Goal: Information Seeking & Learning: Learn about a topic

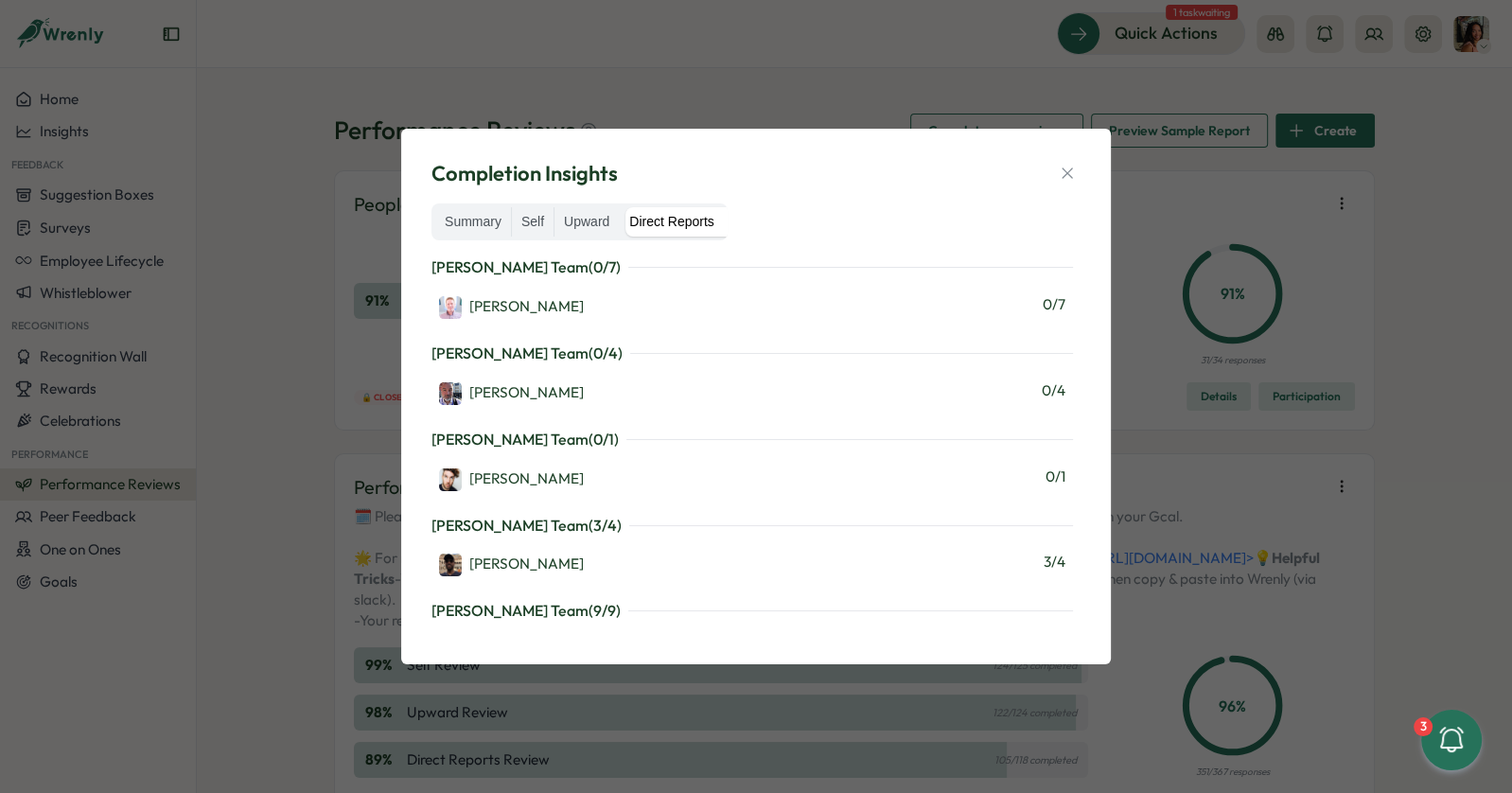
scroll to position [1277, 0]
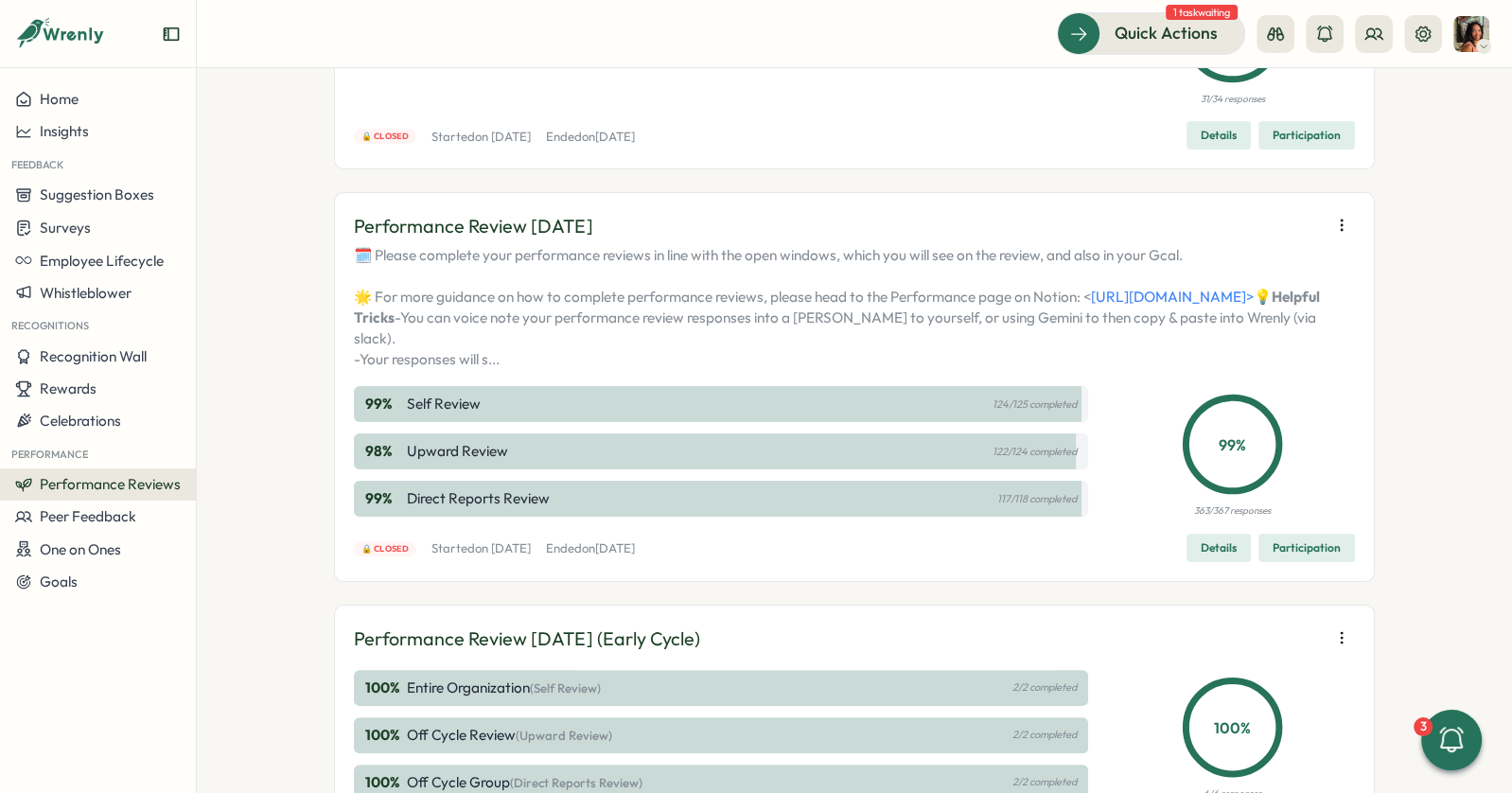
scroll to position [347, 0]
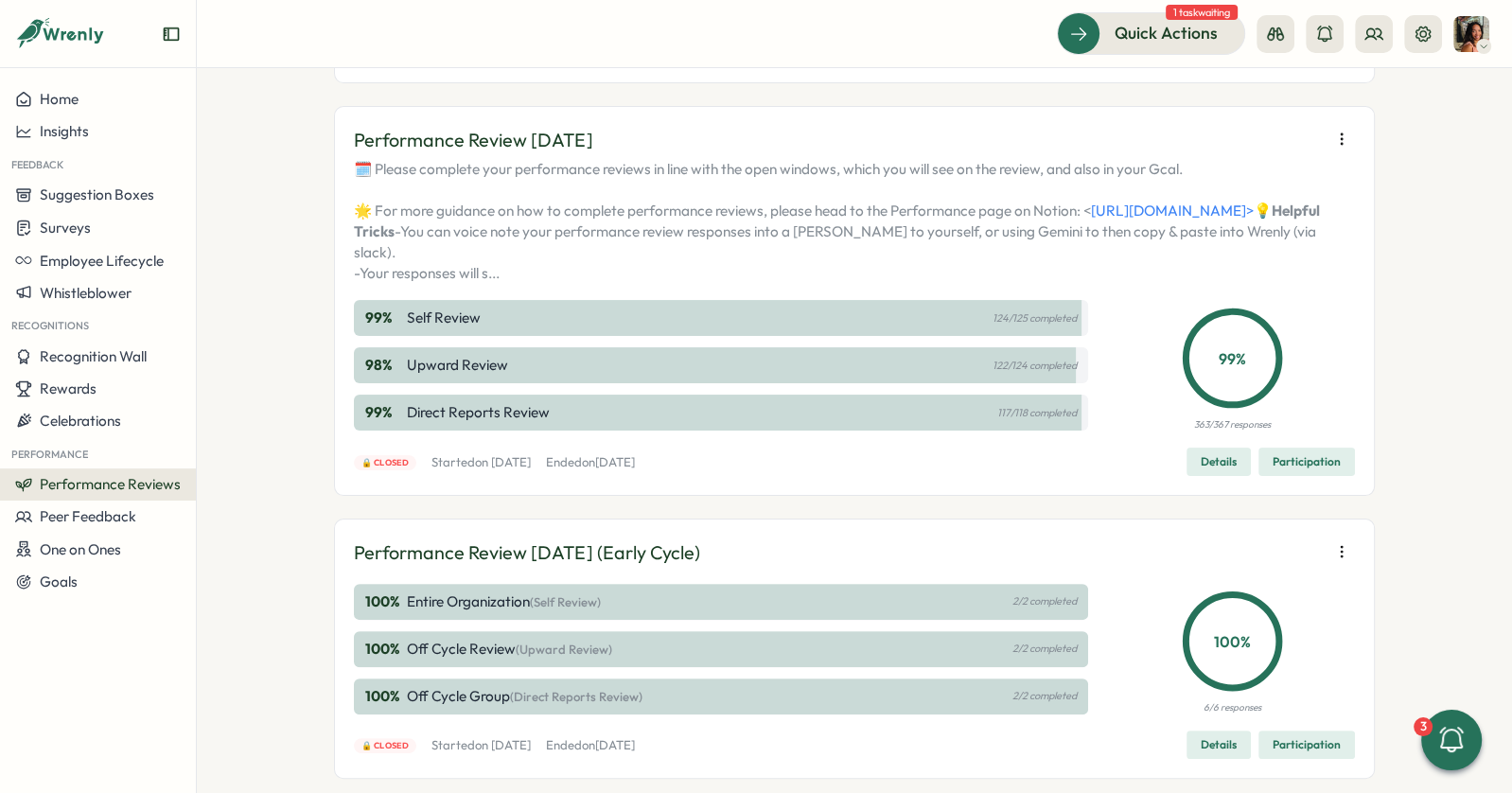
click at [1274, 475] on span "Participation" at bounding box center [1306, 461] width 69 height 27
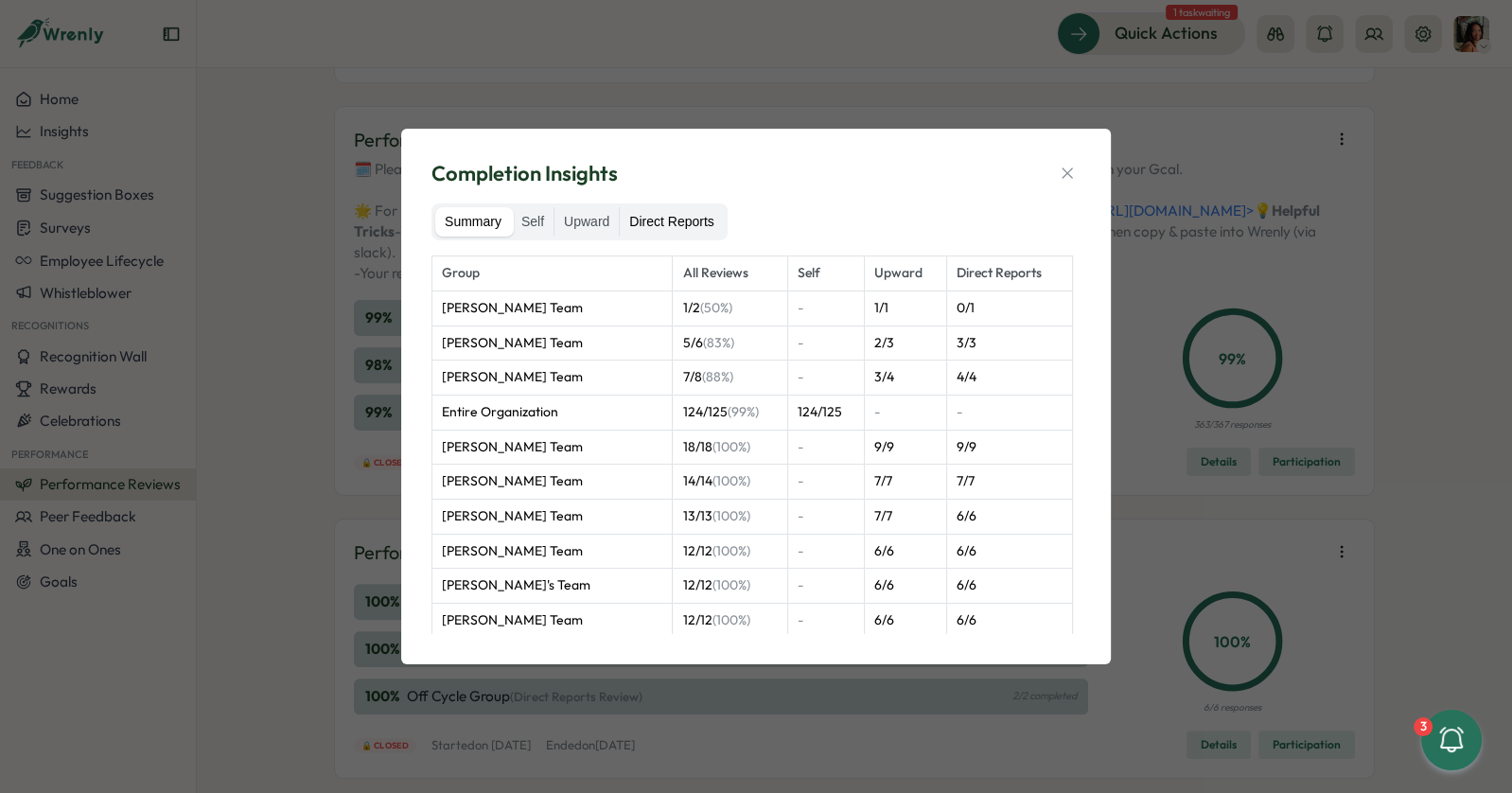
click at [719, 227] on label "Direct Reports" at bounding box center [672, 222] width 103 height 30
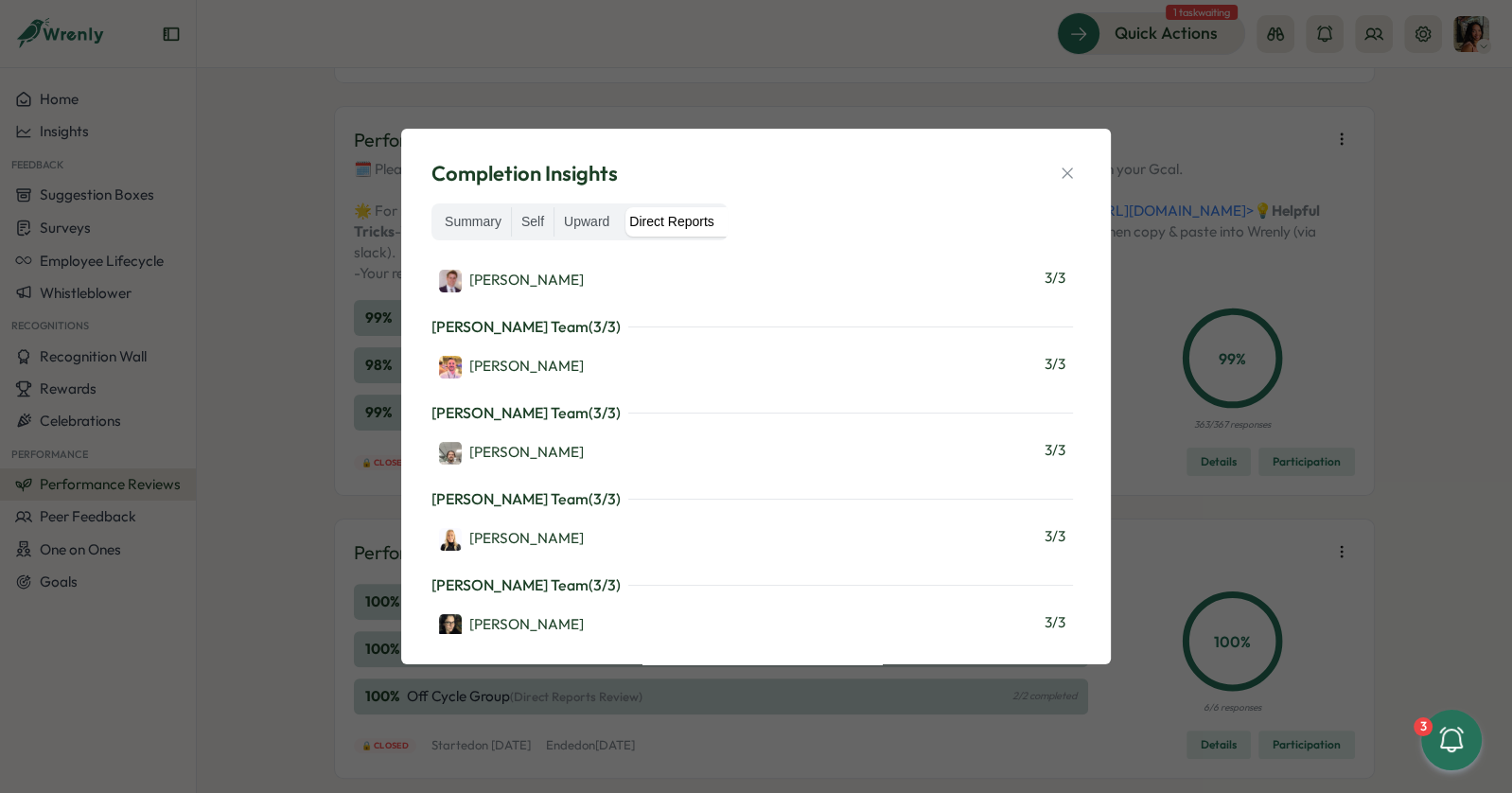
scroll to position [0, 0]
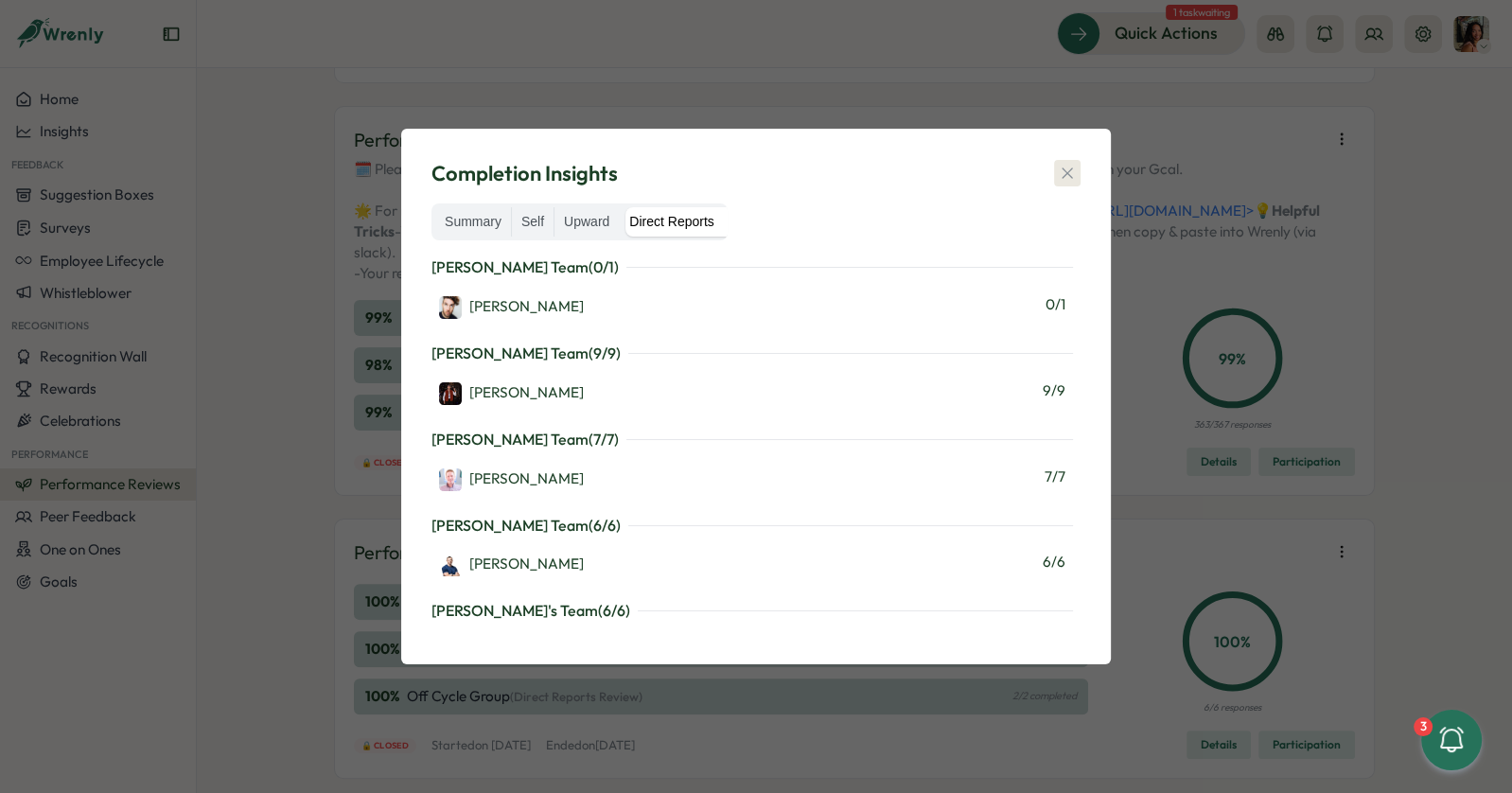
click at [1068, 170] on icon "button" at bounding box center [1067, 173] width 19 height 19
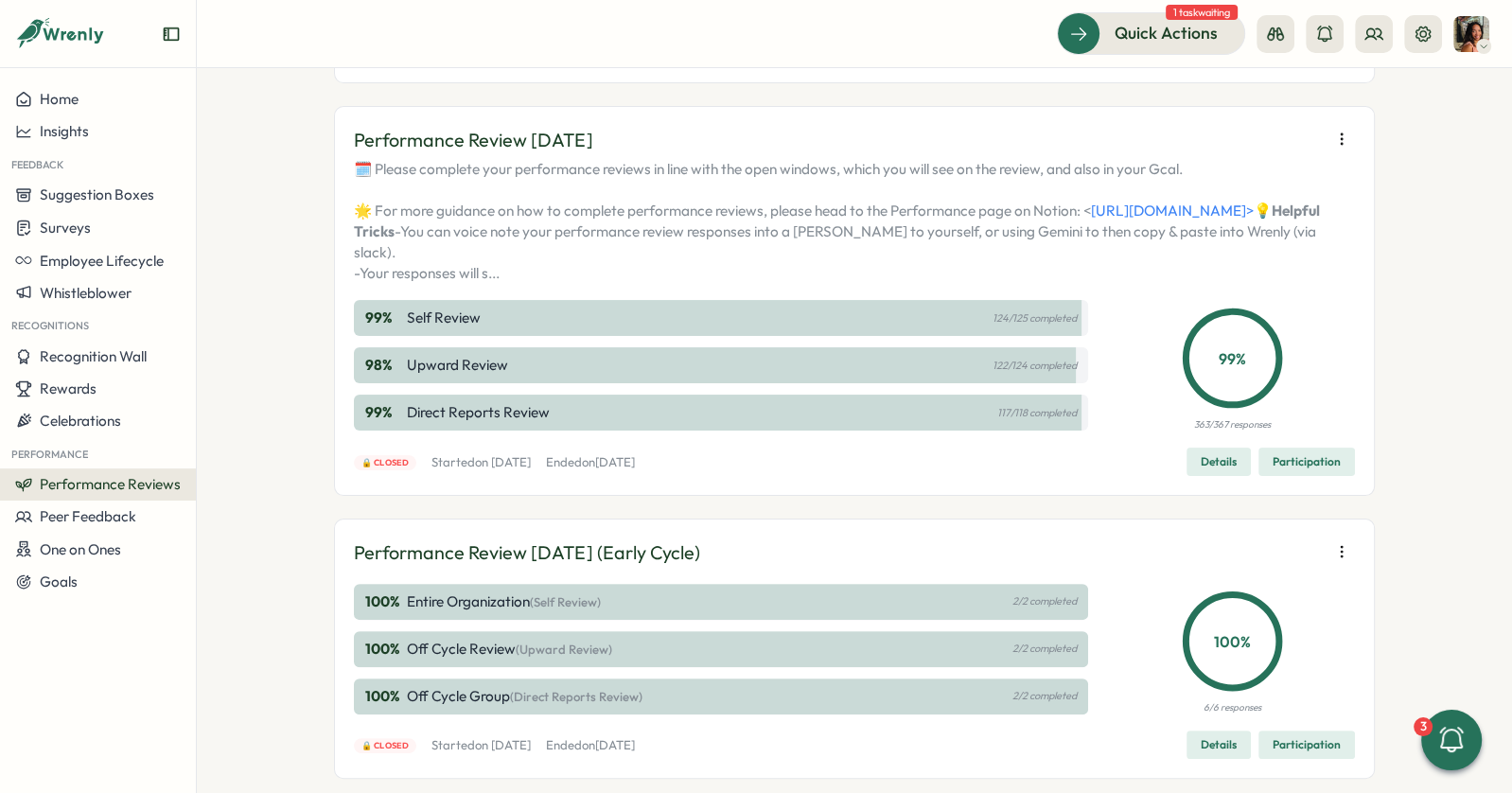
click at [1204, 475] on span "Details" at bounding box center [1219, 461] width 36 height 27
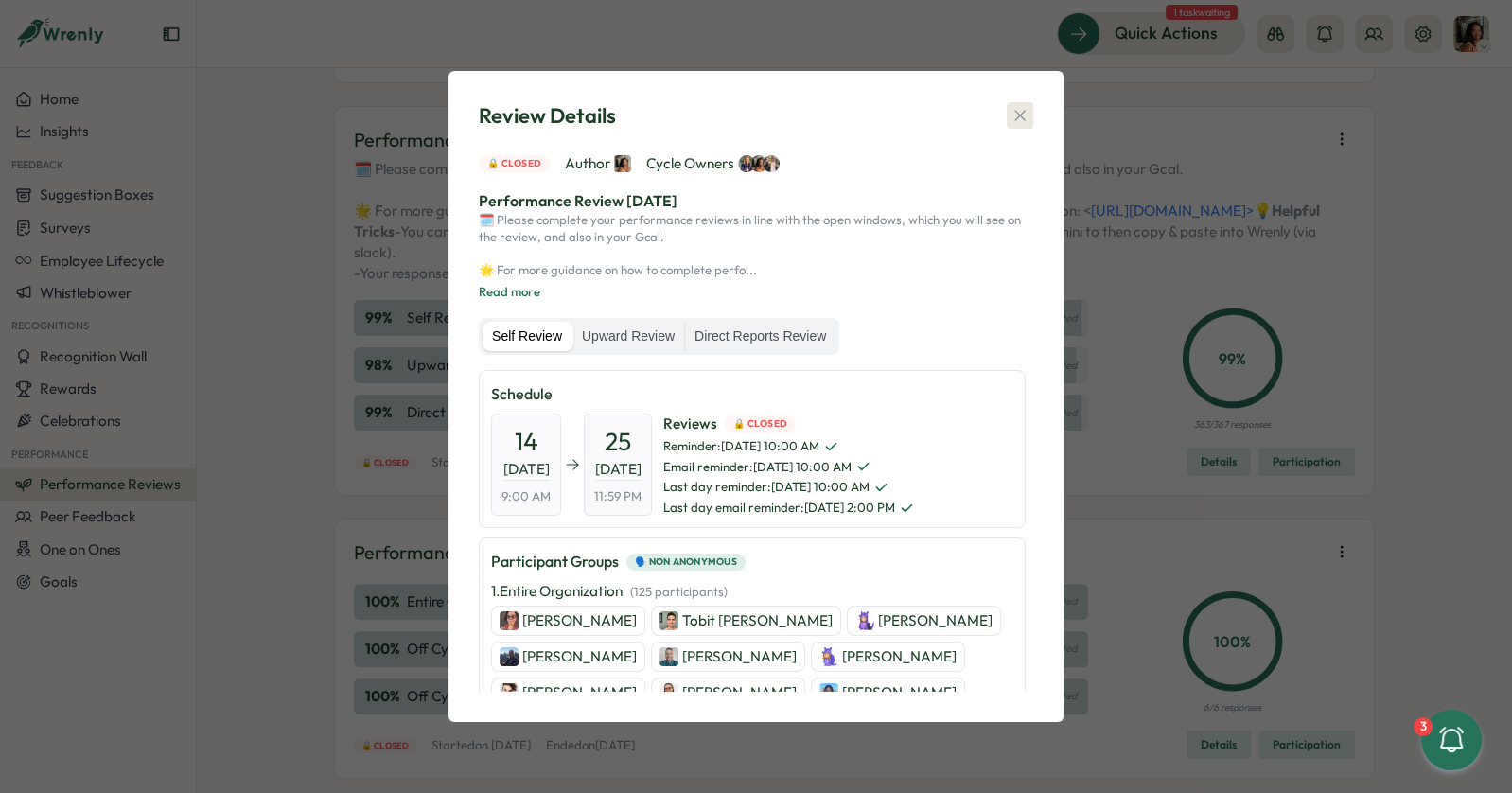
click at [1020, 107] on icon "button" at bounding box center [1020, 115] width 19 height 19
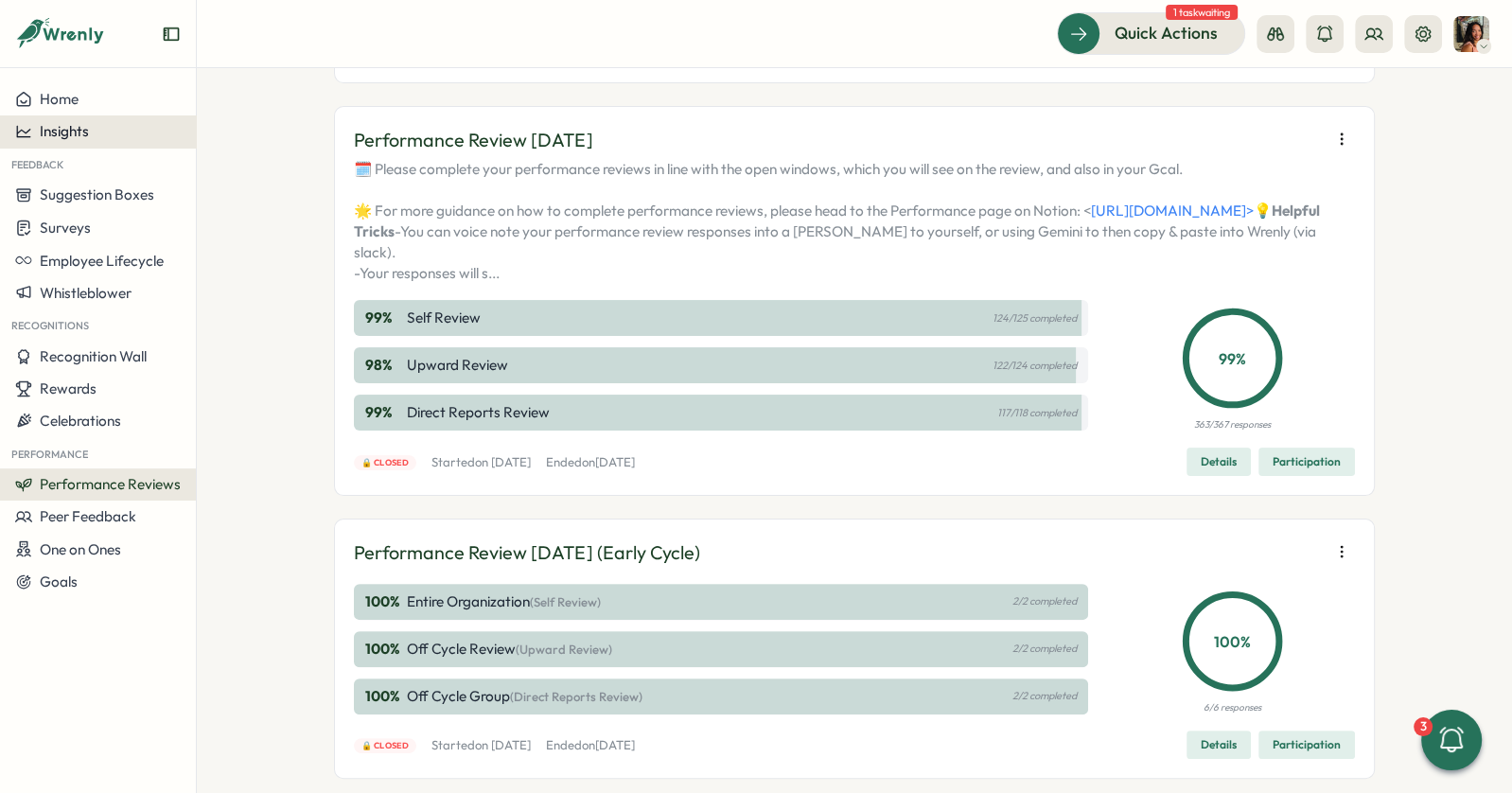
click at [75, 128] on span "Insights" at bounding box center [65, 131] width 50 height 18
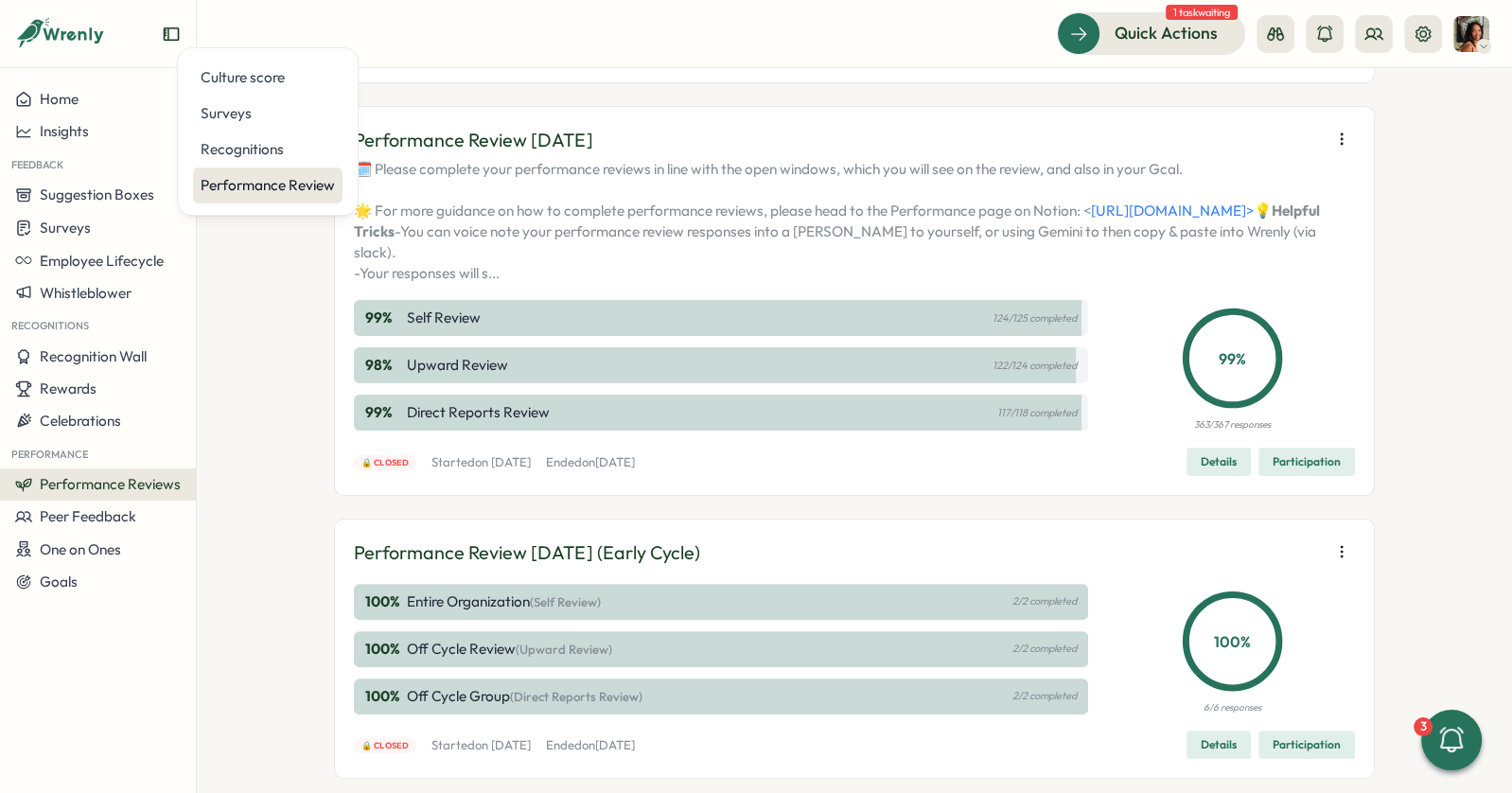
click at [320, 201] on div "Performance Review" at bounding box center [267, 185] width 149 height 36
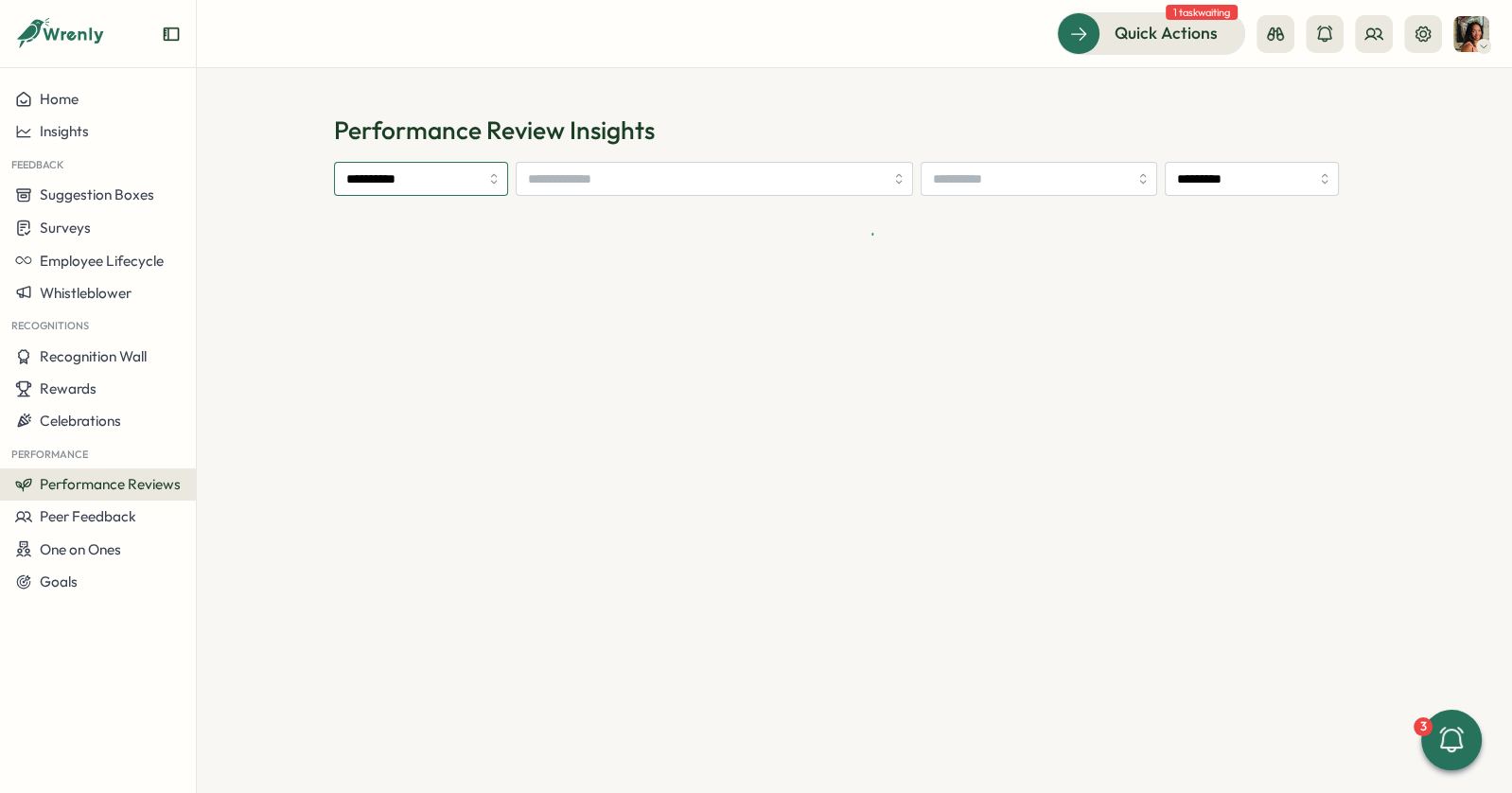
click at [420, 189] on input "**********" at bounding box center [420, 179] width 174 height 34
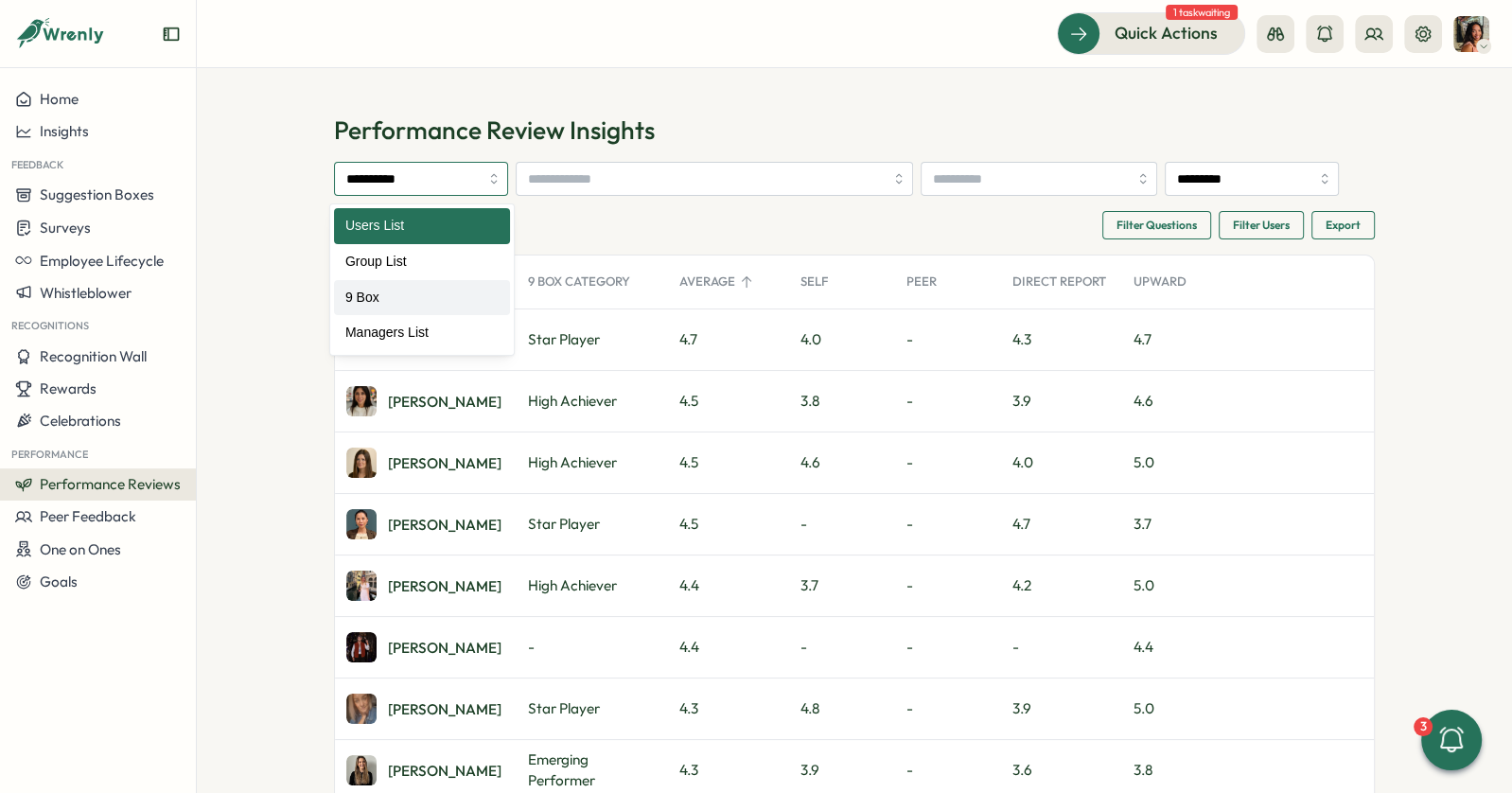
type input "*****"
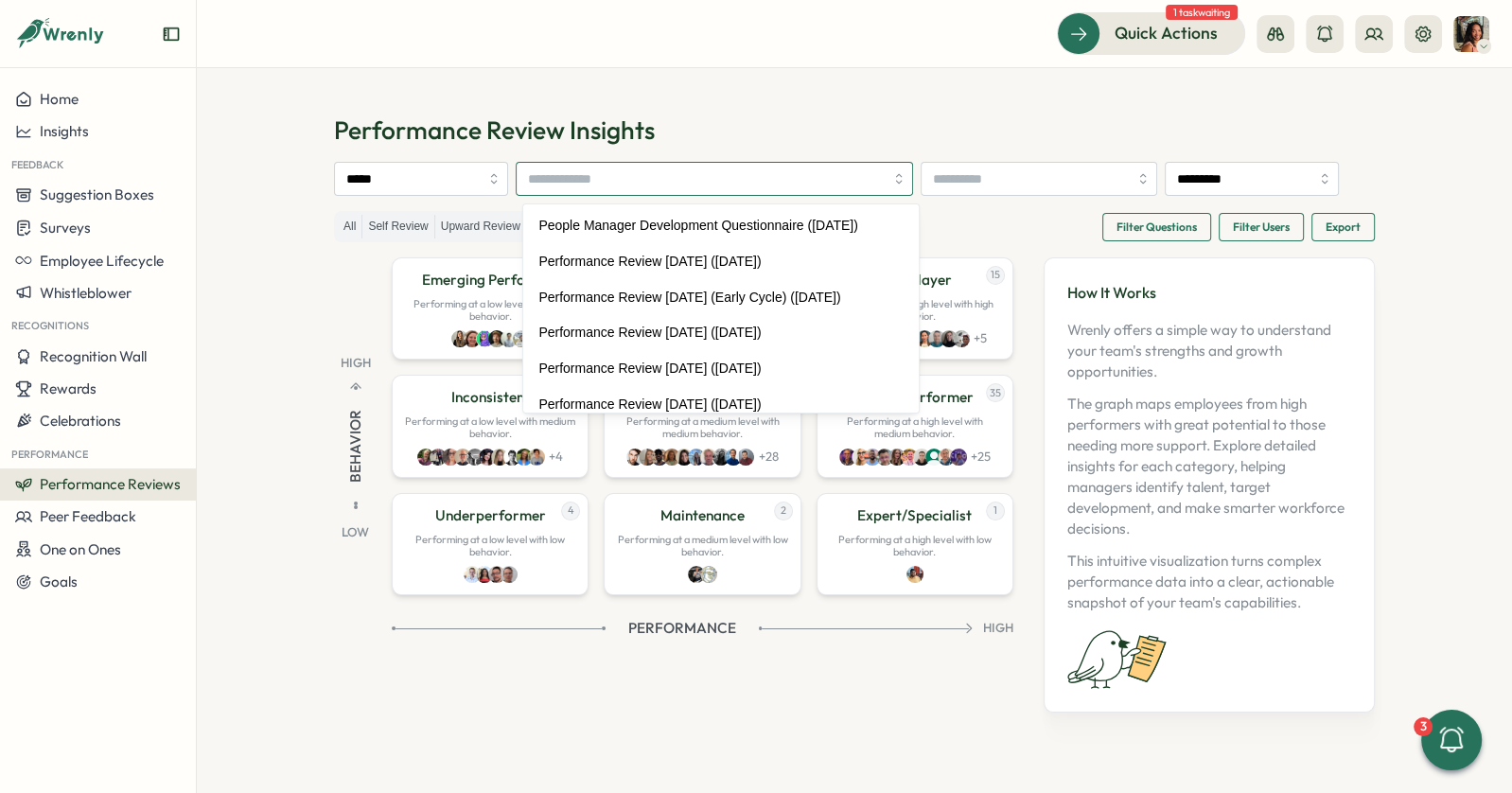
click at [690, 187] on input "search" at bounding box center [706, 179] width 356 height 32
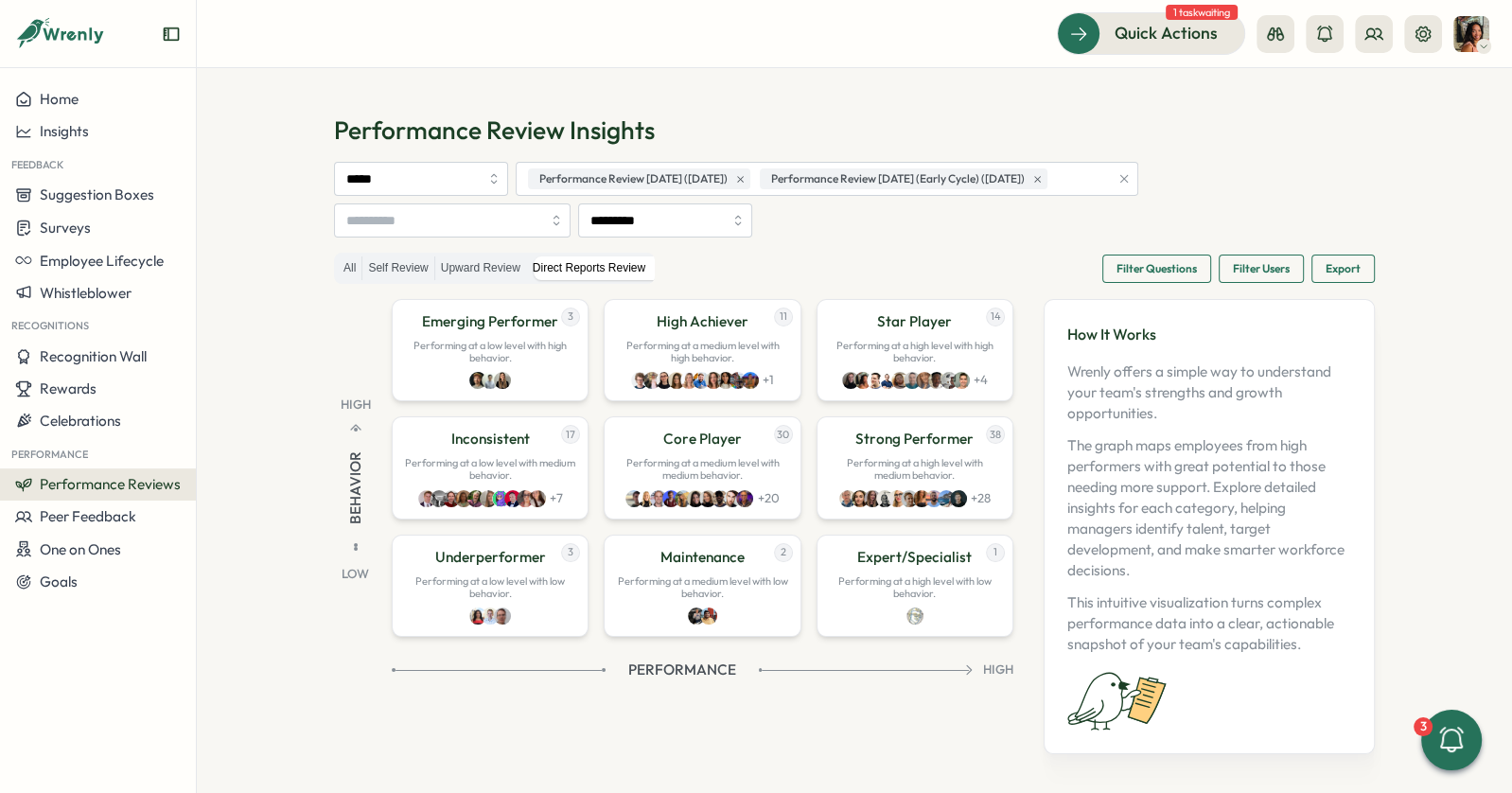
click at [861, 108] on section "Performance Review Insights ***** Performance Review July 2025 (14 Jul 2025) Pe…" at bounding box center [854, 430] width 1315 height 724
click at [1103, 251] on div "Performance Review Insights ***** Performance Review July 2025 (14 Jul 2025) Pe…" at bounding box center [854, 457] width 1041 height 689
click at [1116, 276] on span "Filter Questions" at bounding box center [1156, 268] width 81 height 27
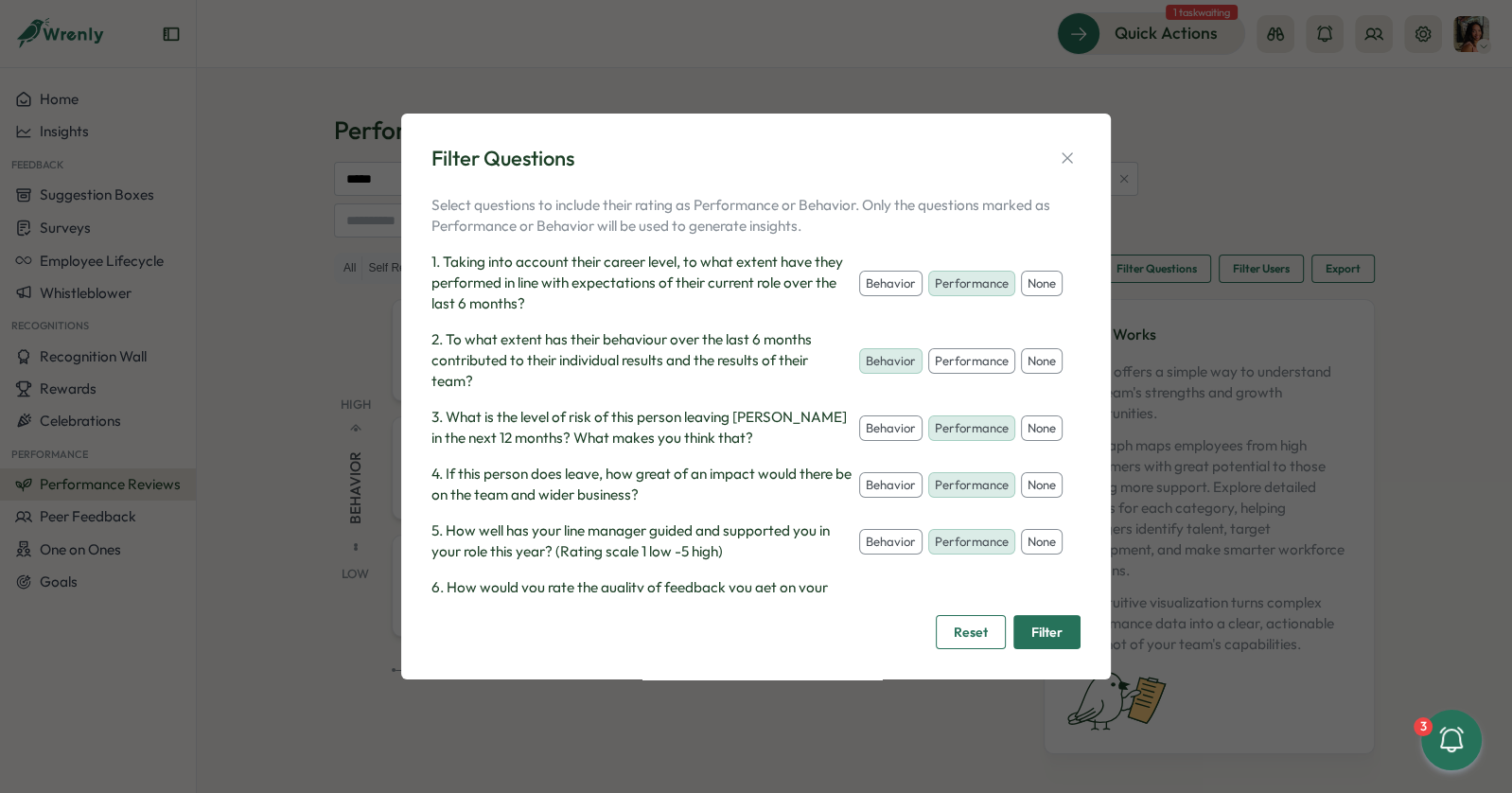
scroll to position [48, 0]
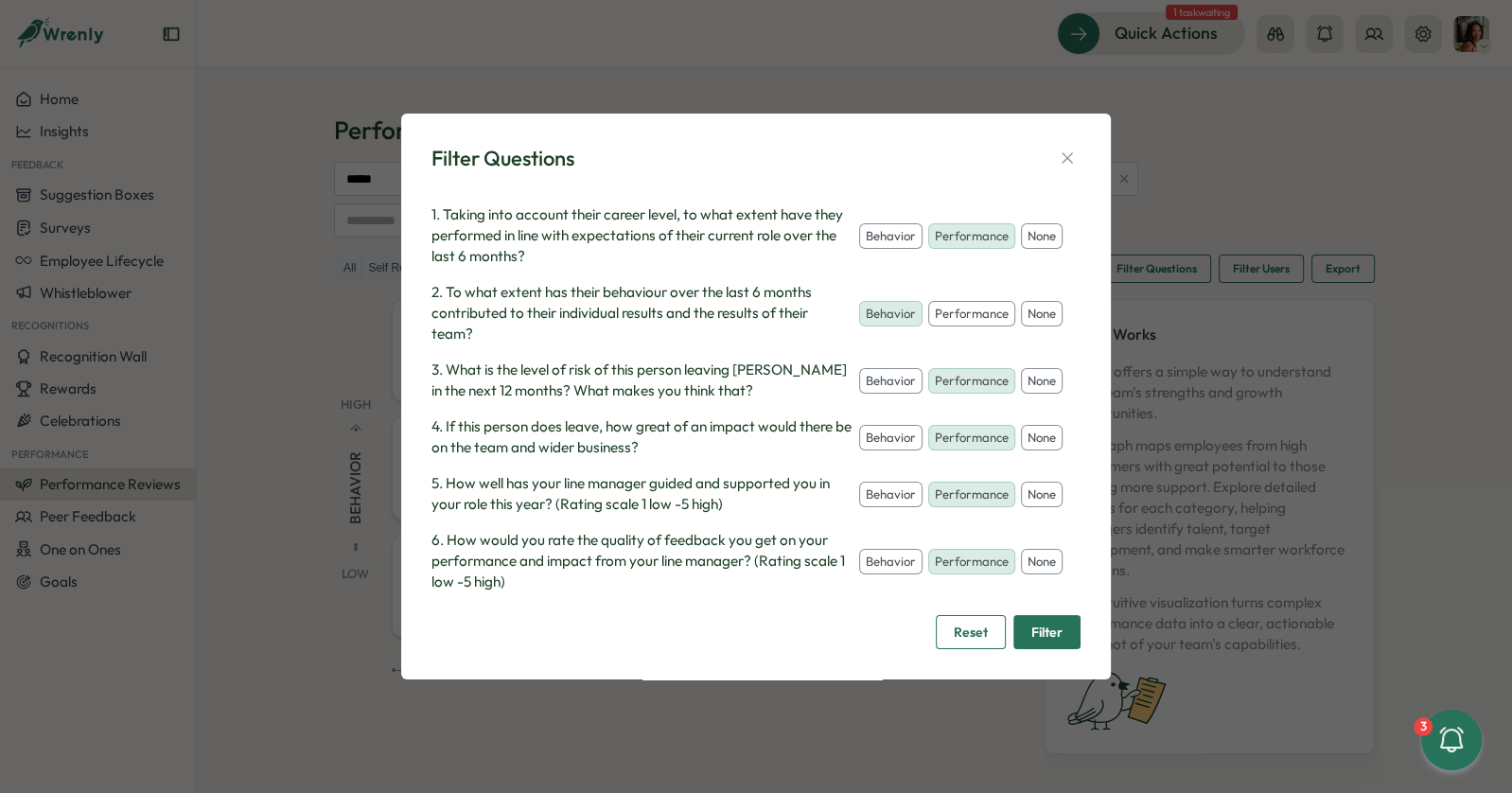
click at [1023, 388] on button "none" at bounding box center [1042, 381] width 42 height 27
click at [1023, 444] on button "none" at bounding box center [1042, 437] width 42 height 27
click at [1023, 499] on button "none" at bounding box center [1042, 495] width 42 height 27
click at [1033, 560] on button "none" at bounding box center [1042, 561] width 42 height 27
click at [1035, 633] on span "Filter" at bounding box center [1047, 632] width 31 height 32
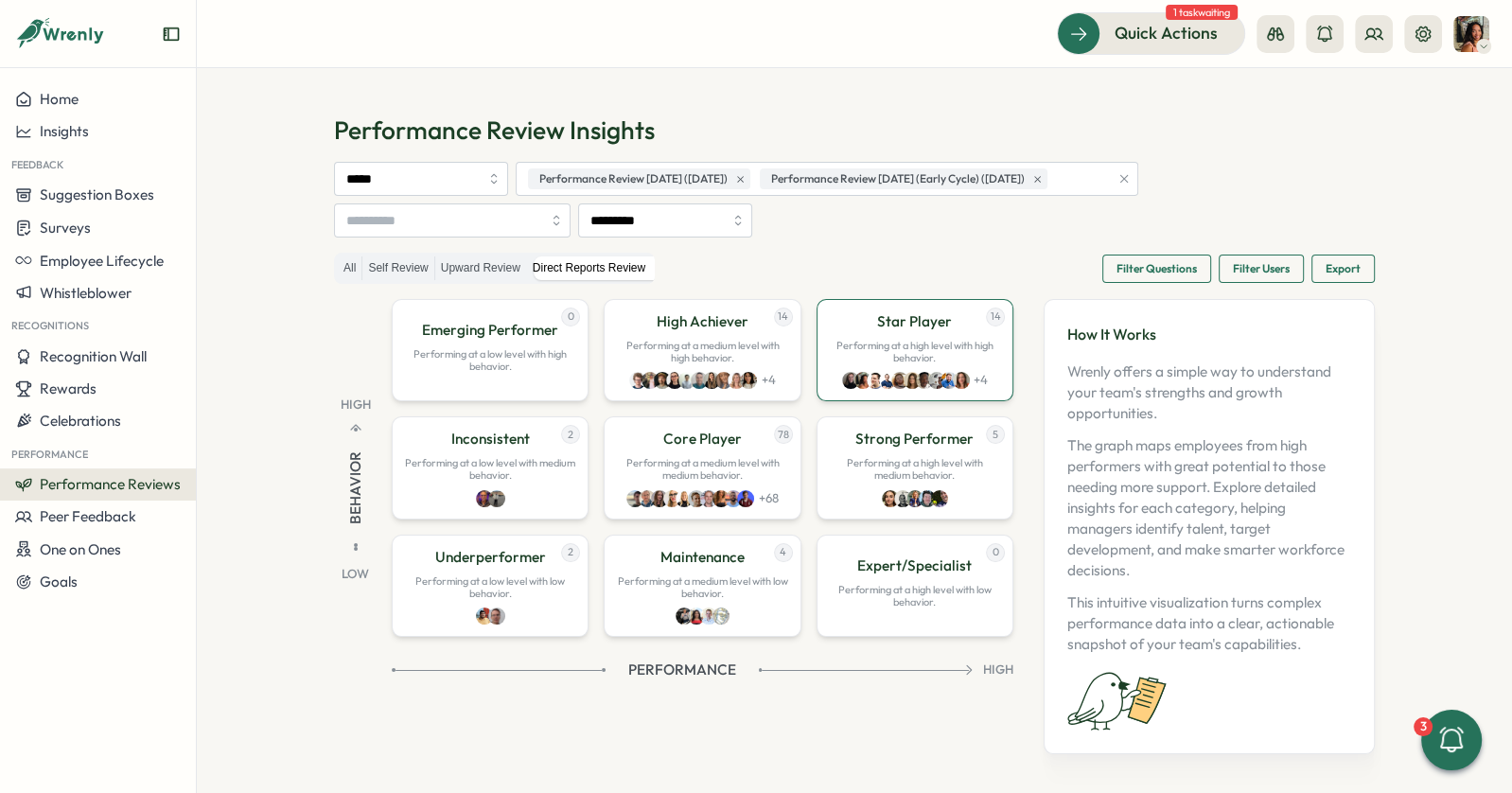
click at [947, 325] on div "14 Star Player Performing at a high level with high behavior. + 4" at bounding box center [916, 350] width 197 height 102
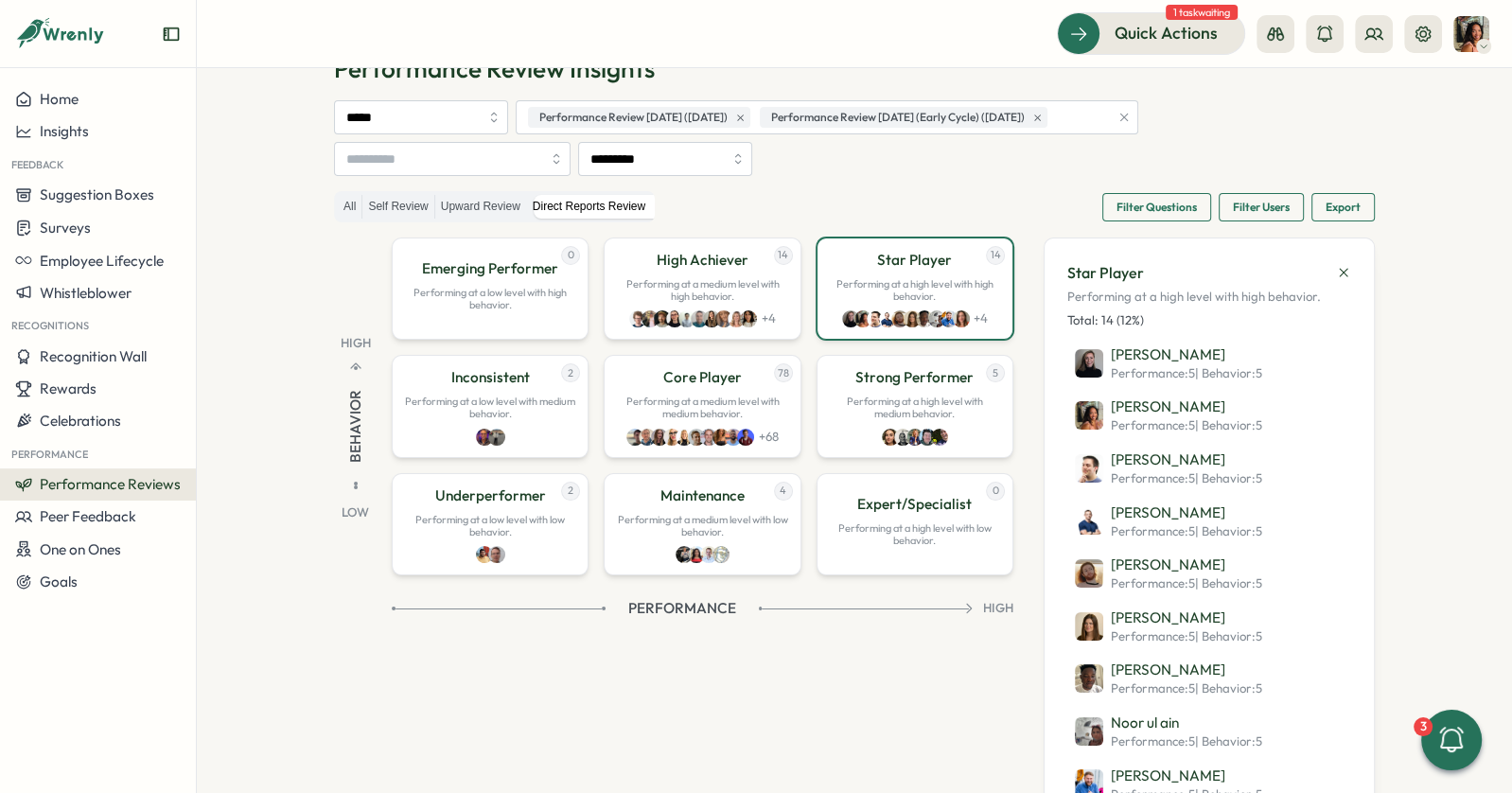
scroll to position [0, 0]
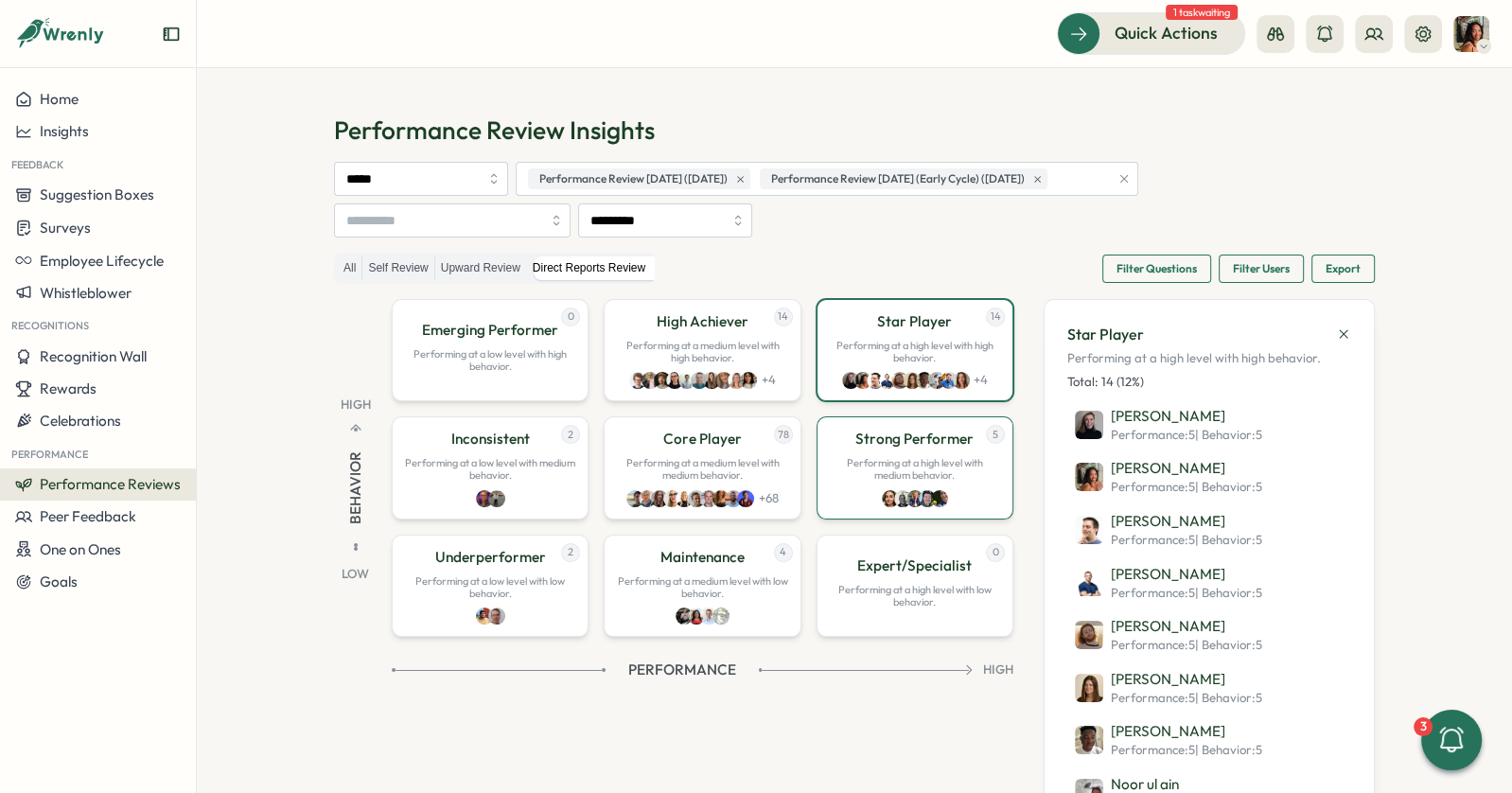
click at [931, 461] on p "Performing at a high level with medium behavior." at bounding box center [915, 469] width 172 height 25
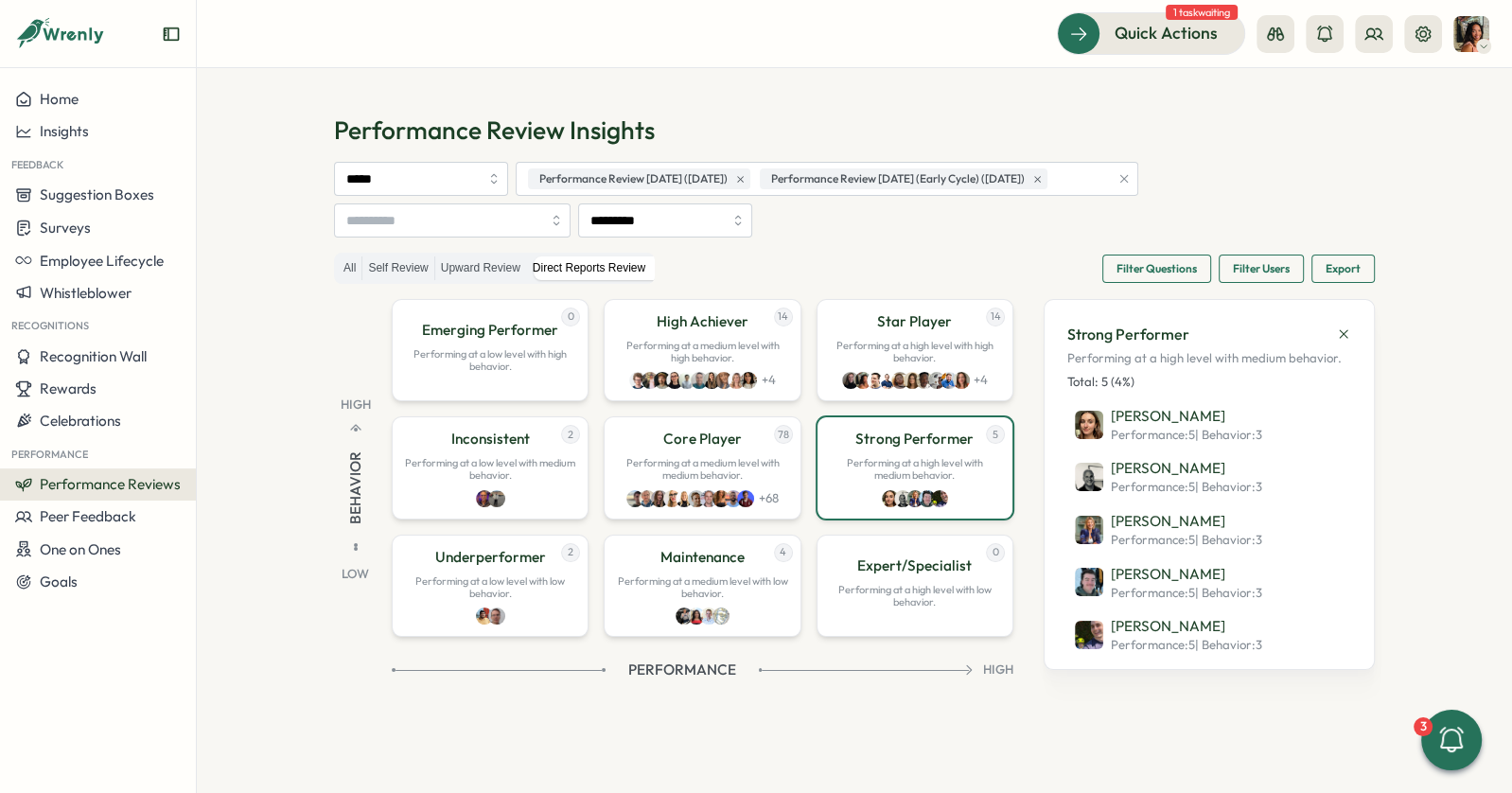
scroll to position [54, 0]
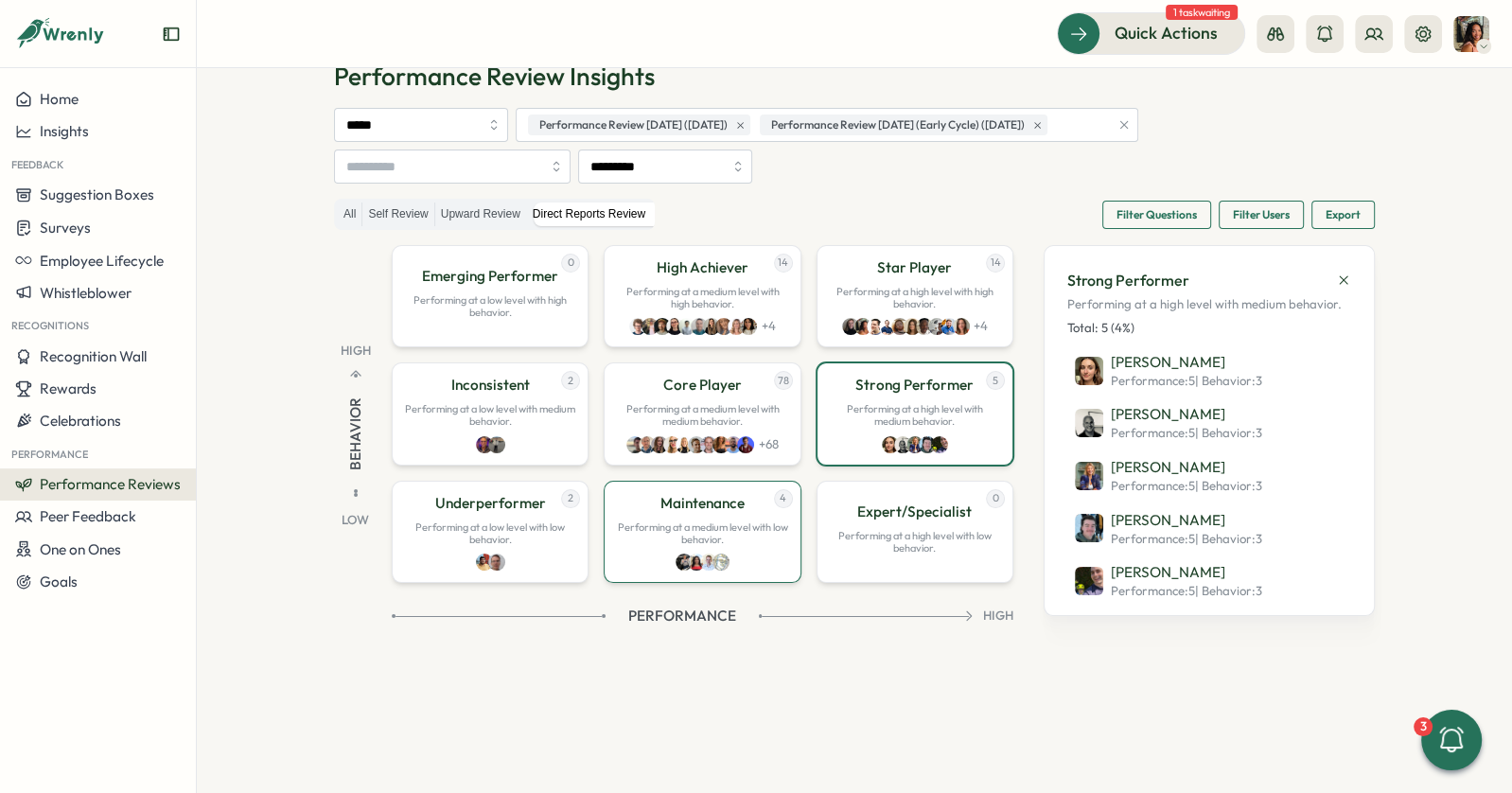
click at [675, 506] on p "Maintenance" at bounding box center [702, 503] width 84 height 21
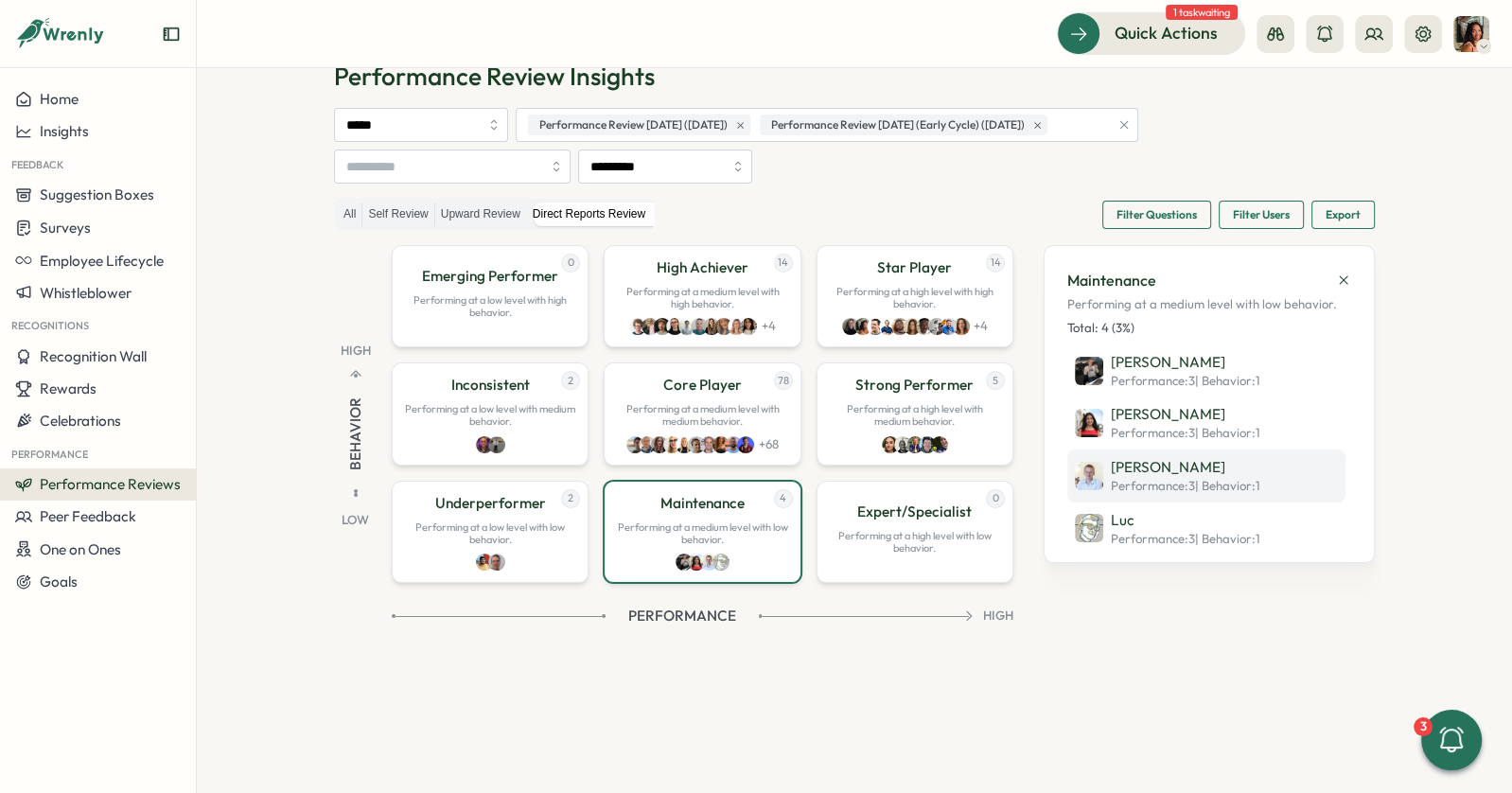
click at [1075, 474] on img at bounding box center [1089, 476] width 29 height 29
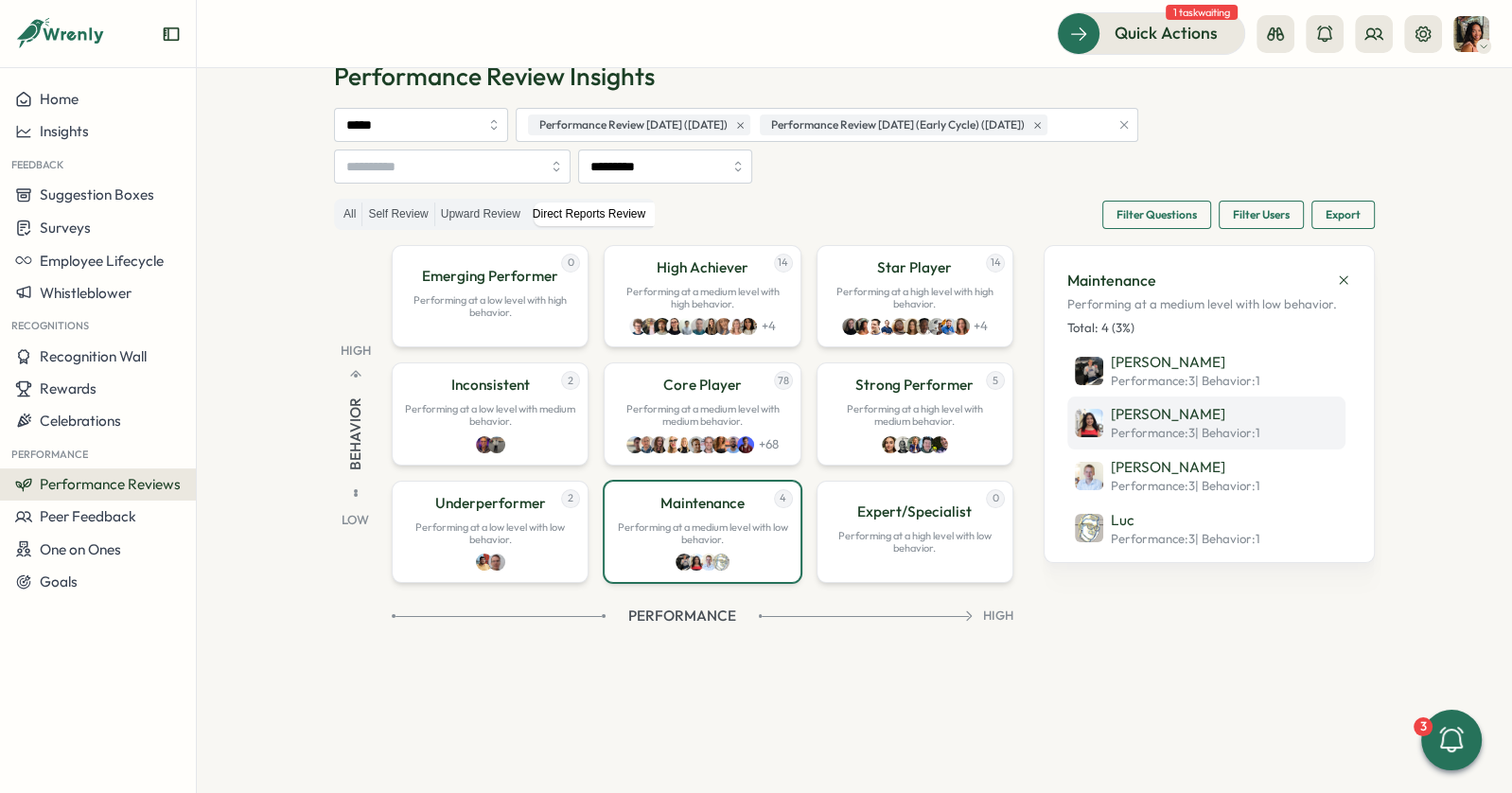
click at [1092, 416] on img at bounding box center [1089, 422] width 29 height 29
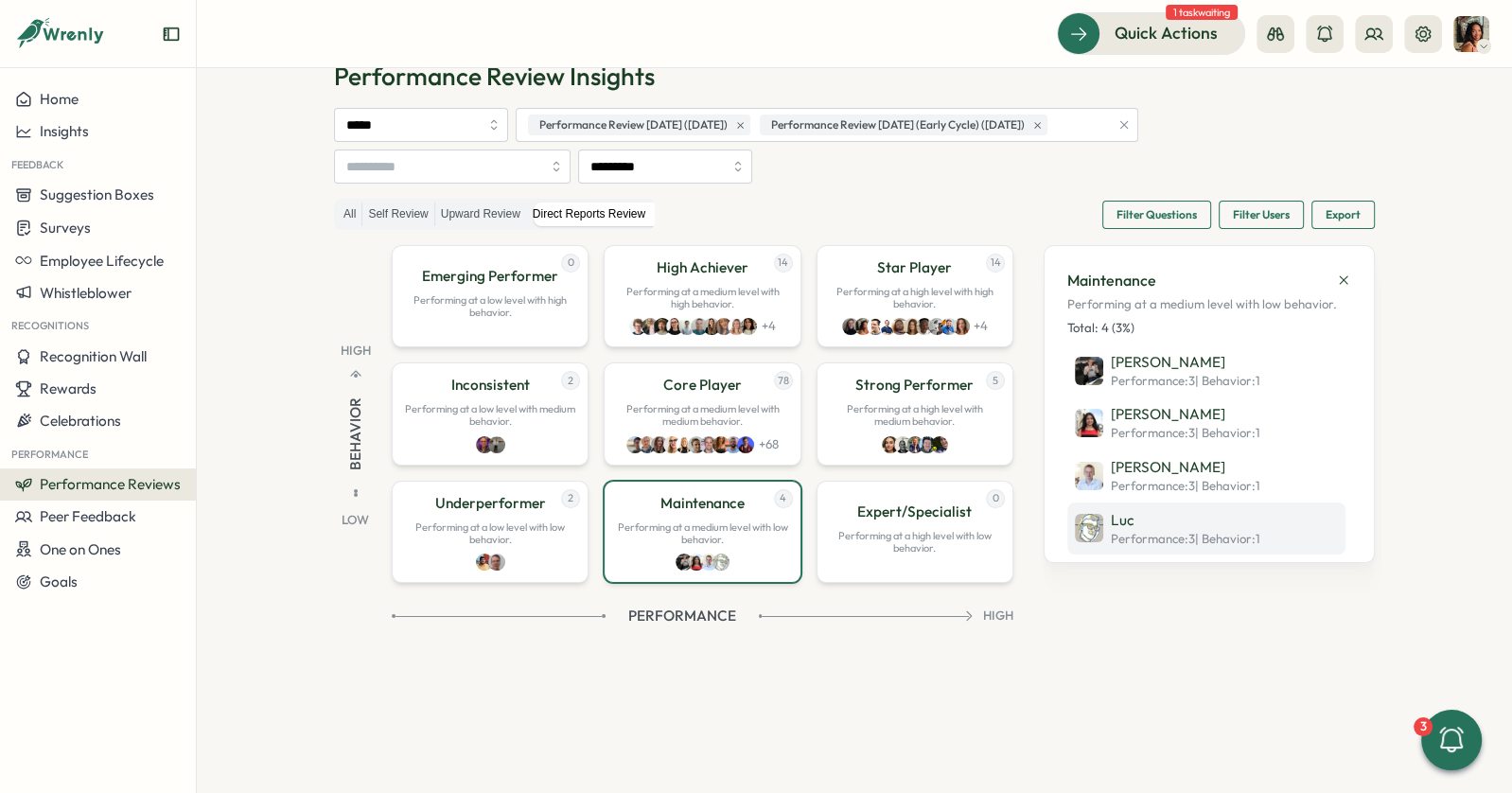
click at [1092, 533] on img at bounding box center [1089, 528] width 29 height 29
click at [470, 530] on div "Reza Salehipour" at bounding box center [484, 517] width 119 height 30
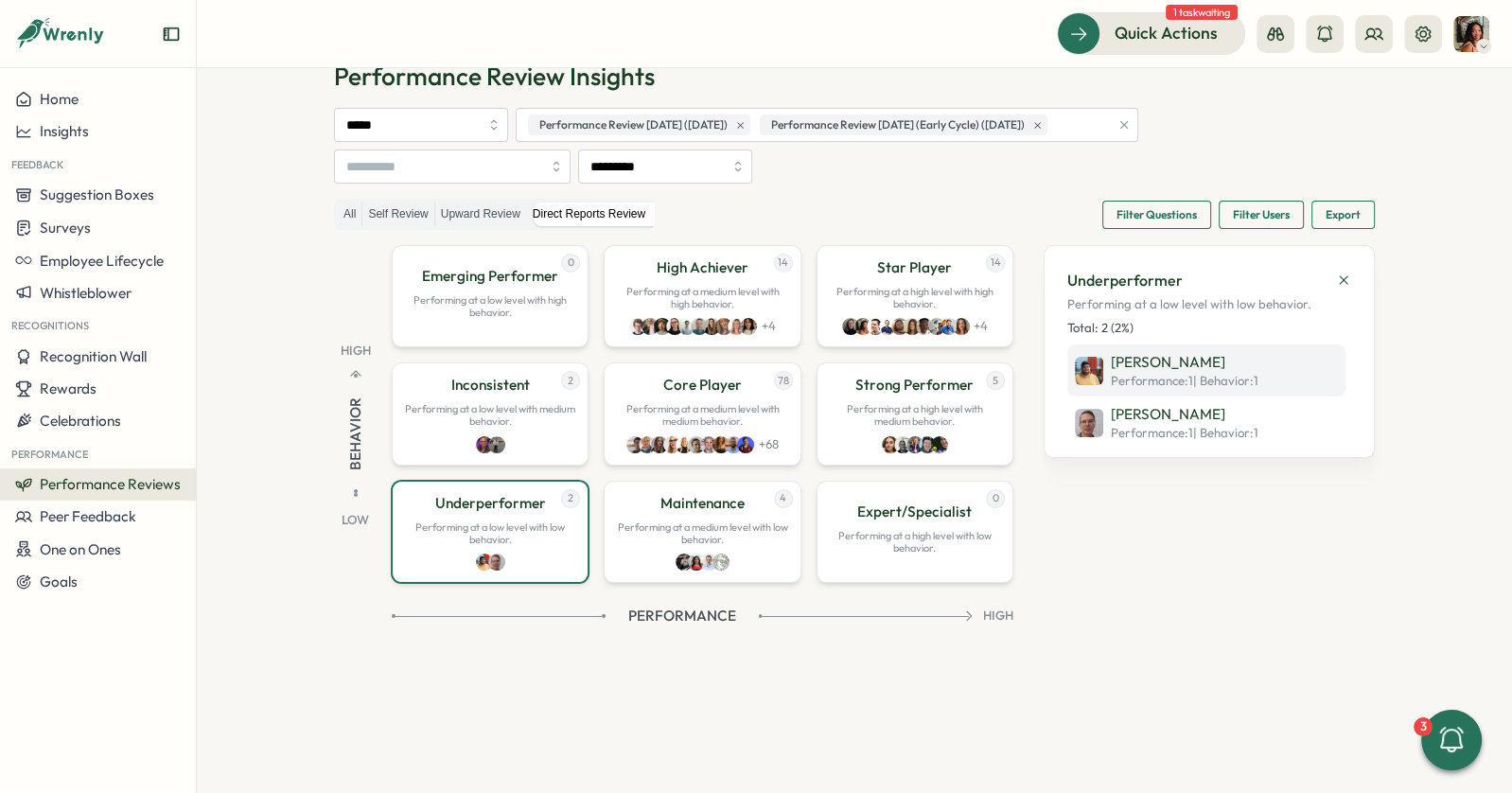
click at [1091, 376] on img at bounding box center [1089, 371] width 29 height 29
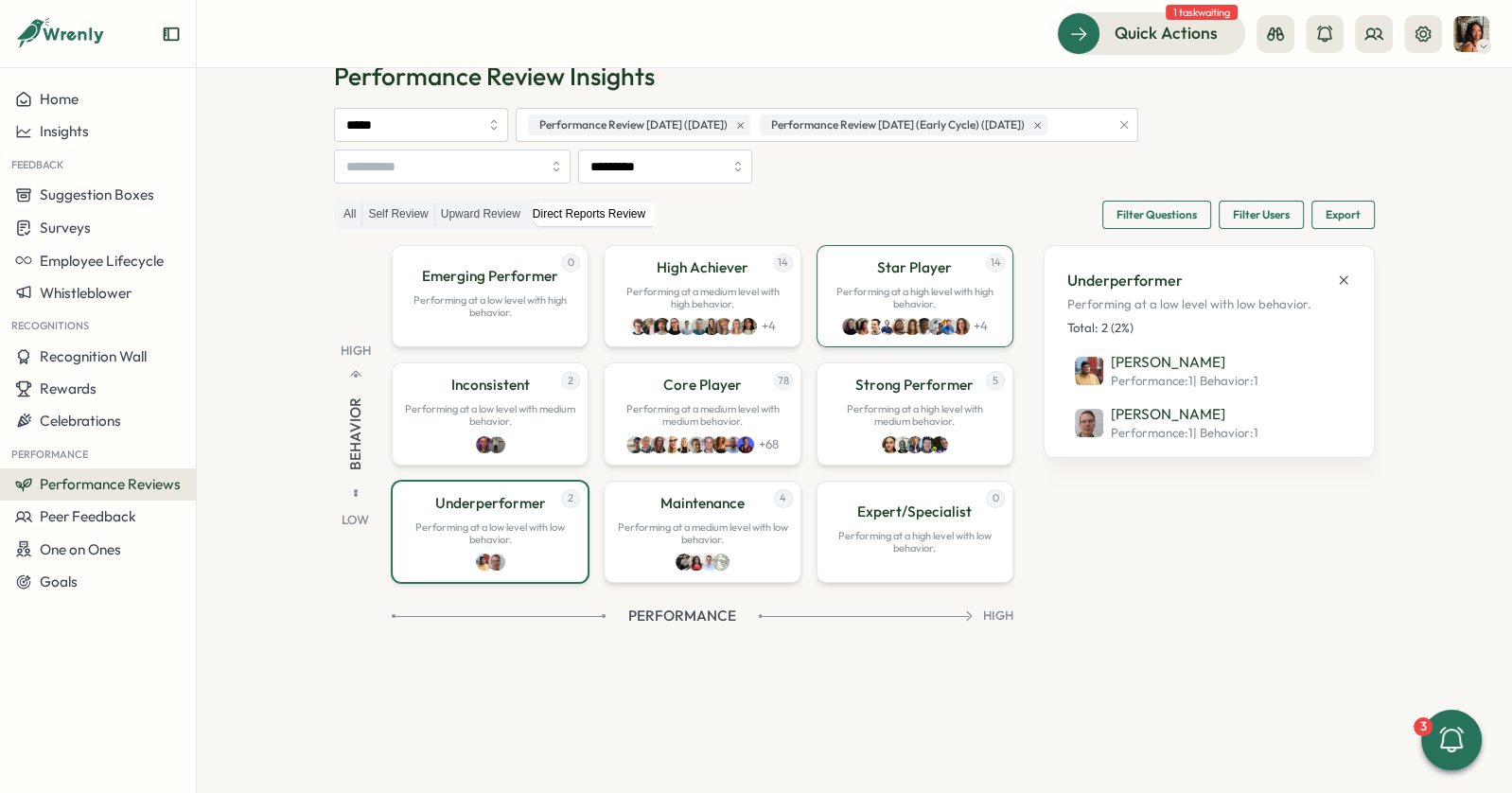
click at [898, 269] on p "Star Player" at bounding box center [914, 267] width 75 height 21
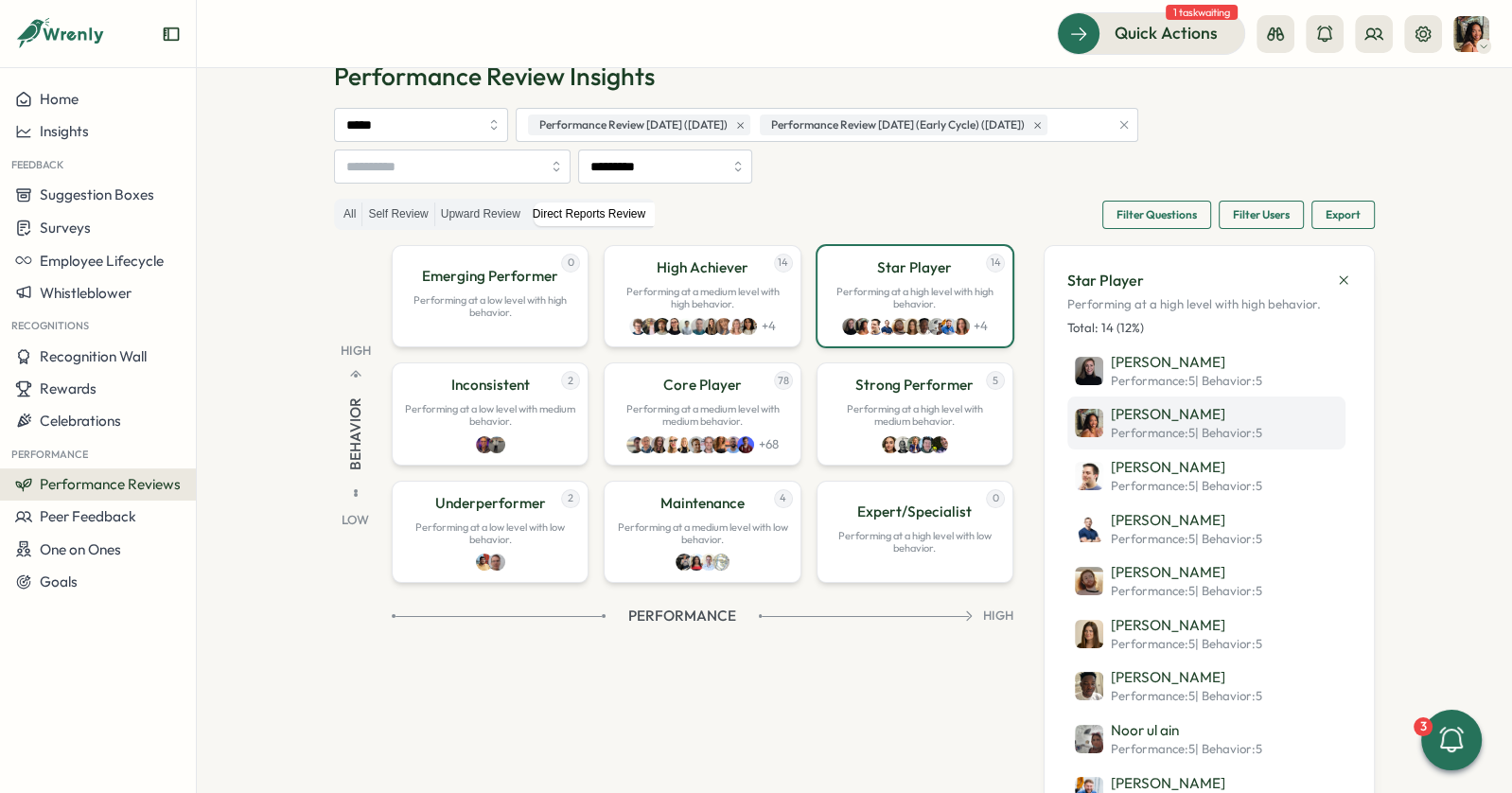
scroll to position [91, 0]
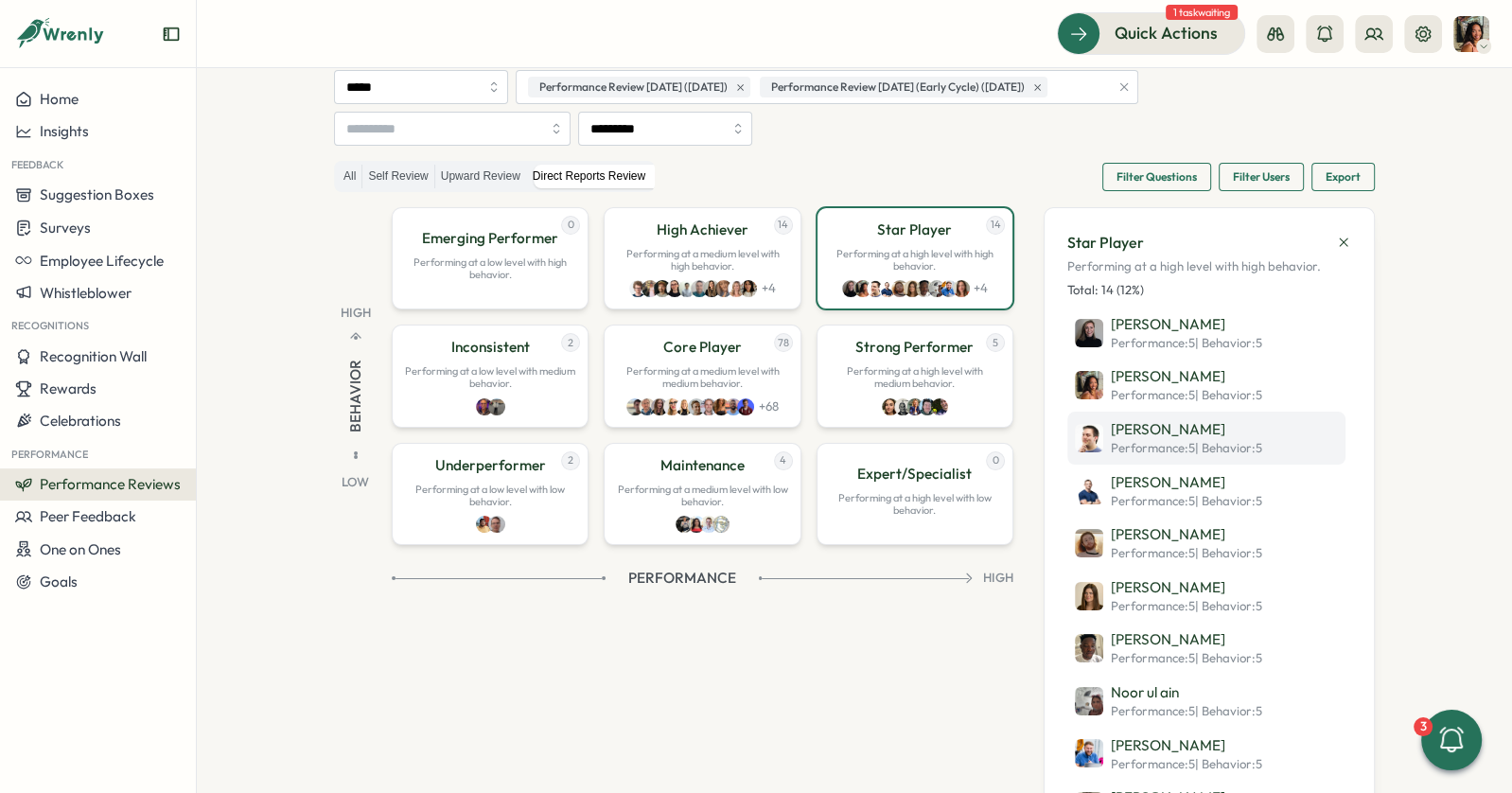
click at [1085, 437] on img at bounding box center [1089, 437] width 29 height 29
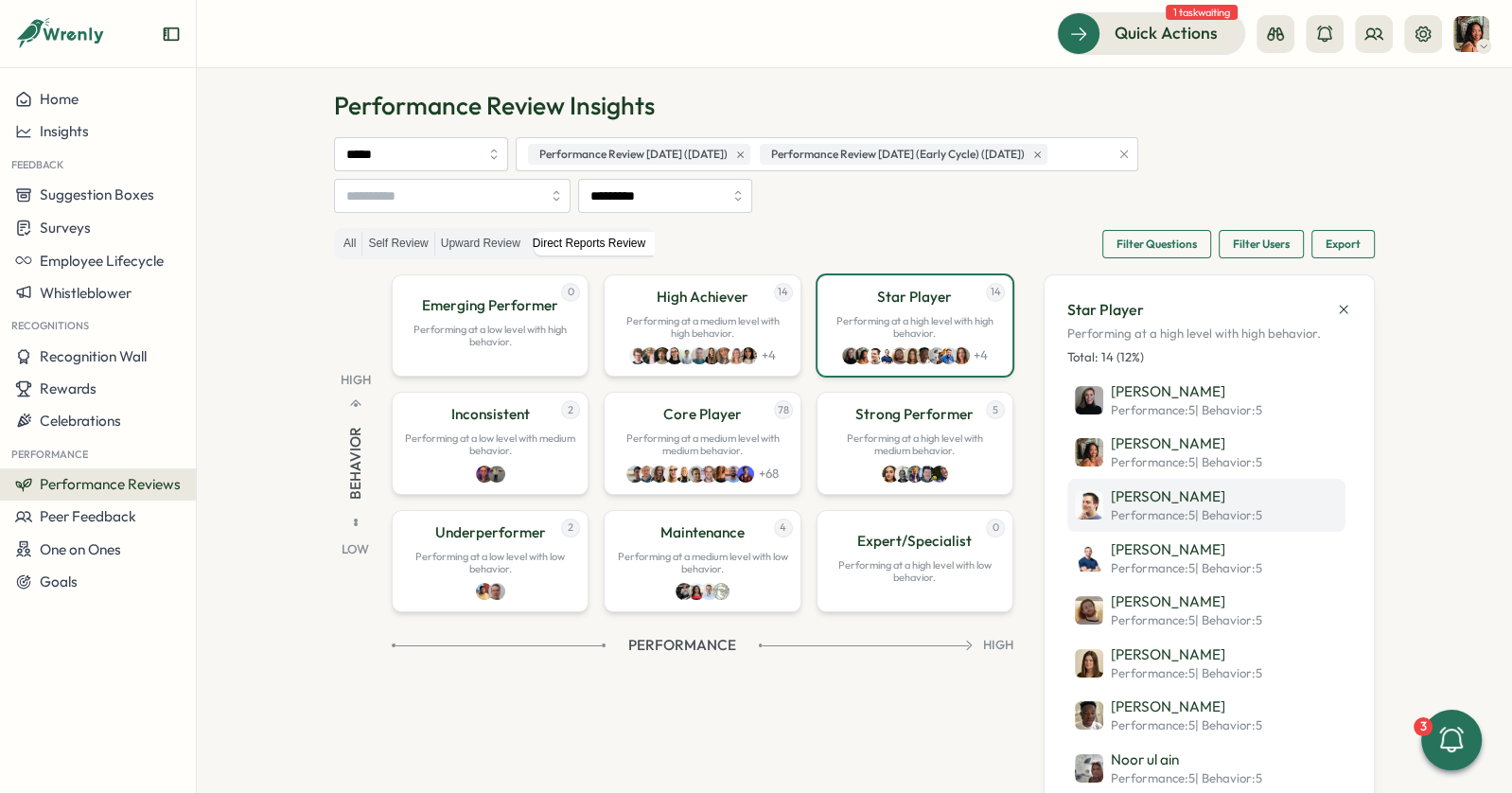
scroll to position [24, 0]
click at [848, 440] on p "Performing at a high level with medium behavior." at bounding box center [915, 445] width 172 height 25
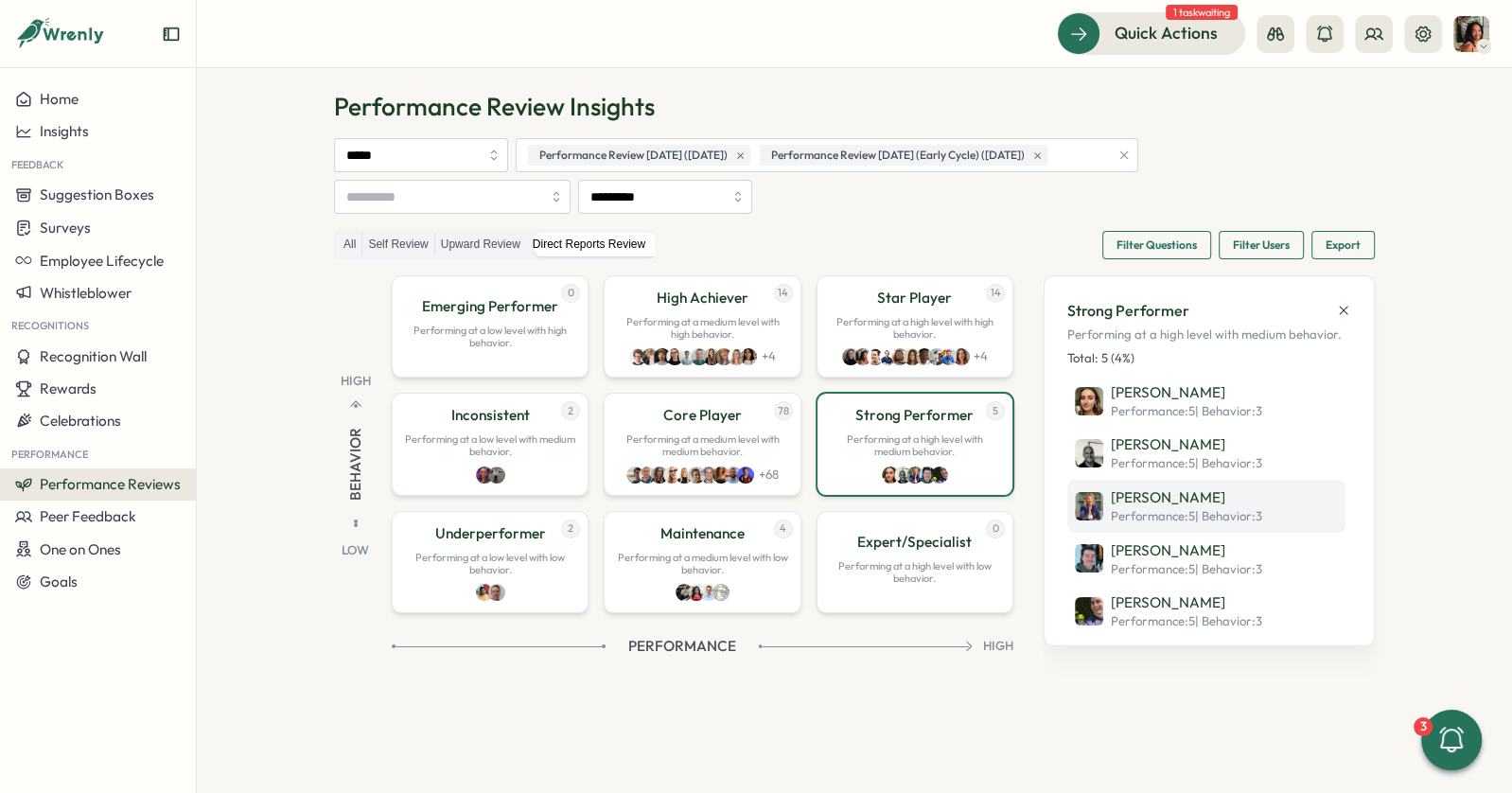
scroll to position [54, 0]
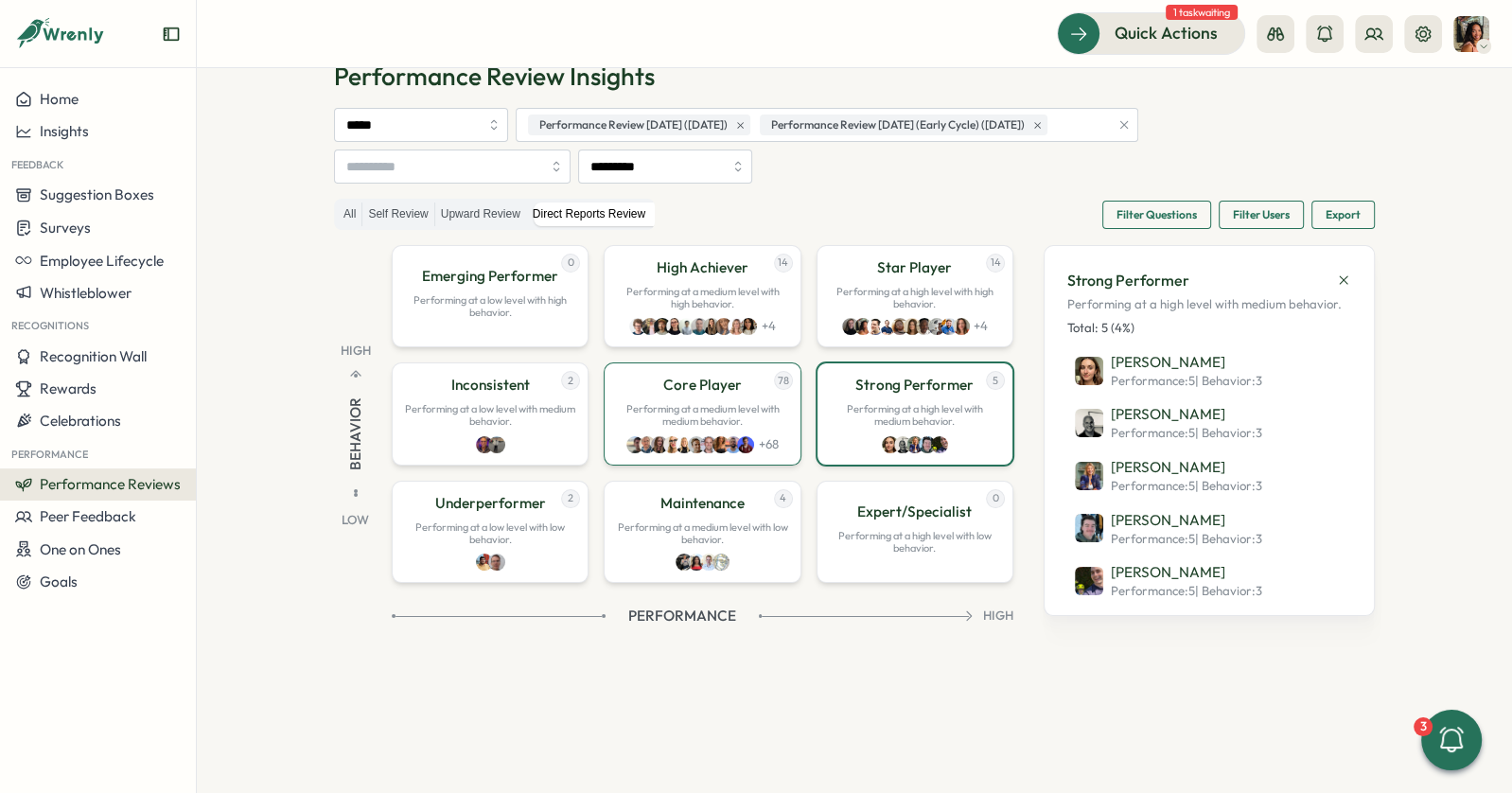
click at [710, 415] on p "Performing at a medium level with medium behavior." at bounding box center [702, 415] width 172 height 25
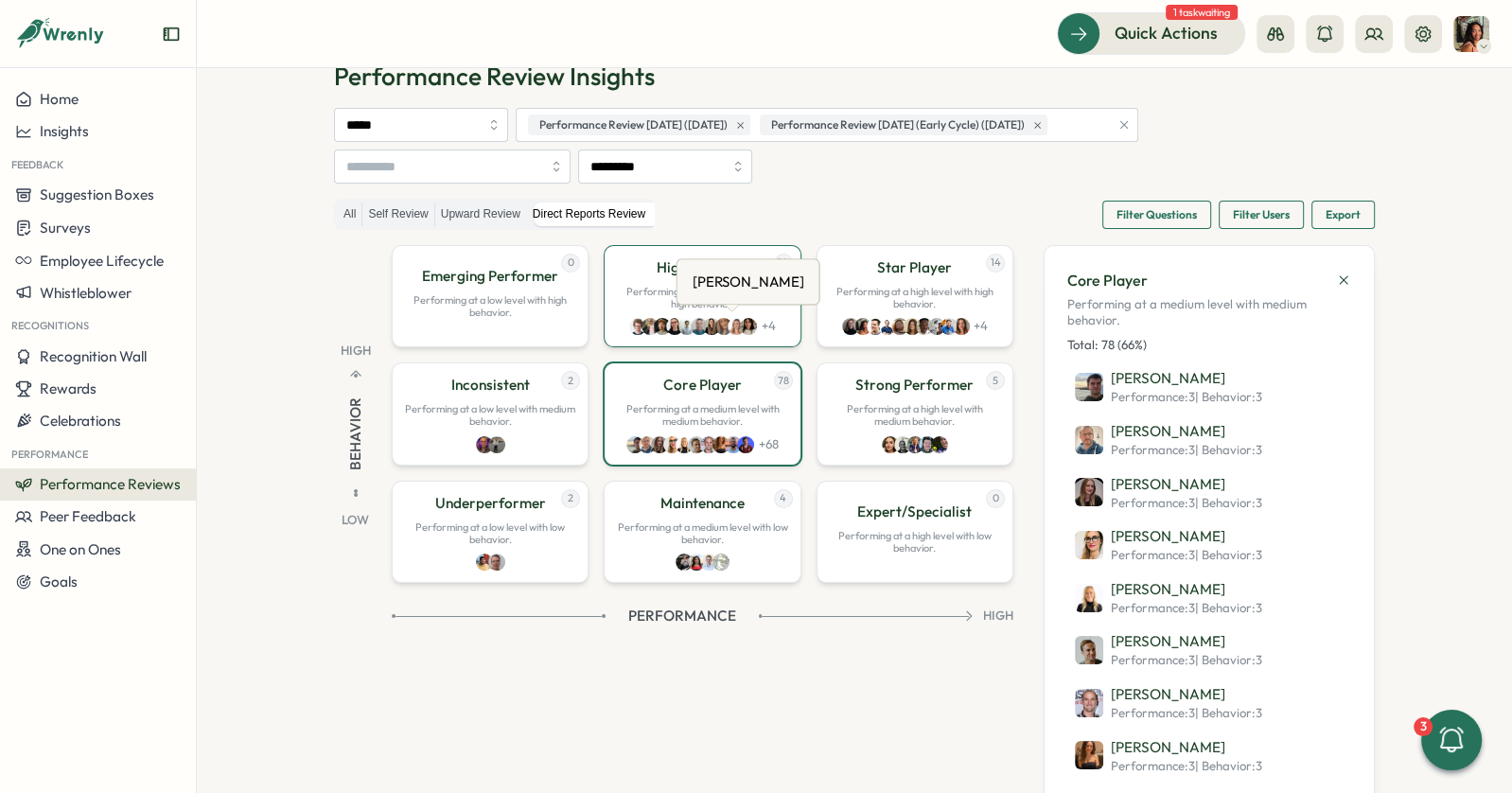
click at [728, 318] on img at bounding box center [736, 326] width 17 height 17
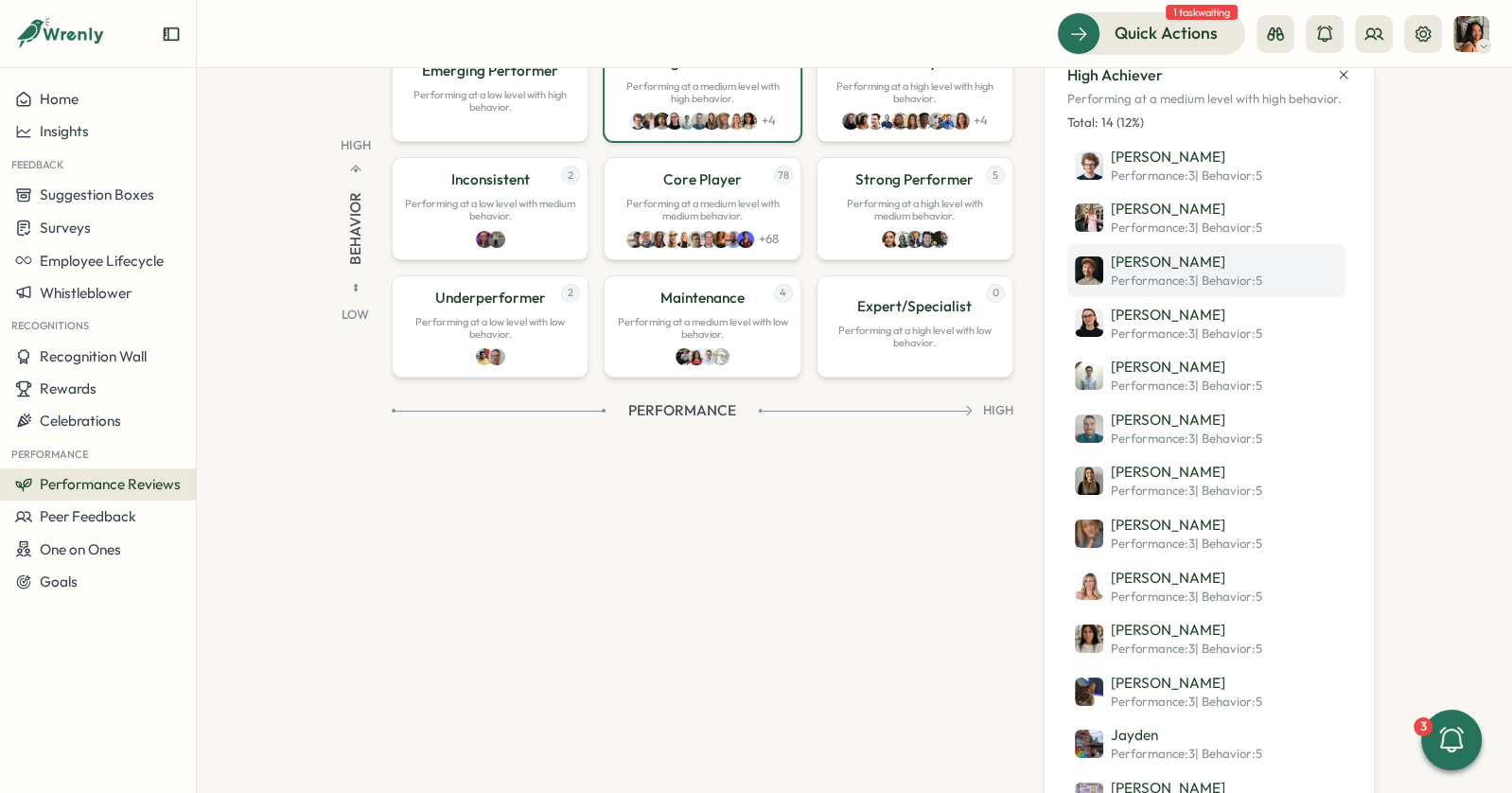
scroll to position [282, 0]
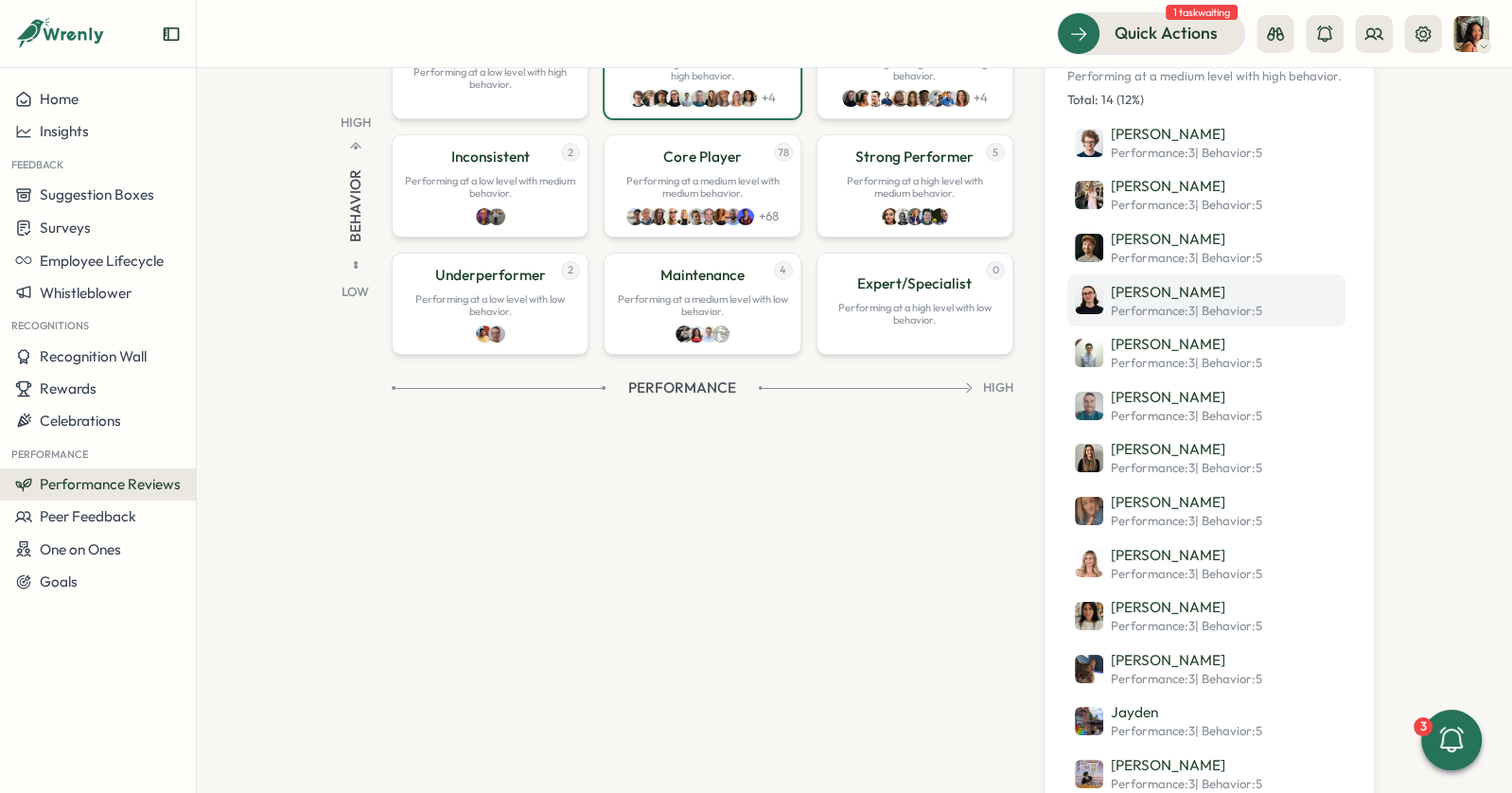
click at [1090, 305] on img at bounding box center [1089, 299] width 29 height 29
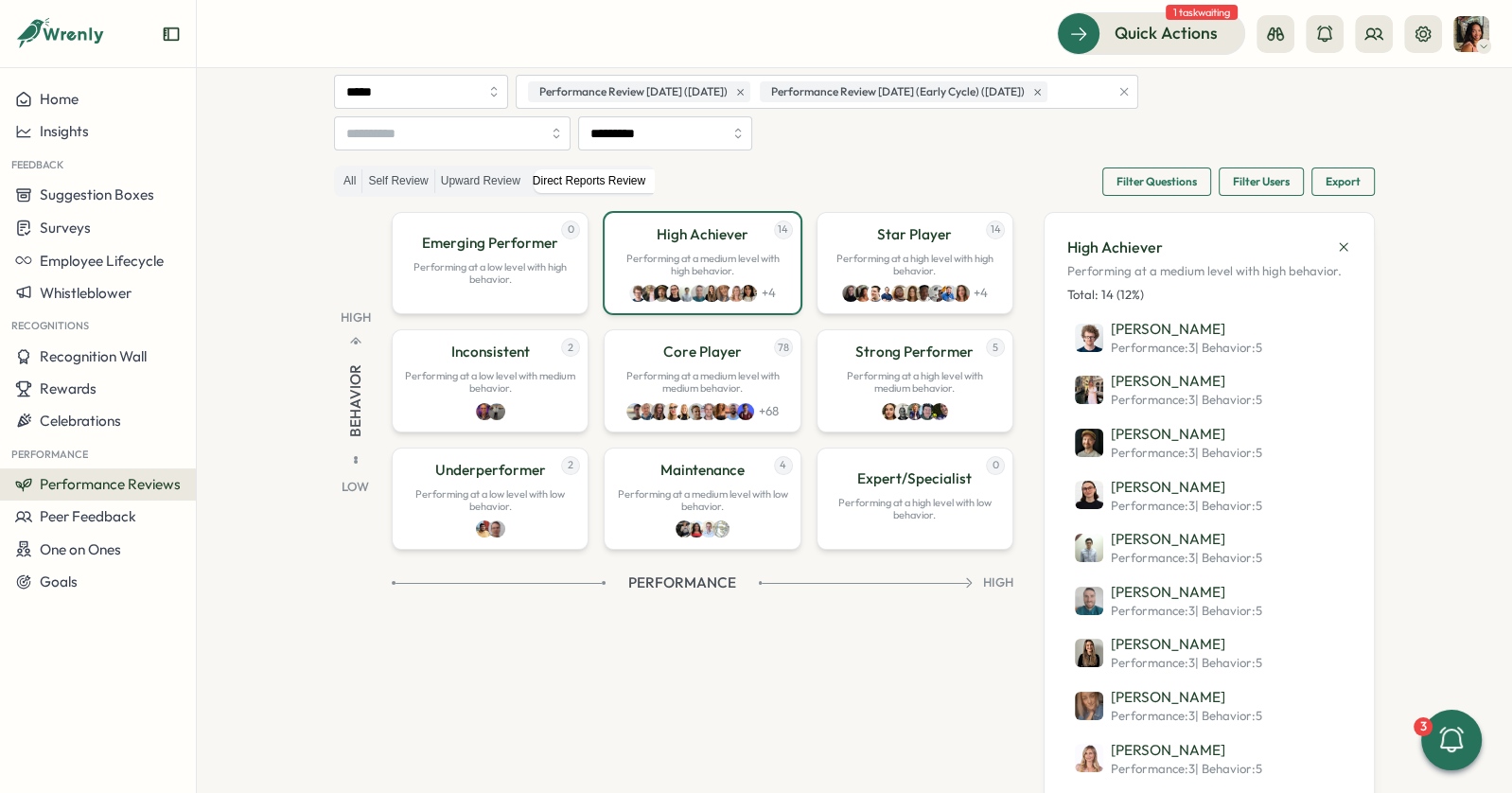
scroll to position [69, 0]
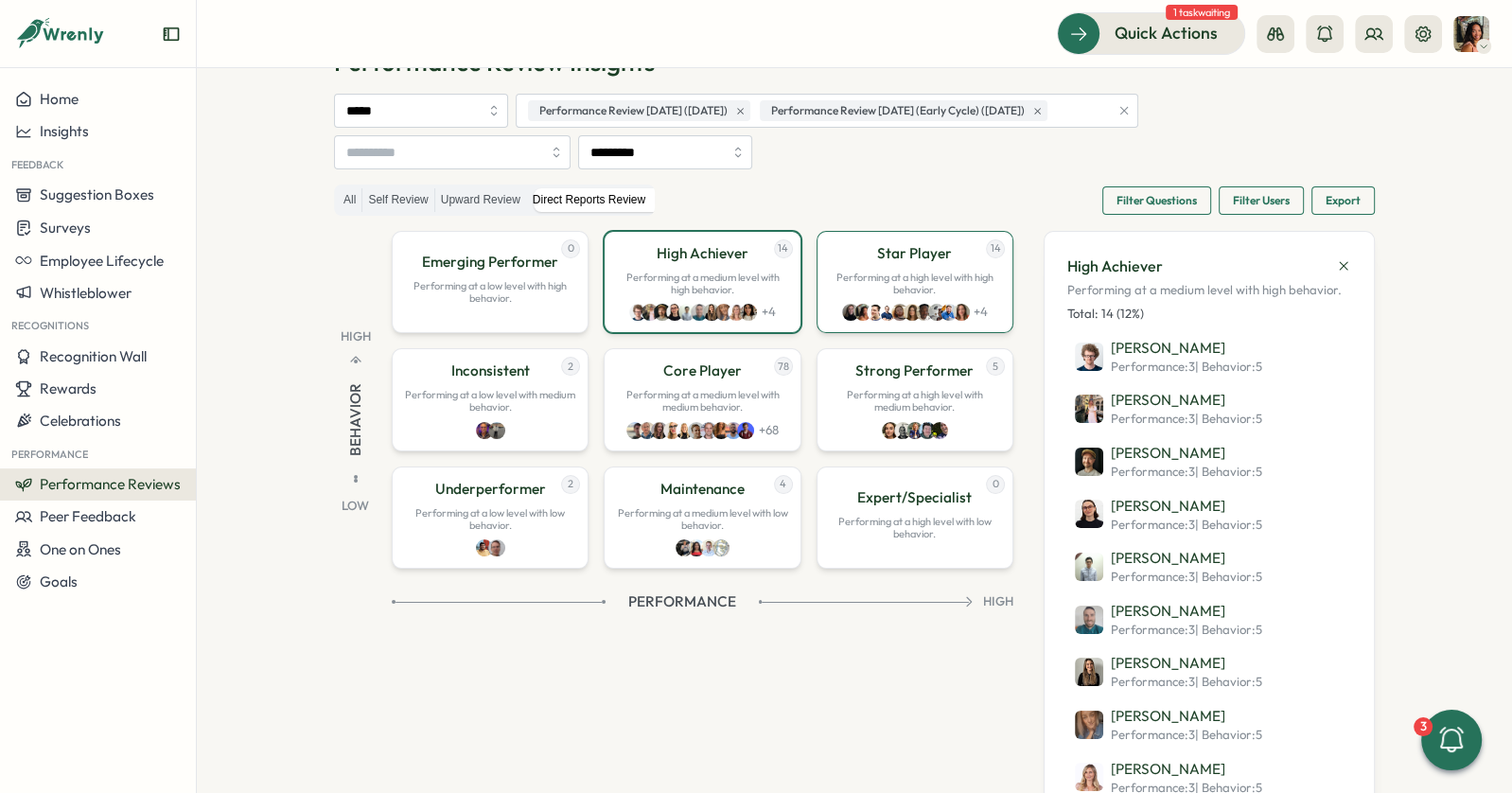
click at [881, 271] on p "Performing at a high level with high behavior." at bounding box center [915, 283] width 172 height 25
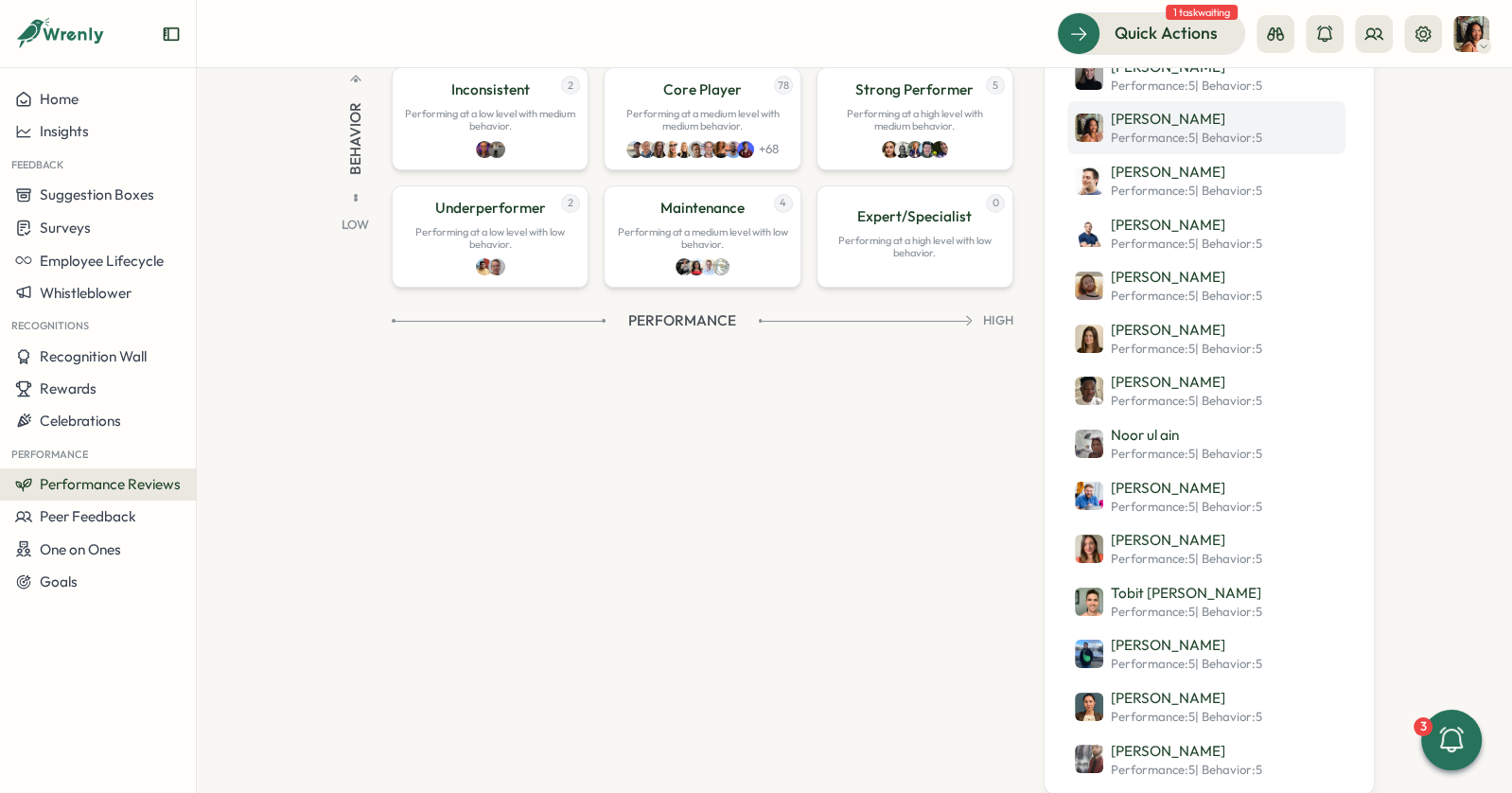
scroll to position [0, 0]
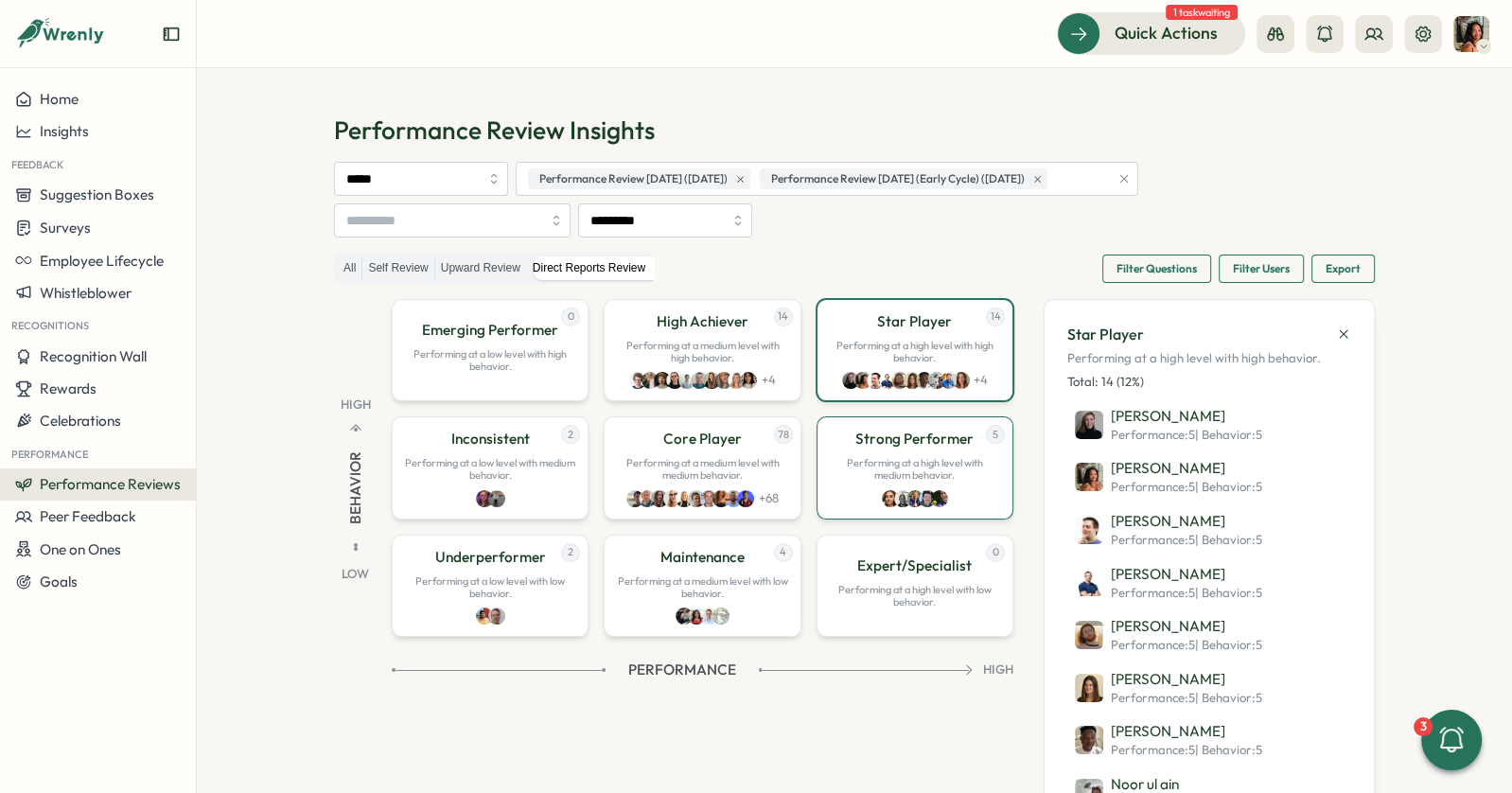
click at [863, 473] on p "Performing at a high level with medium behavior." at bounding box center [915, 469] width 172 height 25
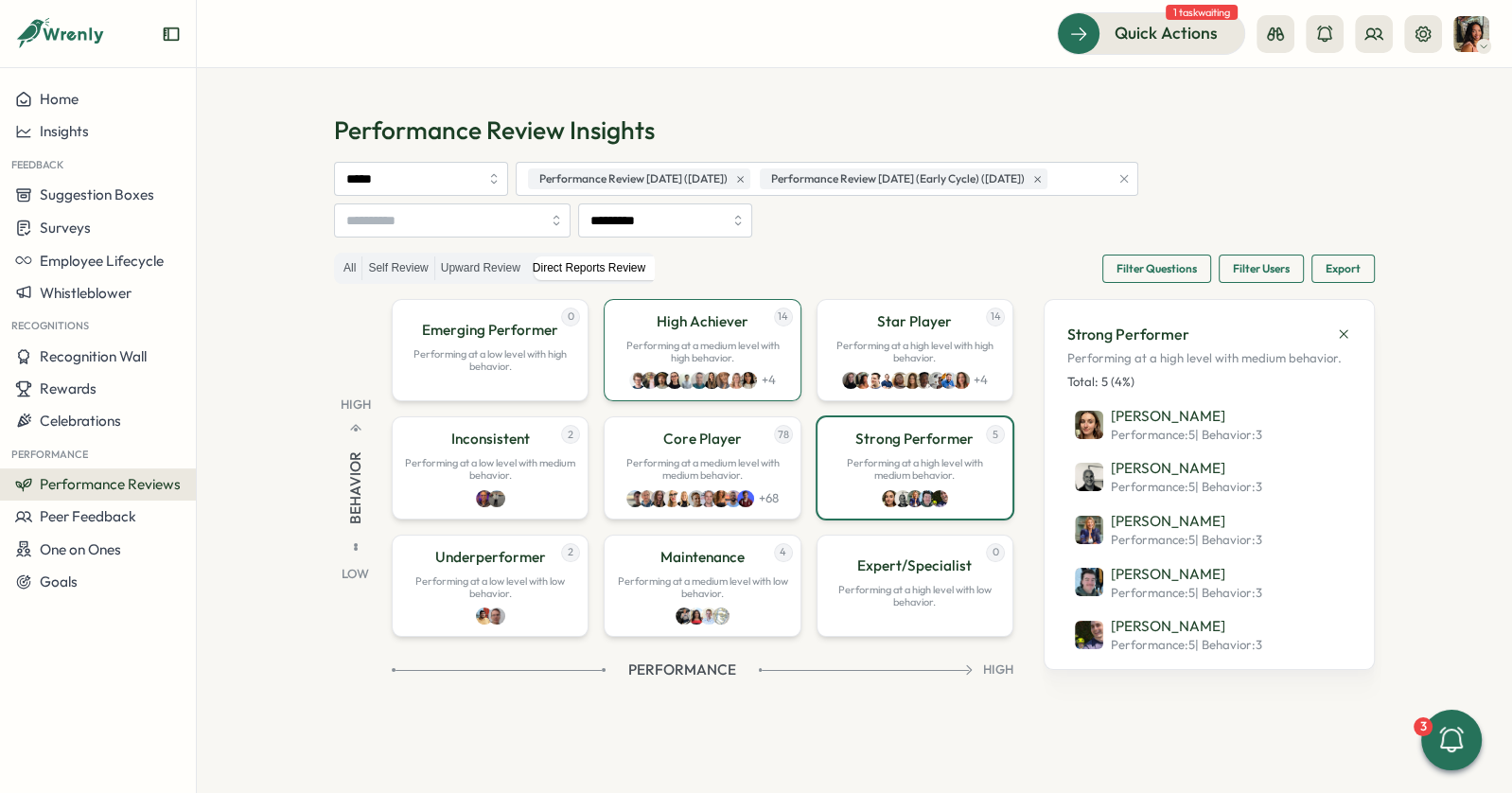
click at [729, 351] on p "Performing at a medium level with high behavior." at bounding box center [702, 352] width 172 height 25
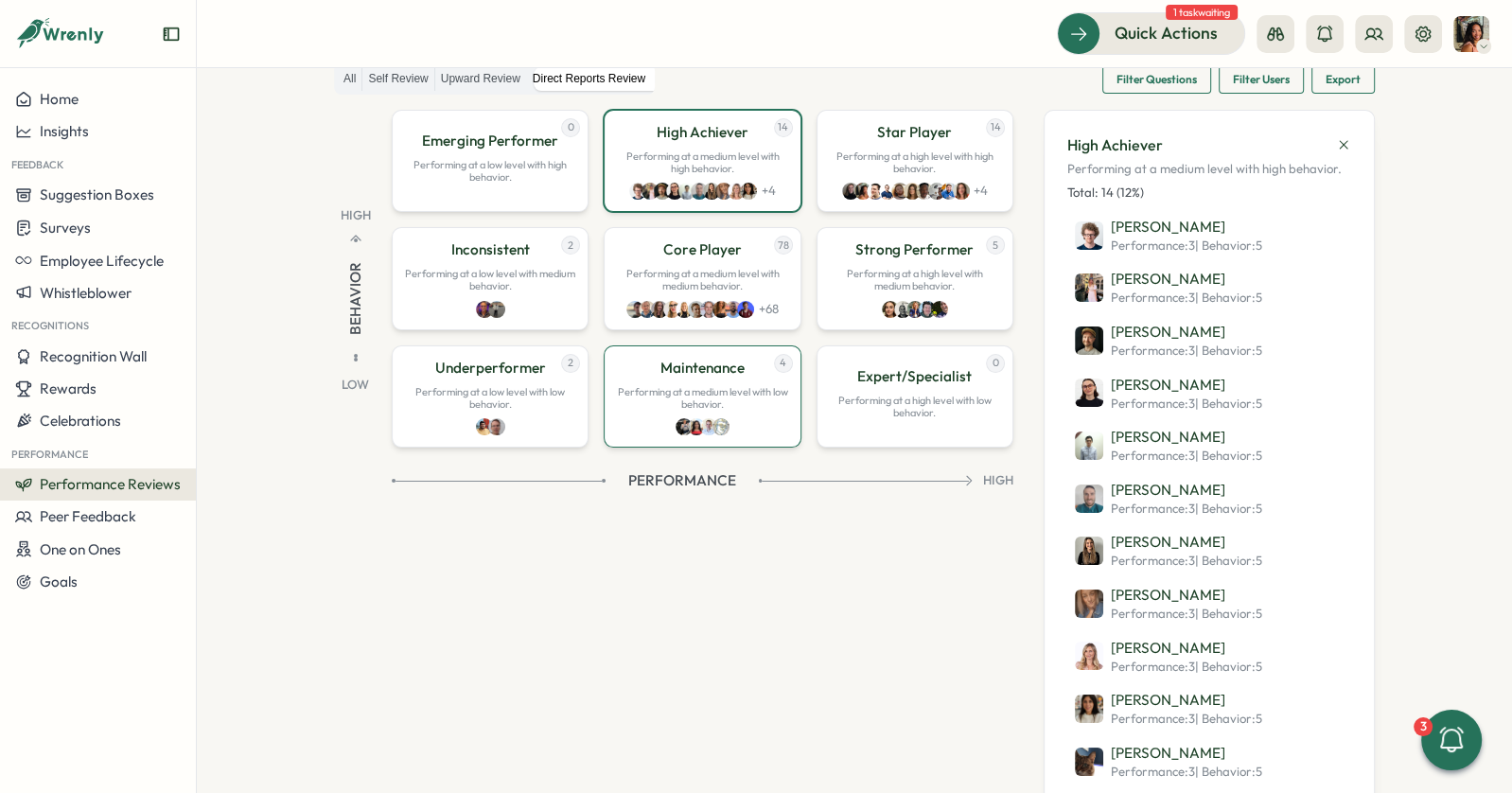
scroll to position [114, 0]
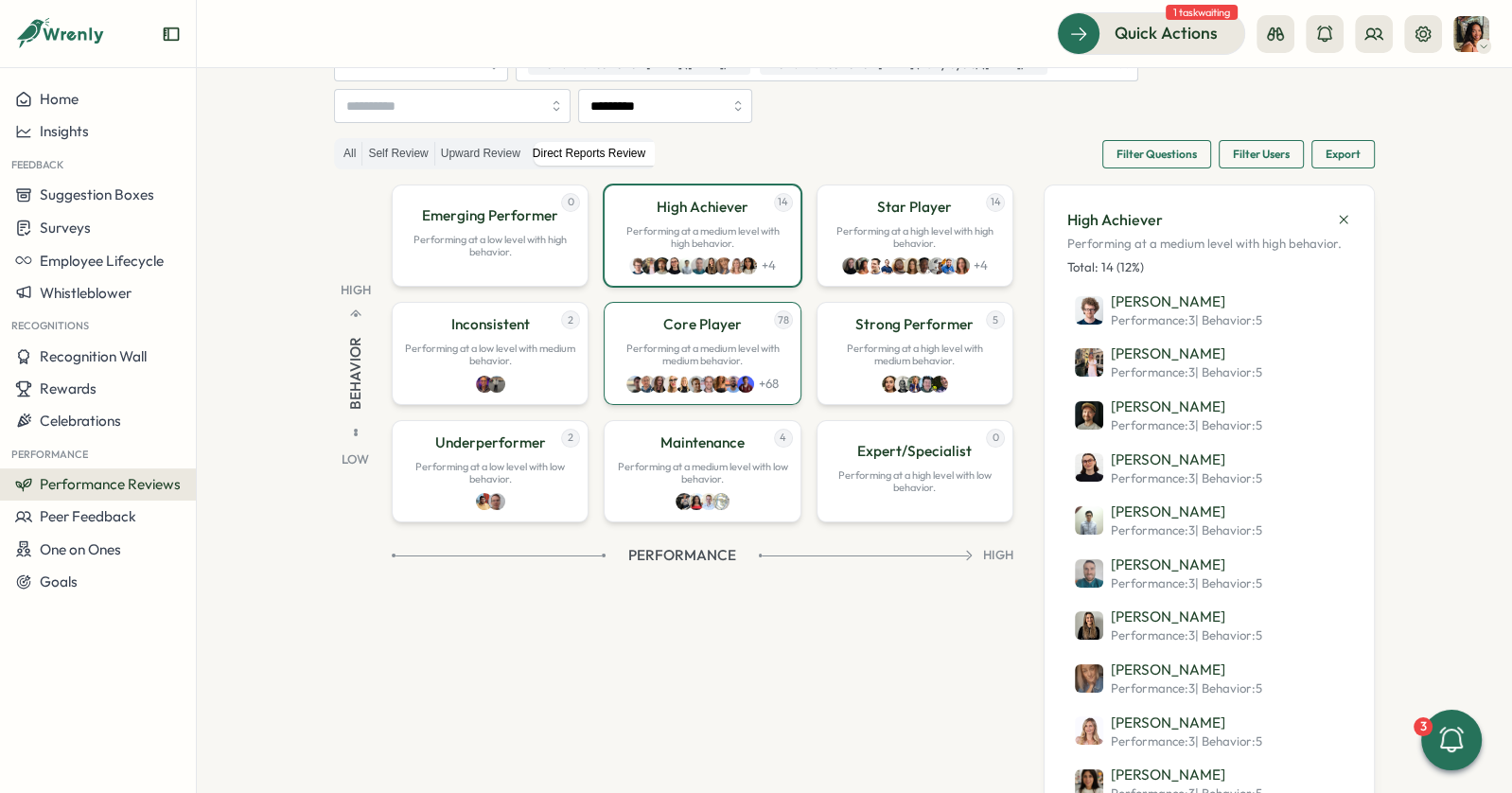
click at [667, 367] on div "78 Core Player Performing at a medium level with medium behavior. + 68" at bounding box center [702, 353] width 197 height 102
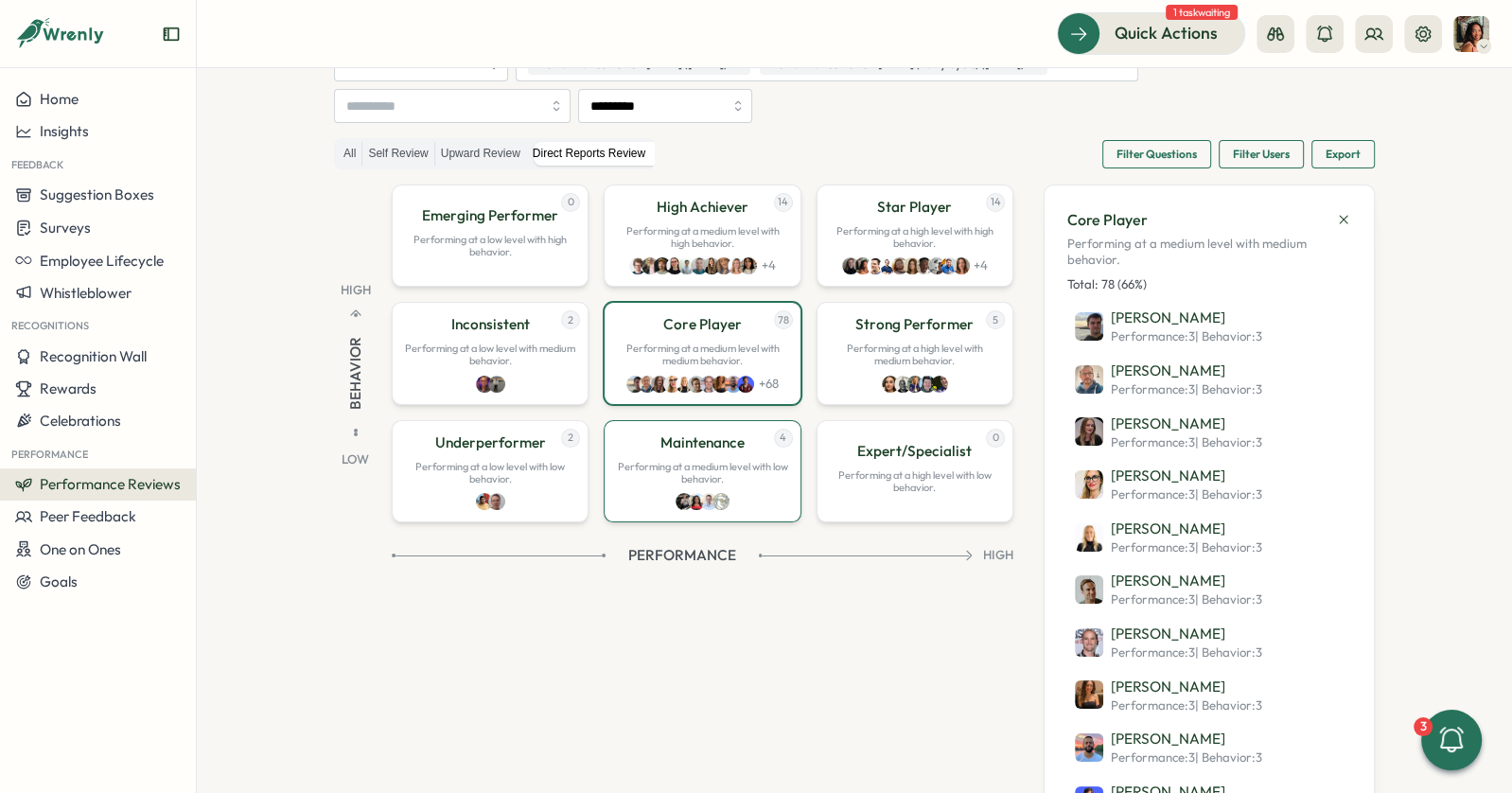
click at [664, 449] on div "4 Maintenance Performing at a medium level with low behavior." at bounding box center [702, 471] width 197 height 102
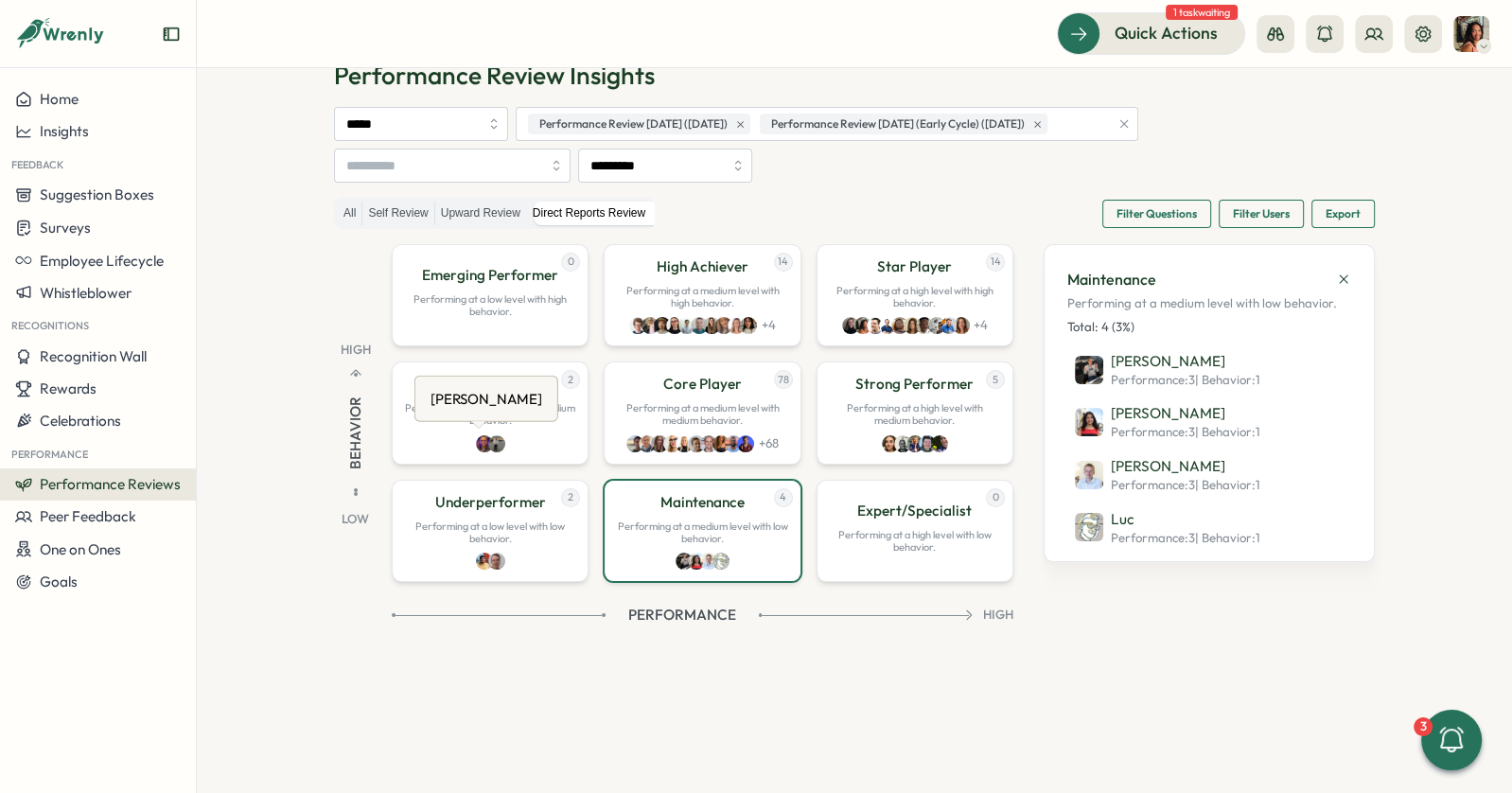
click at [483, 426] on icon at bounding box center [478, 425] width 15 height 8
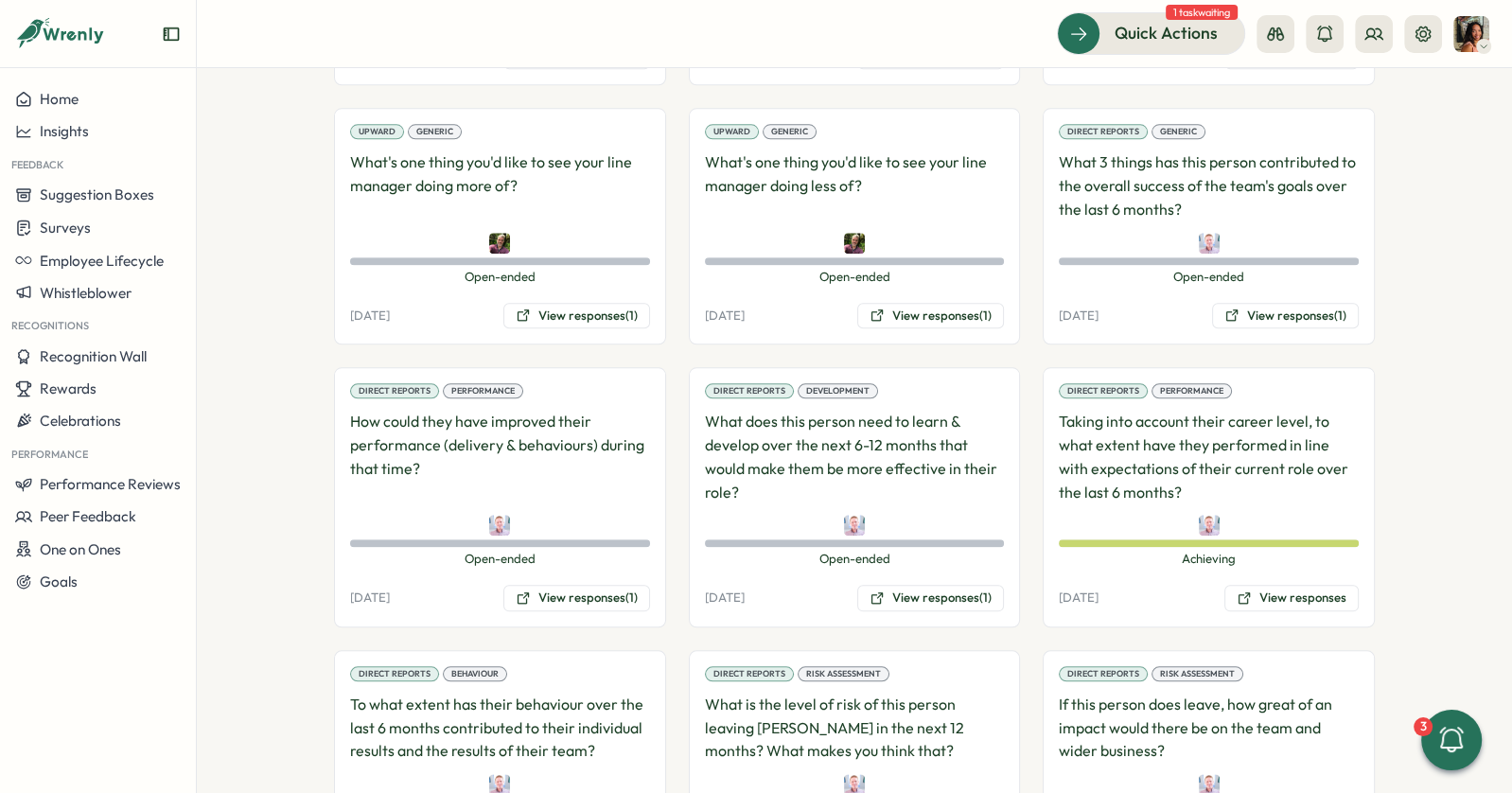
scroll to position [1881, 0]
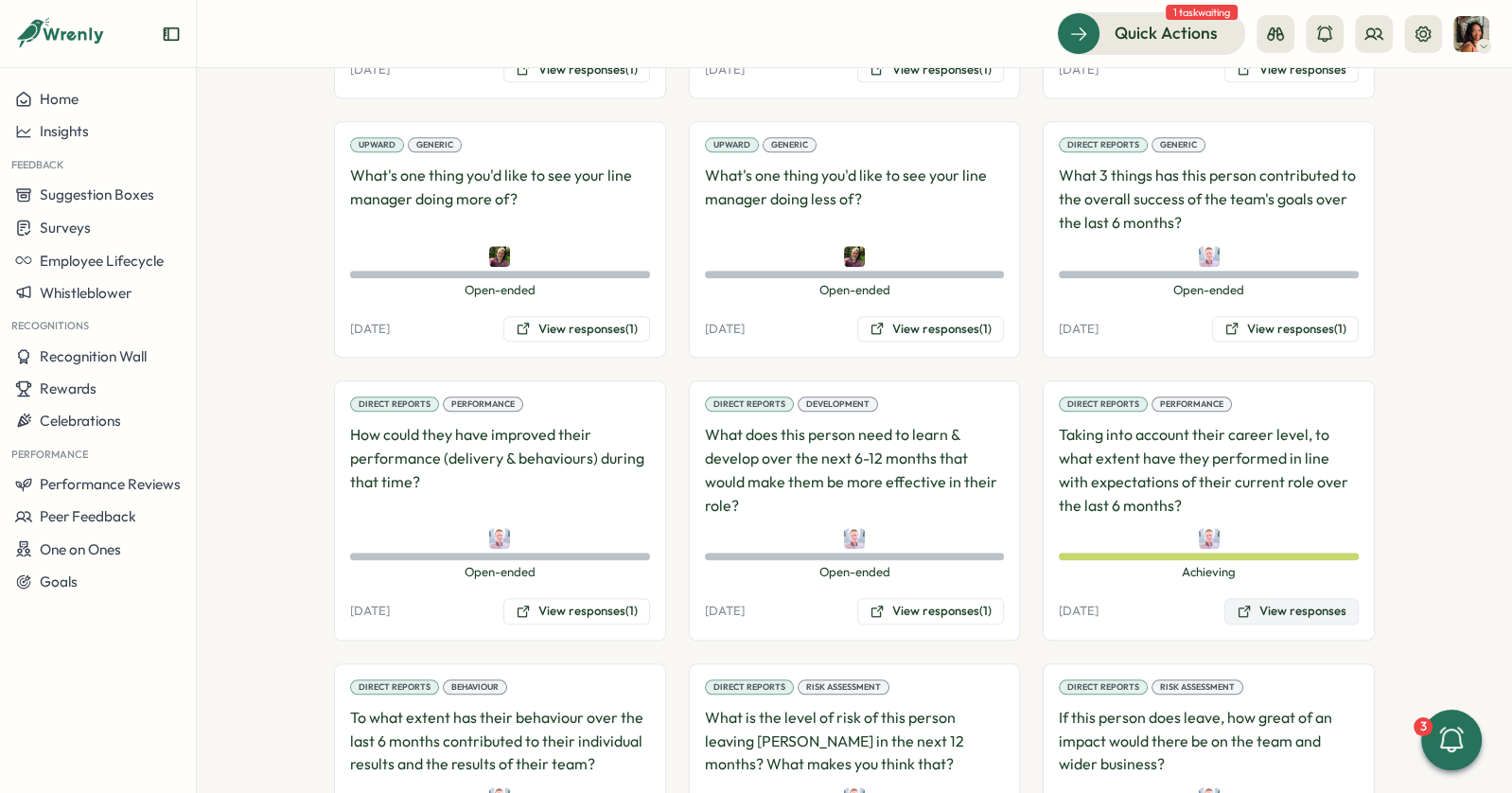
click at [1280, 598] on button "View responses" at bounding box center [1291, 611] width 134 height 27
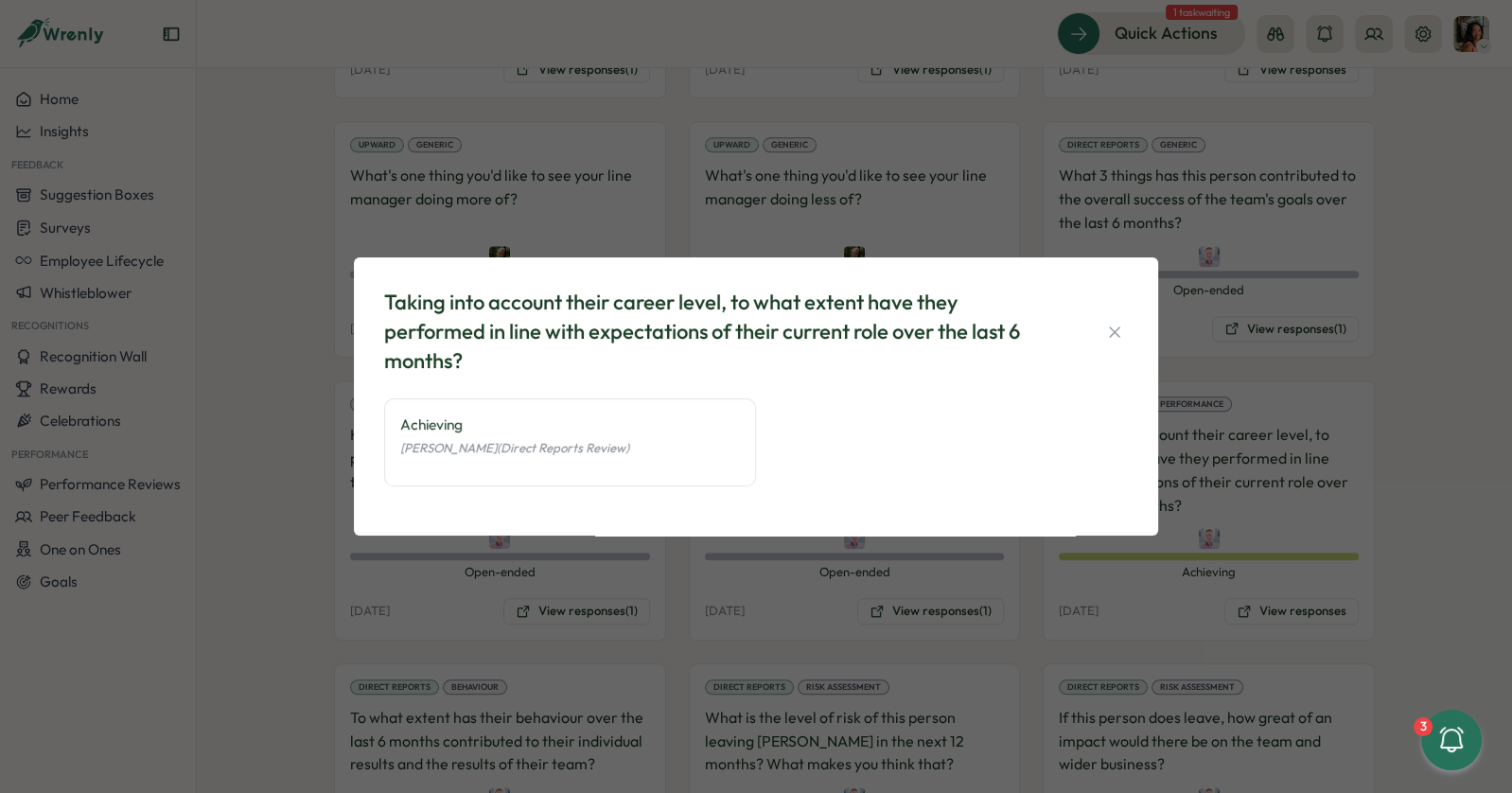
click at [440, 639] on div "Taking into account their career level, to what extent have they performed in l…" at bounding box center [756, 396] width 1512 height 793
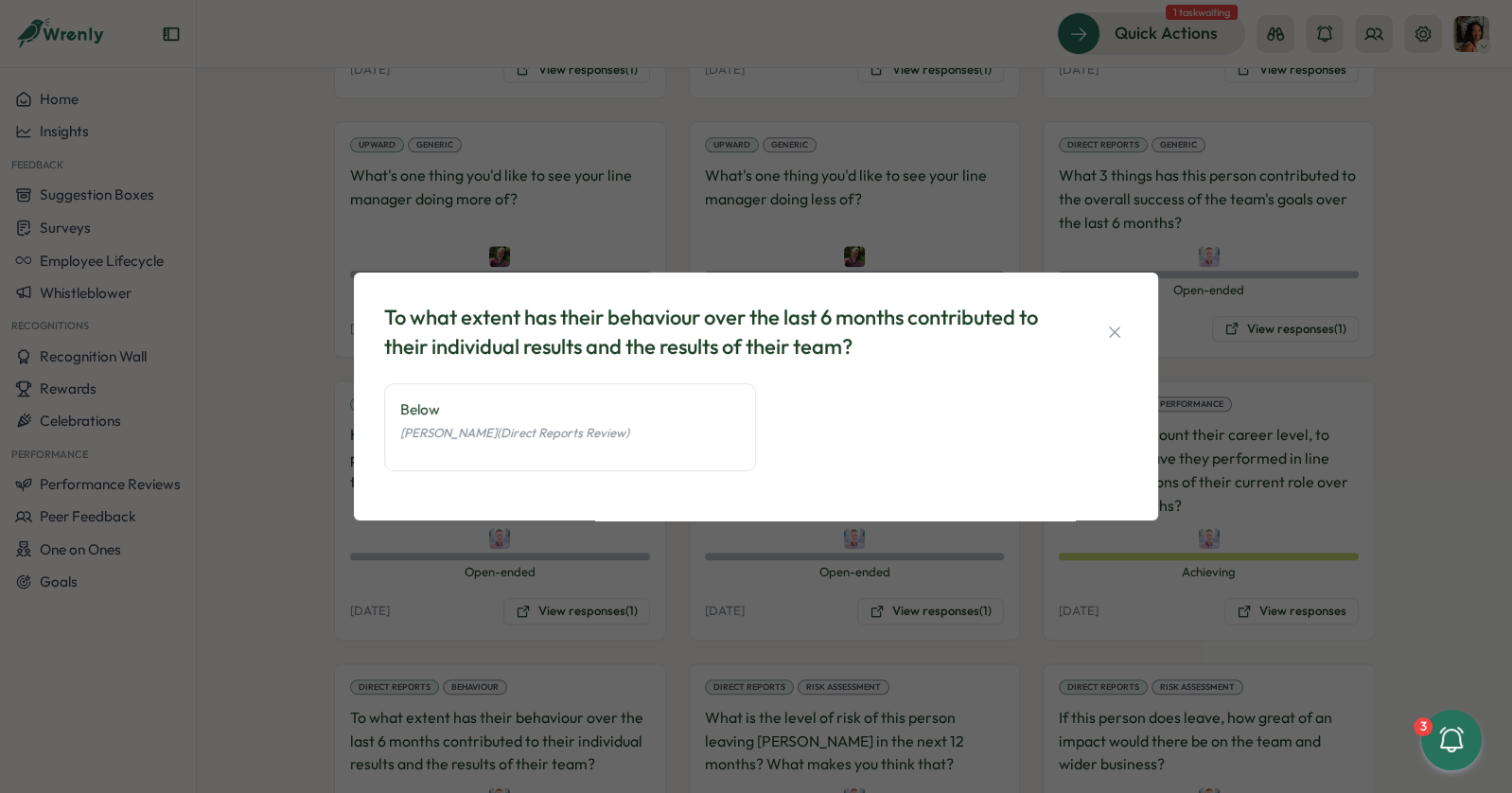
click at [561, 628] on div "To what extent has their behaviour over the last 6 months contributed to their …" at bounding box center [756, 396] width 1512 height 793
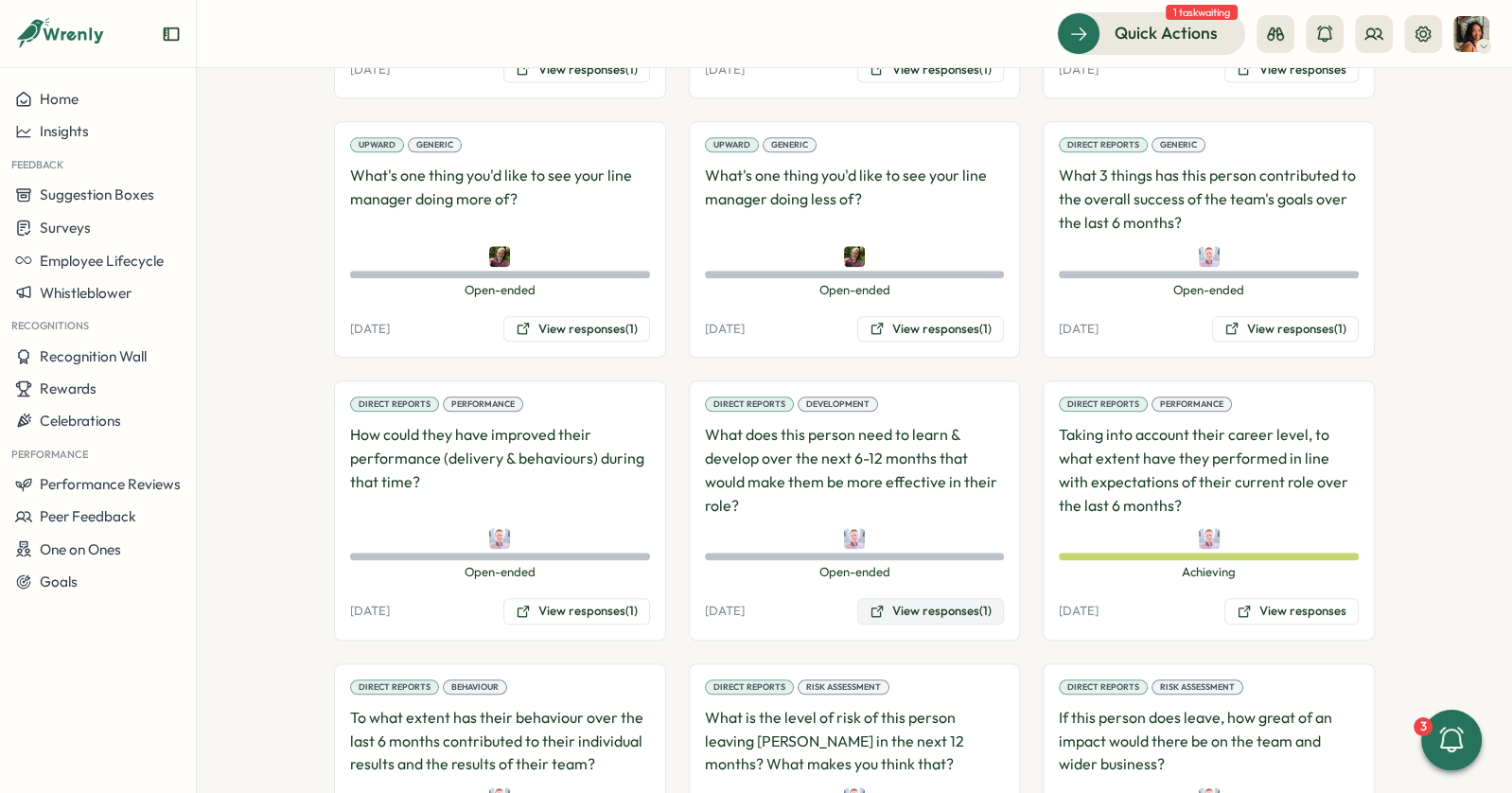
click at [895, 598] on button "View responses (1)" at bounding box center [930, 611] width 147 height 27
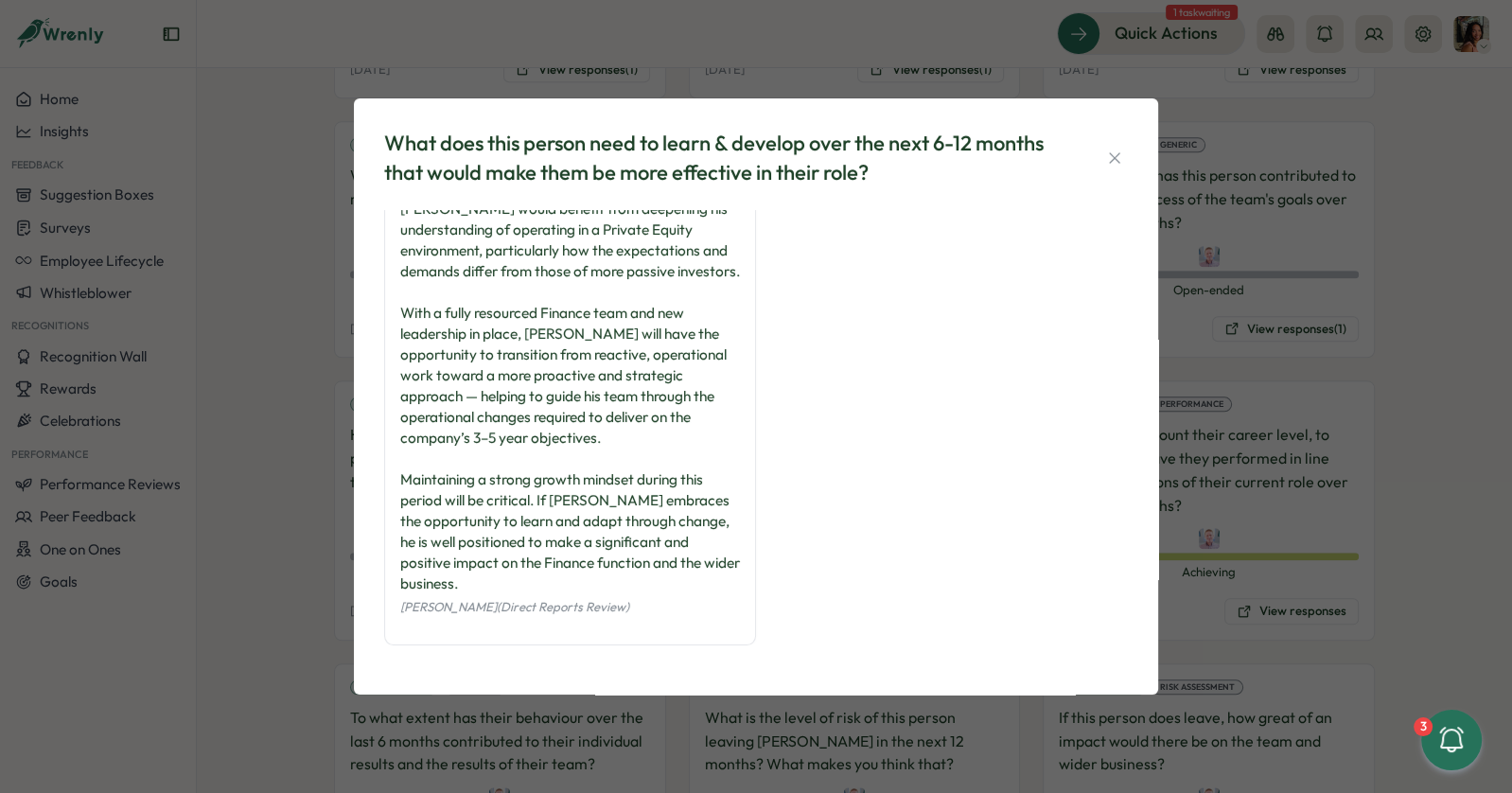
scroll to position [48, 0]
click at [274, 547] on div "What does this person need to learn & develop over the next 6-12 months that wo…" at bounding box center [756, 396] width 1512 height 793
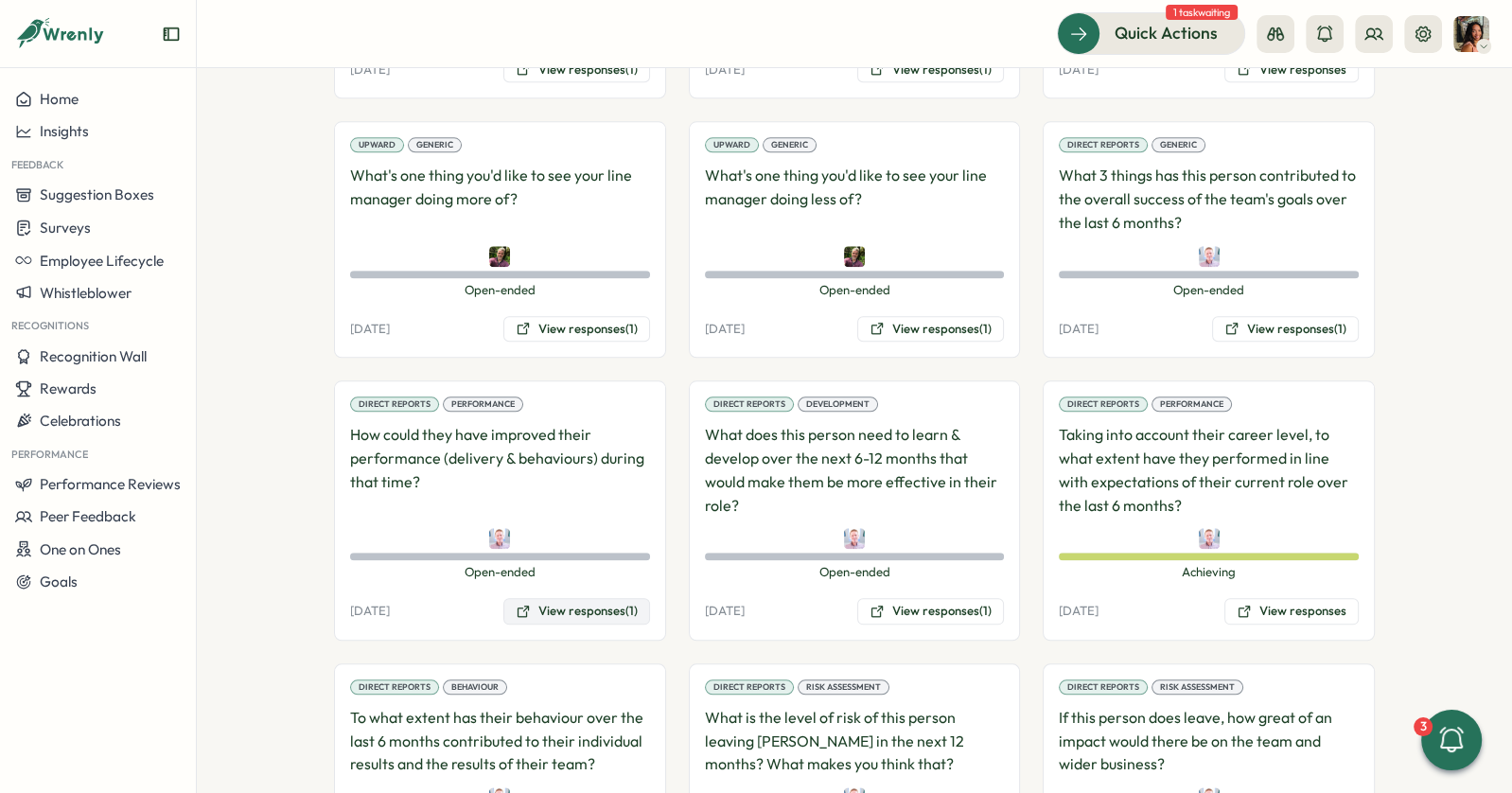
click at [542, 598] on button "View responses (1)" at bounding box center [577, 611] width 147 height 27
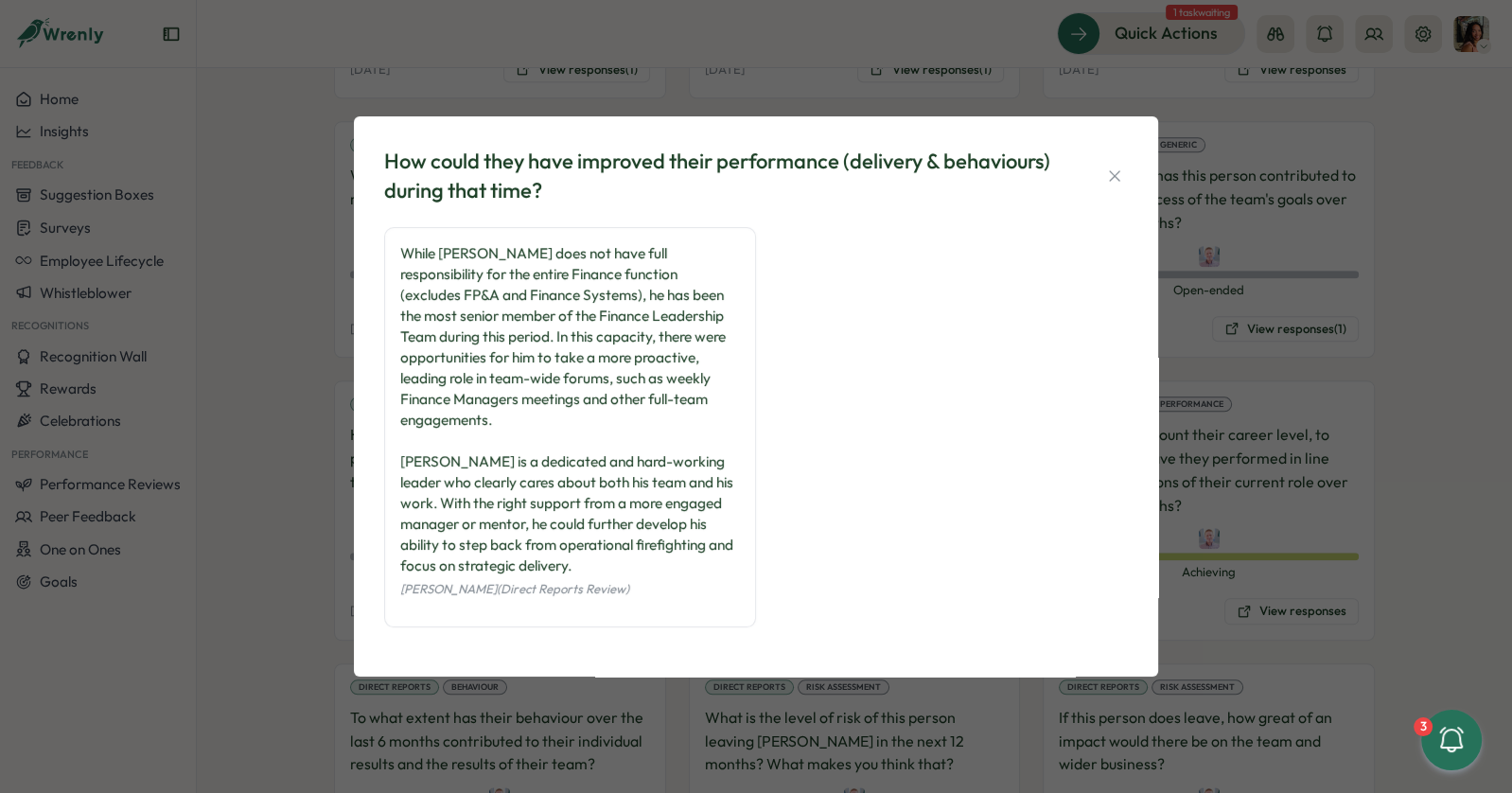
click at [1303, 288] on div "How could they have improved their performance (delivery & behaviours) during t…" at bounding box center [756, 396] width 1512 height 793
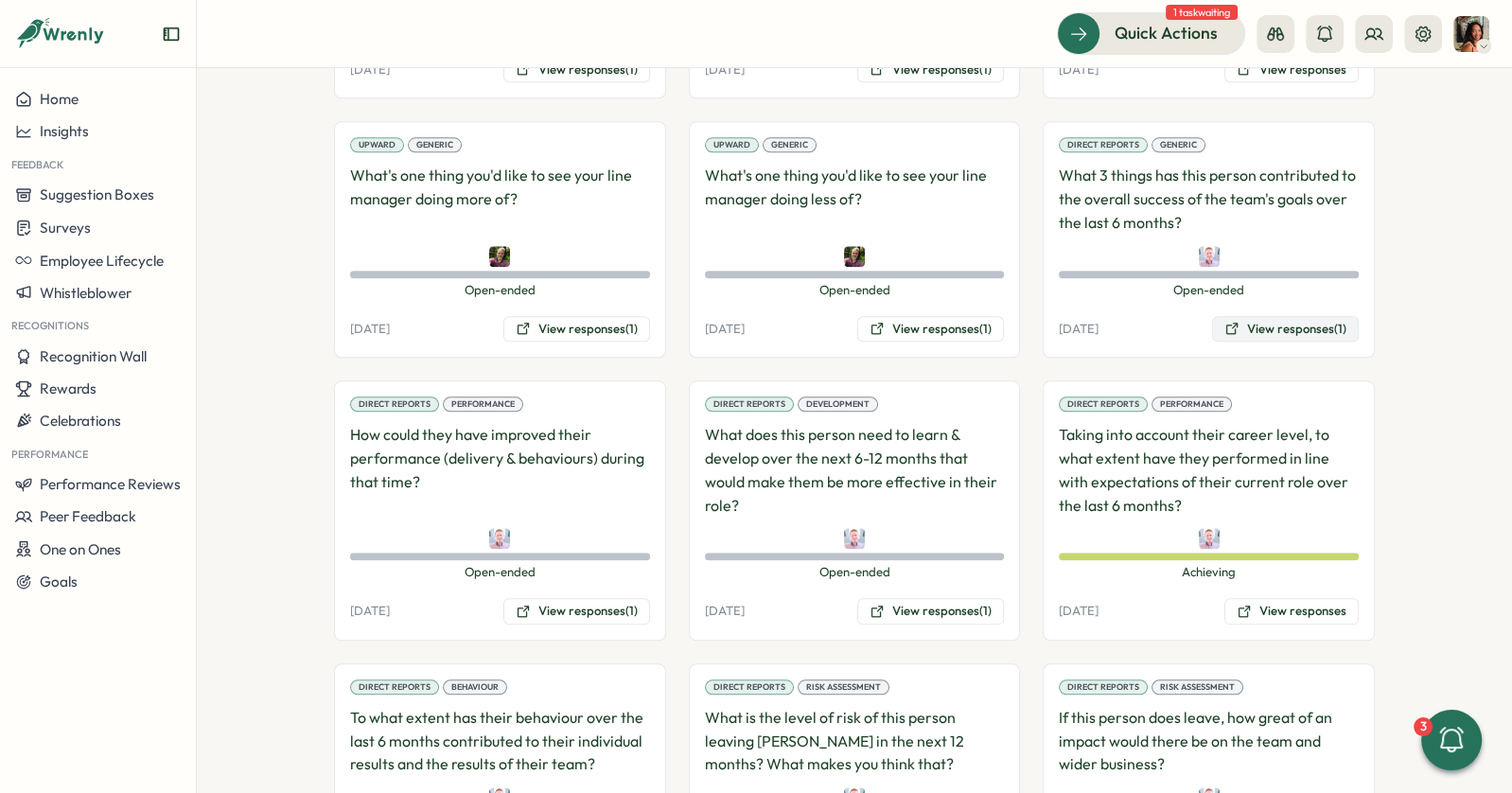
click at [1257, 316] on button "View responses (1)" at bounding box center [1285, 329] width 147 height 27
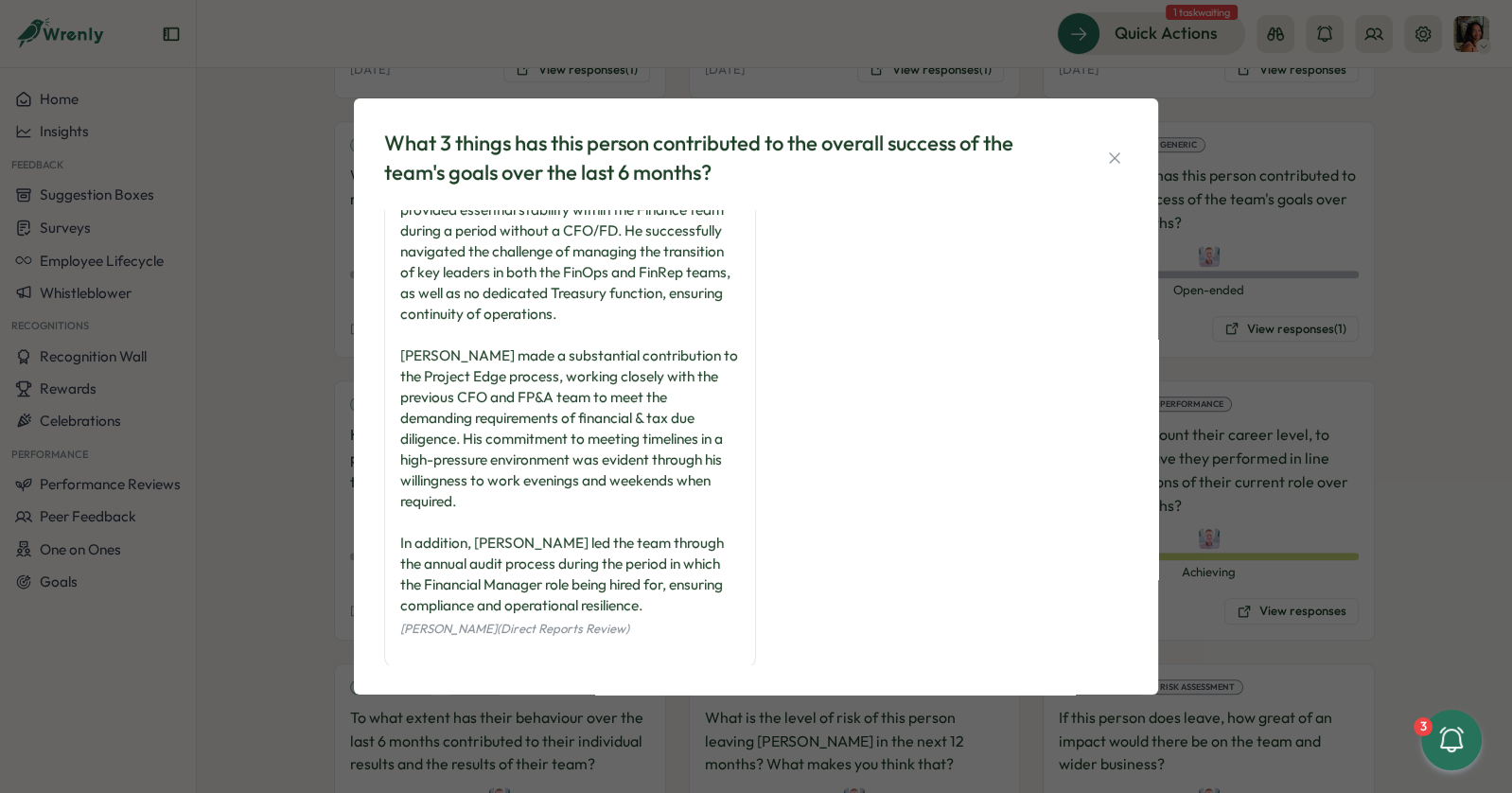
click at [332, 542] on div "What 3 things has this person contributed to the overall success of the team's …" at bounding box center [756, 396] width 1512 height 793
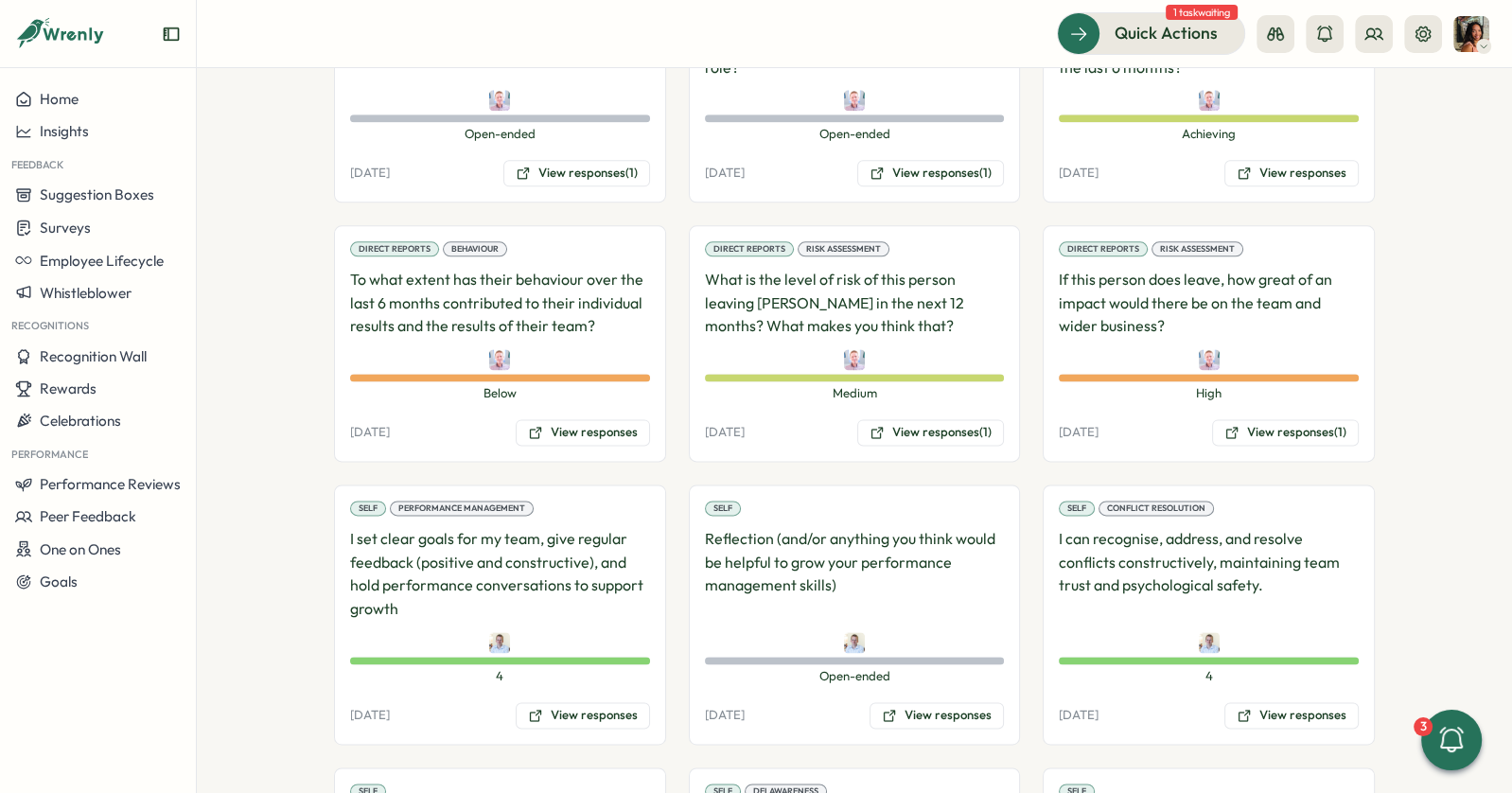
scroll to position [2324, 0]
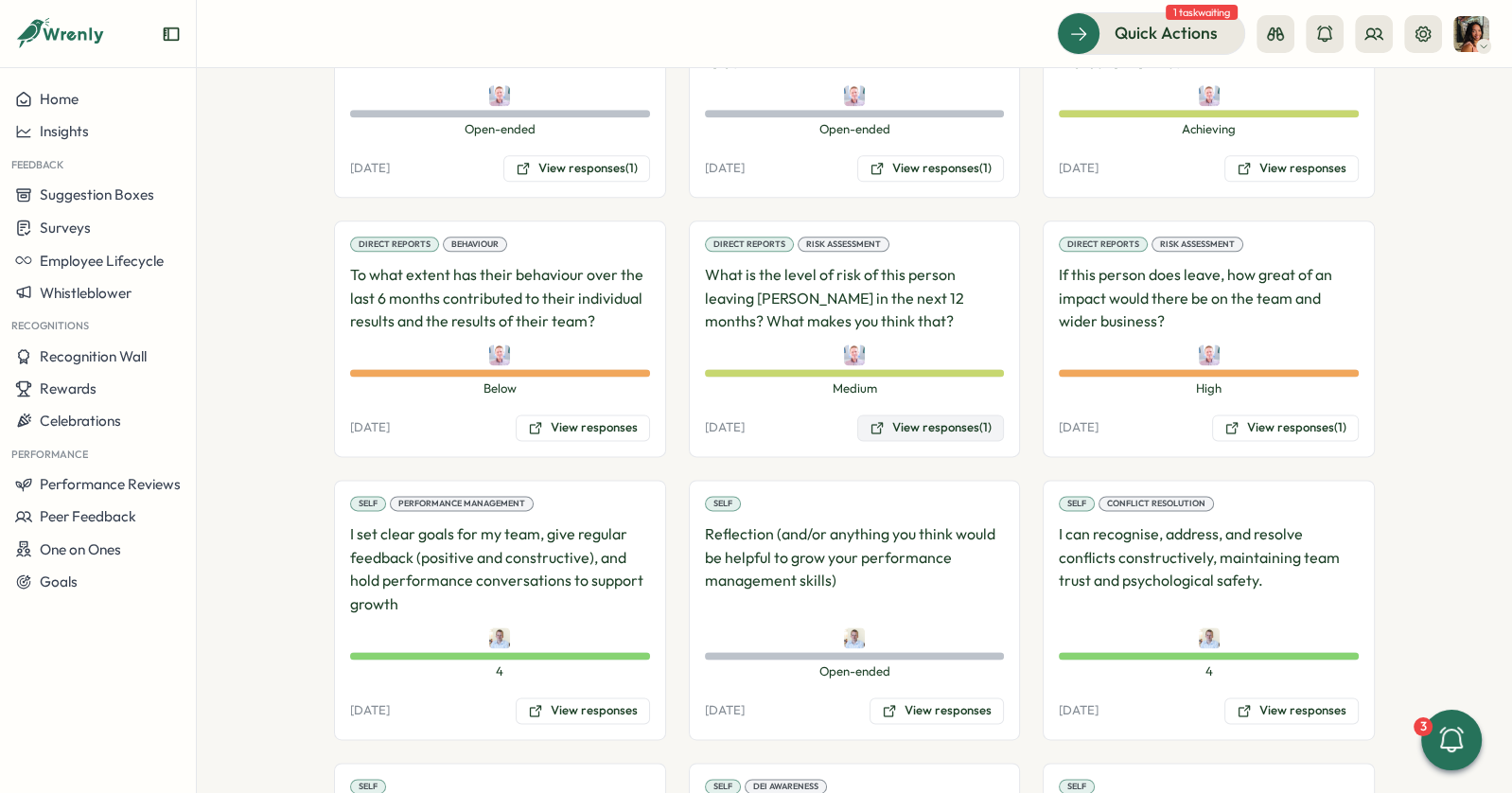
click at [926, 414] on button "View responses (1)" at bounding box center [930, 427] width 147 height 27
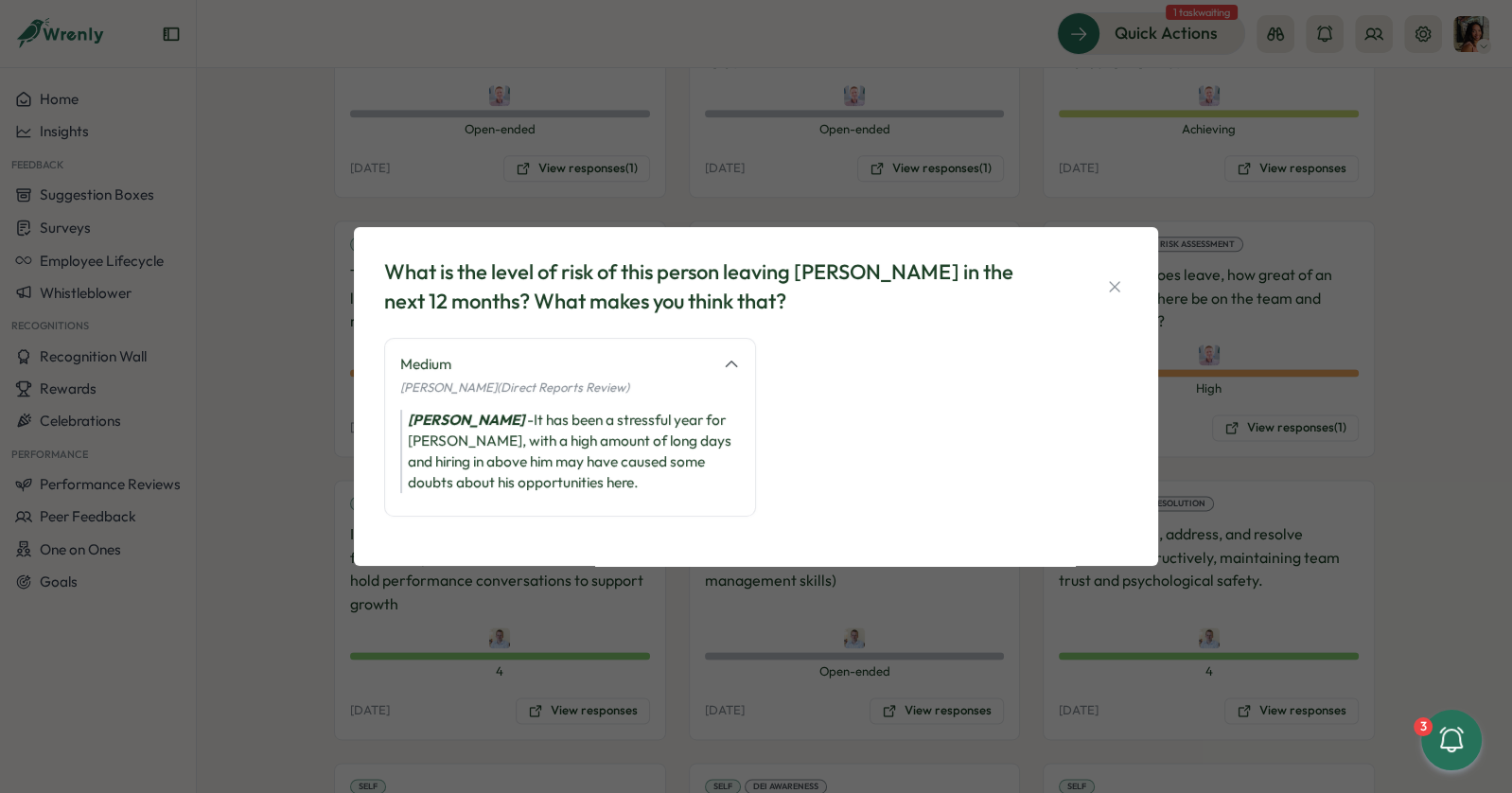
click at [1276, 377] on div "What is the level of risk of this person leaving Tillo in the next 12 months? W…" at bounding box center [756, 396] width 1512 height 793
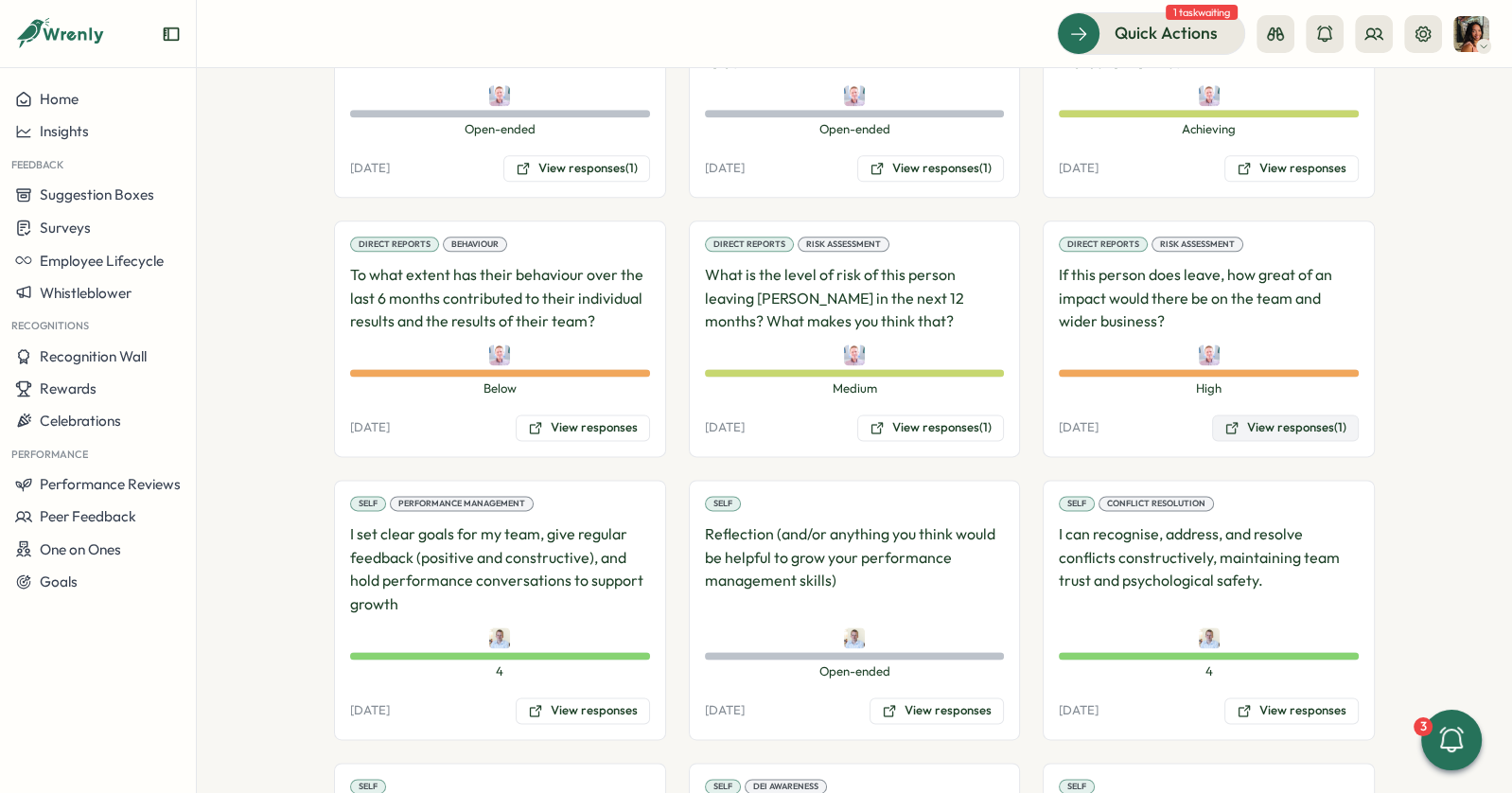
click at [1266, 414] on button "View responses (1)" at bounding box center [1285, 427] width 147 height 27
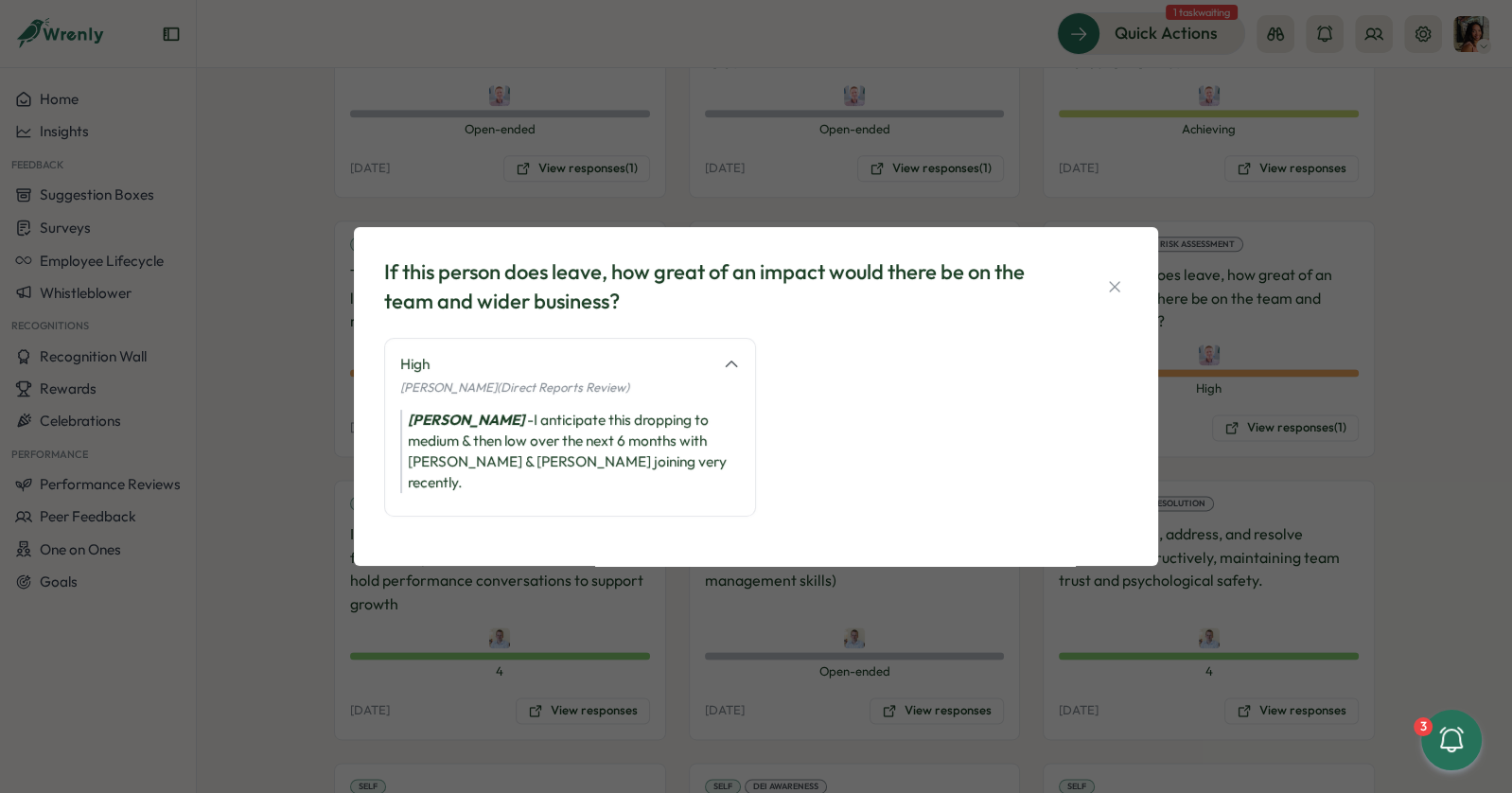
click at [1231, 373] on div "If this person does leave, how great of an impact would there be on the team an…" at bounding box center [756, 396] width 1512 height 793
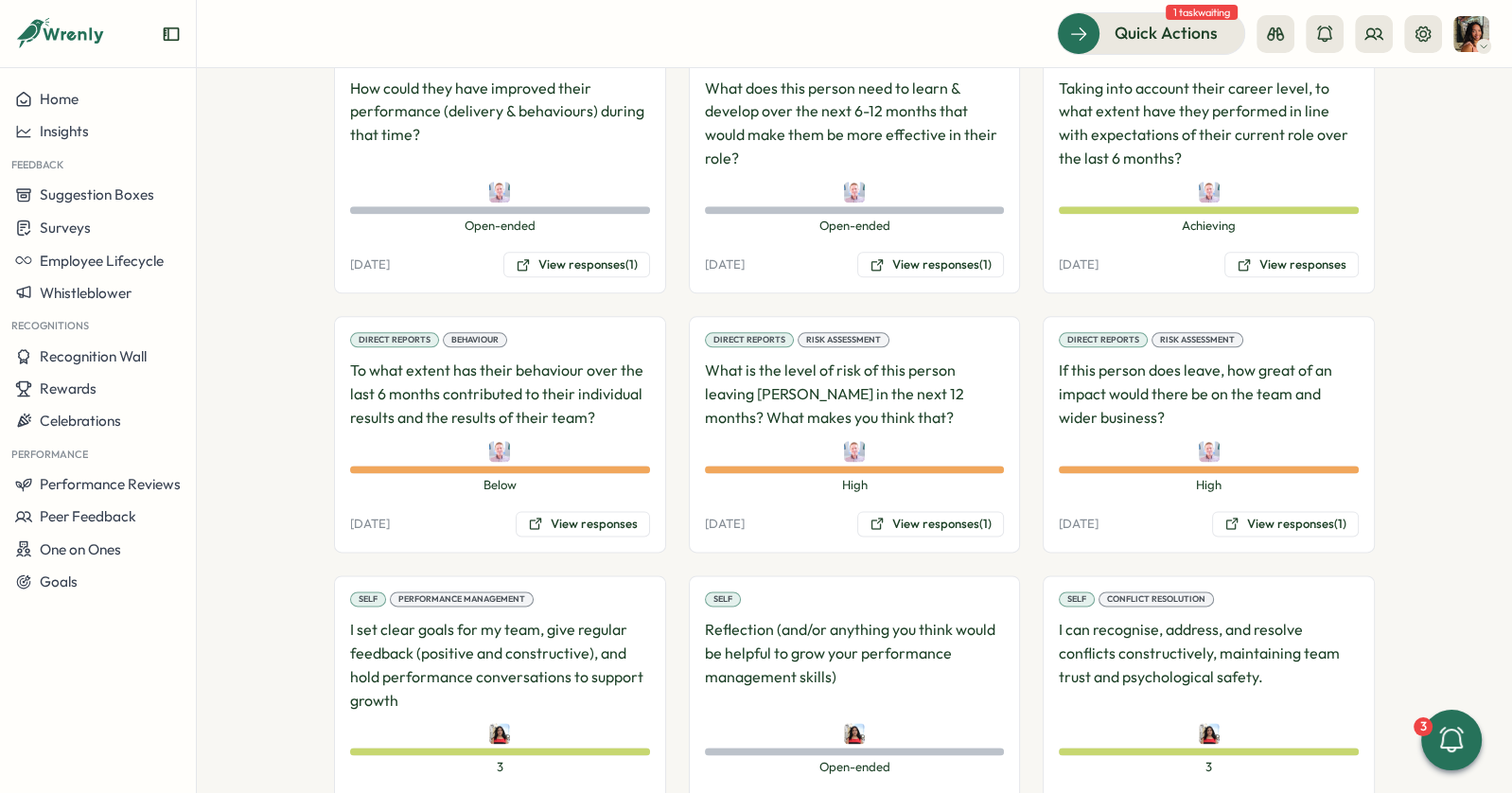
scroll to position [2186, 0]
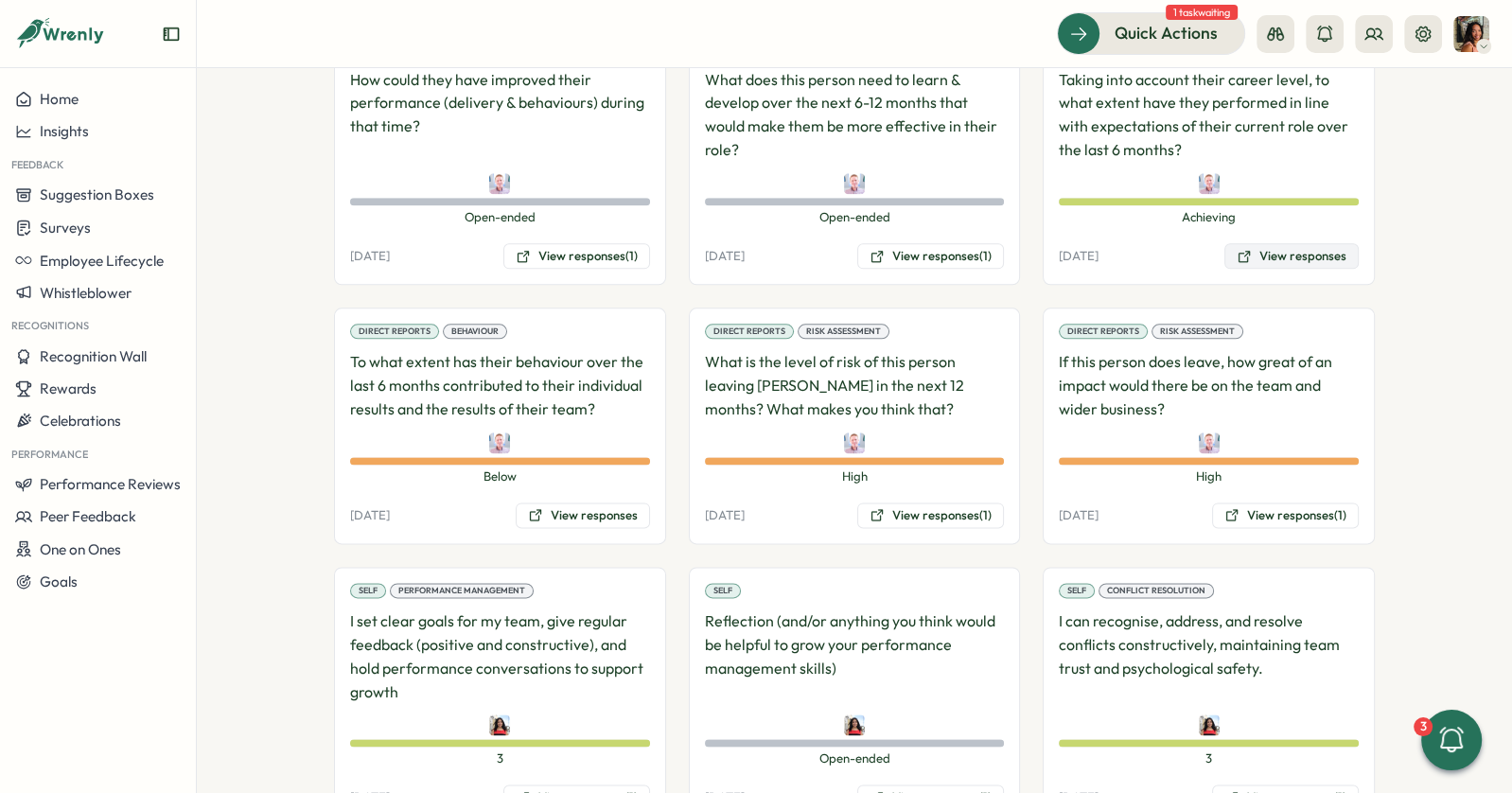
click at [1253, 243] on button "View responses" at bounding box center [1291, 256] width 134 height 27
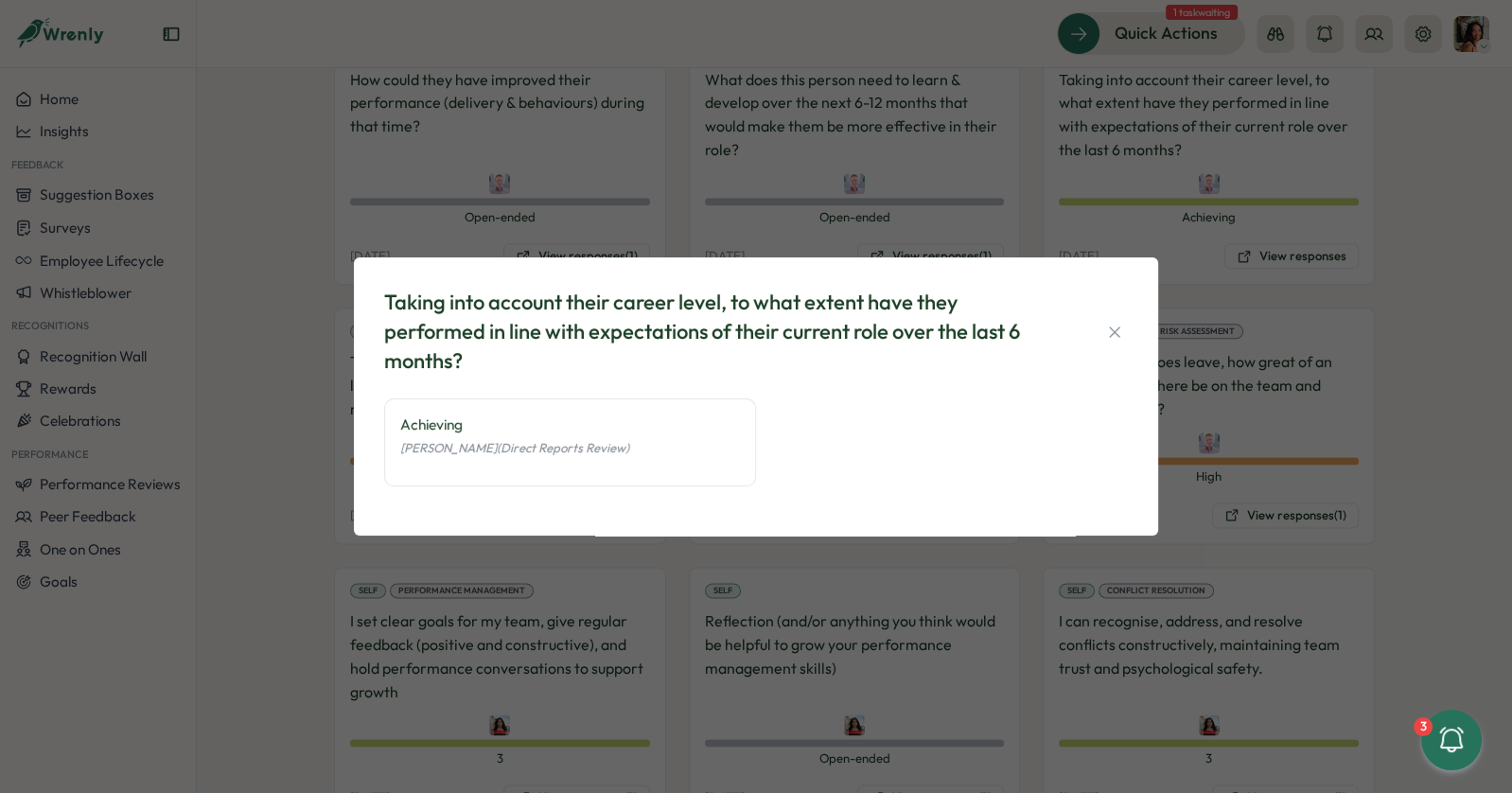
click at [387, 618] on div "Taking into account their career level, to what extent have they performed in l…" at bounding box center [756, 396] width 1512 height 793
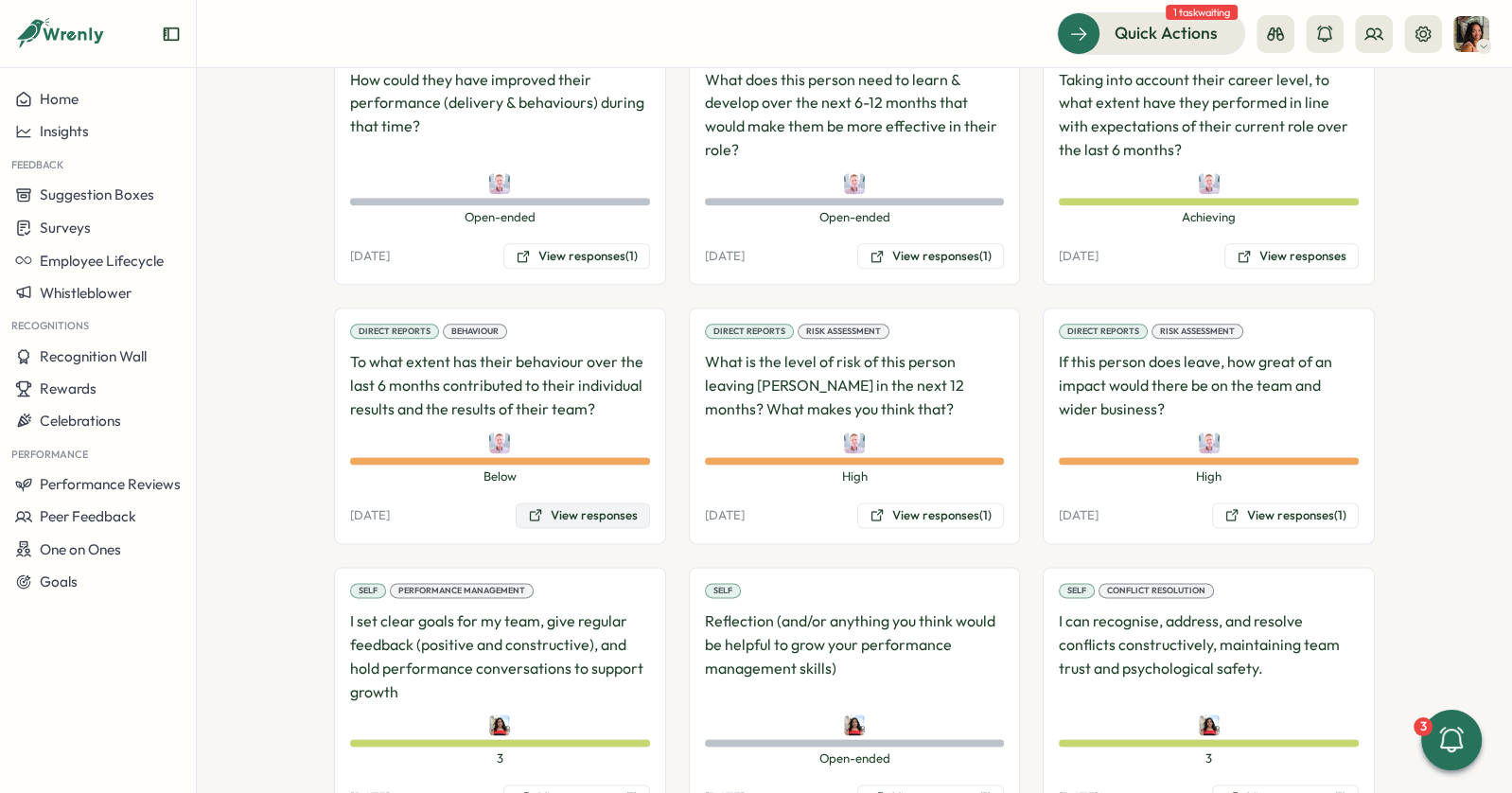
click at [597, 502] on button "View responses" at bounding box center [583, 515] width 134 height 27
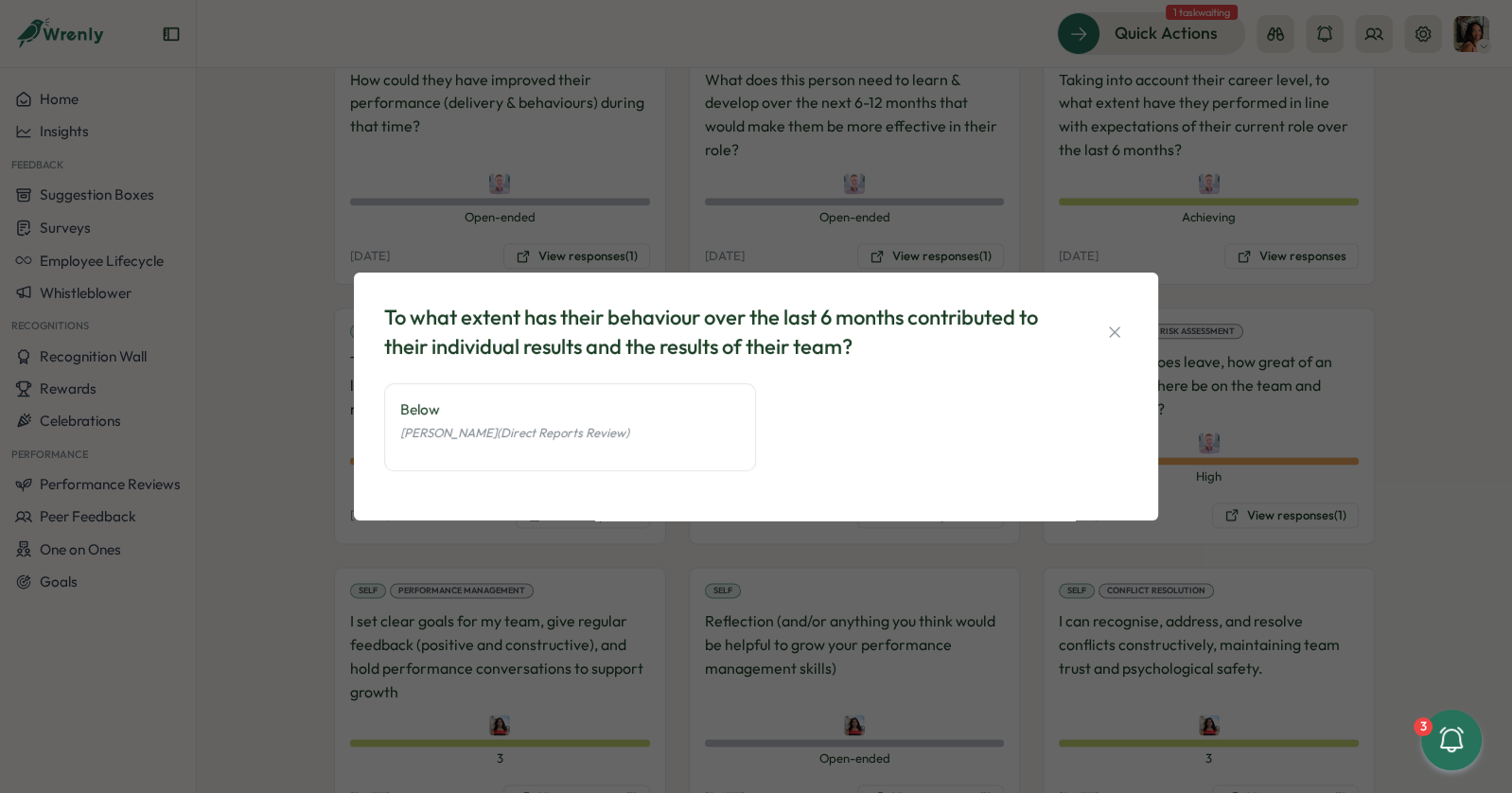
click at [723, 581] on div "To what extent has their behaviour over the last 6 months contributed to their …" at bounding box center [756, 396] width 1512 height 793
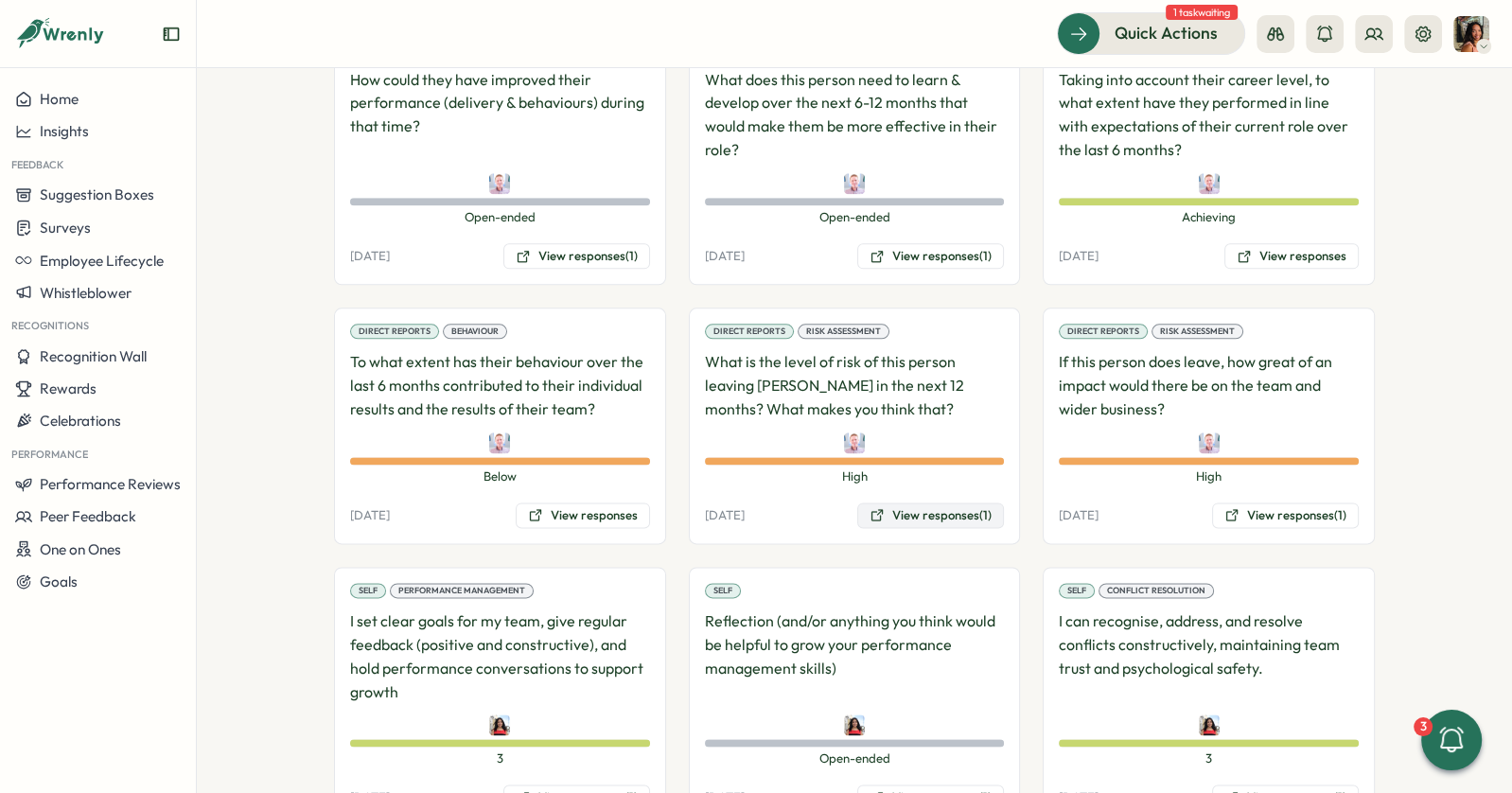
click at [899, 502] on button "View responses (1)" at bounding box center [930, 515] width 147 height 27
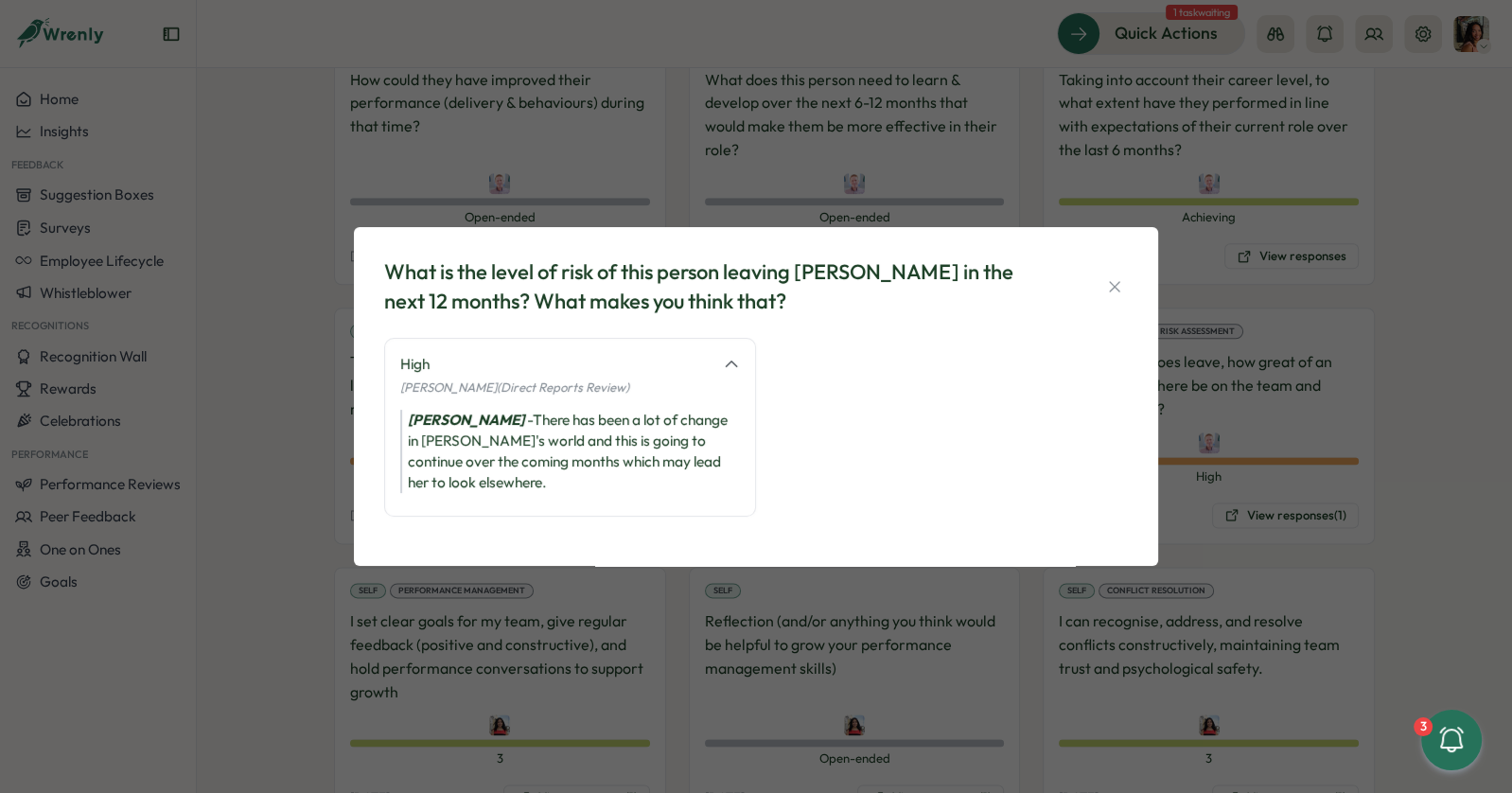
click at [1271, 449] on div "What is the level of risk of this person leaving Tillo in the next 12 months? W…" at bounding box center [756, 396] width 1512 height 793
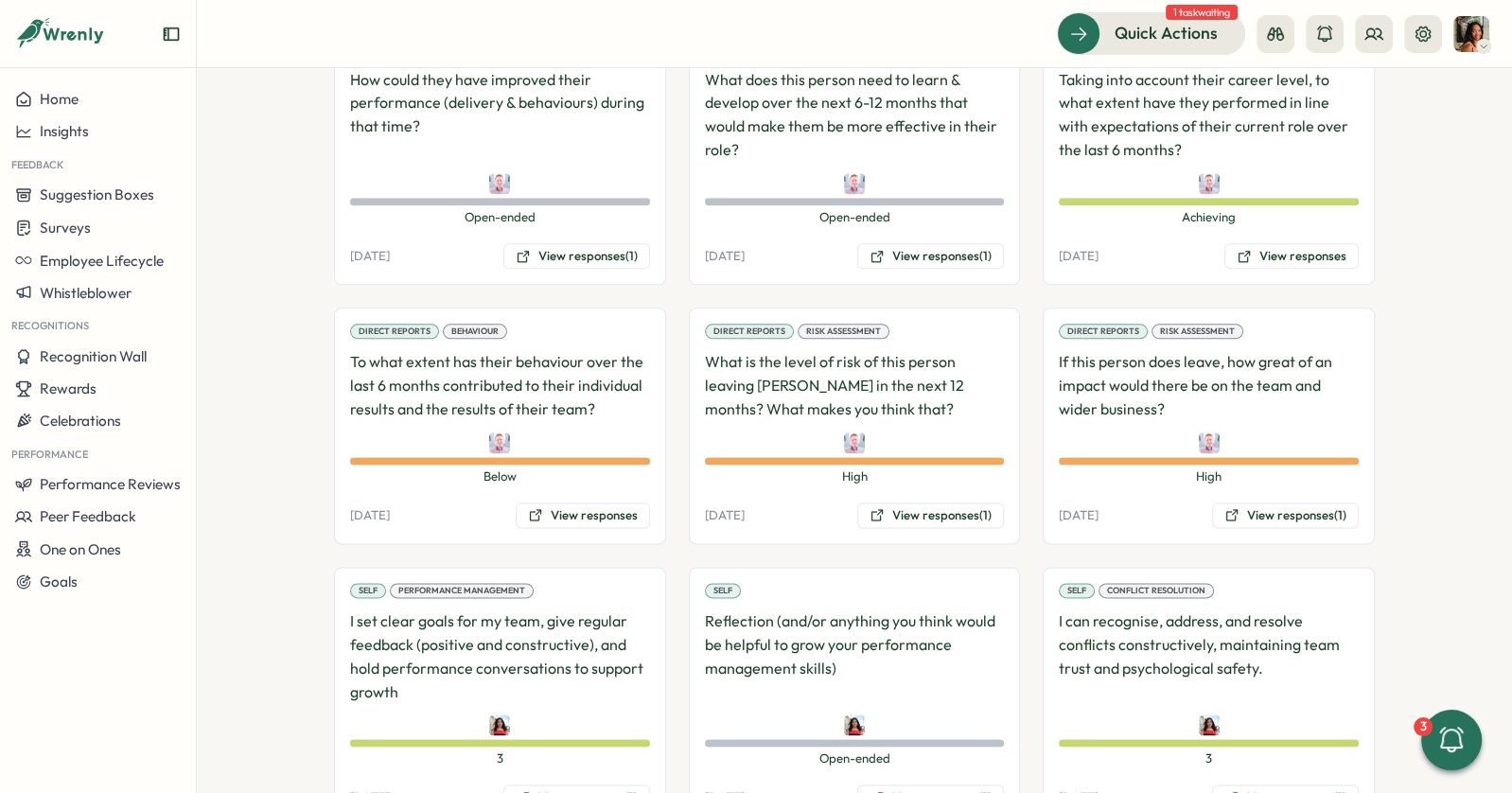
click at [1268, 460] on div "Direct Reports Risk Assessment If this person does leave, how great of an impac…" at bounding box center [1209, 425] width 332 height 237
click at [1265, 502] on button "View responses (1)" at bounding box center [1285, 515] width 147 height 27
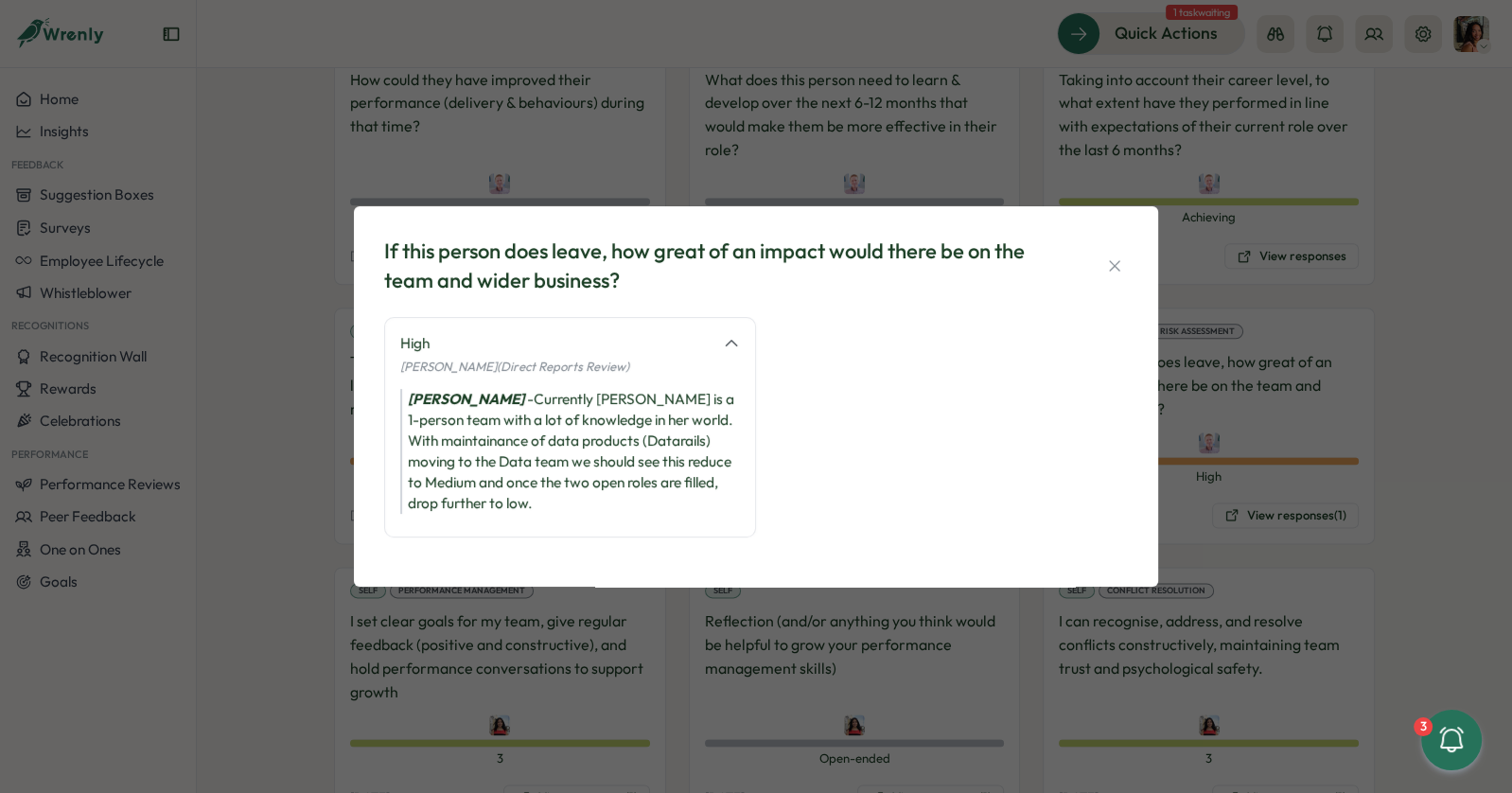
click at [763, 698] on div "If this person does leave, how great of an impact would there be on the team an…" at bounding box center [756, 396] width 1512 height 793
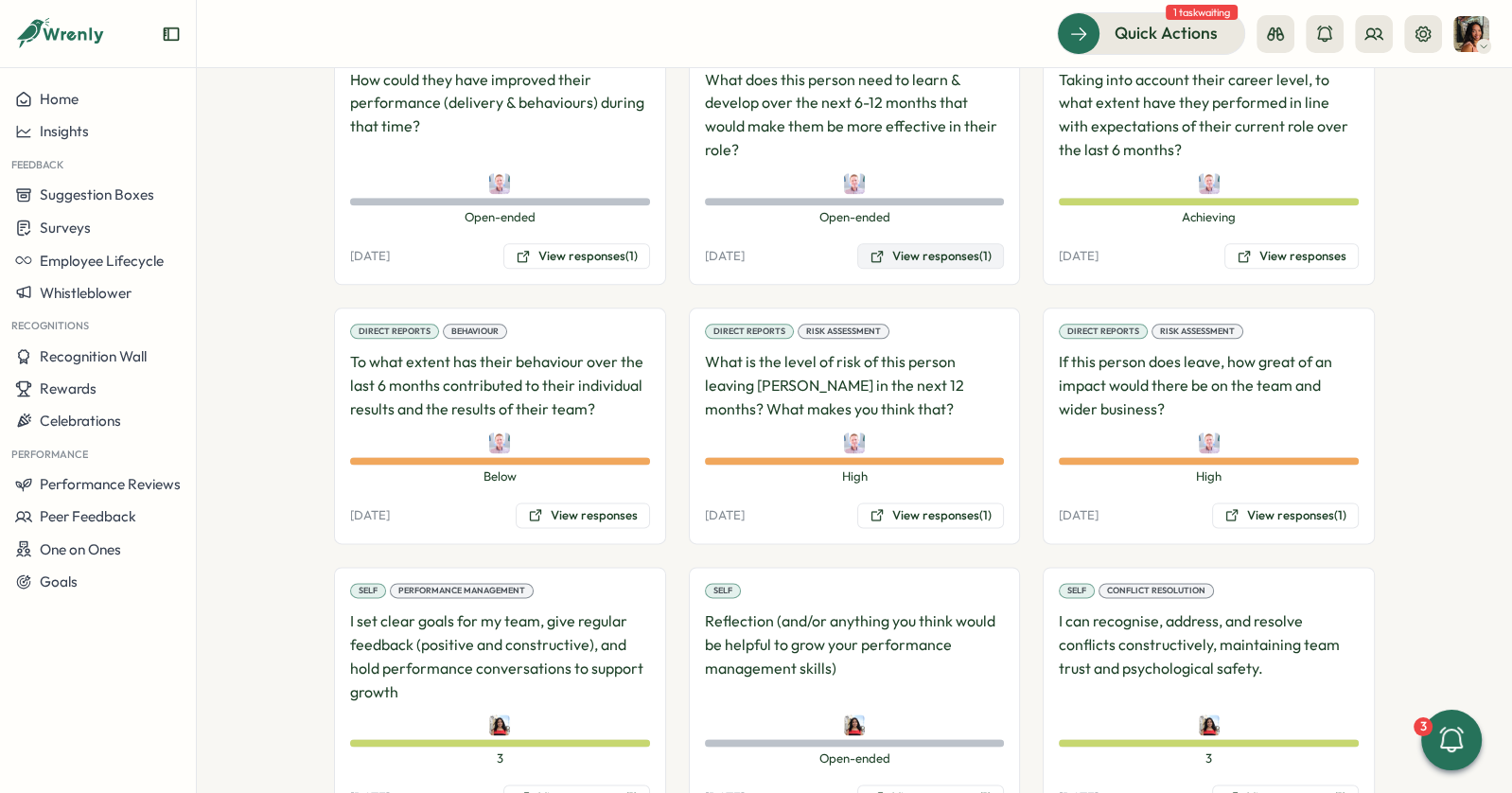
click at [924, 243] on button "View responses (1)" at bounding box center [930, 256] width 147 height 27
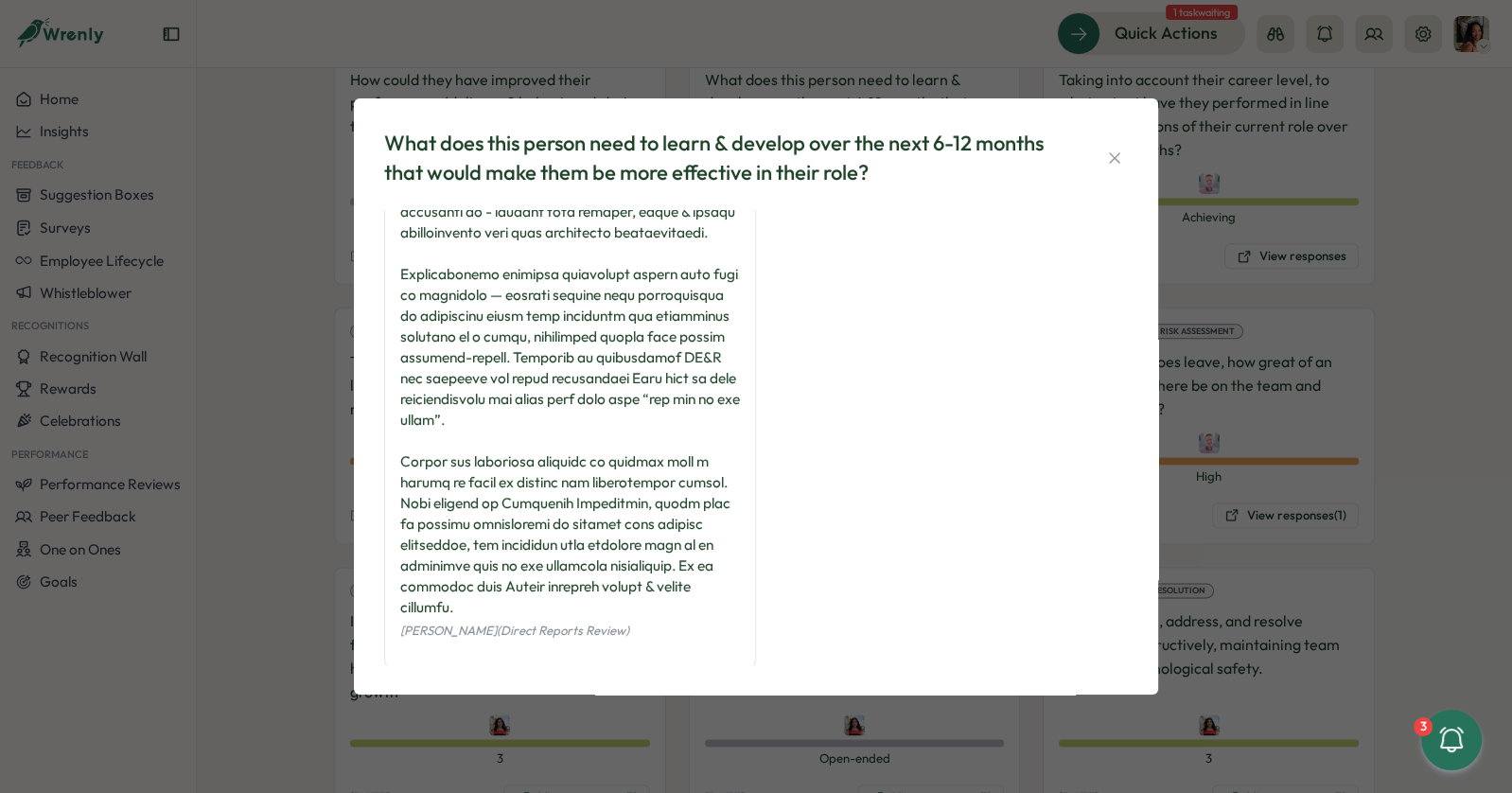
scroll to position [171, 0]
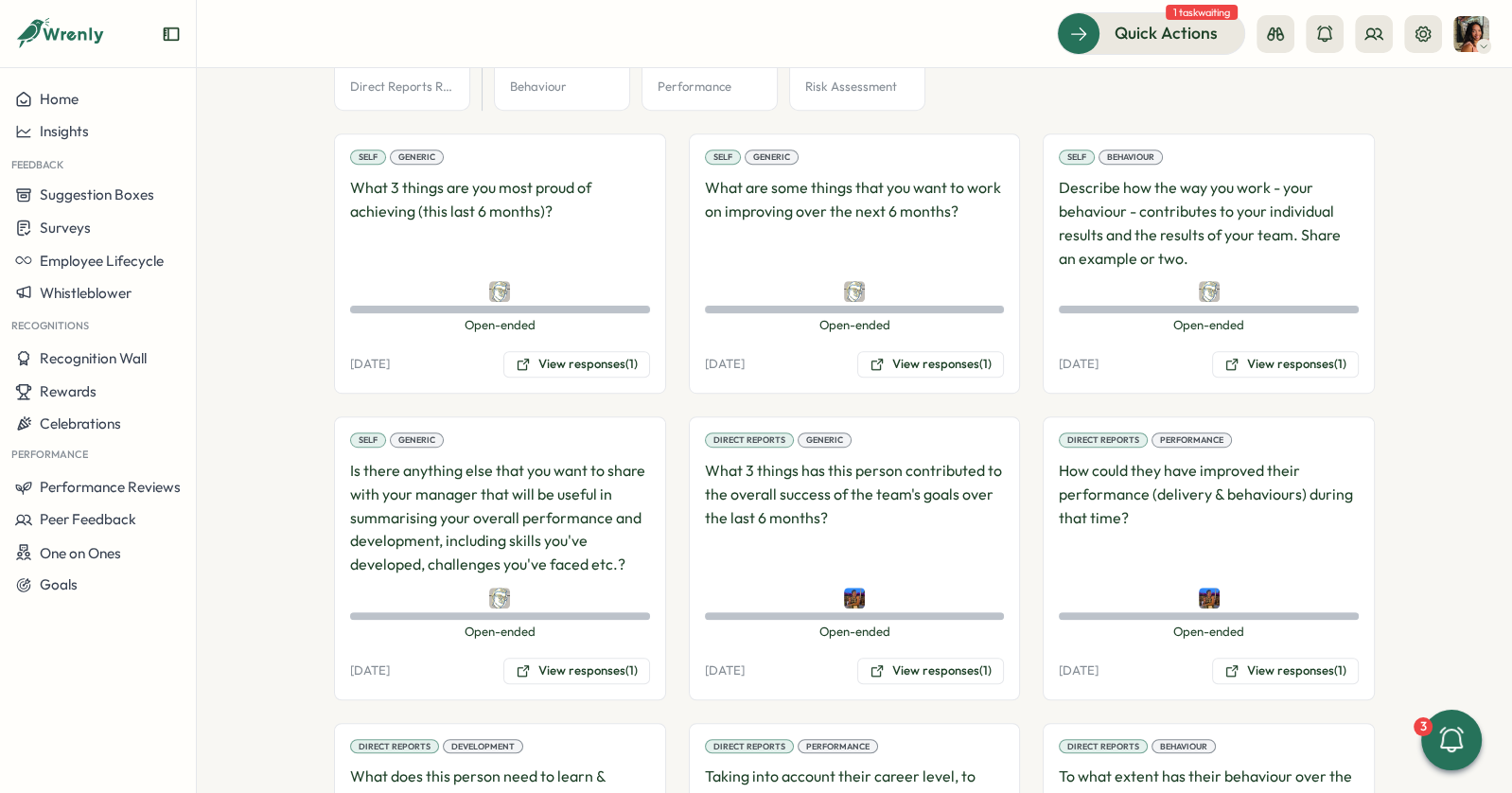
scroll to position [1515, 0]
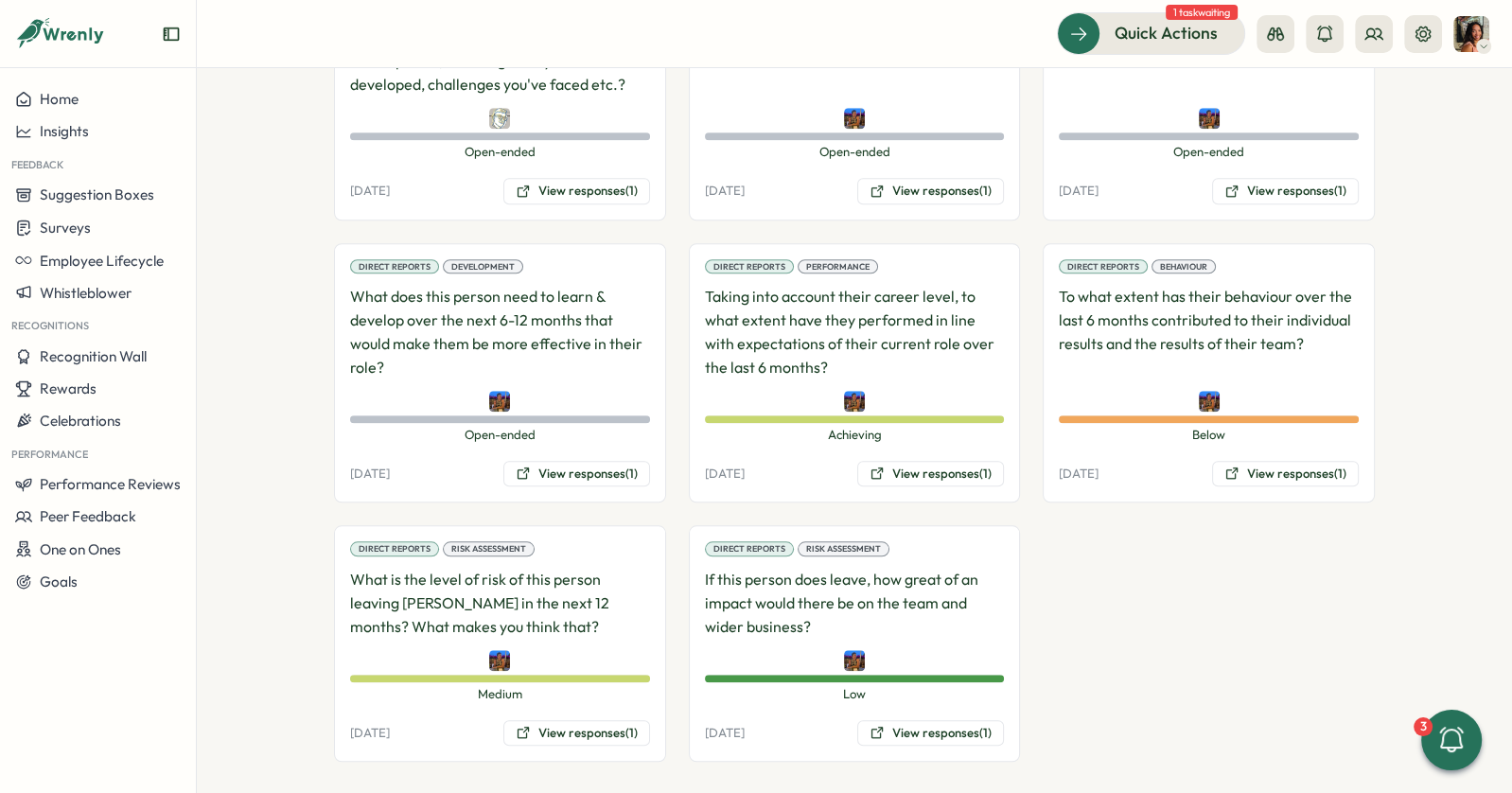
click at [1283, 475] on div "Direct Reports Behaviour To what extent has their behaviour over the last 6 mon…" at bounding box center [1209, 374] width 332 height 260
click at [1282, 470] on button "View responses (1)" at bounding box center [1285, 474] width 147 height 27
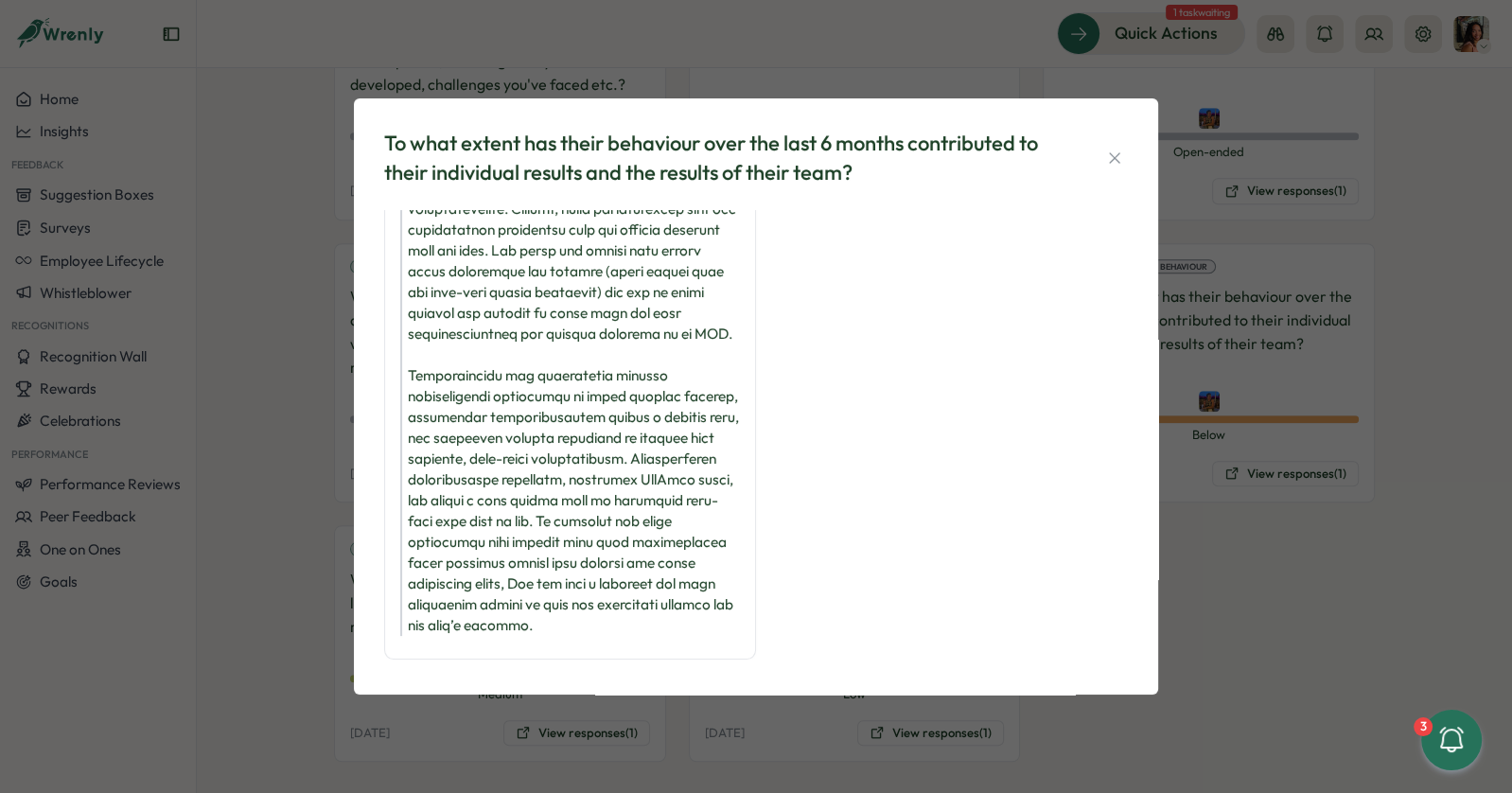
scroll to position [180, 0]
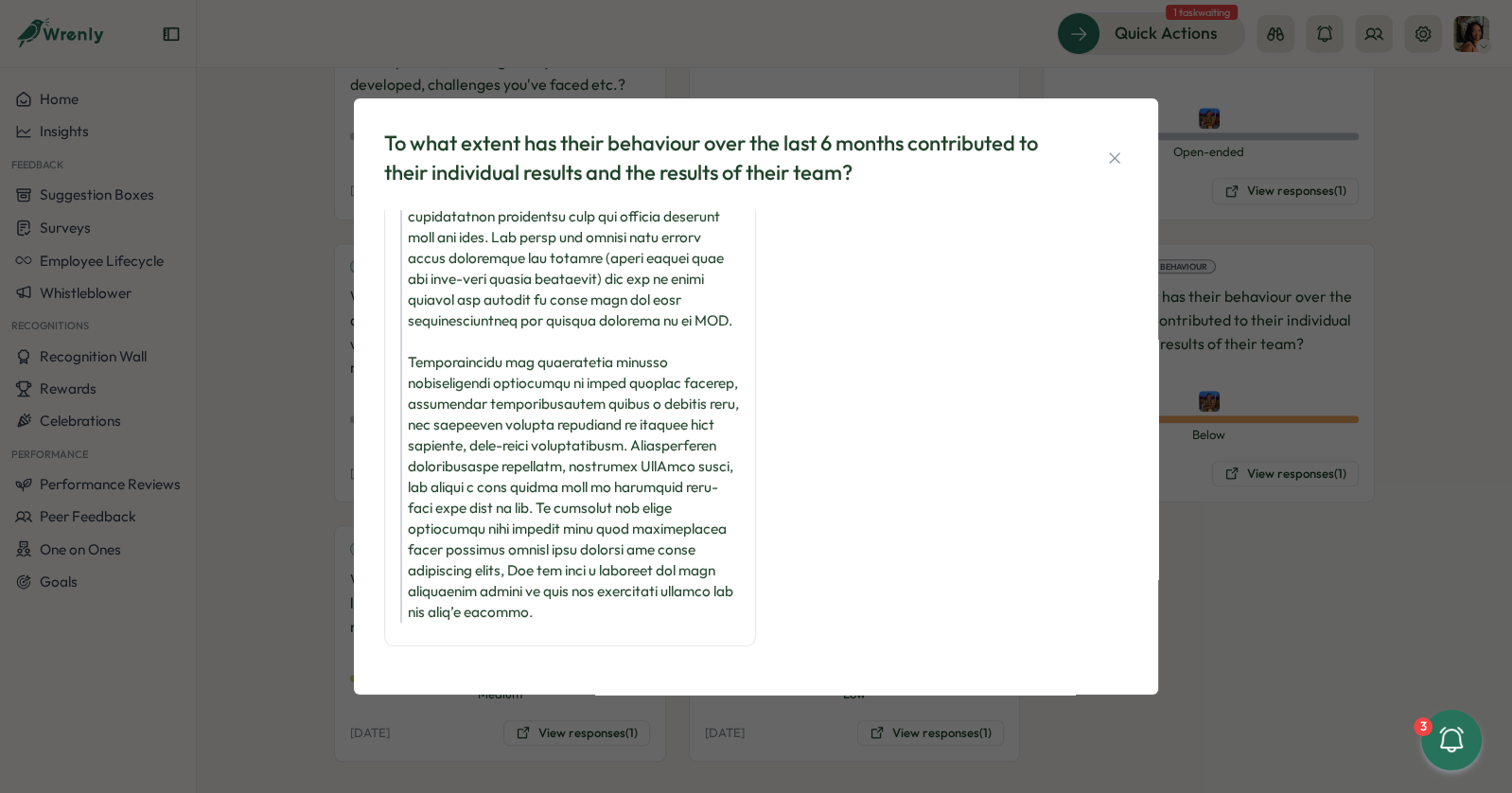
click at [329, 561] on div "To what extent has their behaviour over the last 6 months contributed to their …" at bounding box center [756, 396] width 1512 height 793
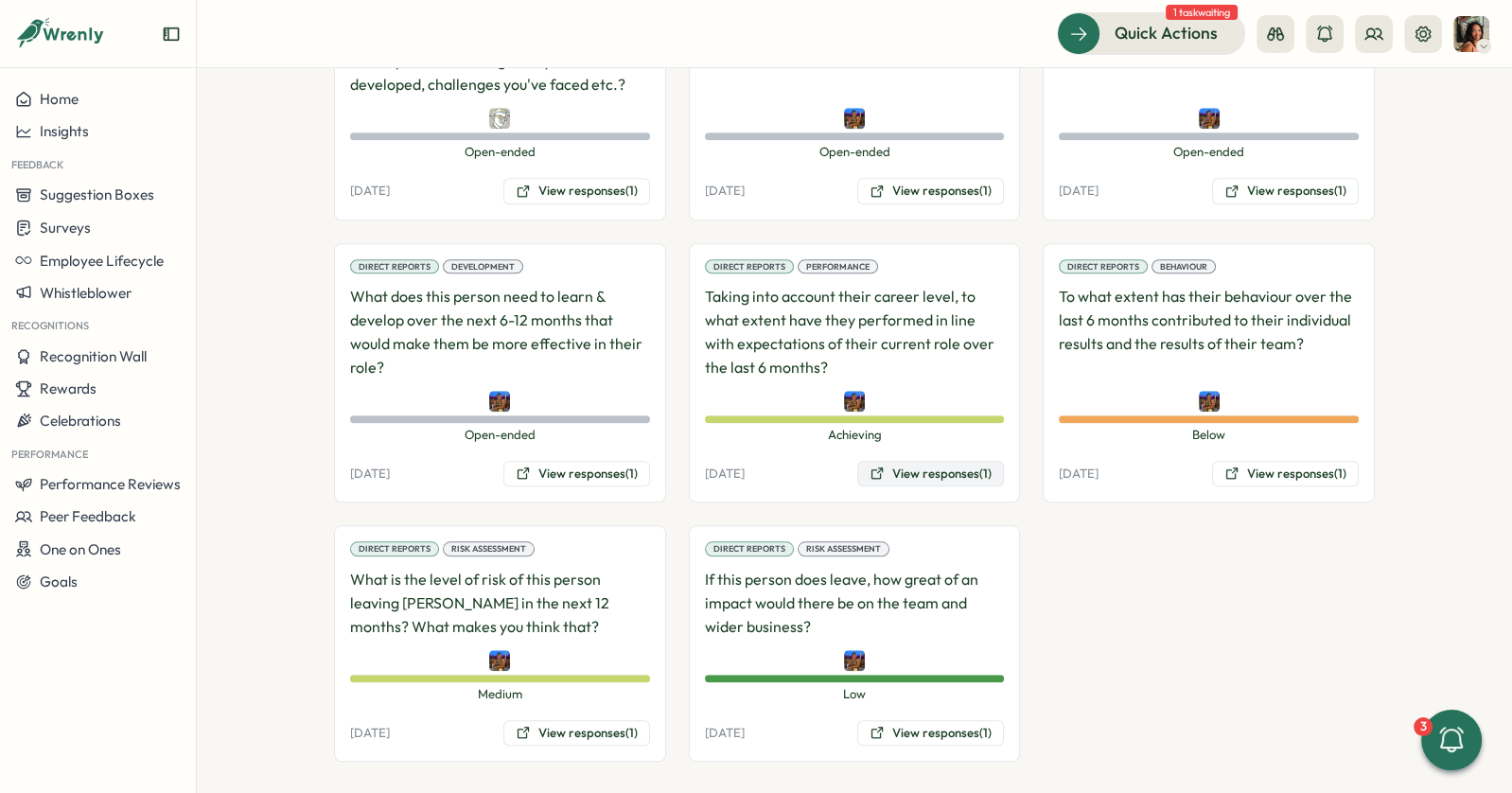
click at [909, 461] on button "View responses (1)" at bounding box center [930, 474] width 147 height 27
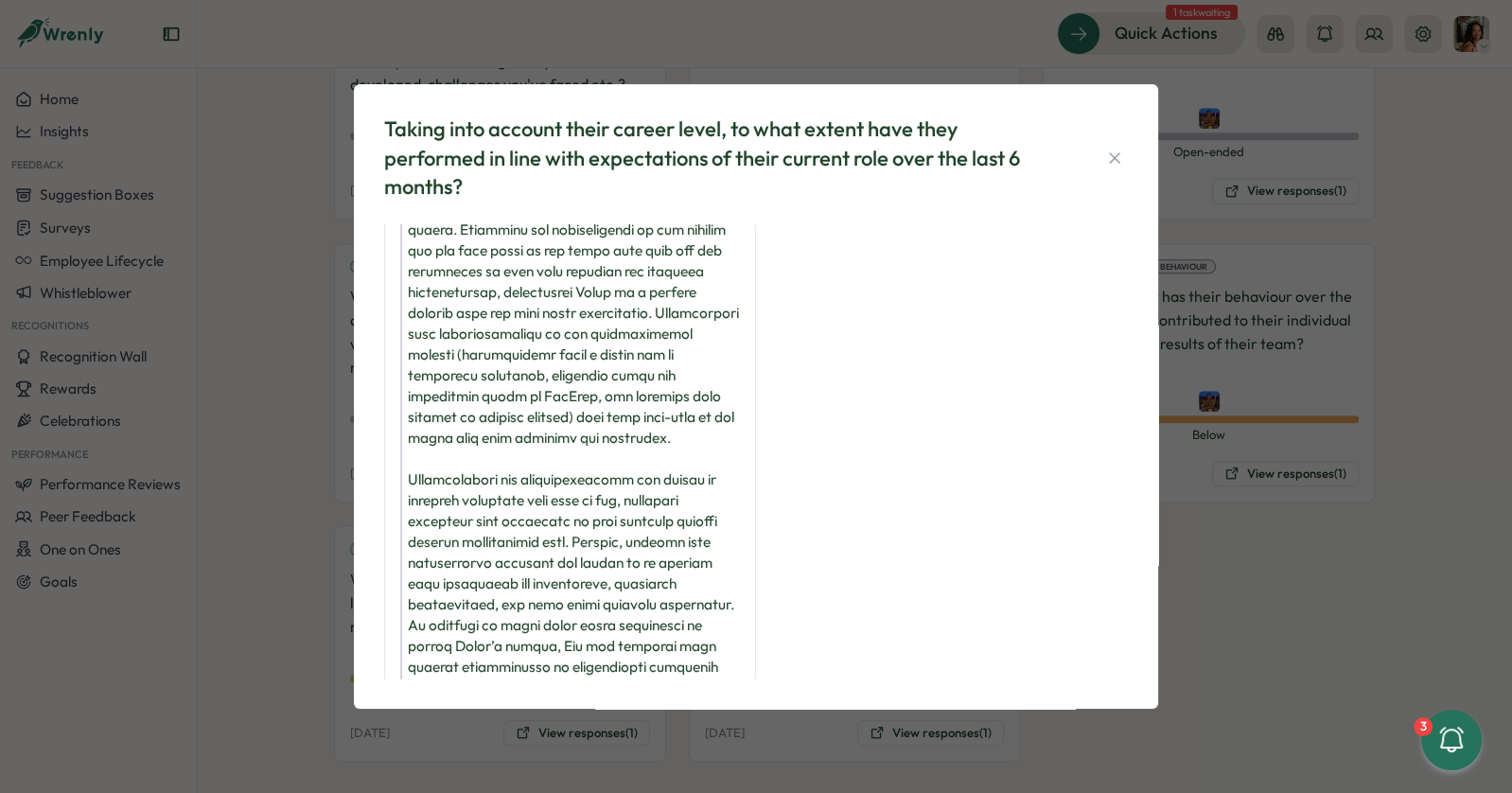
scroll to position [428, 0]
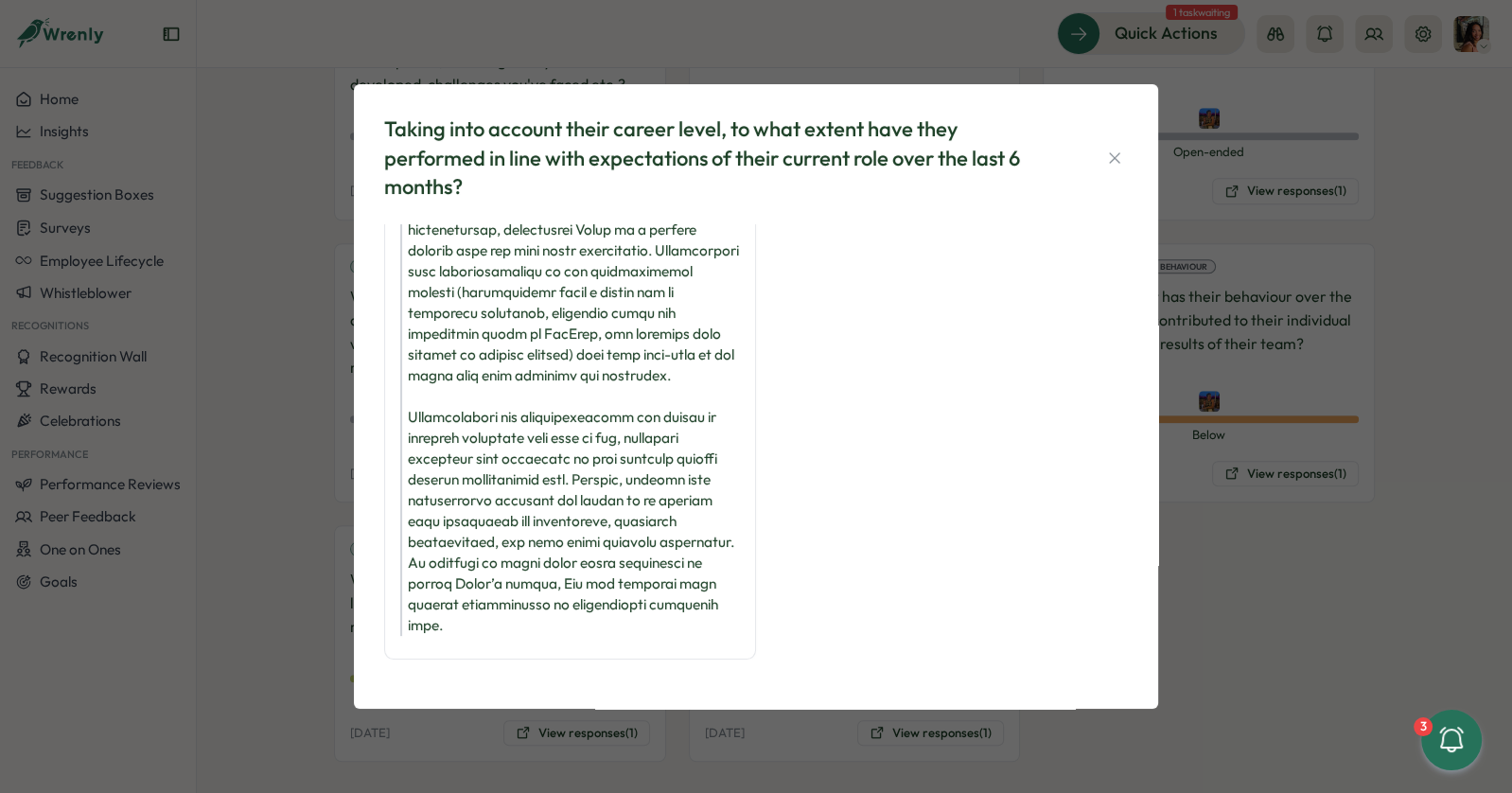
click at [265, 601] on div "Taking into account their career level, to what extent have they performed in l…" at bounding box center [756, 396] width 1512 height 793
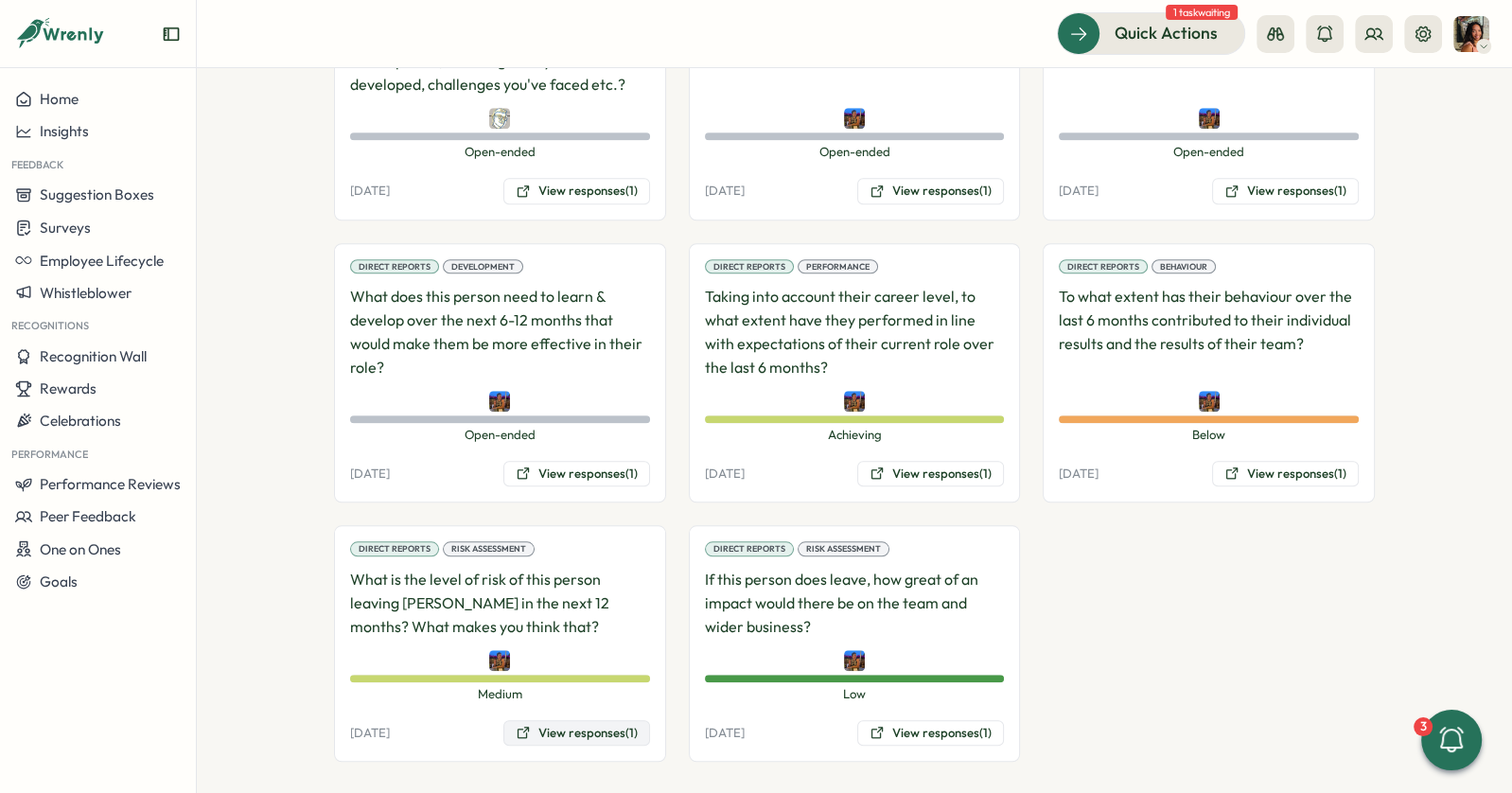
click at [559, 723] on button "View responses (1)" at bounding box center [577, 732] width 147 height 27
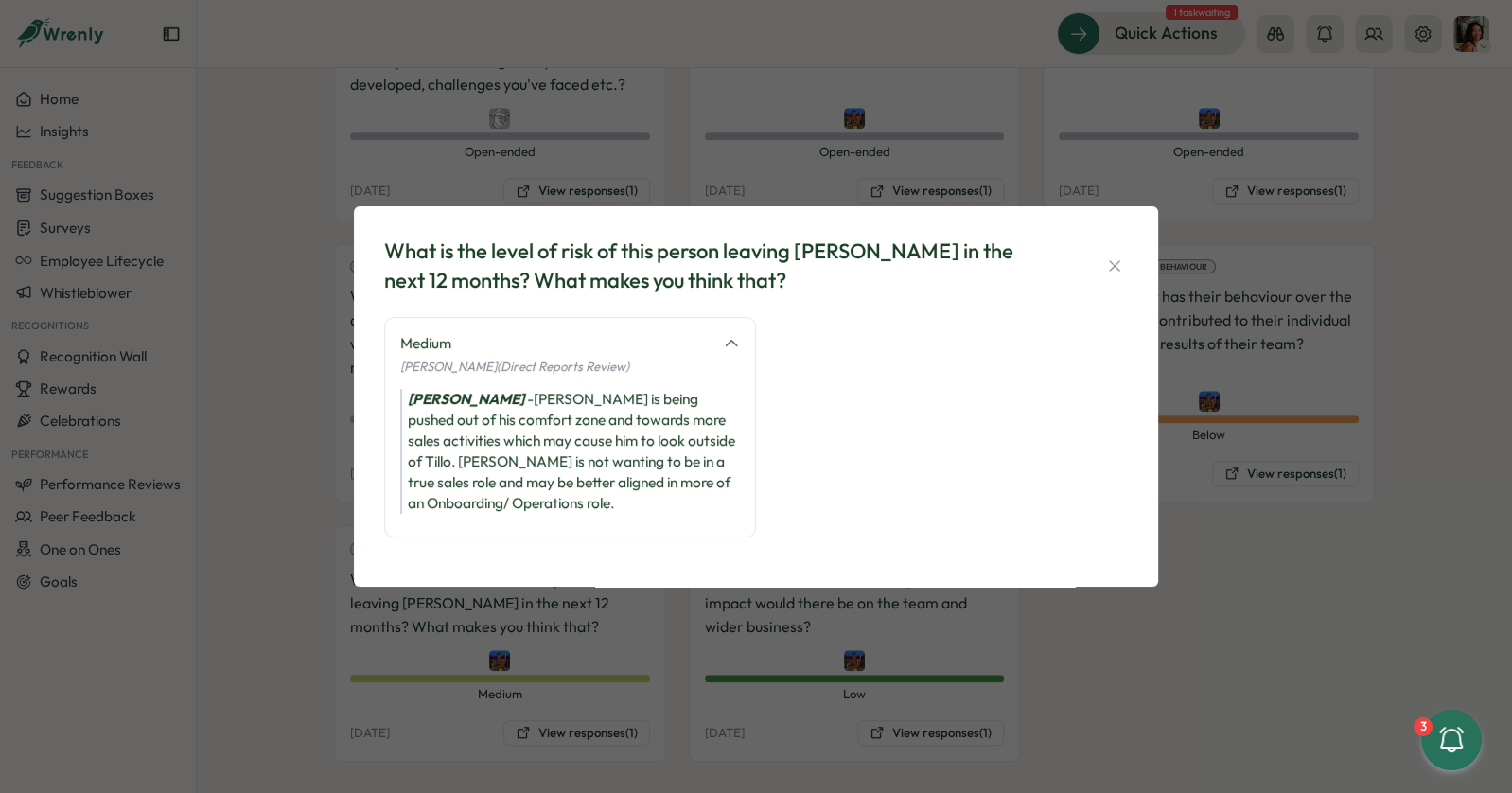
click at [737, 704] on div "What is the level of risk of this person leaving Tillo in the next 12 months? W…" at bounding box center [756, 396] width 1512 height 793
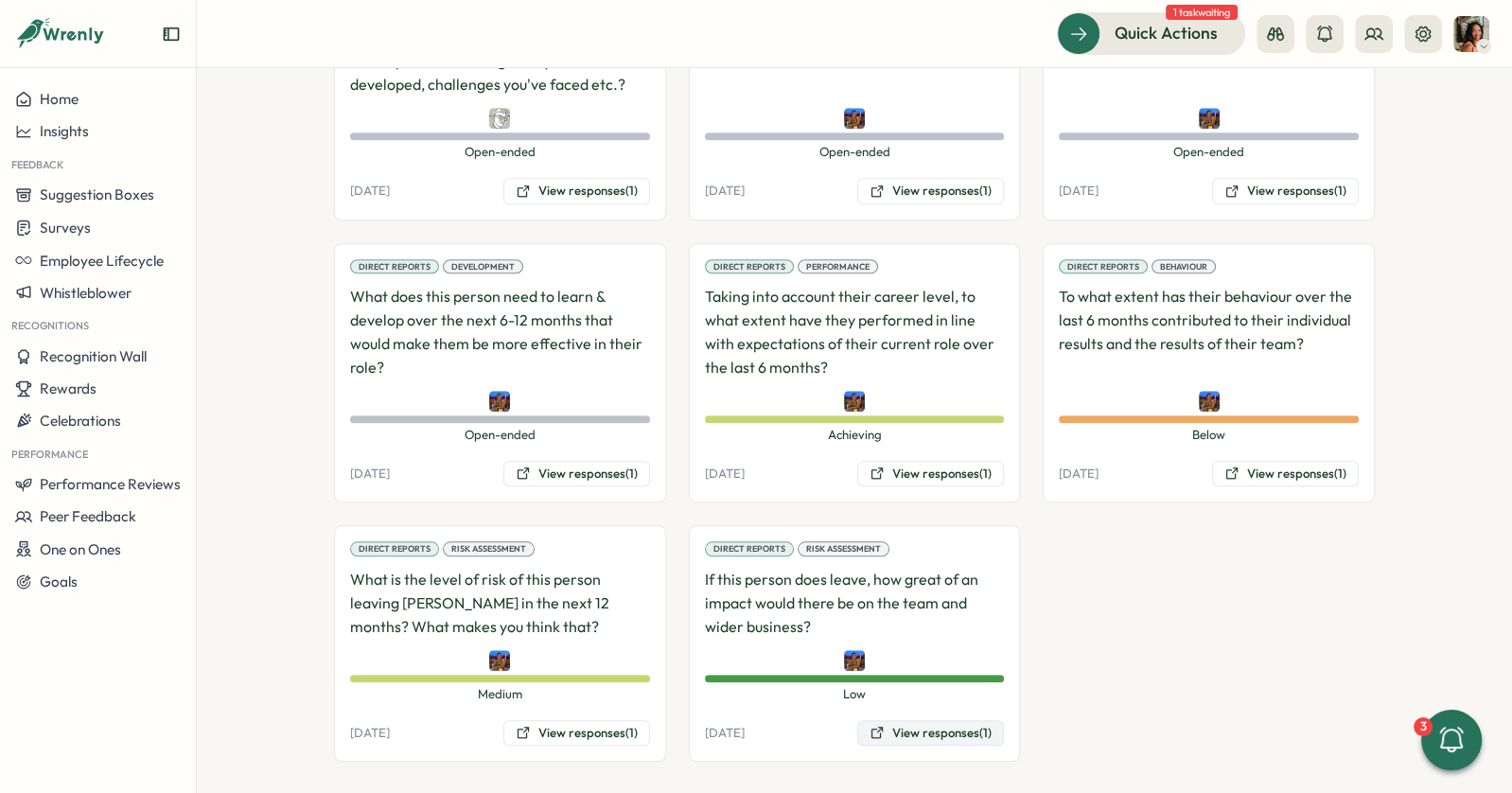
click at [924, 719] on button "View responses (1)" at bounding box center [930, 732] width 147 height 27
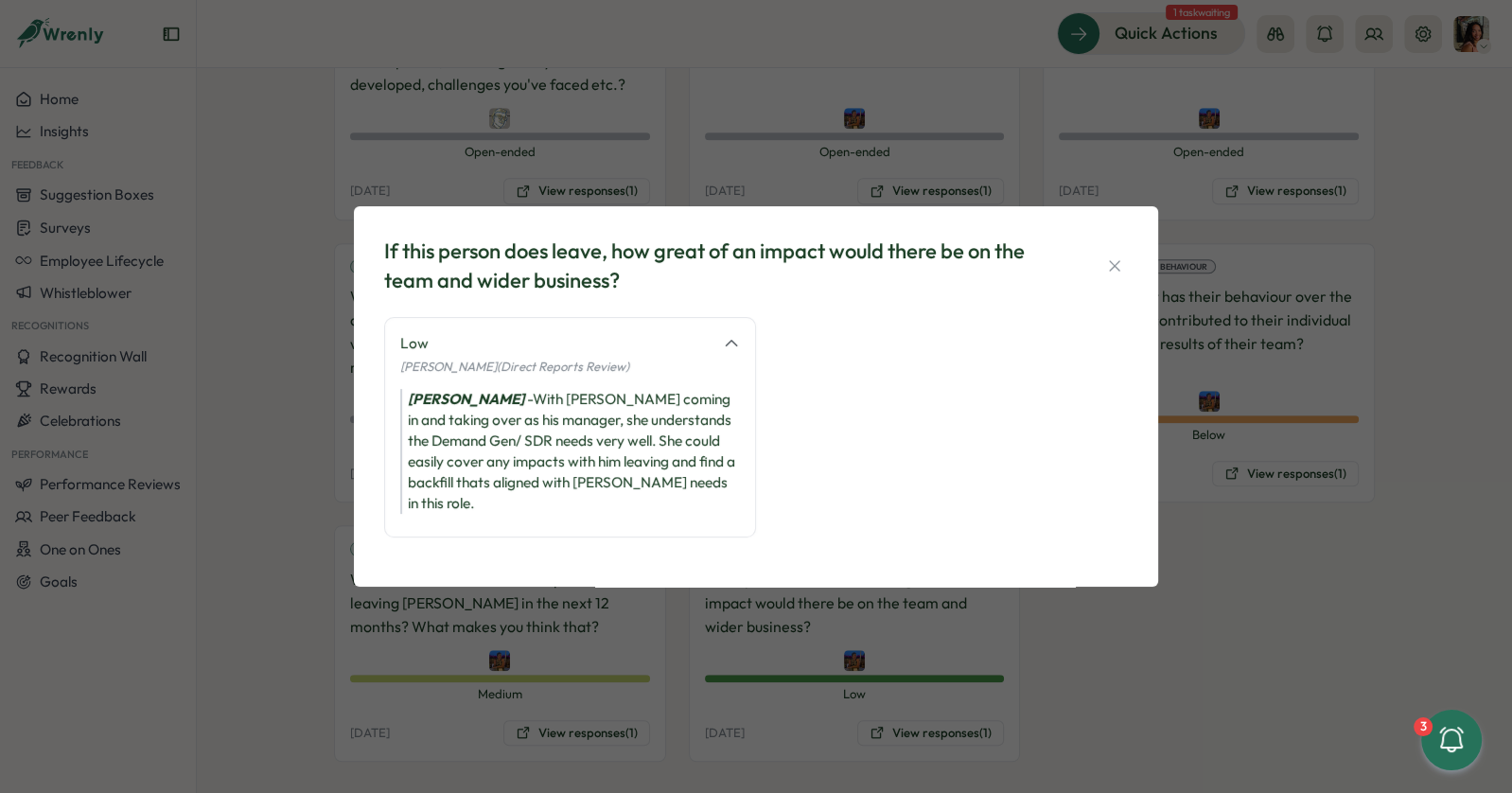
click at [1043, 680] on div "If this person does leave, how great of an impact would there be on the team an…" at bounding box center [756, 396] width 1512 height 793
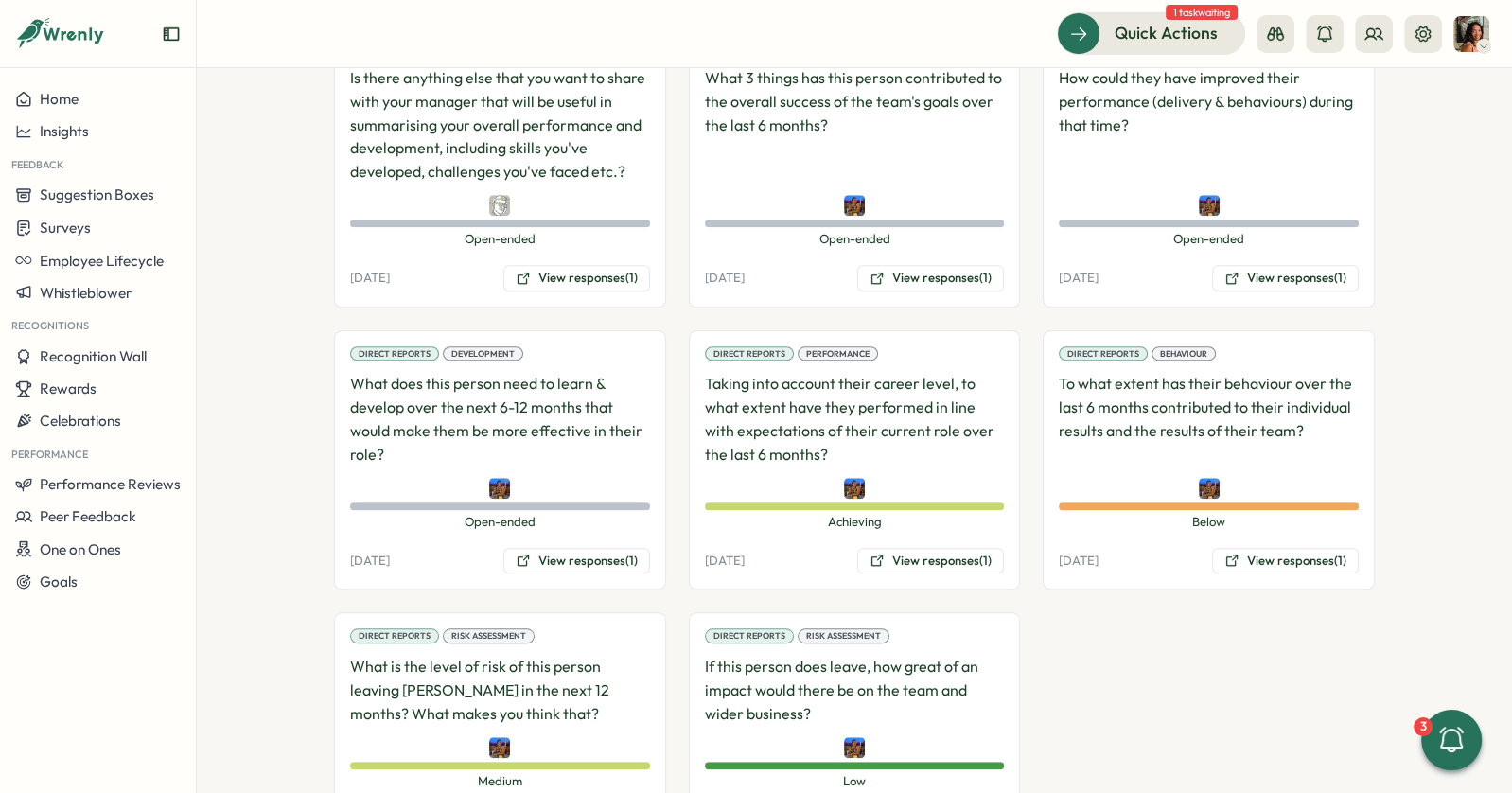
scroll to position [1348, 0]
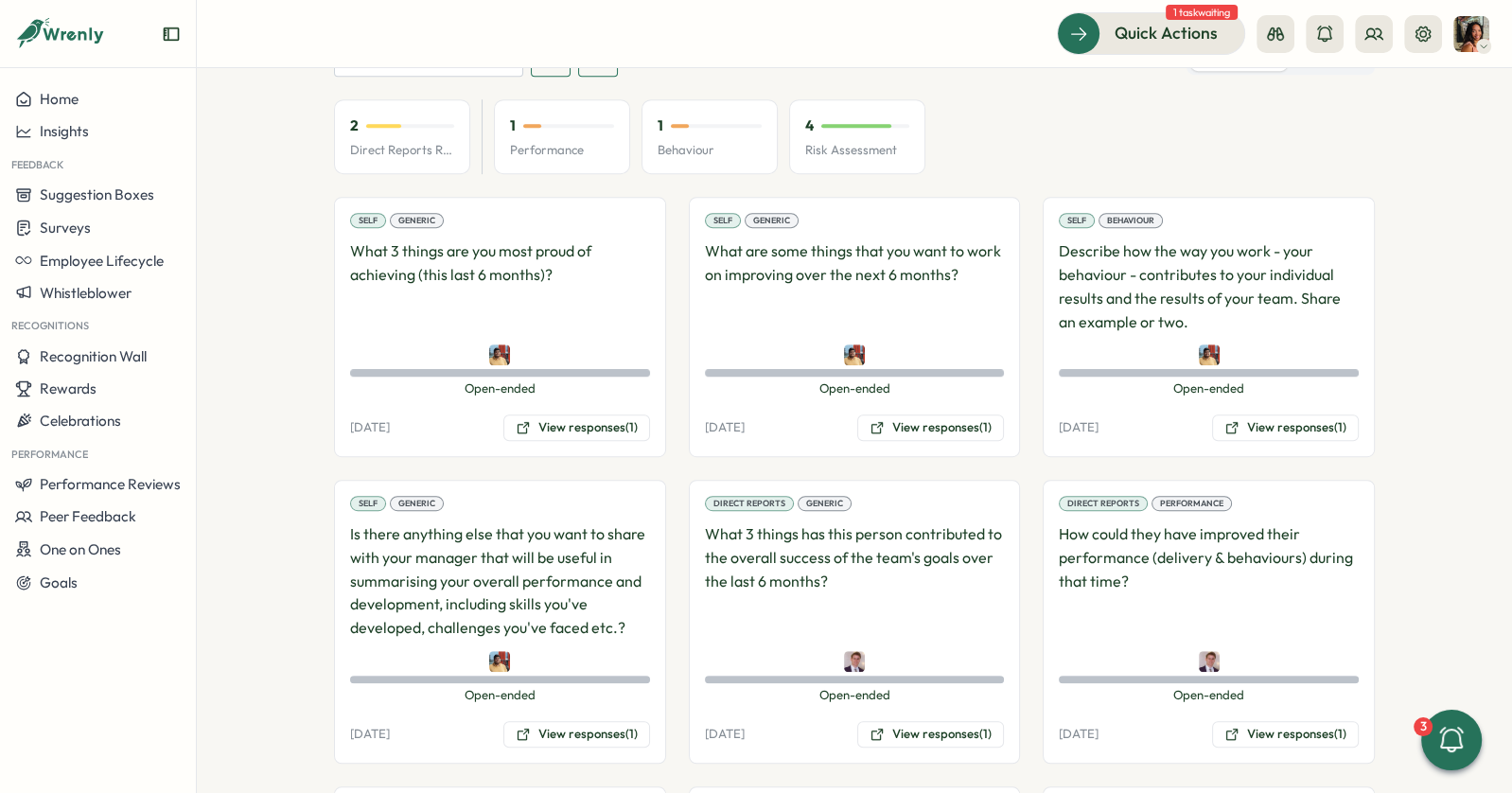
scroll to position [1515, 0]
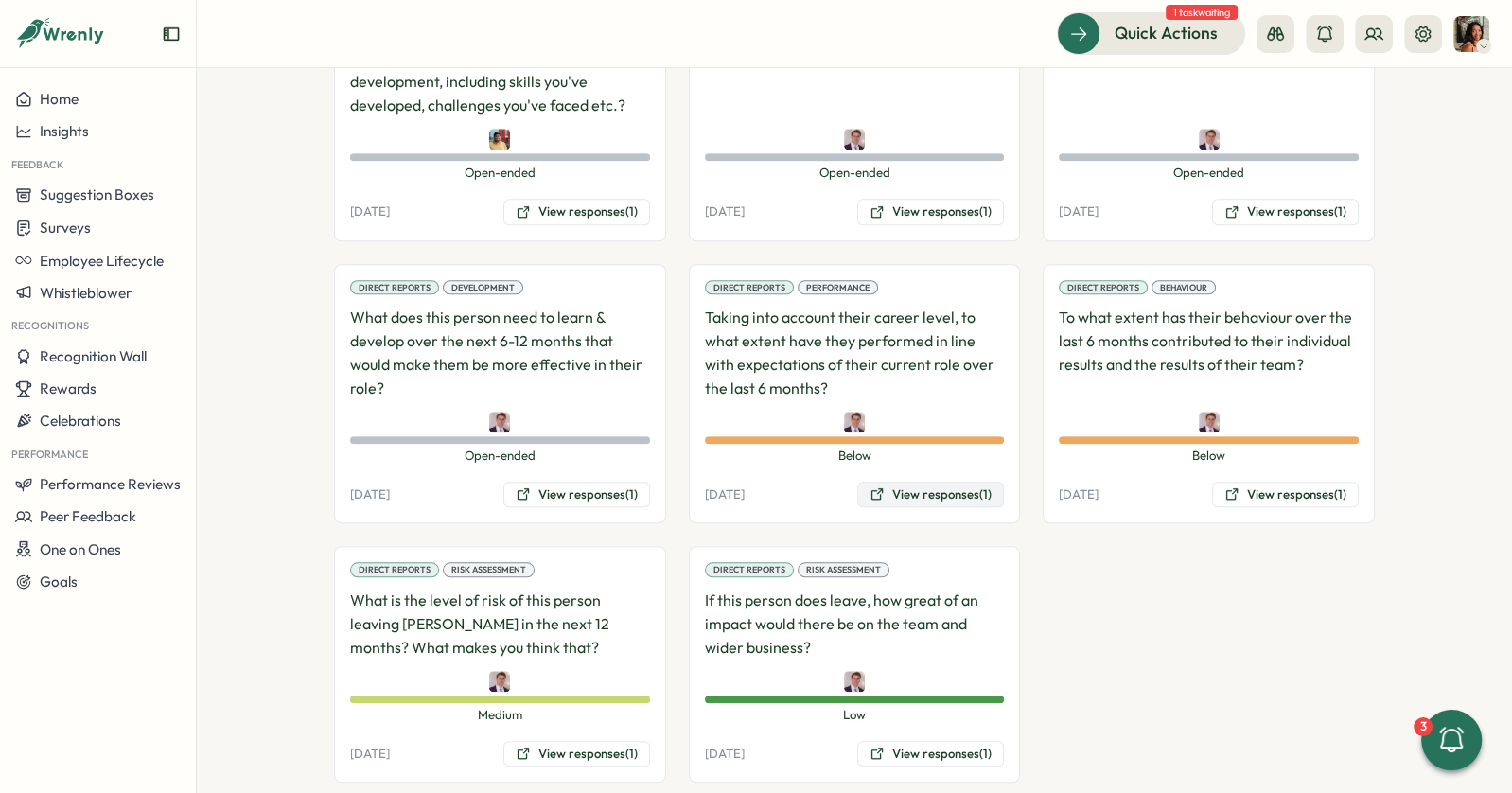
click at [969, 482] on button "View responses (1)" at bounding box center [930, 495] width 147 height 27
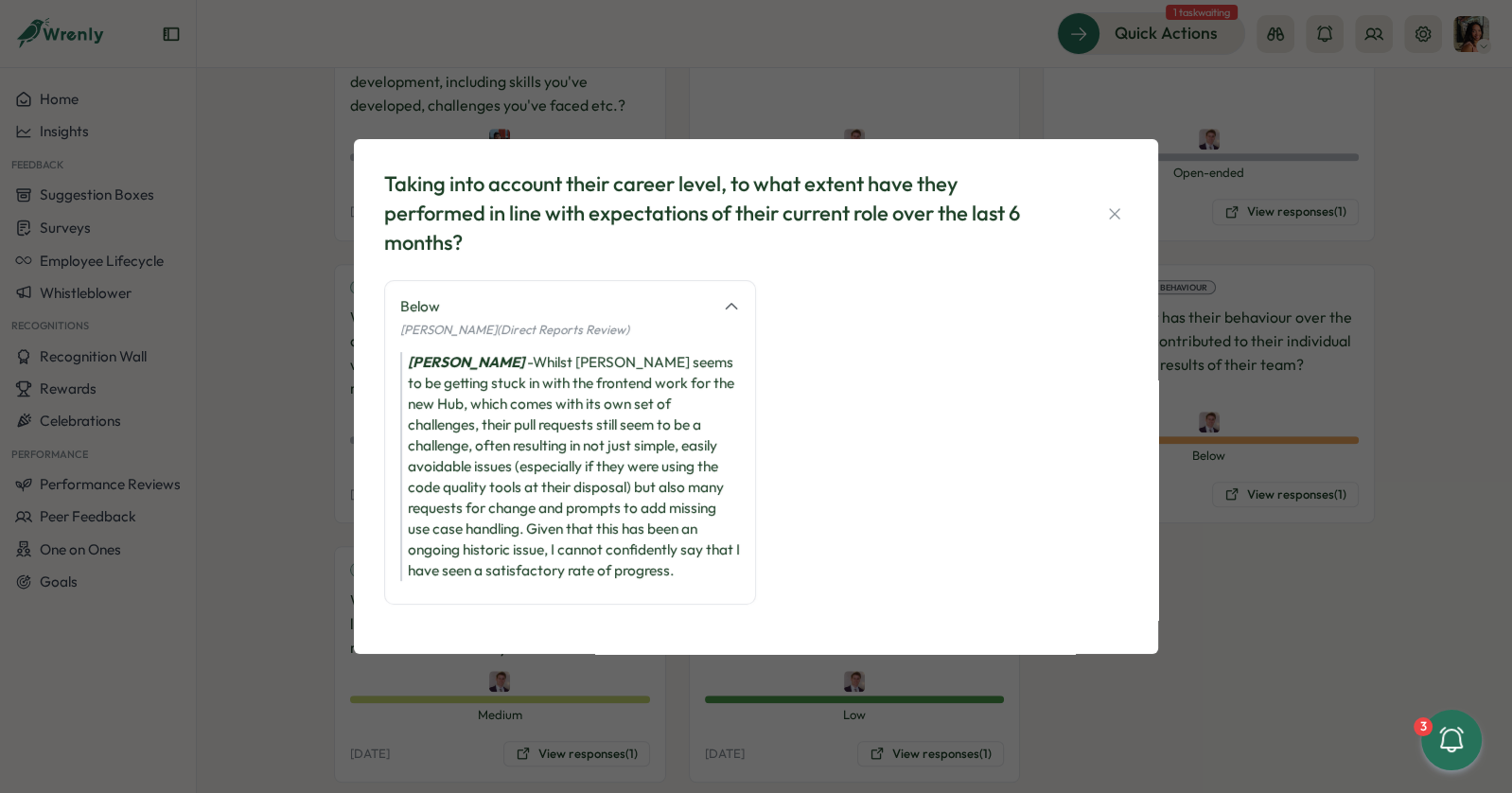
click at [1286, 541] on div "Taking into account their career level, to what extent have they performed in l…" at bounding box center [756, 396] width 1512 height 793
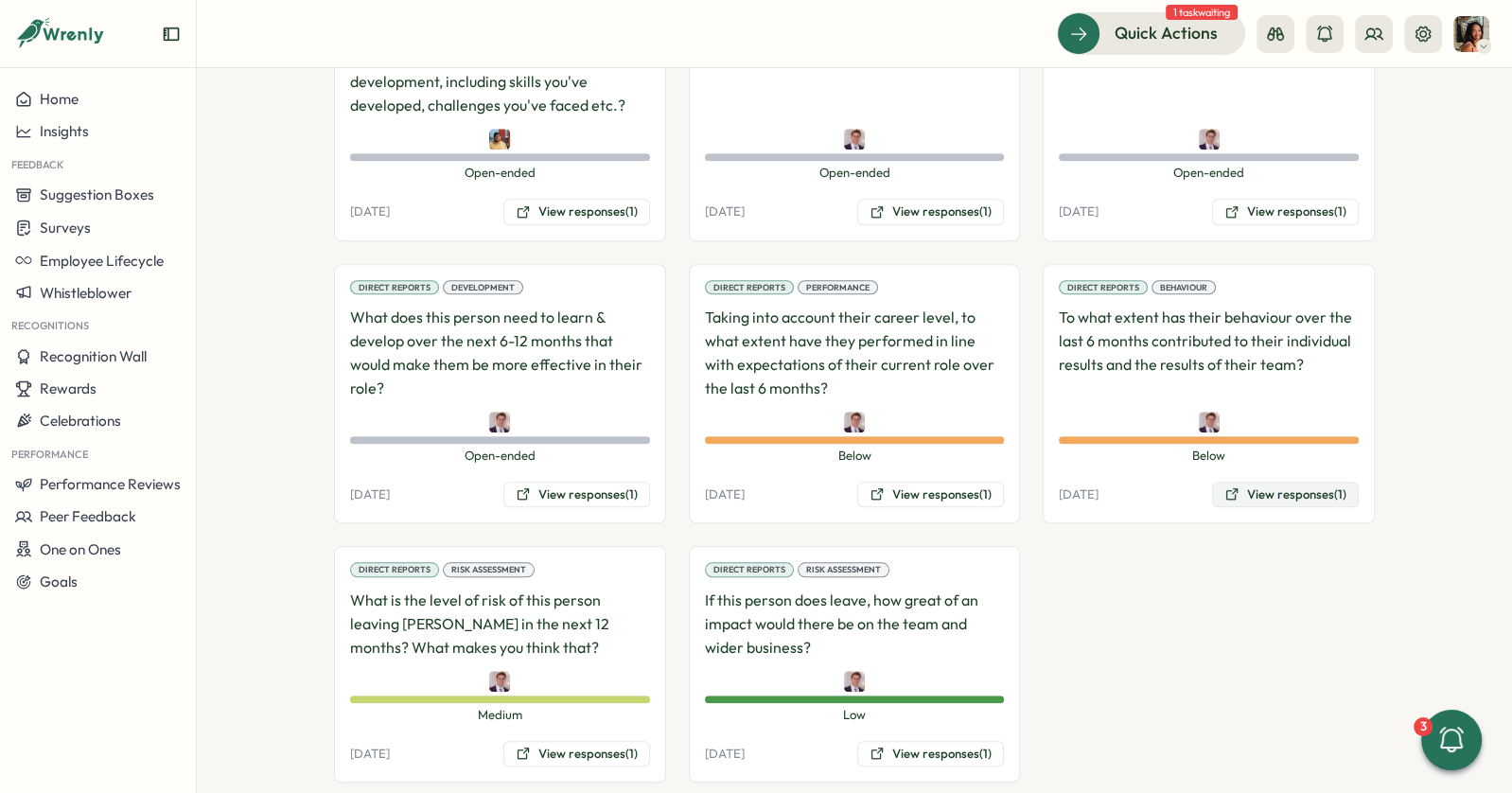
click at [1284, 482] on button "View responses (1)" at bounding box center [1285, 495] width 147 height 27
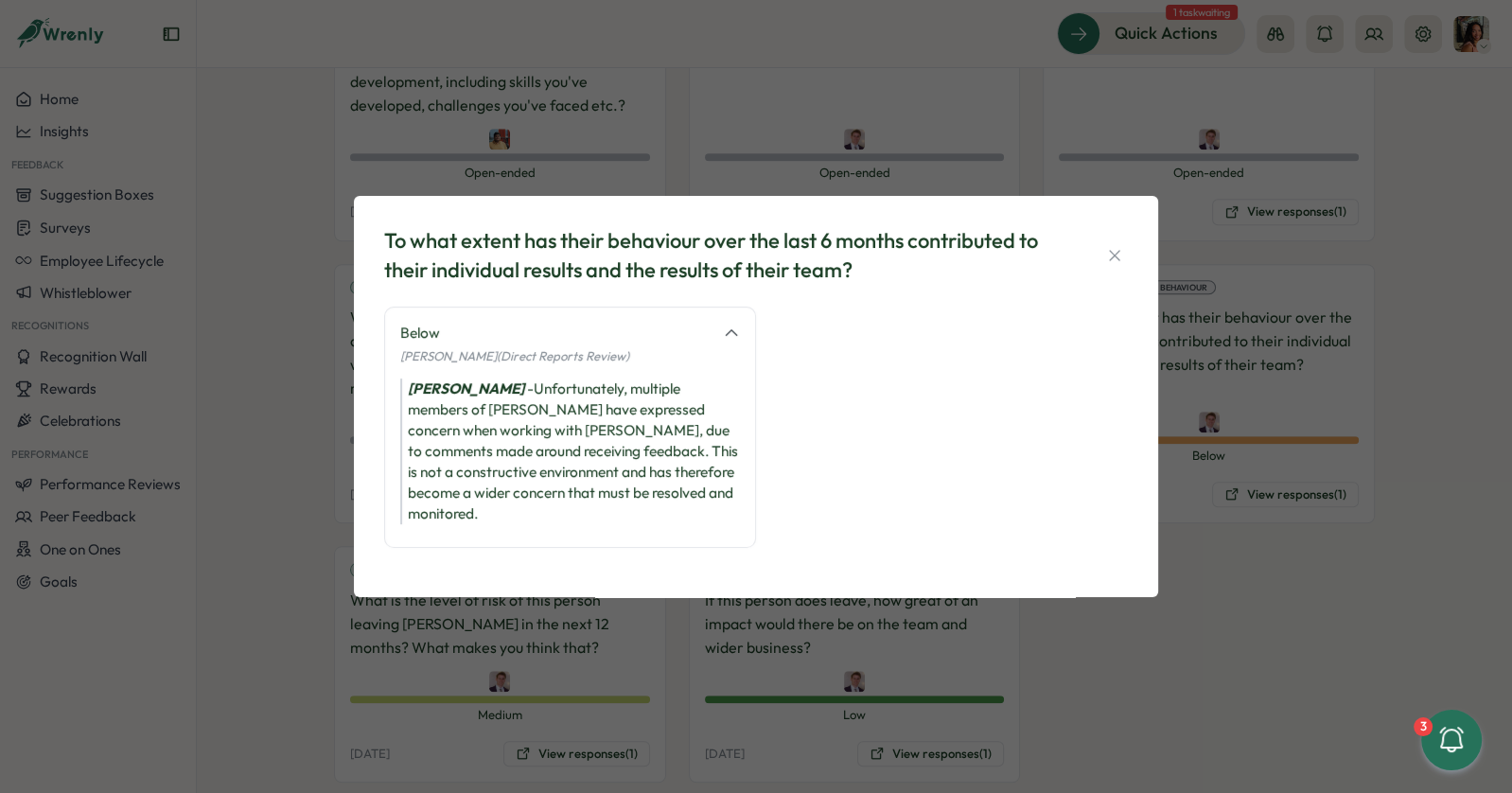
click at [297, 625] on div "To what extent has their behaviour over the last 6 months contributed to their …" at bounding box center [756, 396] width 1512 height 793
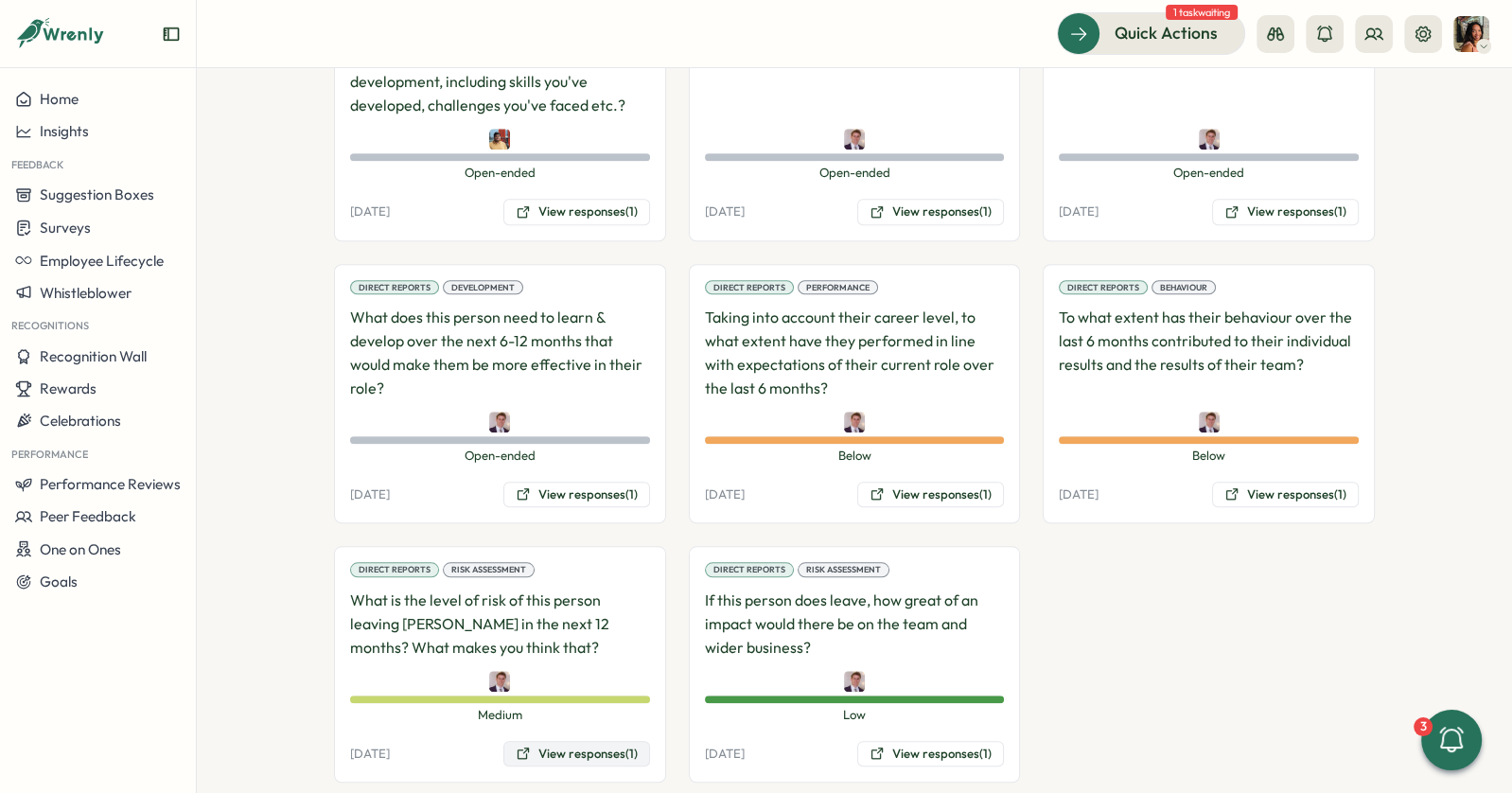
click at [572, 740] on button "View responses (1)" at bounding box center [577, 753] width 147 height 27
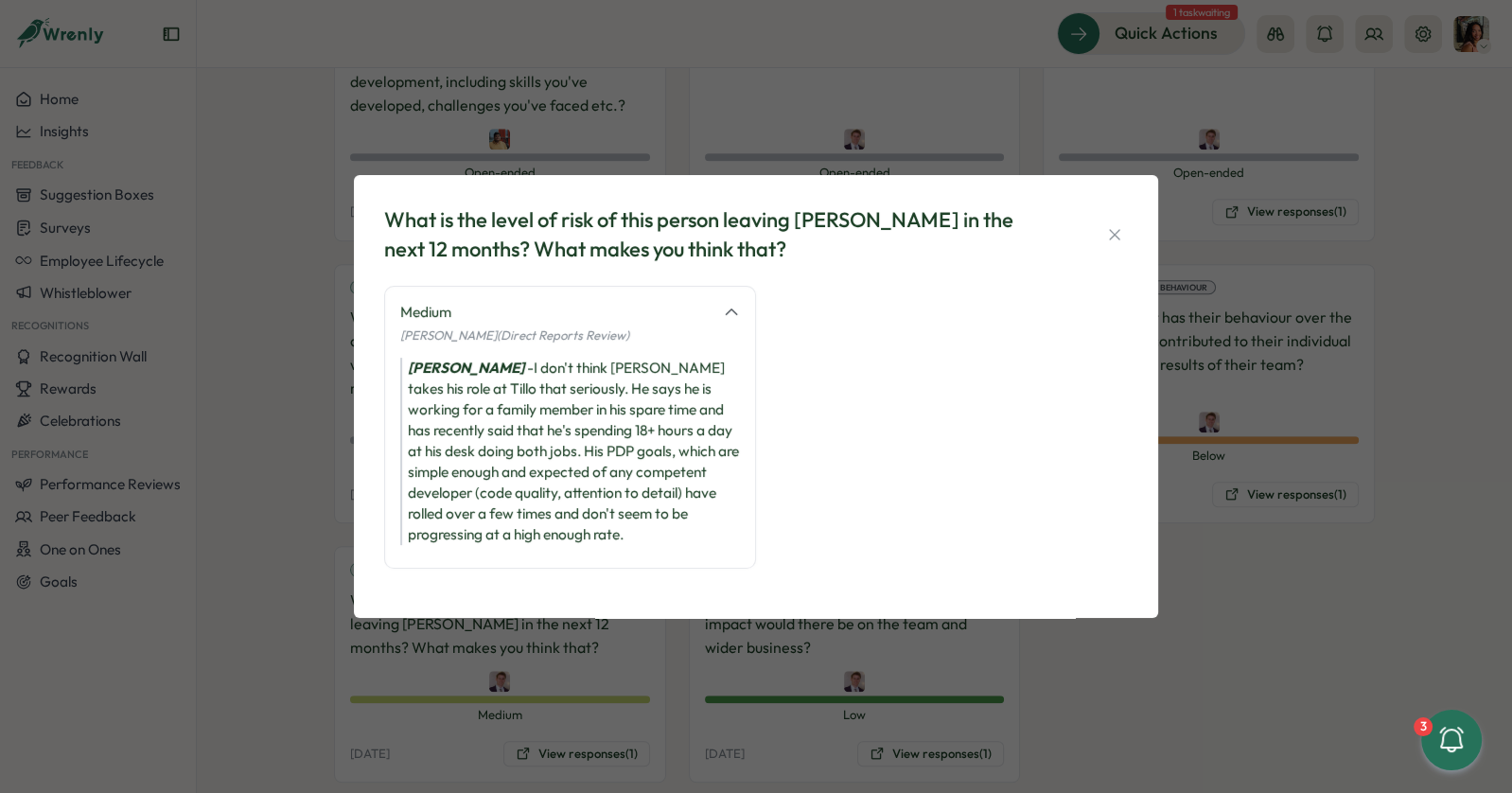
click at [828, 710] on div "What is the level of risk of this person leaving [PERSON_NAME] in the next 12 m…" at bounding box center [756, 396] width 1512 height 793
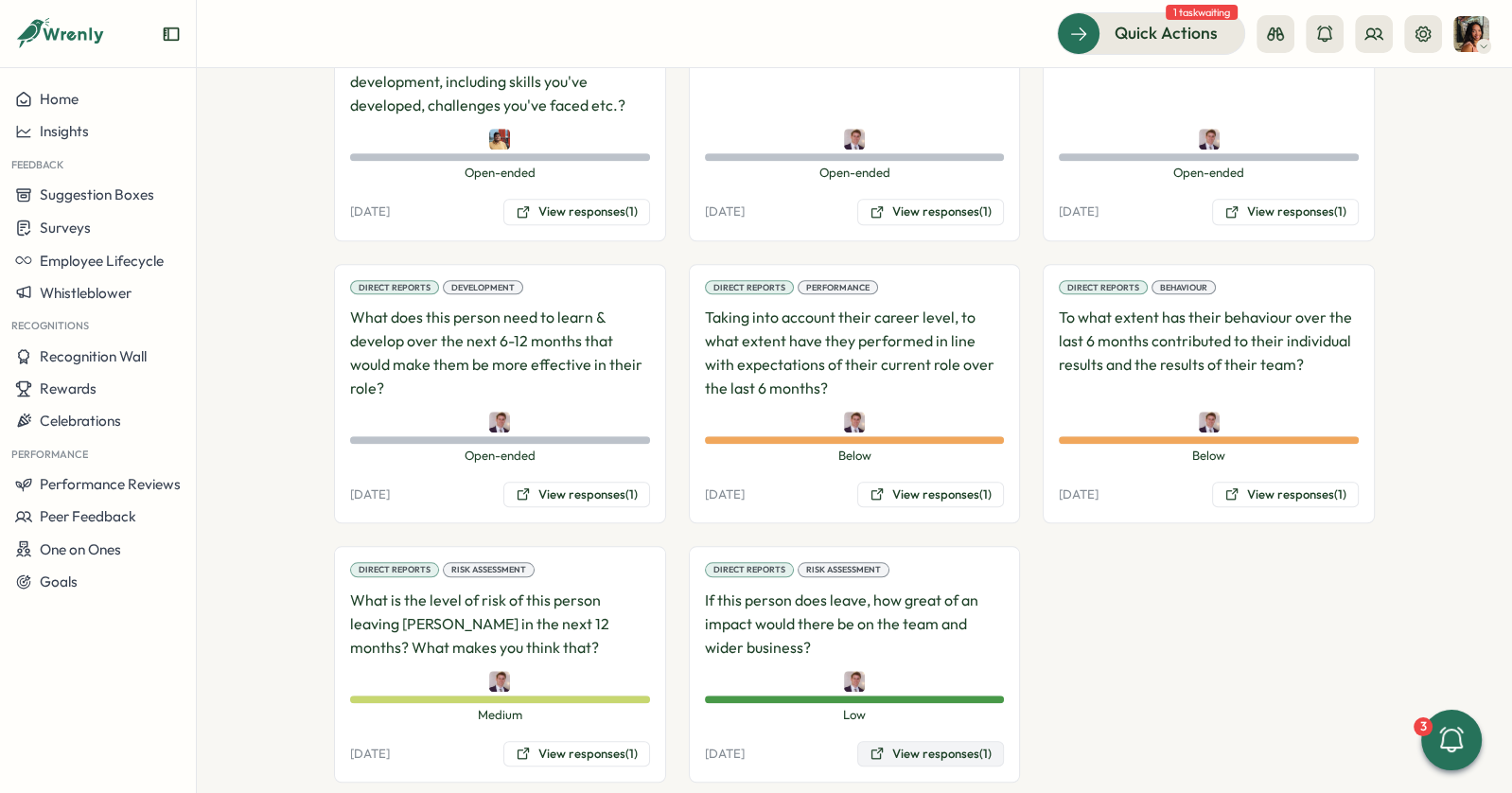
click at [872, 740] on button "View responses (1)" at bounding box center [930, 753] width 147 height 27
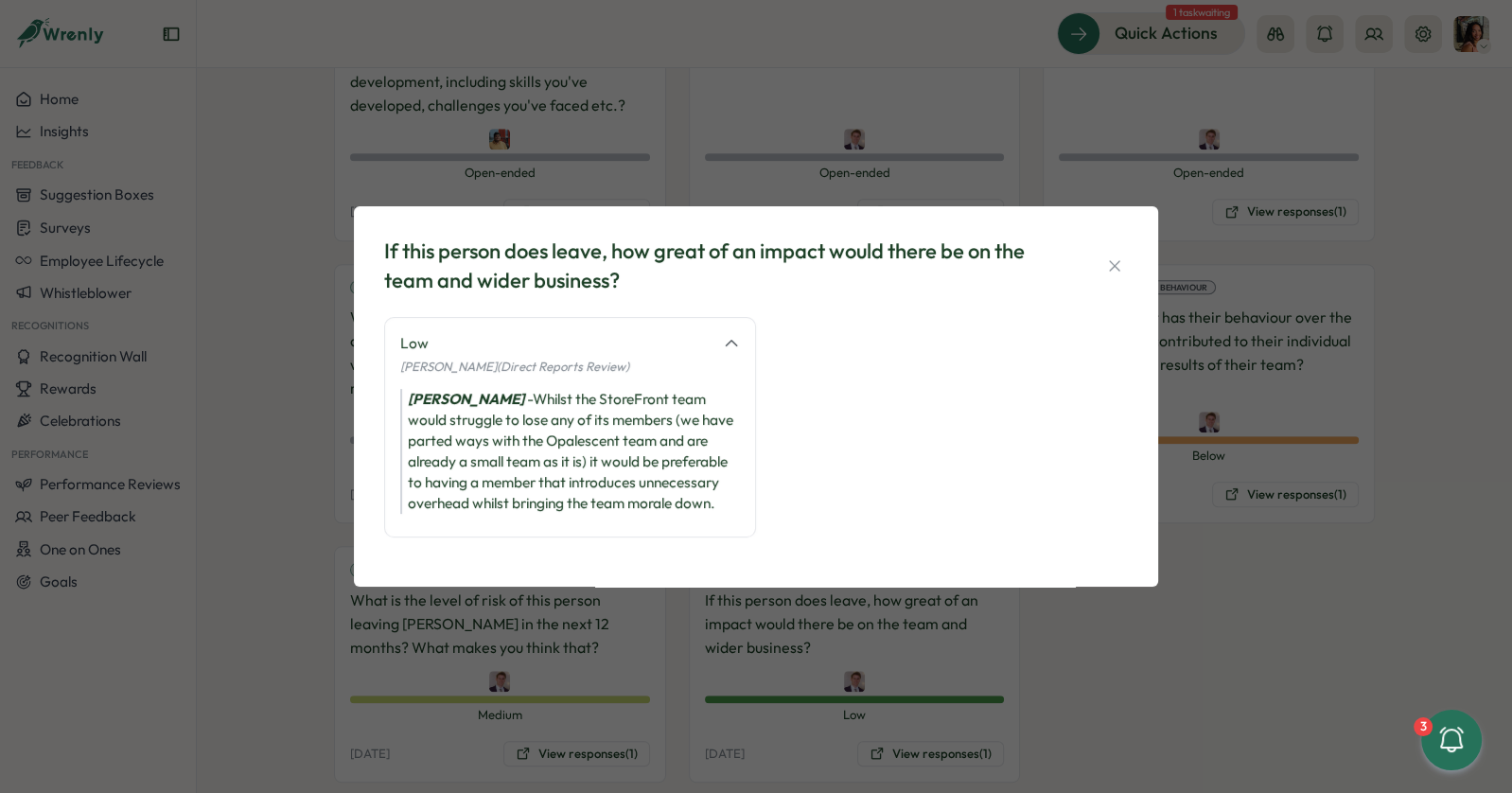
click at [703, 654] on div "If this person does leave, how great of an impact would there be on the team an…" at bounding box center [756, 396] width 1512 height 793
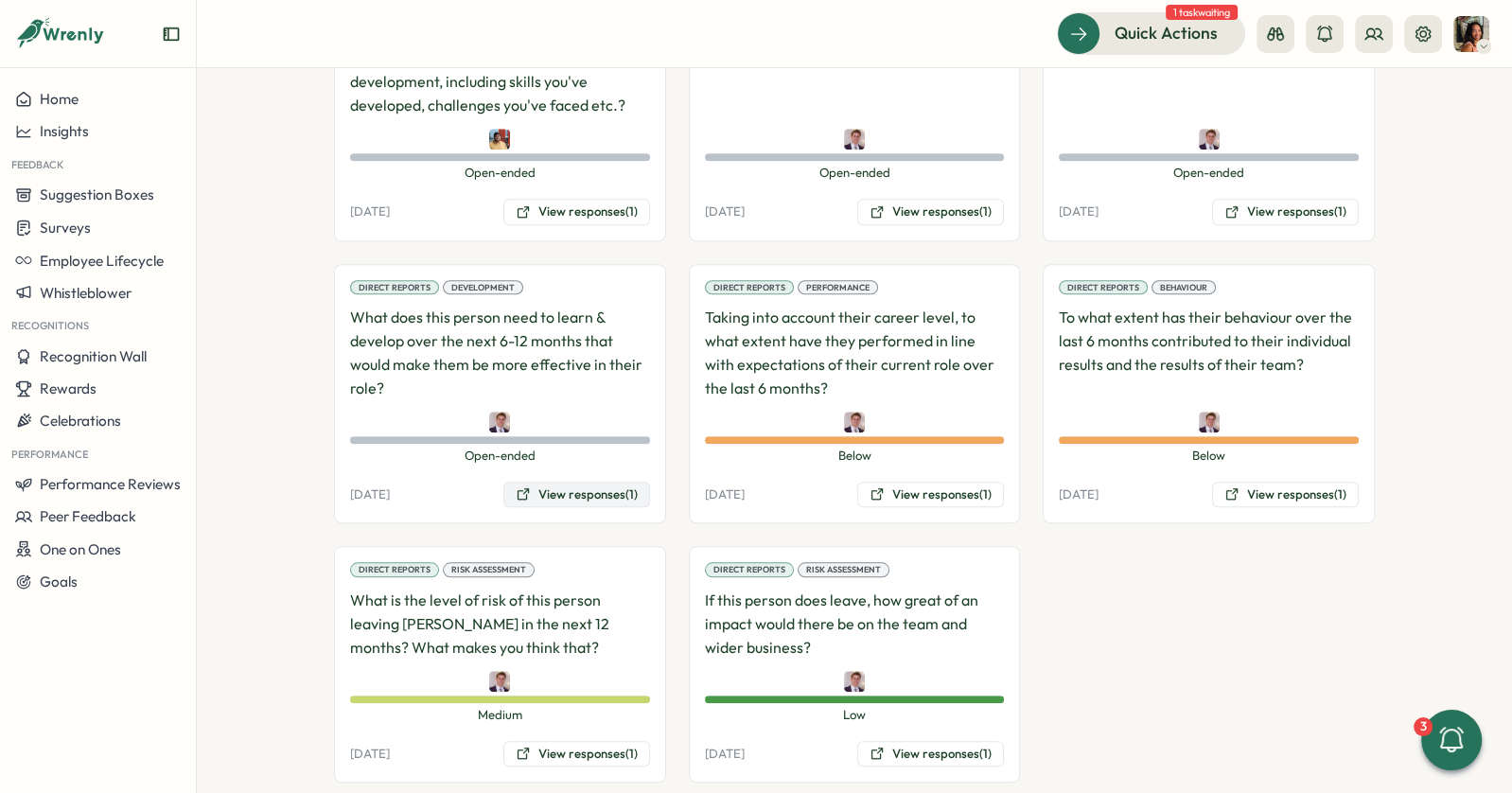
click at [609, 482] on button "View responses (1)" at bounding box center [577, 495] width 147 height 27
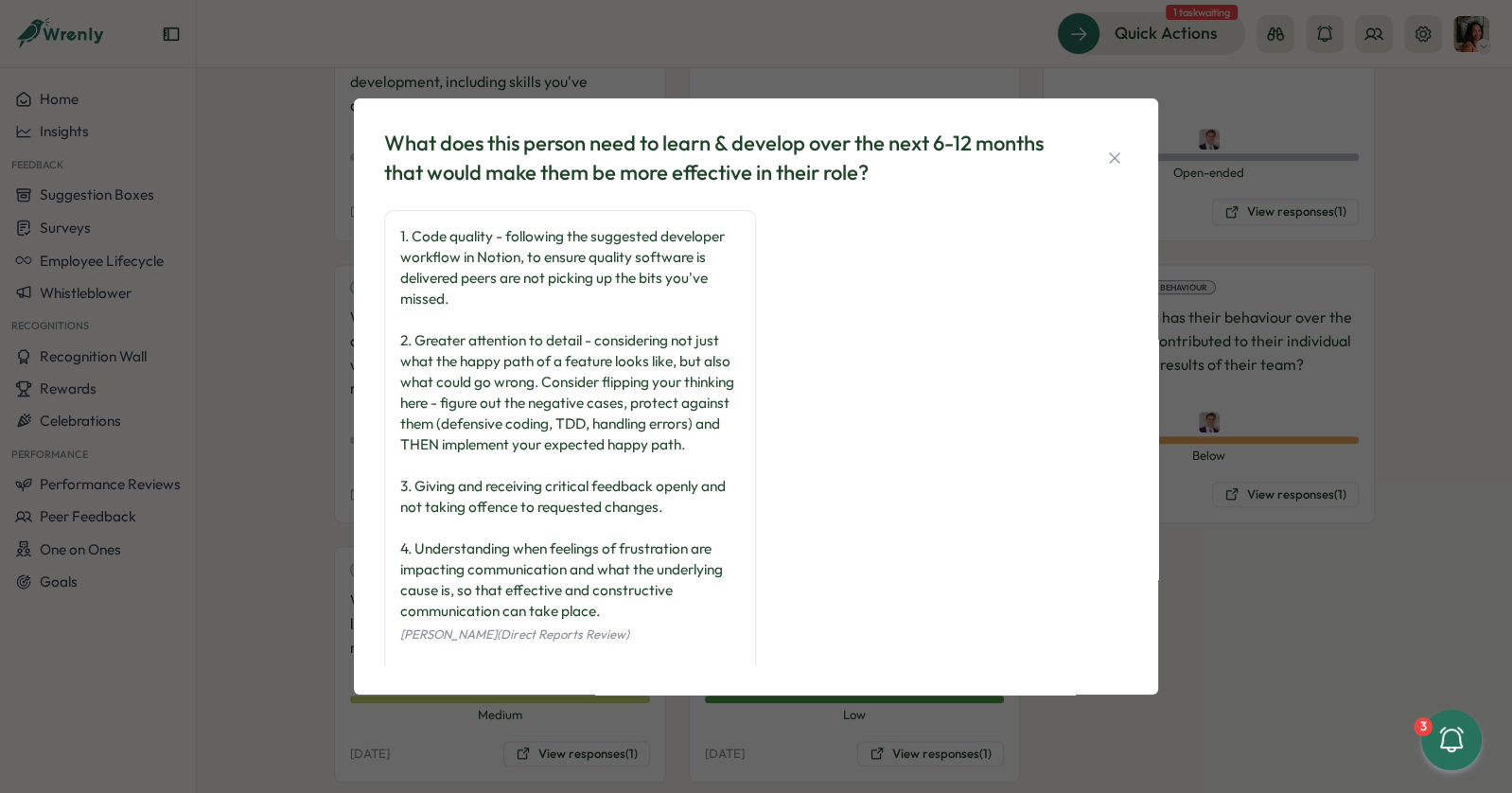
scroll to position [48, 0]
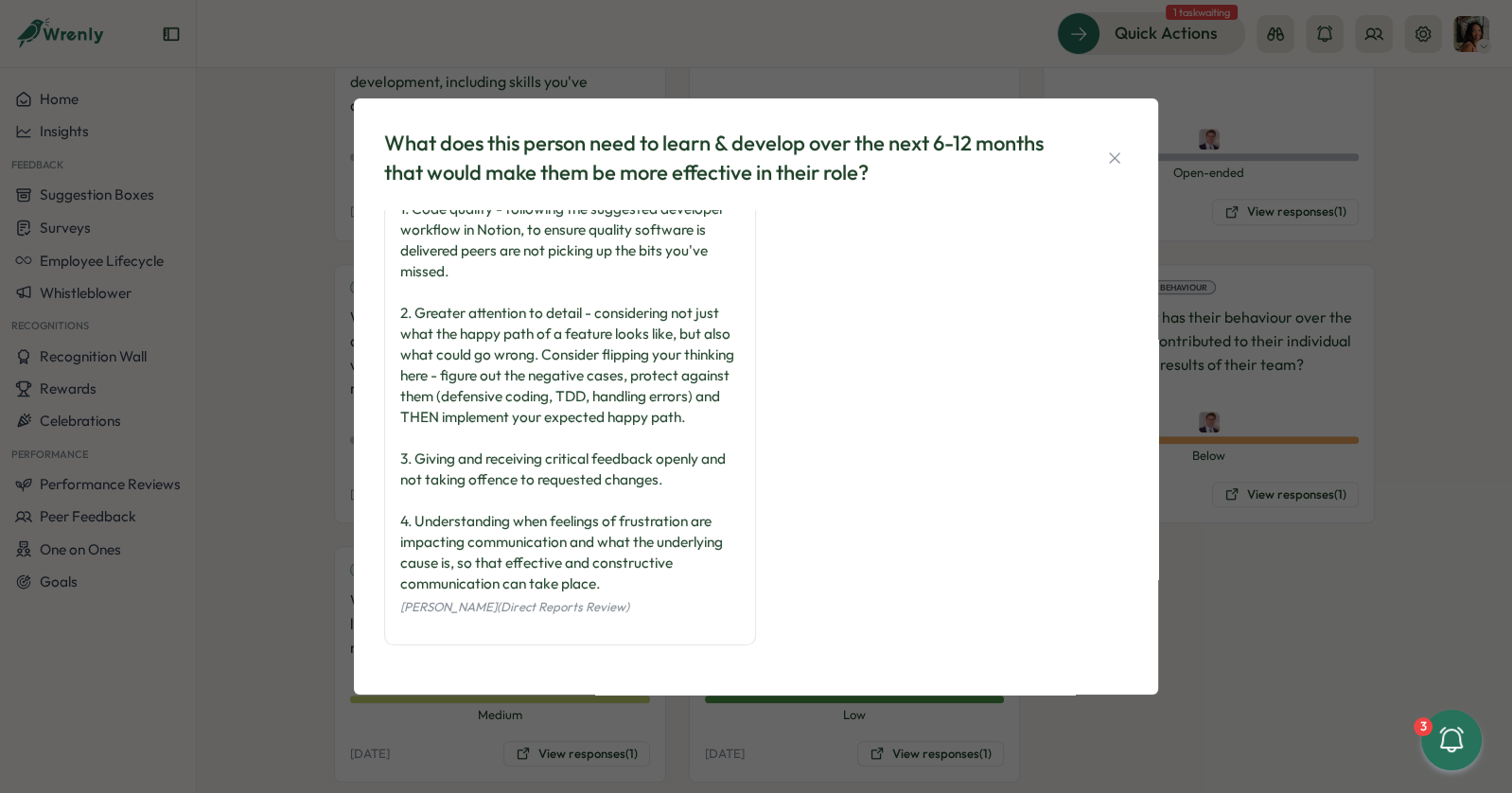
click at [1271, 264] on div "What does this person need to learn & develop over the next 6-12 months that wo…" at bounding box center [756, 396] width 1512 height 793
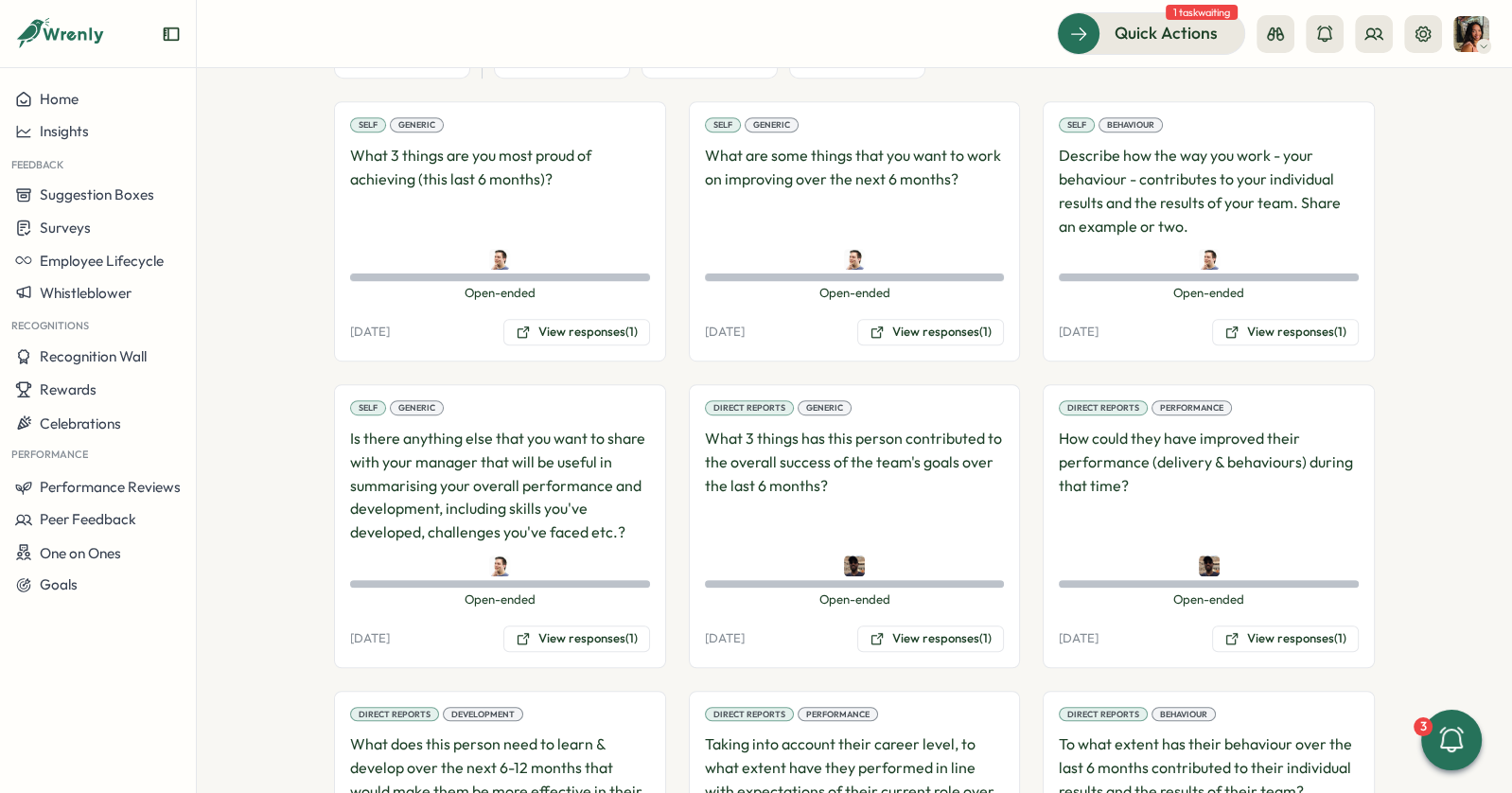
scroll to position [1515, 0]
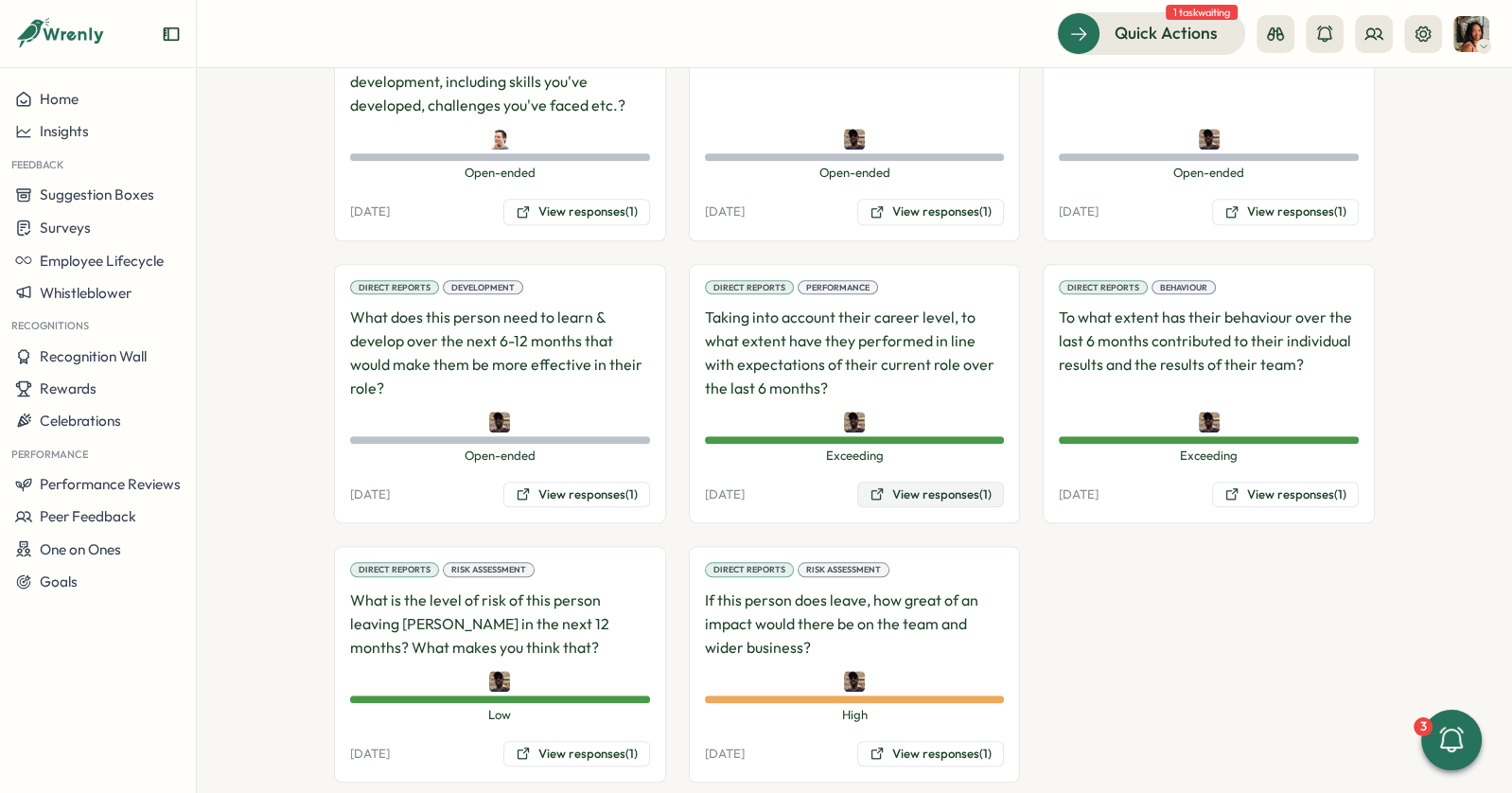
click at [913, 482] on button "View responses (1)" at bounding box center [930, 495] width 147 height 27
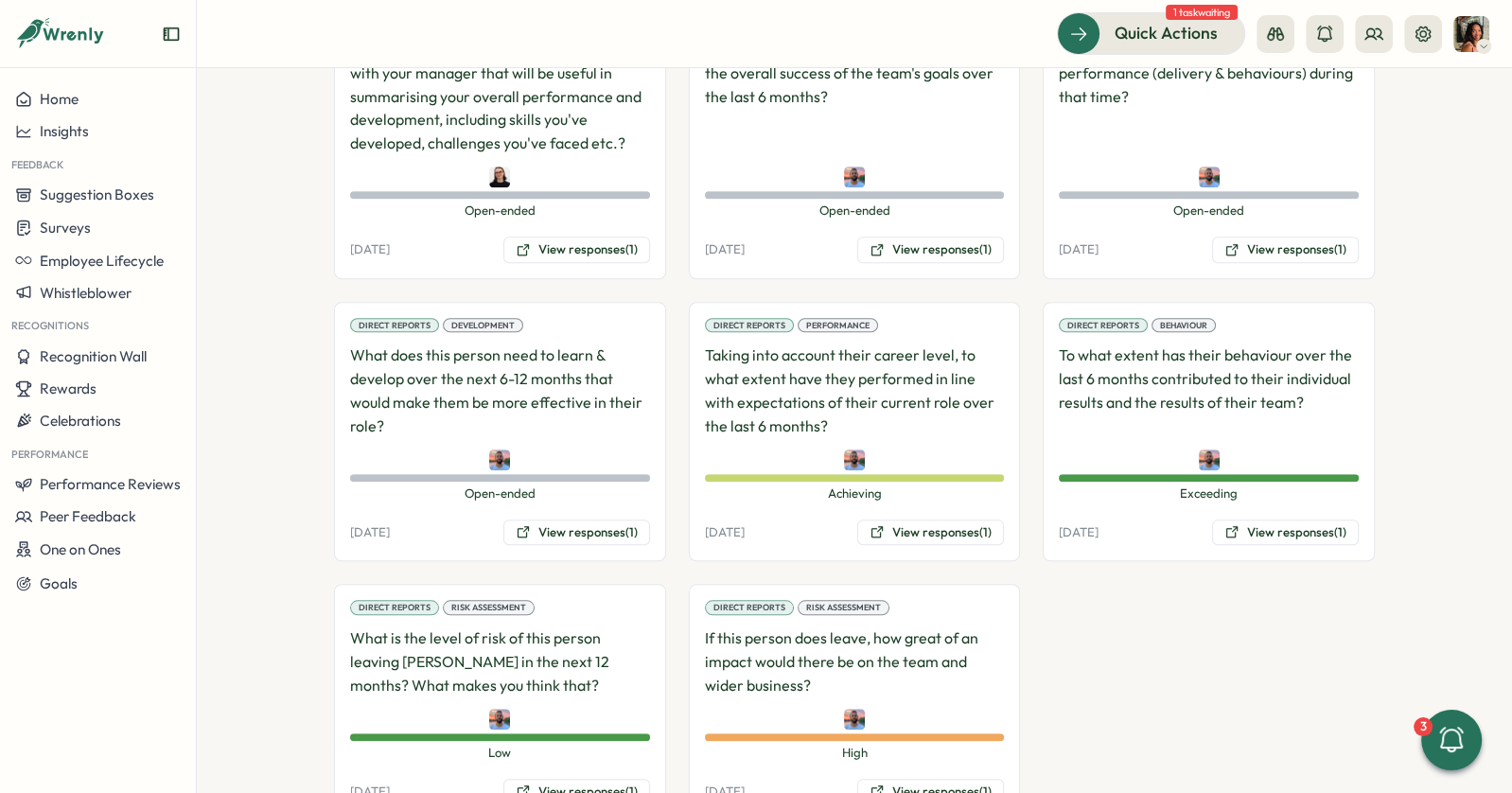
scroll to position [1515, 0]
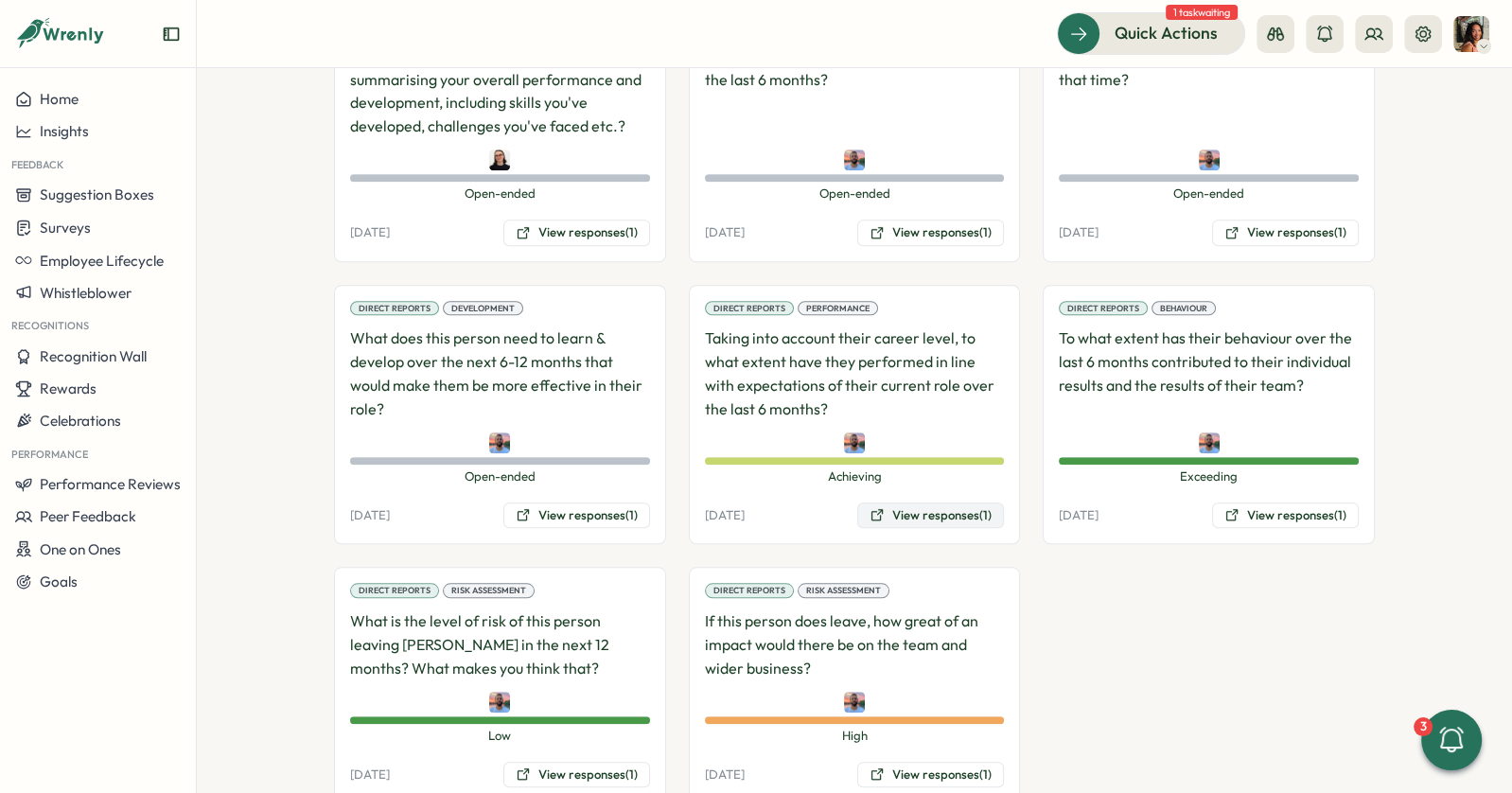
click at [878, 507] on icon at bounding box center [877, 514] width 15 height 15
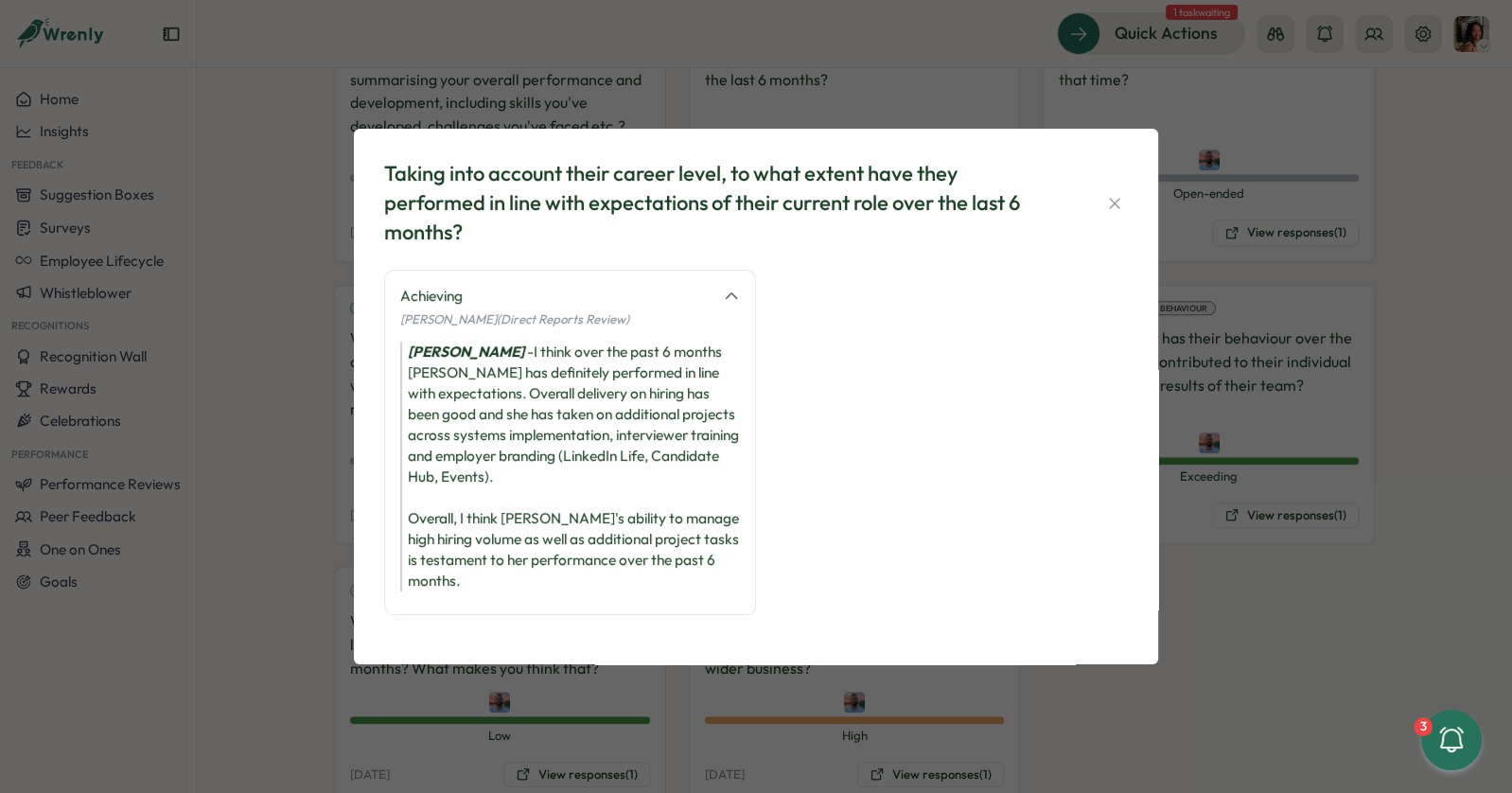
click at [1258, 480] on div "Taking into account their career level, to what extent have they performed in l…" at bounding box center [756, 396] width 1512 height 793
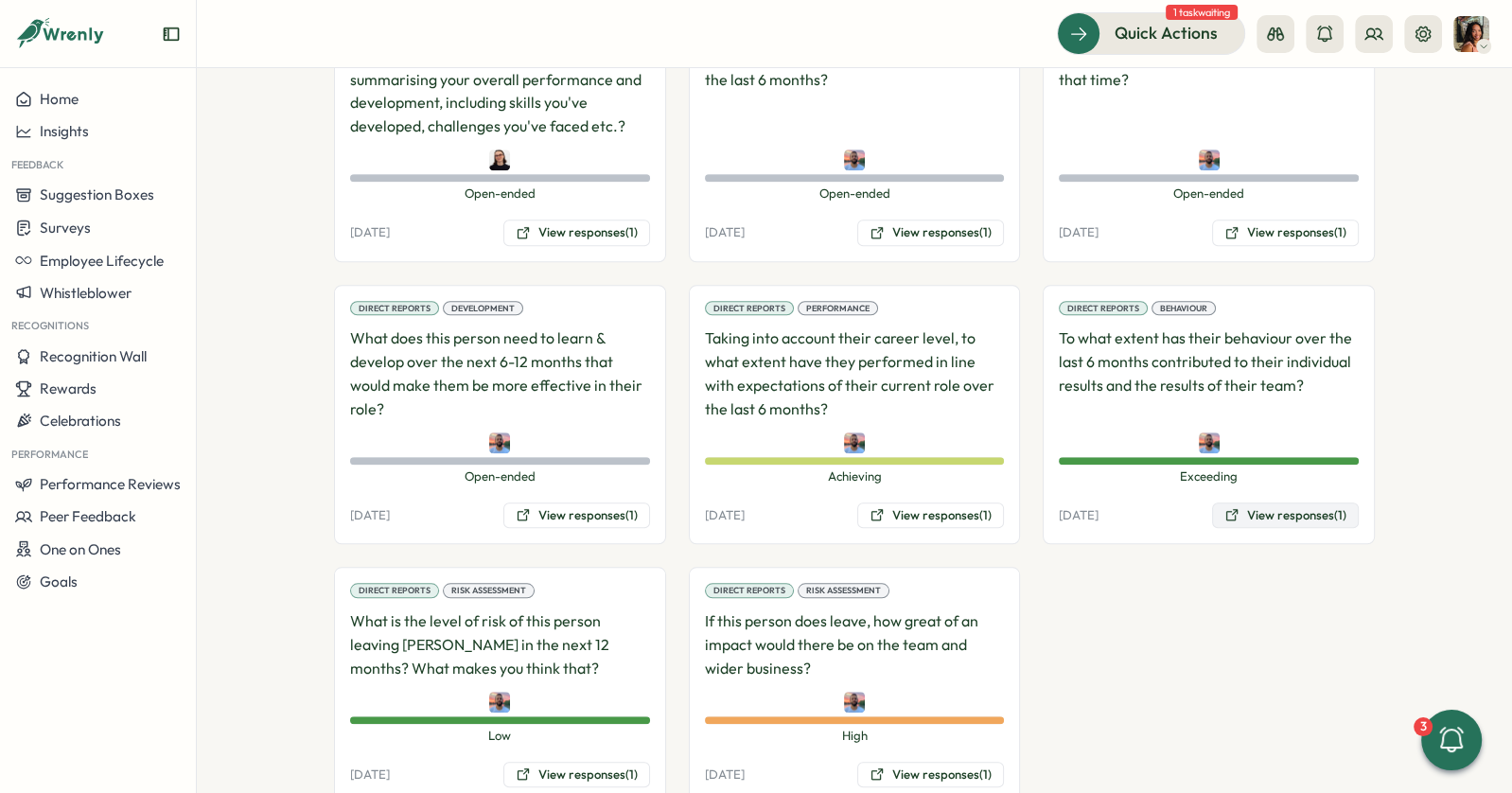
click at [1263, 502] on button "View responses (1)" at bounding box center [1285, 515] width 147 height 27
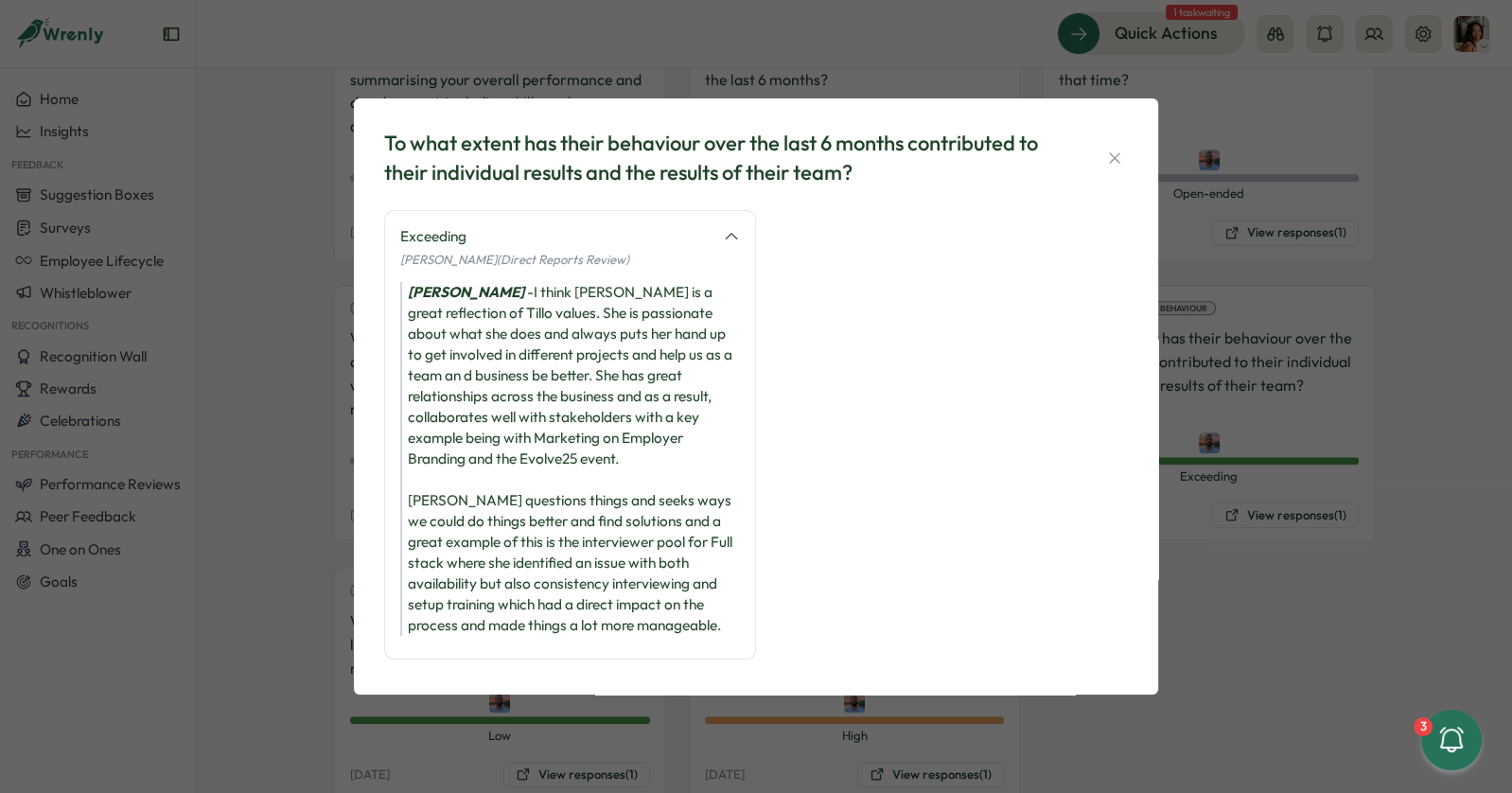
scroll to position [33, 0]
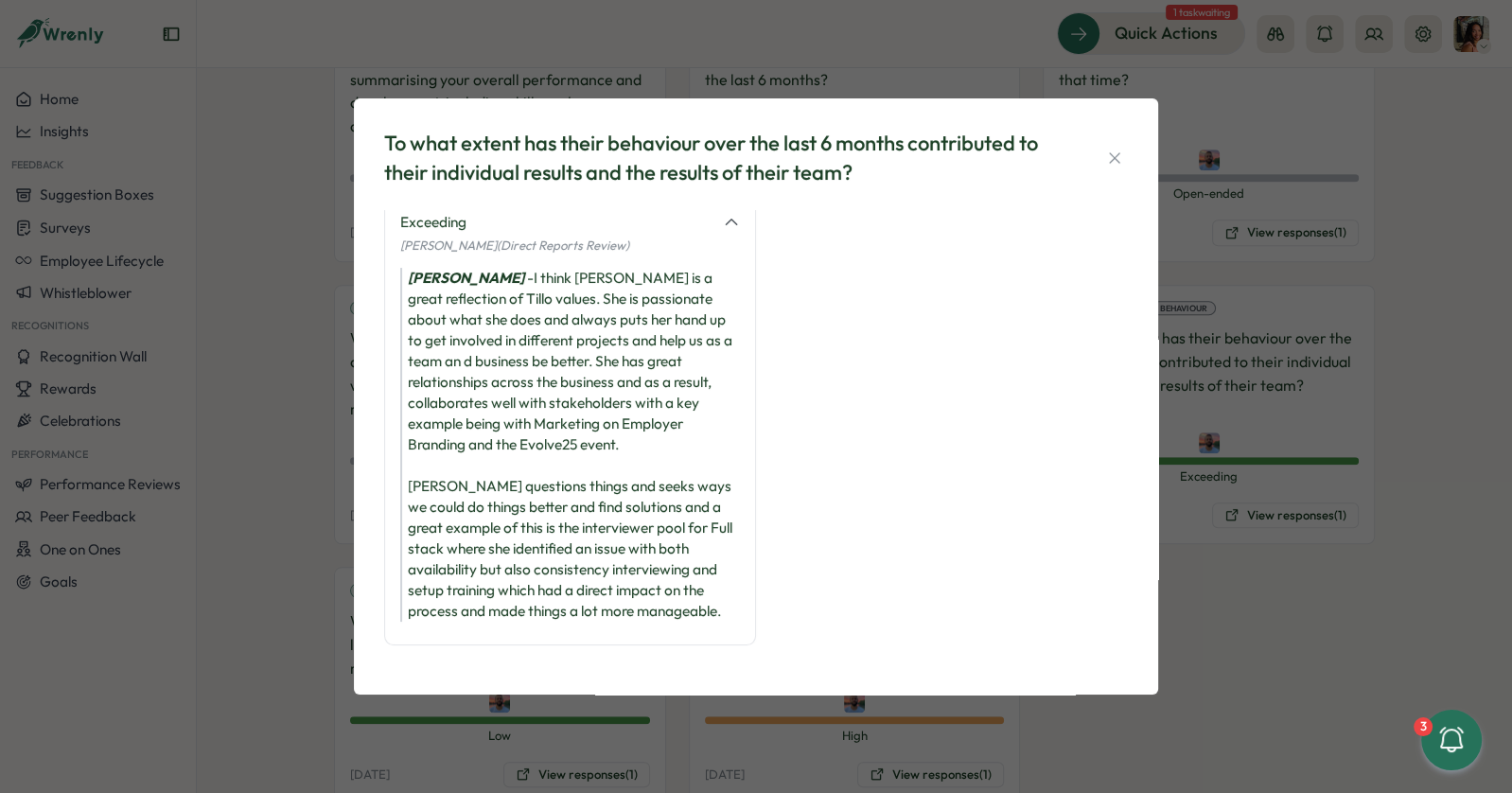
click at [280, 633] on div "To what extent has their behaviour over the last 6 months contributed to their …" at bounding box center [756, 396] width 1512 height 793
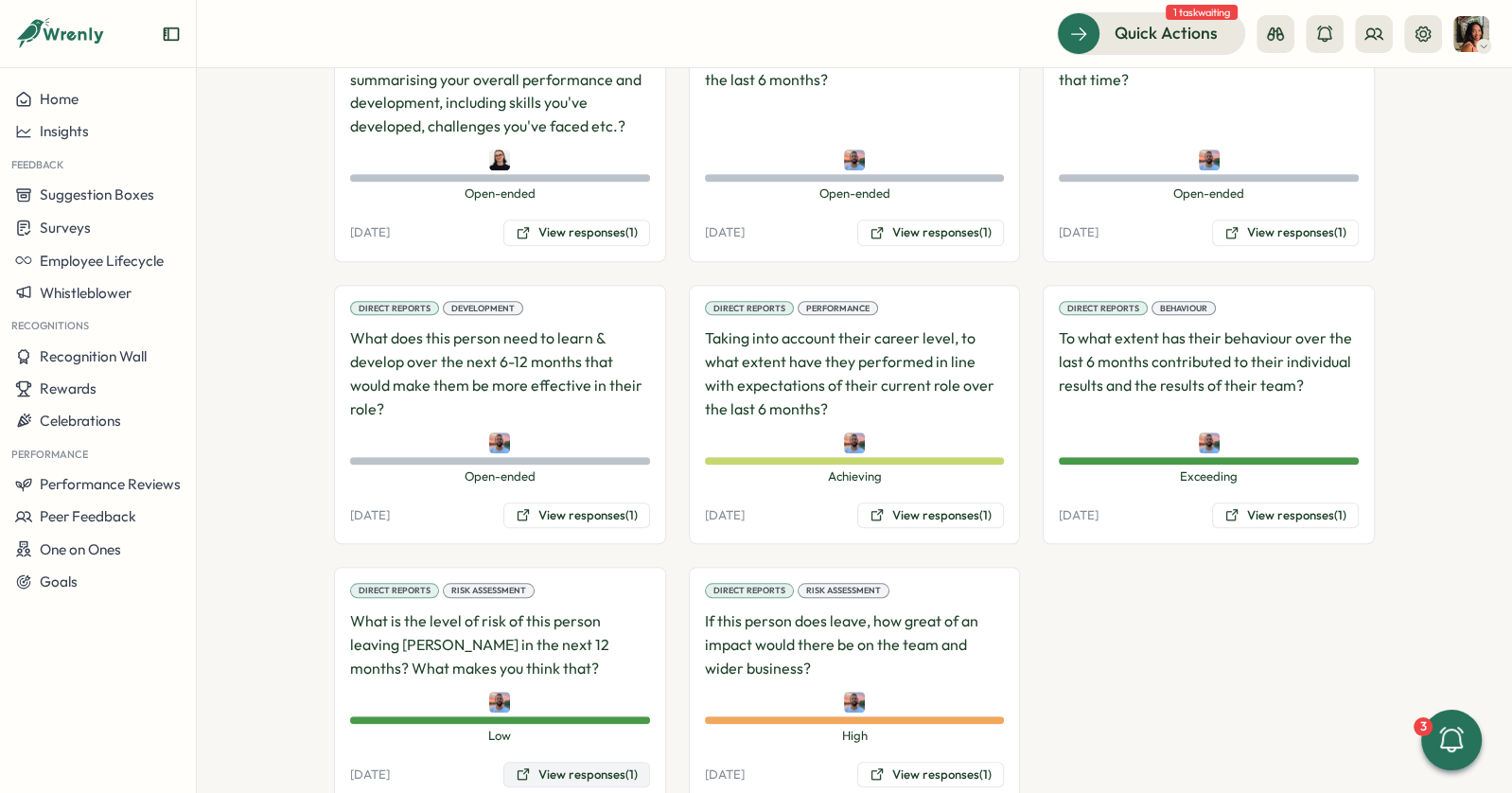
click at [589, 761] on button "View responses (1)" at bounding box center [577, 774] width 147 height 27
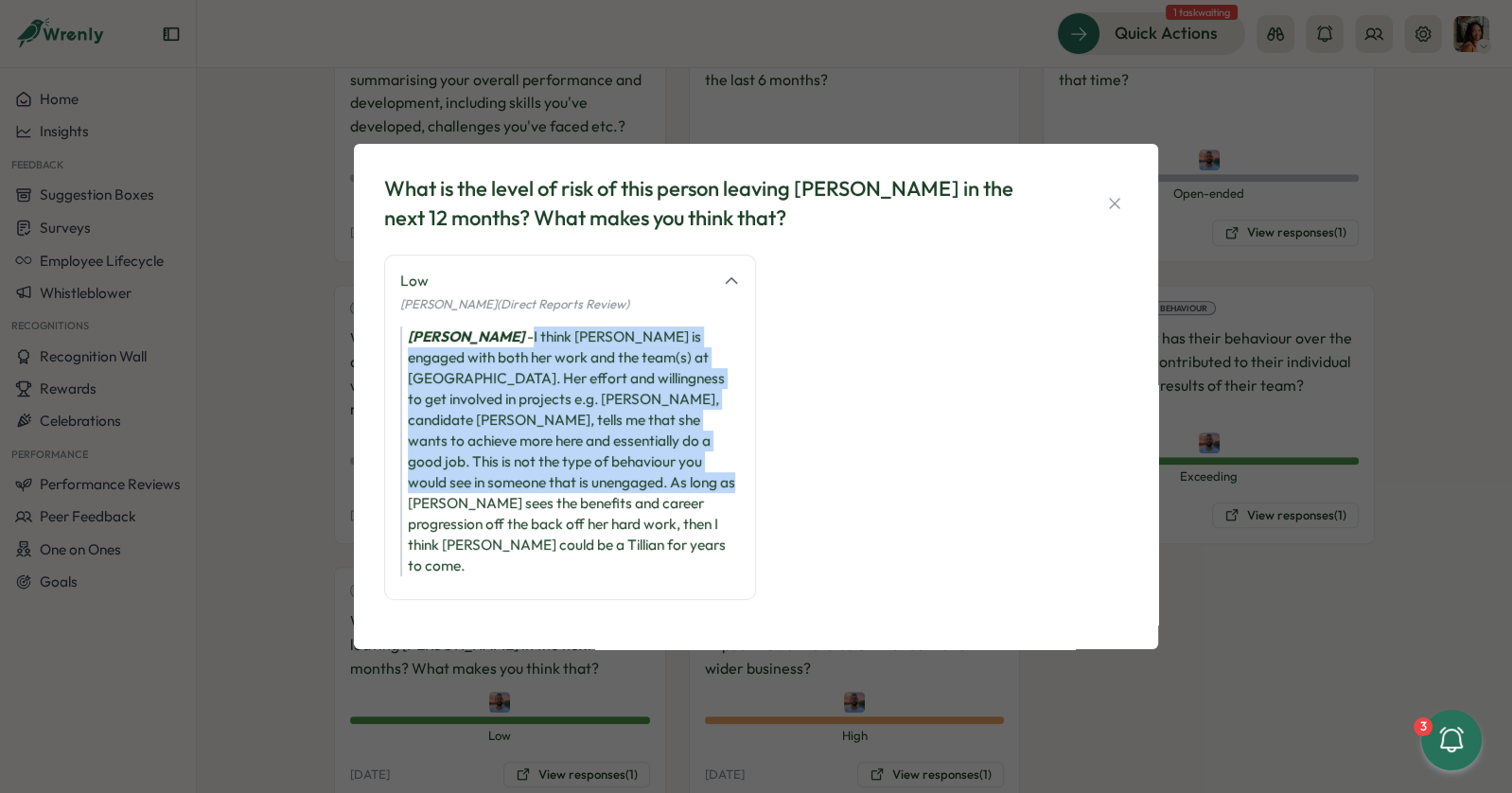
drag, startPoint x: 512, startPoint y: 357, endPoint x: 508, endPoint y: 511, distance: 154.1
click at [508, 511] on div "[PERSON_NAME] - I think [PERSON_NAME] is engaged with both her work and the tea…" at bounding box center [571, 450] width 340 height 249
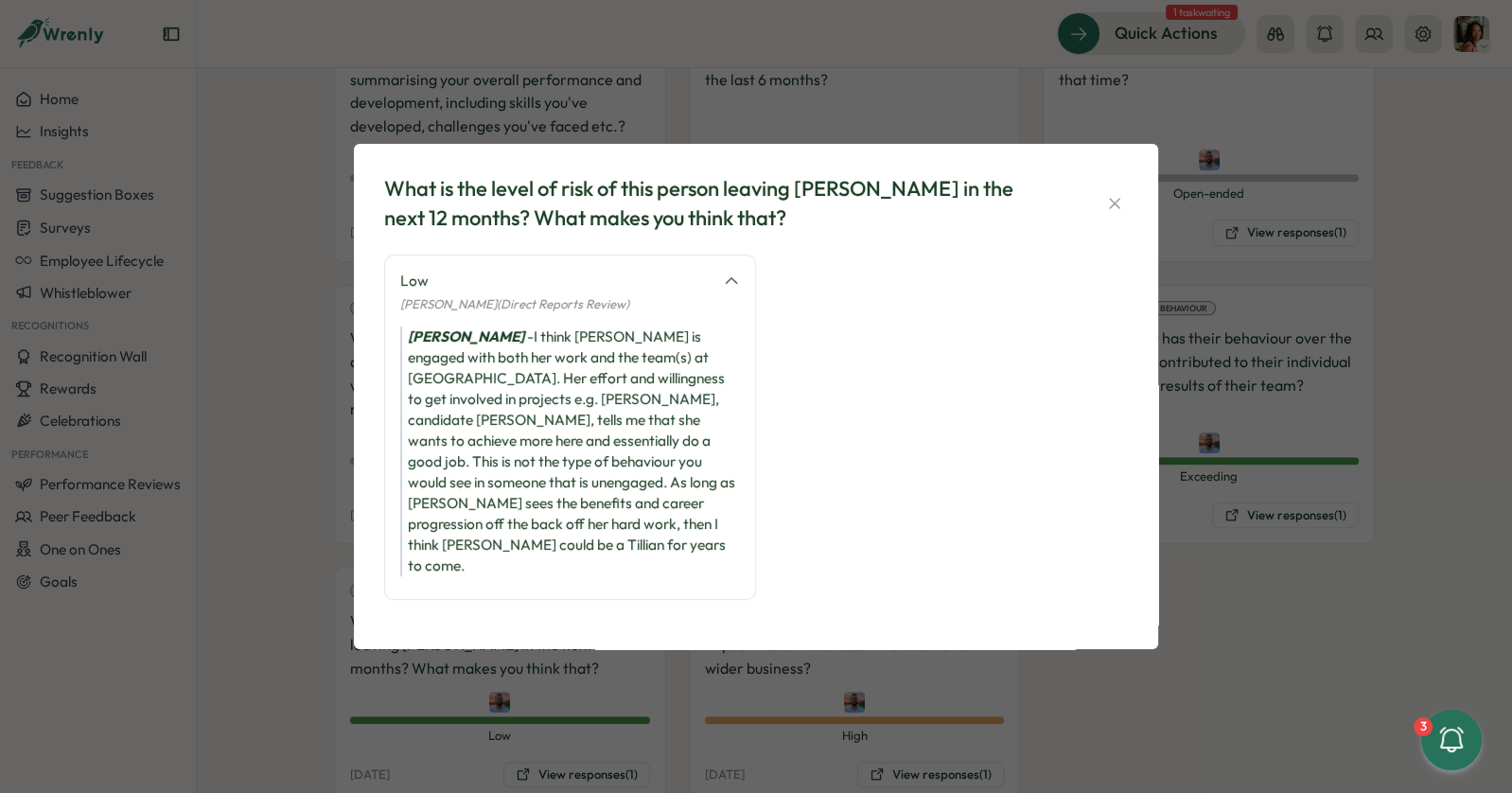
drag, startPoint x: 508, startPoint y: 524, endPoint x: 508, endPoint y: 471, distance: 53.0
click at [508, 505] on div "[PERSON_NAME] - I think [PERSON_NAME] is engaged with both her work and the tea…" at bounding box center [571, 450] width 340 height 249
click at [510, 369] on div "[PERSON_NAME] - I think [PERSON_NAME] is engaged with both her work and the tea…" at bounding box center [571, 450] width 340 height 249
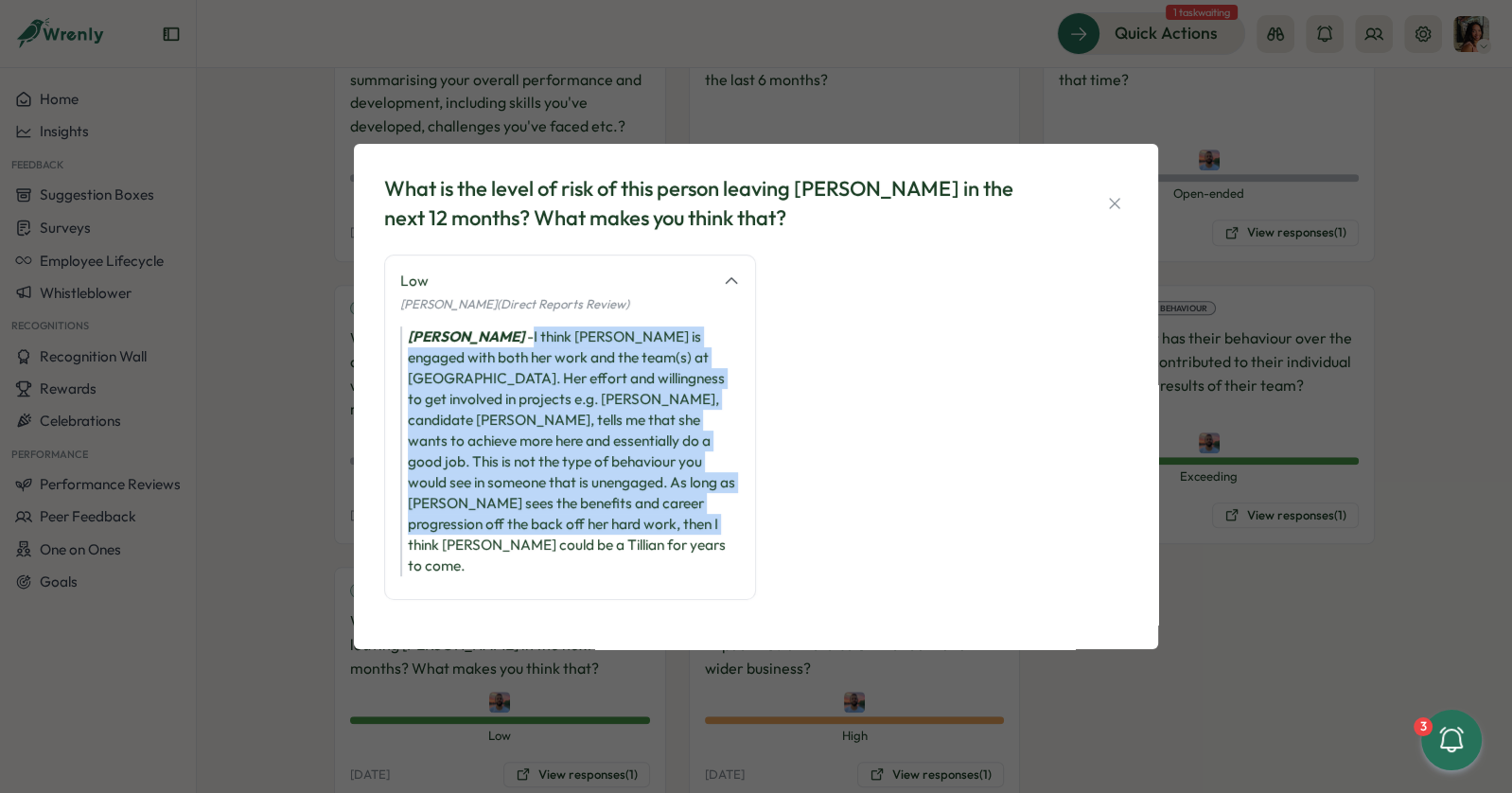
drag, startPoint x: 512, startPoint y: 363, endPoint x: 493, endPoint y: 550, distance: 188.0
click at [493, 550] on div "[PERSON_NAME] - I think [PERSON_NAME] is engaged with both her work and the tea…" at bounding box center [571, 450] width 340 height 249
drag, startPoint x: 493, startPoint y: 550, endPoint x: 514, endPoint y: 357, distance: 194.1
click at [514, 358] on div "[PERSON_NAME] - I think [PERSON_NAME] is engaged with both her work and the tea…" at bounding box center [571, 450] width 340 height 249
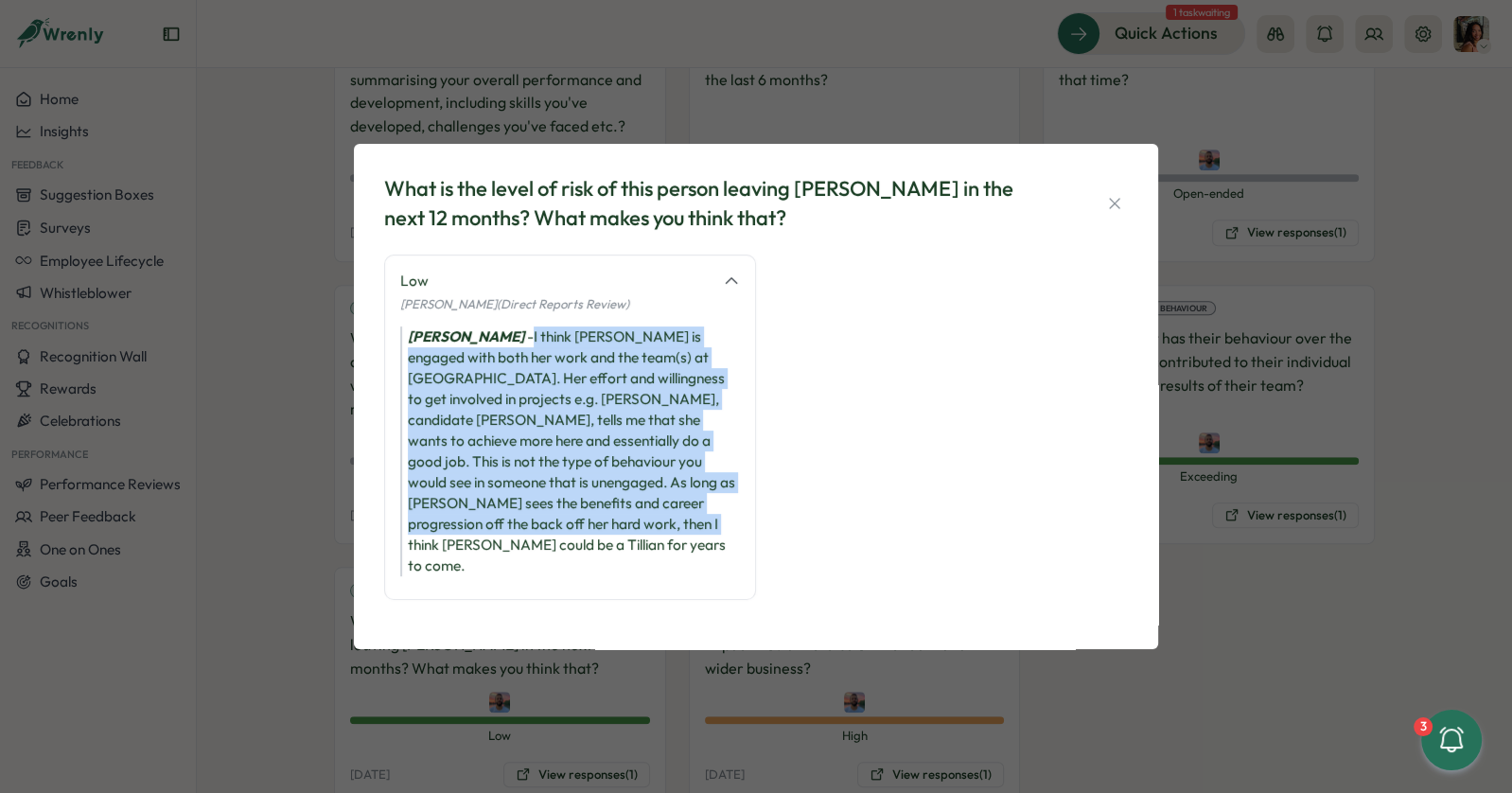
click at [514, 357] on div "[PERSON_NAME] - I think [PERSON_NAME] is engaged with both her work and the tea…" at bounding box center [571, 450] width 340 height 249
drag, startPoint x: 514, startPoint y: 358, endPoint x: 509, endPoint y: 544, distance: 186.1
click at [509, 544] on div "[PERSON_NAME] - I think [PERSON_NAME] is engaged with both her work and the tea…" at bounding box center [571, 450] width 340 height 249
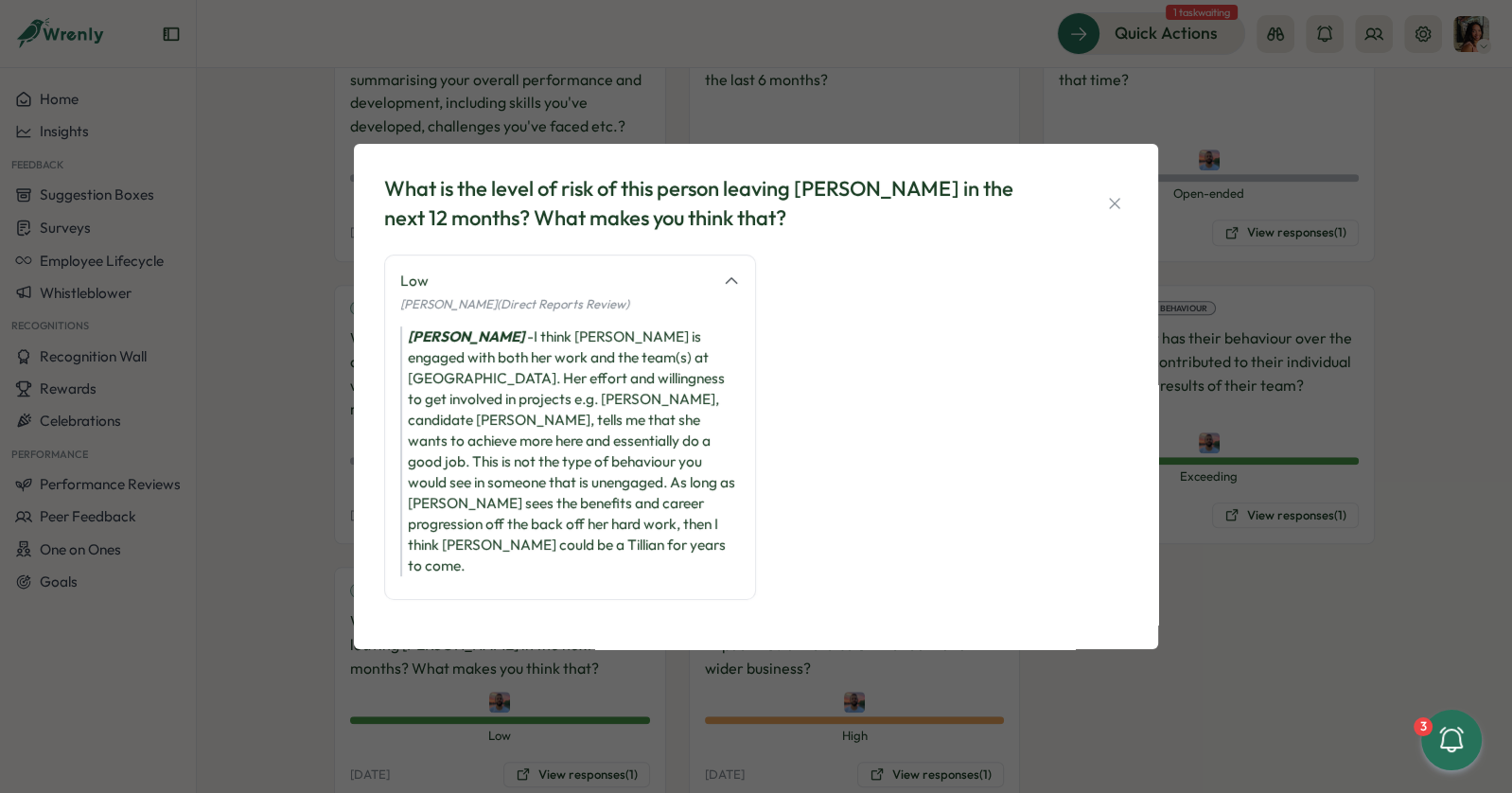
click at [778, 749] on div "What is the level of risk of this person leaving [PERSON_NAME] in the next 12 m…" at bounding box center [756, 396] width 1512 height 793
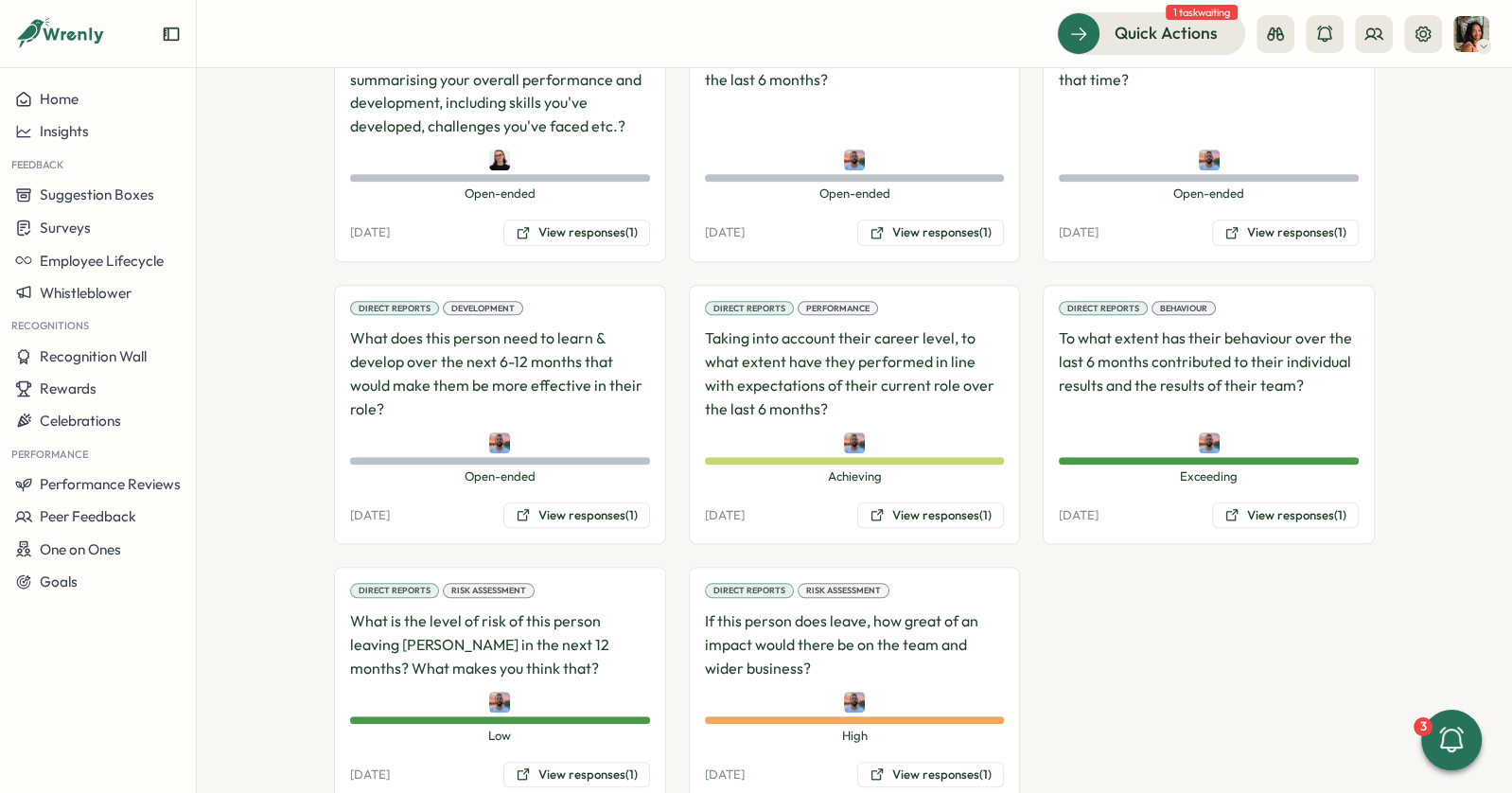
click at [910, 702] on div "Direct Reports Risk Assessment If this person does leave, how great of an impac…" at bounding box center [855, 685] width 332 height 237
click at [905, 761] on button "View responses (1)" at bounding box center [930, 774] width 147 height 27
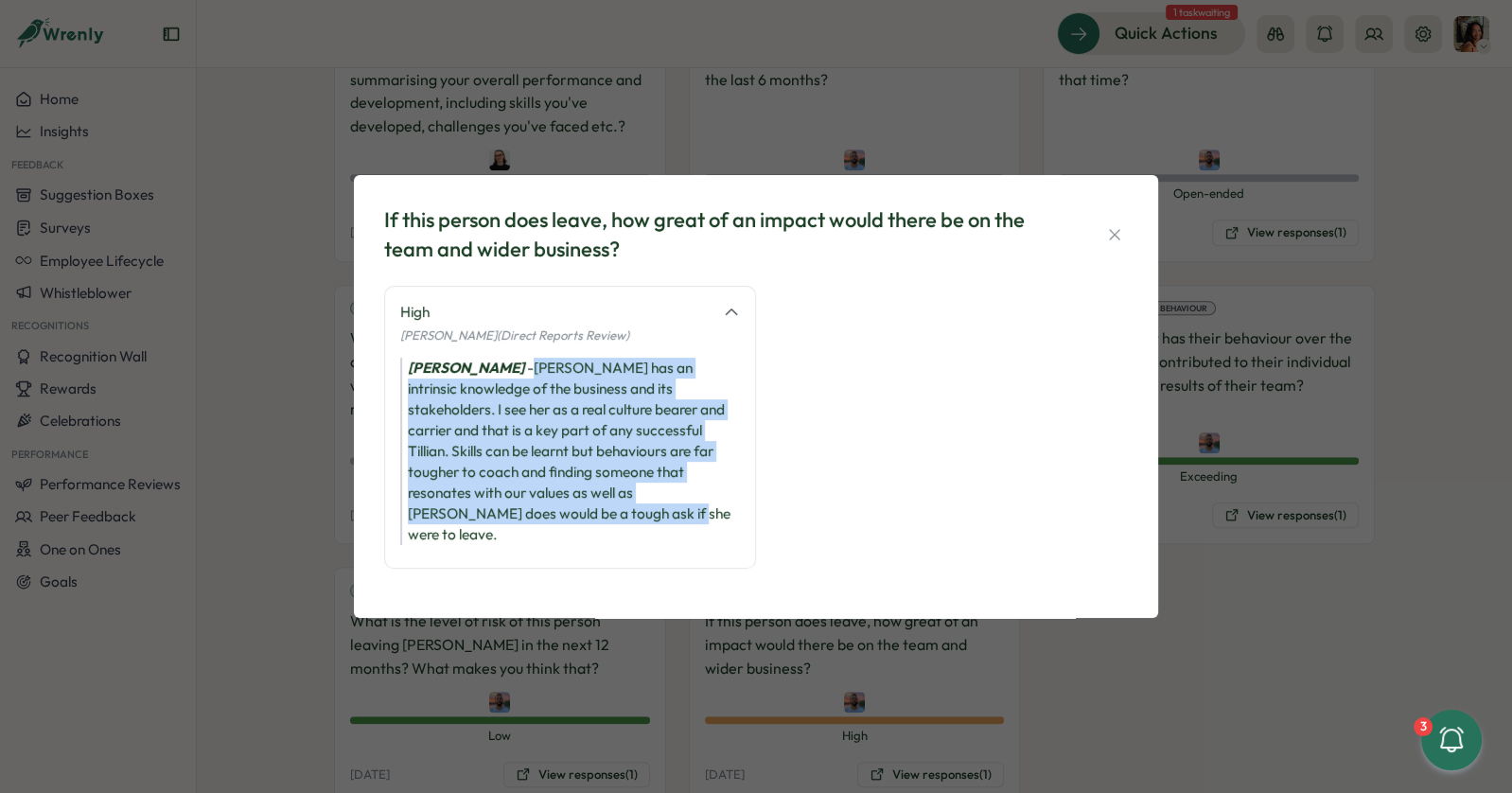
drag, startPoint x: 514, startPoint y: 383, endPoint x: 533, endPoint y: 541, distance: 159.1
click at [534, 541] on div "High [PERSON_NAME] (Direct Reports Review) [PERSON_NAME] - [PERSON_NAME] has an…" at bounding box center [571, 426] width 372 height 283
click at [533, 541] on div "High [PERSON_NAME] (Direct Reports Review) [PERSON_NAME] - [PERSON_NAME] has an…" at bounding box center [571, 426] width 372 height 283
drag, startPoint x: 533, startPoint y: 541, endPoint x: 516, endPoint y: 383, distance: 158.9
click at [516, 383] on div "High [PERSON_NAME] (Direct Reports Review) [PERSON_NAME] - [PERSON_NAME] has an…" at bounding box center [571, 426] width 372 height 283
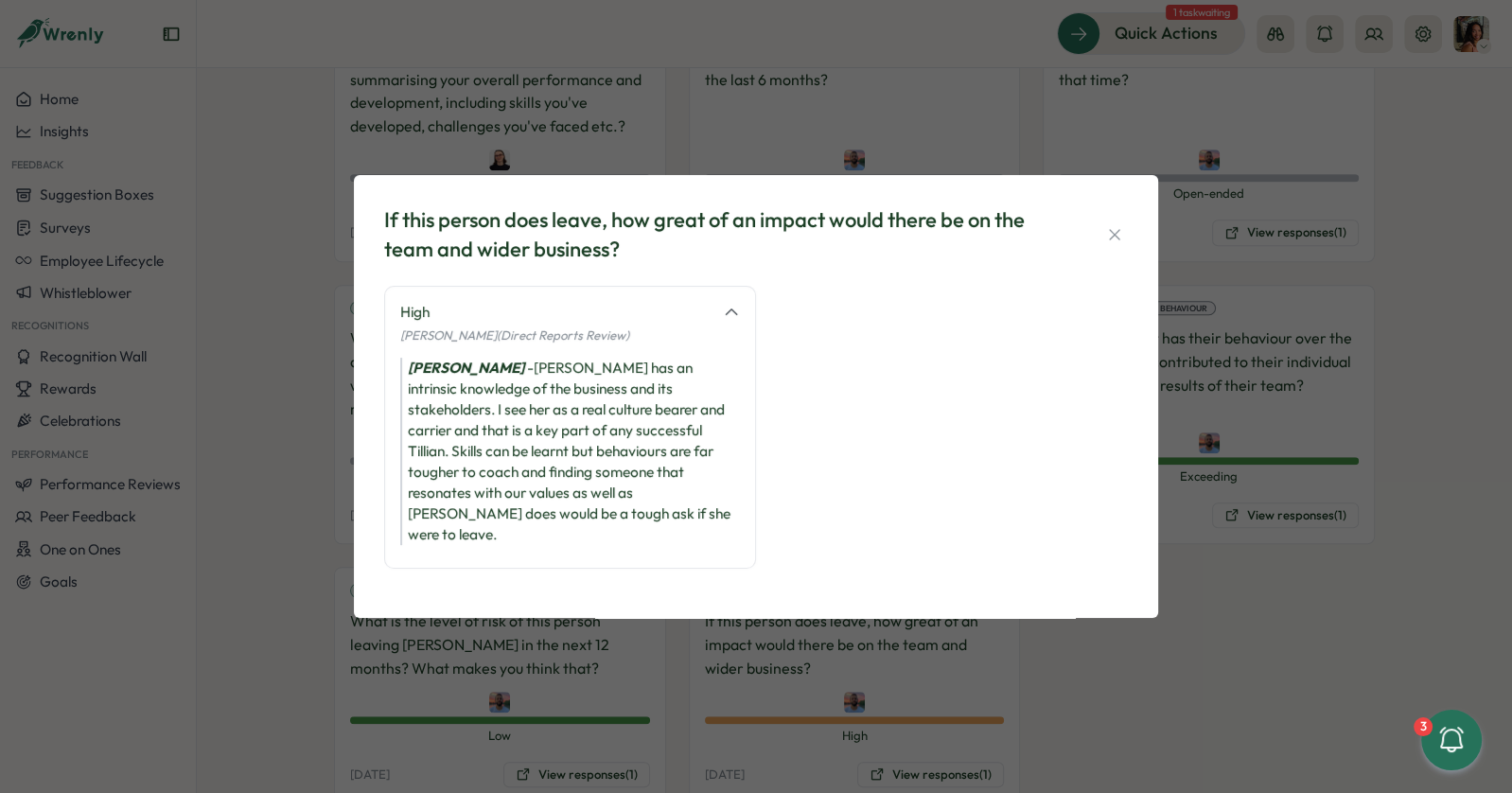
click at [503, 396] on div "[PERSON_NAME] - [PERSON_NAME] has an intrinsic knowledge of the business and it…" at bounding box center [571, 451] width 340 height 187
click at [329, 619] on div "If this person does leave, how great of an impact would there be on the team an…" at bounding box center [756, 396] width 1512 height 793
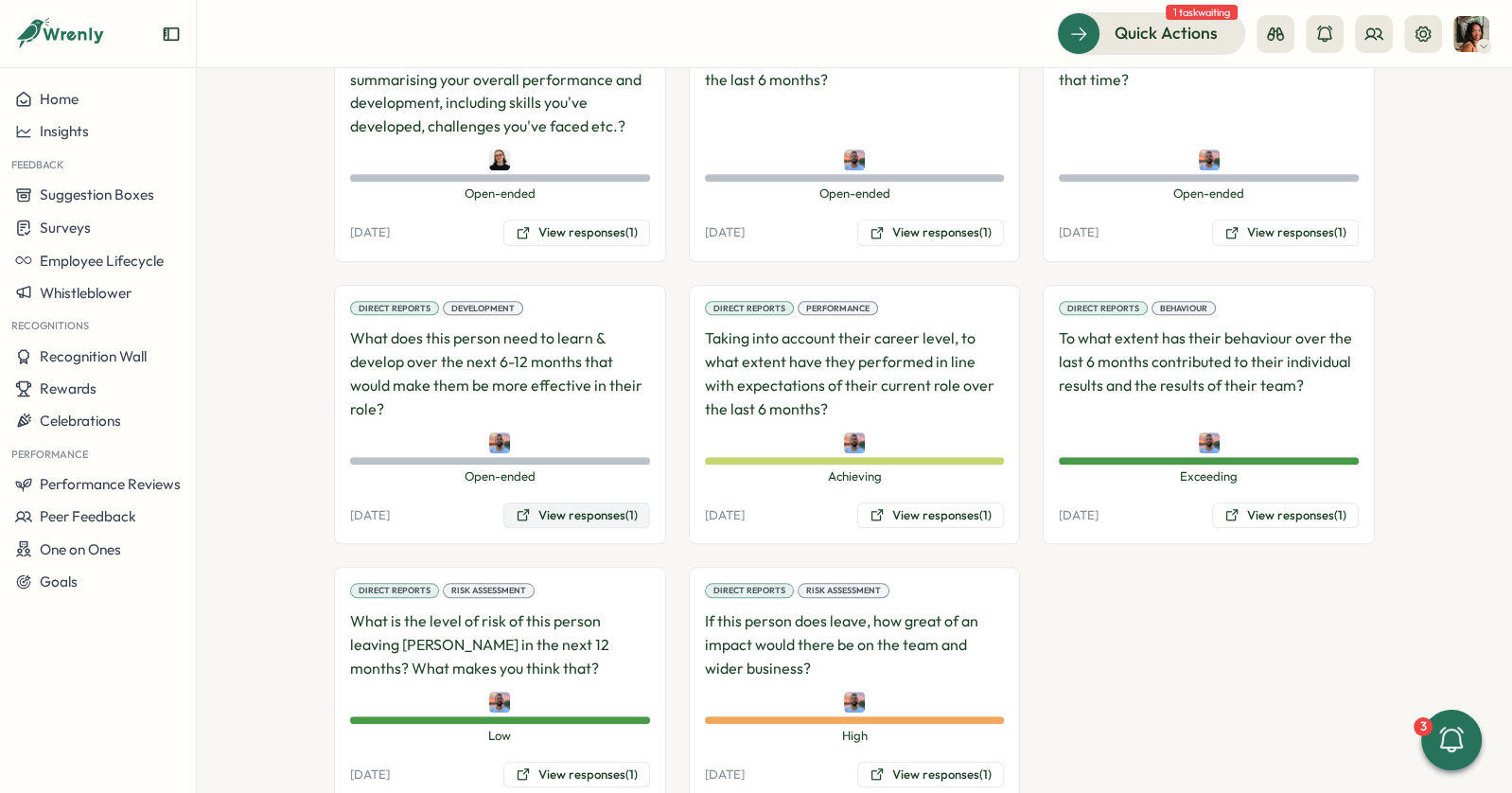
click at [571, 502] on button "View responses (1)" at bounding box center [577, 515] width 147 height 27
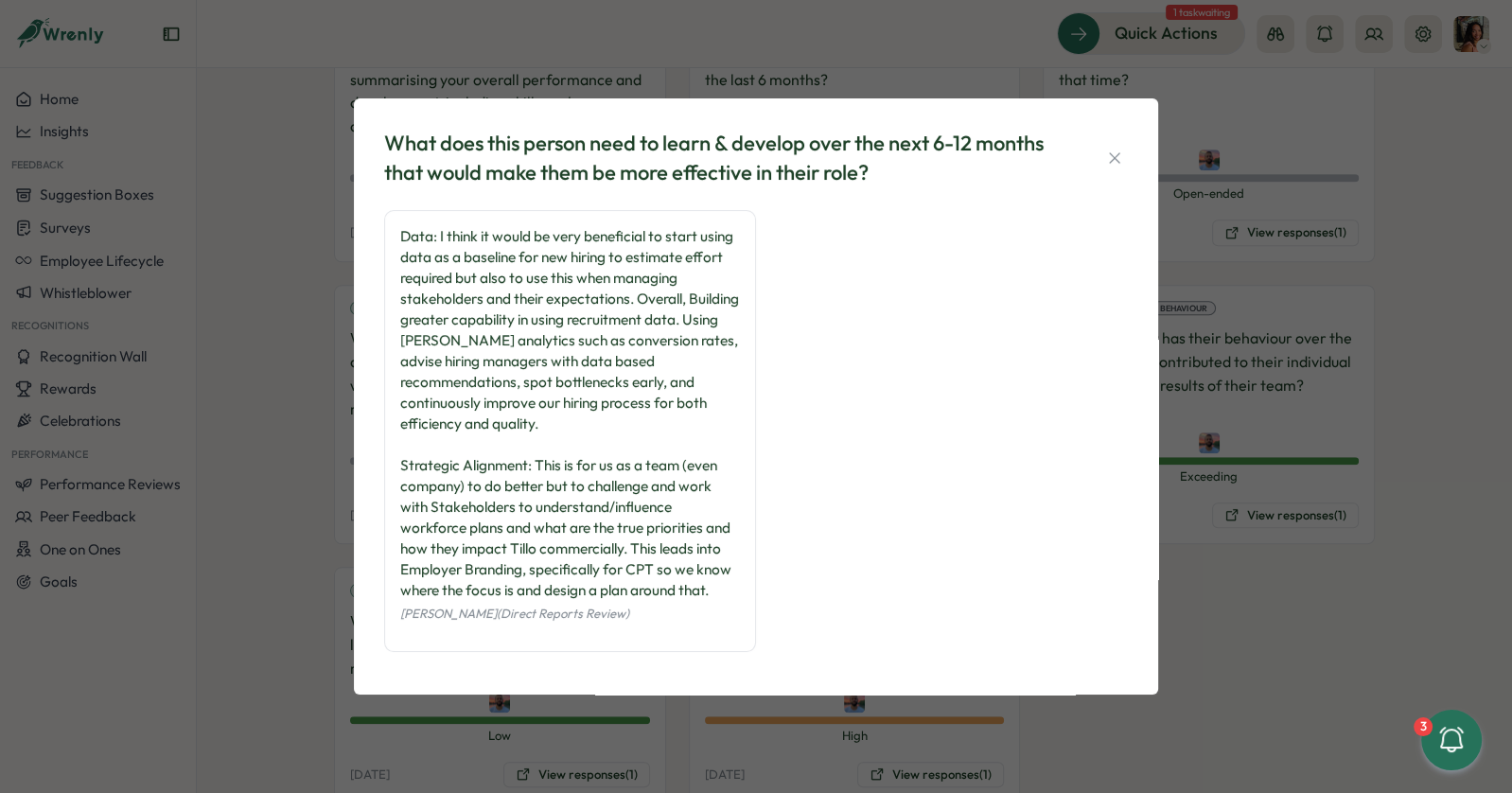
scroll to position [6, 0]
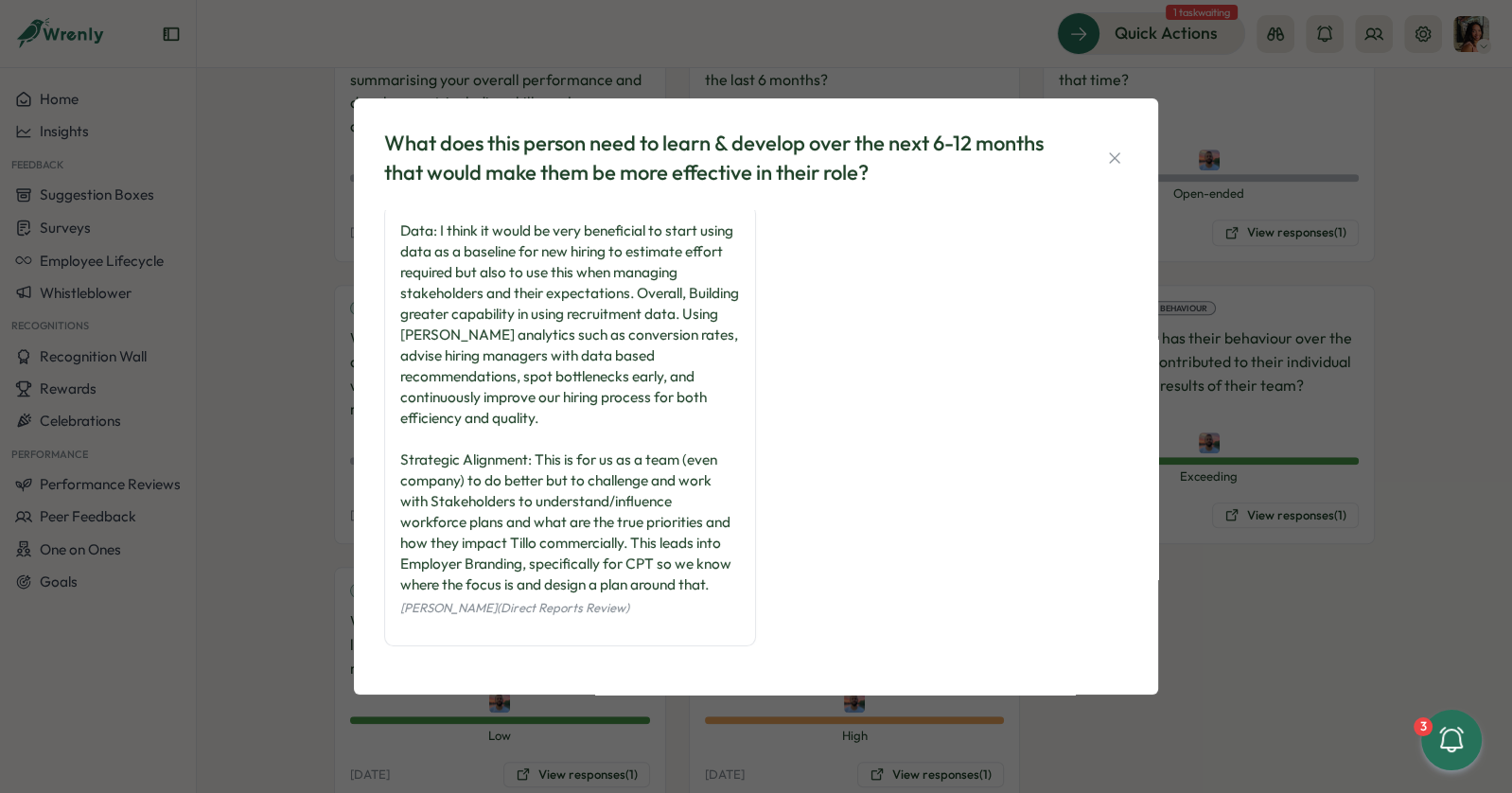
click at [1291, 248] on div "What does this person need to learn & develop over the next 6-12 months that wo…" at bounding box center [756, 396] width 1512 height 793
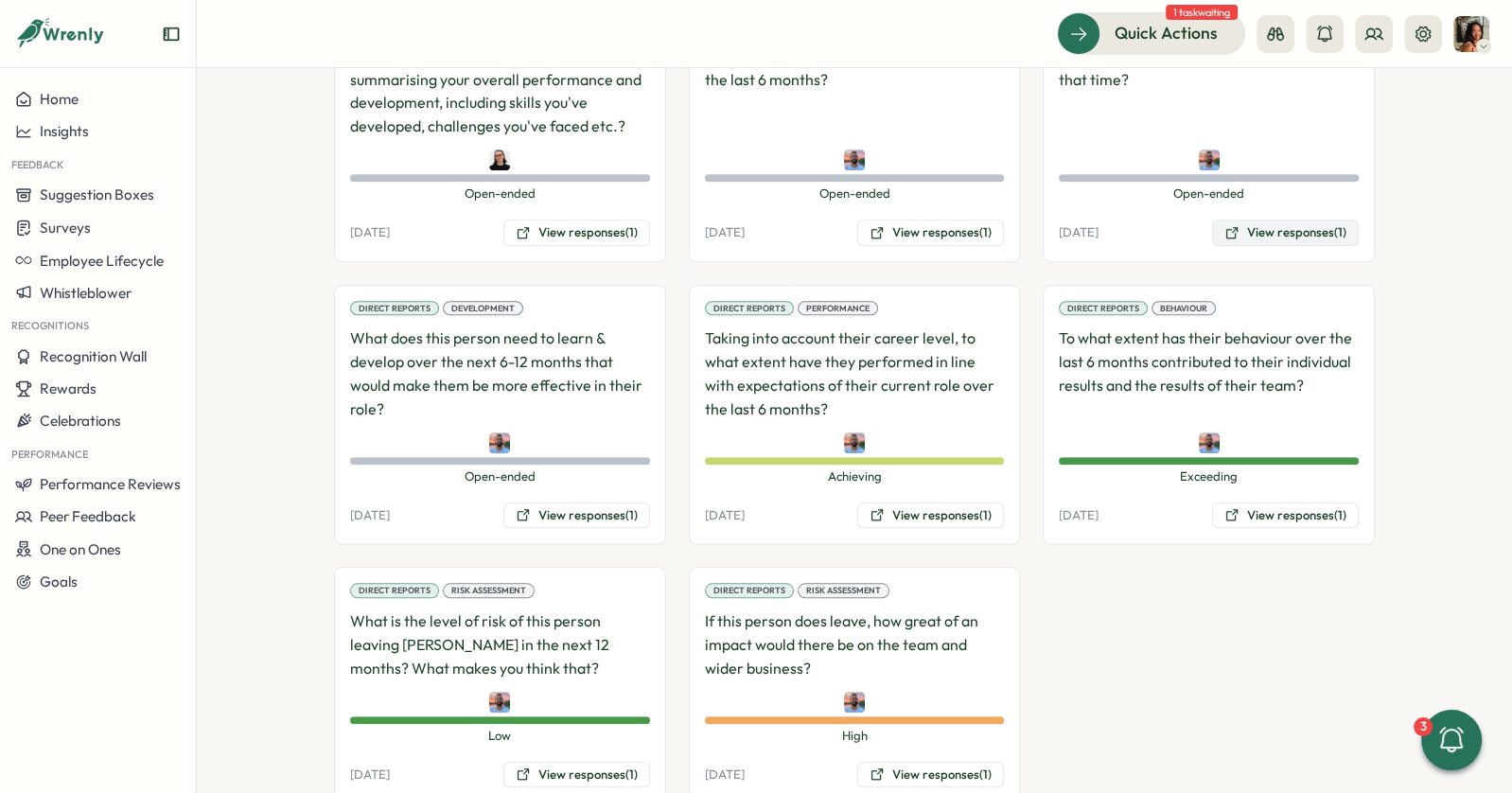
click at [1260, 220] on button "View responses (1)" at bounding box center [1285, 233] width 147 height 27
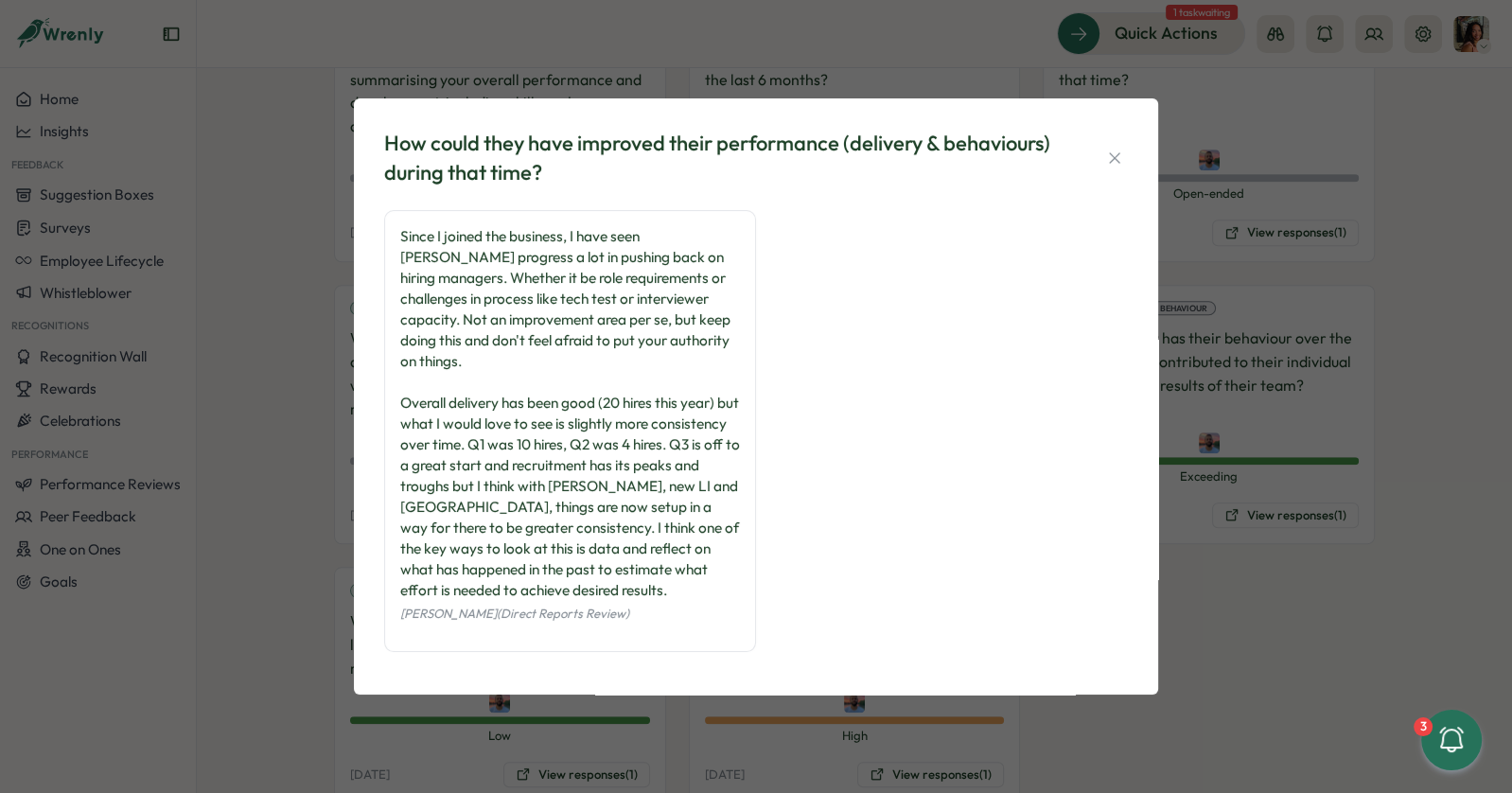
click at [796, 765] on div "How could they have improved their performance (delivery & behaviours) during t…" at bounding box center [756, 396] width 1512 height 793
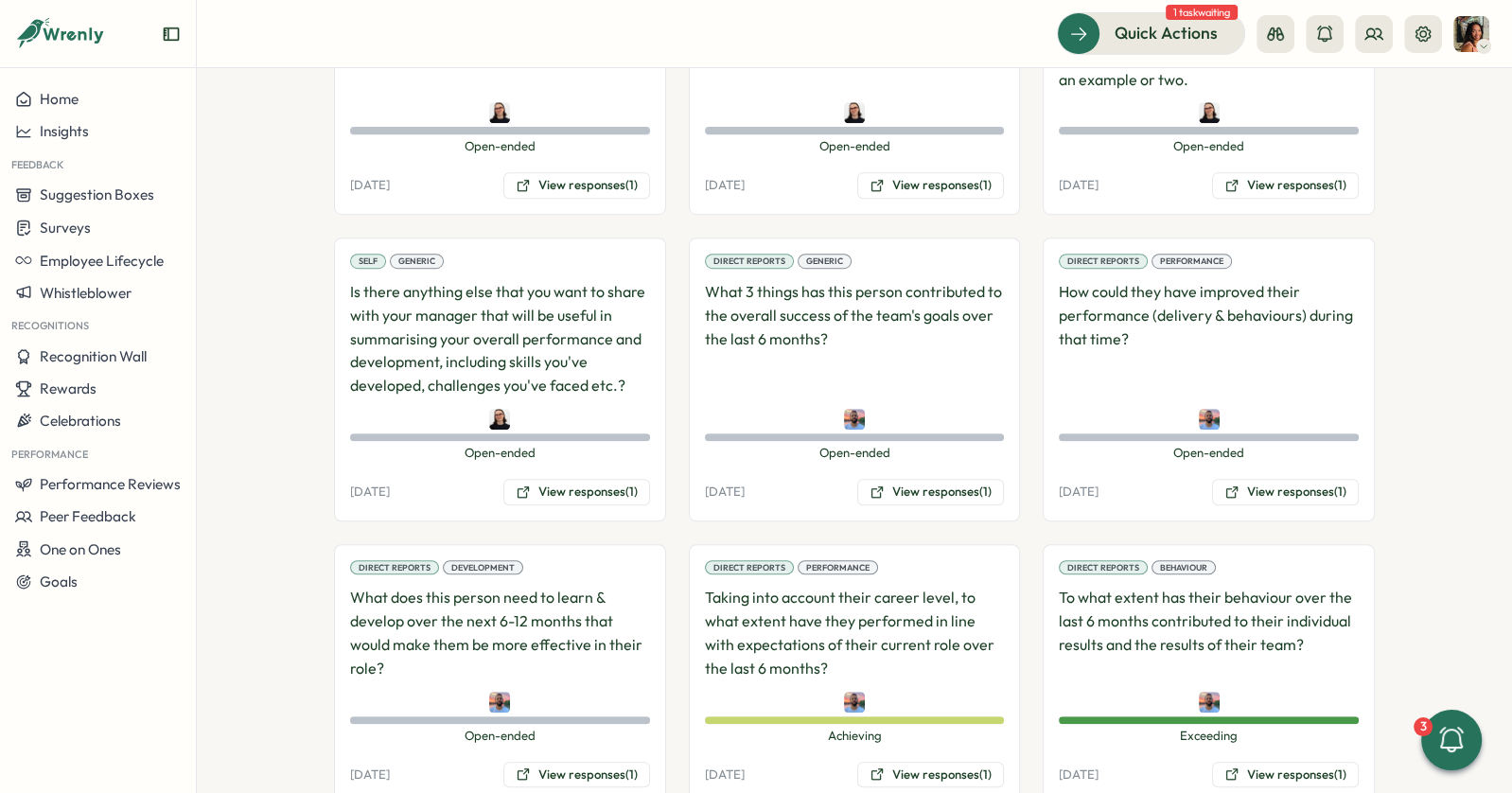
scroll to position [958, 0]
